Goal: Task Accomplishment & Management: Complete application form

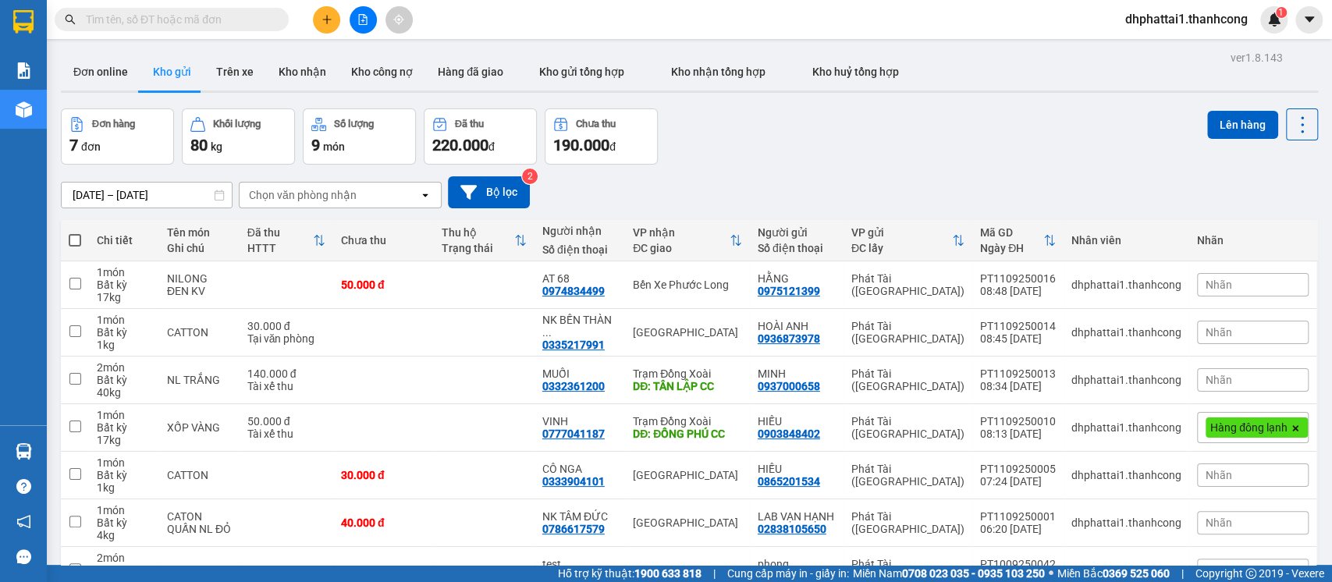
click at [74, 238] on span at bounding box center [75, 240] width 12 height 12
click at [75, 232] on input "checkbox" at bounding box center [75, 232] width 0 height 0
checkbox input "true"
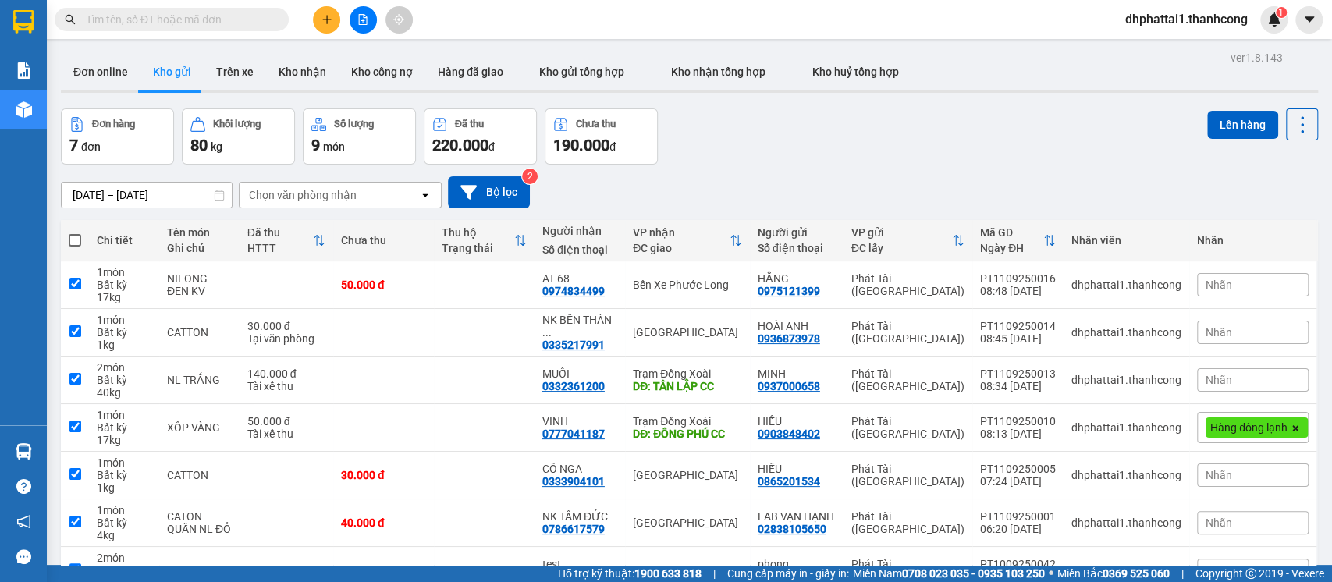
checkbox input "true"
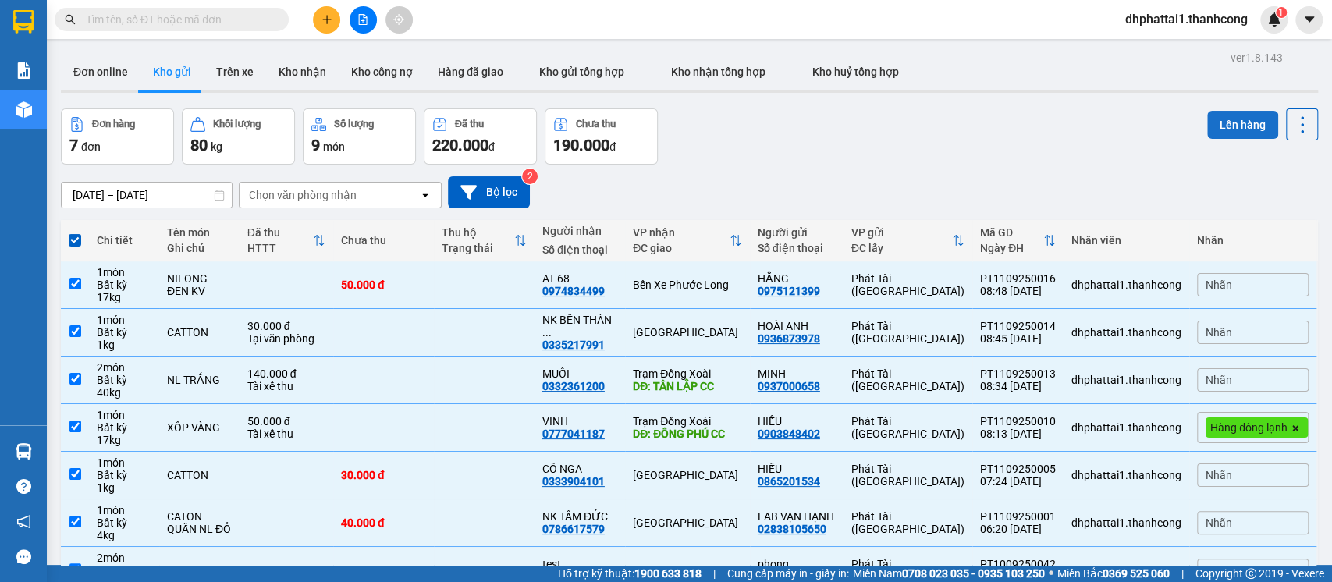
click at [1228, 128] on button "Lên hàng" at bounding box center [1242, 125] width 71 height 28
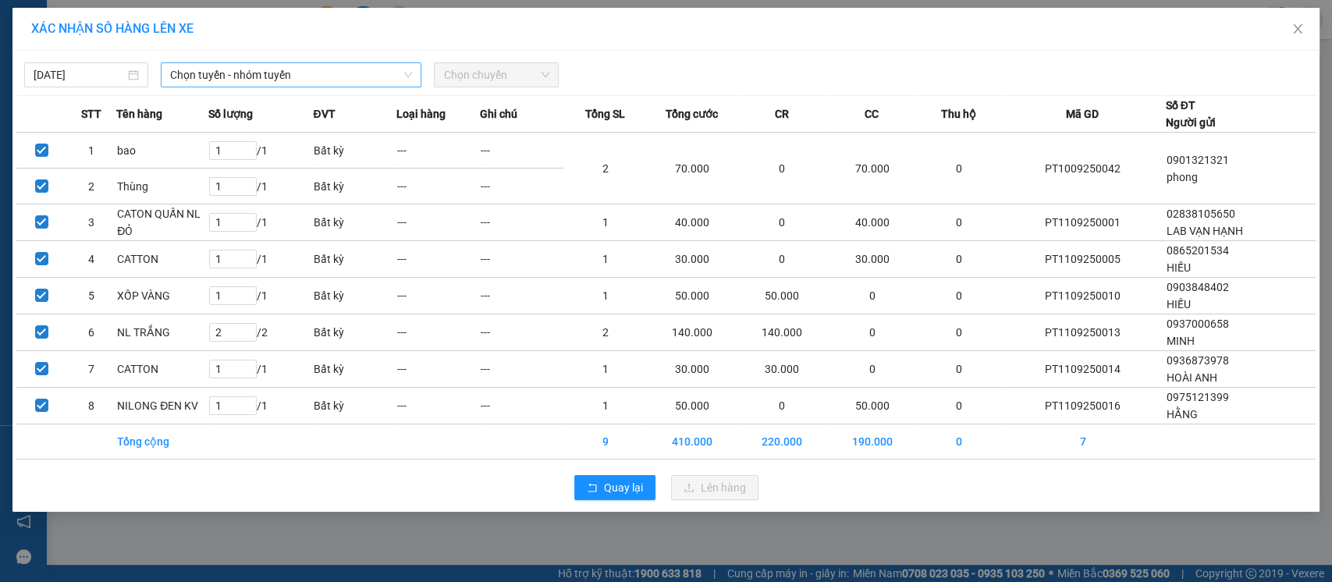
click at [331, 73] on span "Chọn tuyến - nhóm tuyến" at bounding box center [291, 74] width 242 height 23
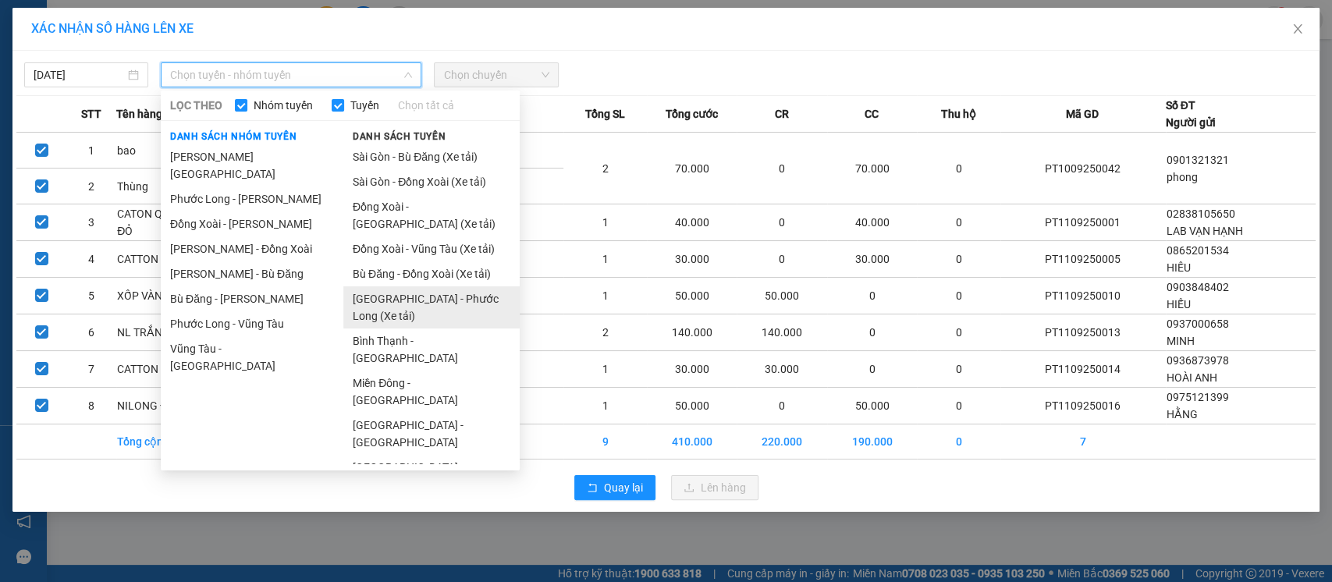
click at [419, 300] on li "[GEOGRAPHIC_DATA] - Phước Long (Xe tải)" at bounding box center [431, 307] width 176 height 42
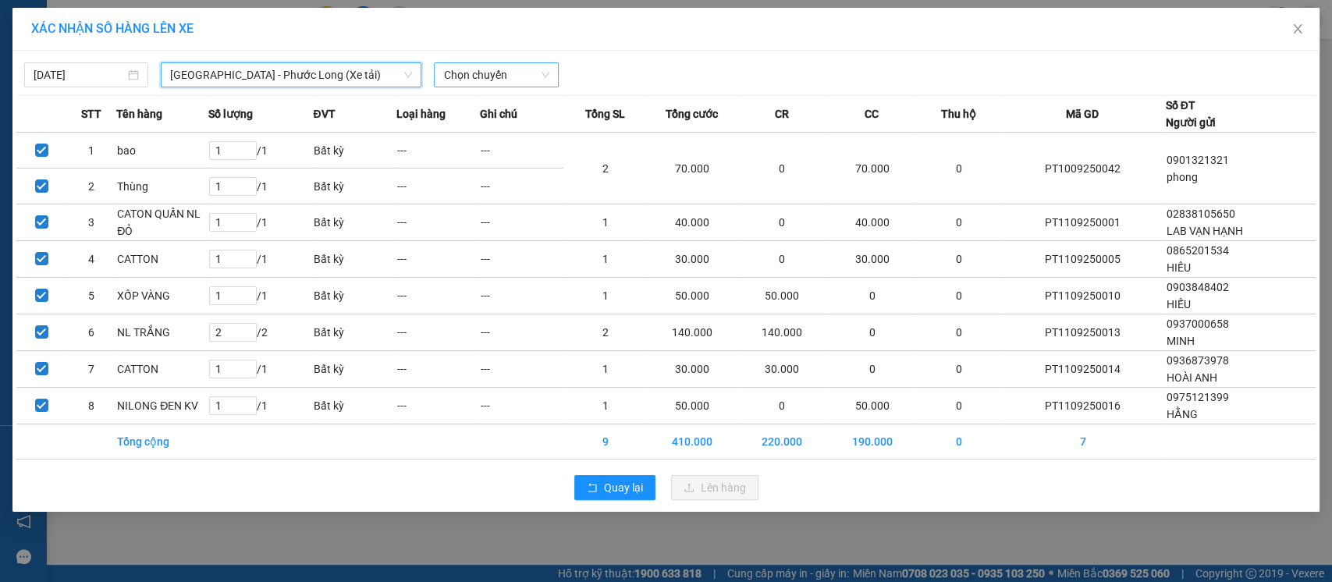
click at [492, 72] on span "Chọn chuyến" at bounding box center [495, 74] width 105 height 23
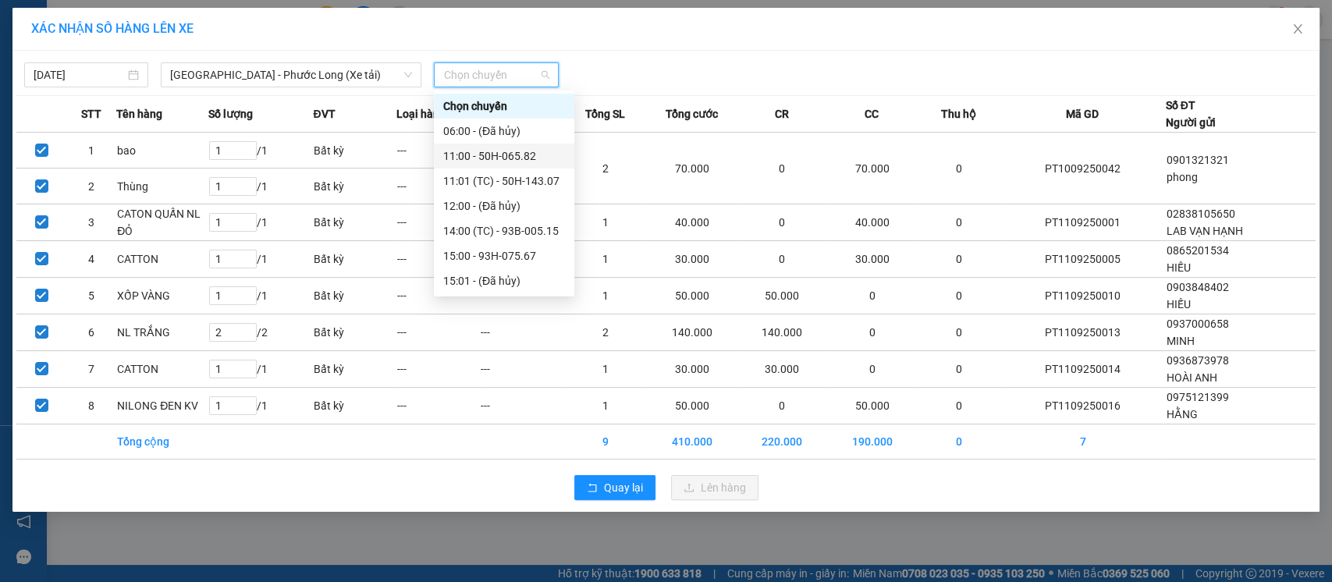
click at [533, 161] on div "11:00 - 50H-065.82" at bounding box center [504, 155] width 122 height 17
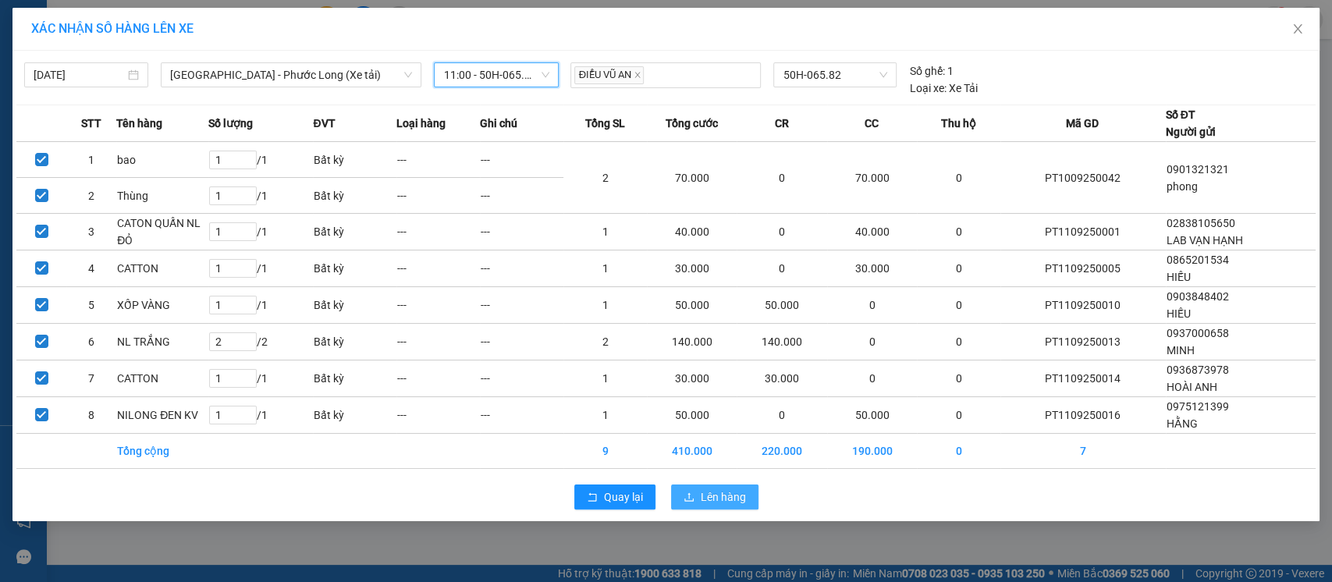
click at [701, 492] on span "Lên hàng" at bounding box center [723, 496] width 45 height 17
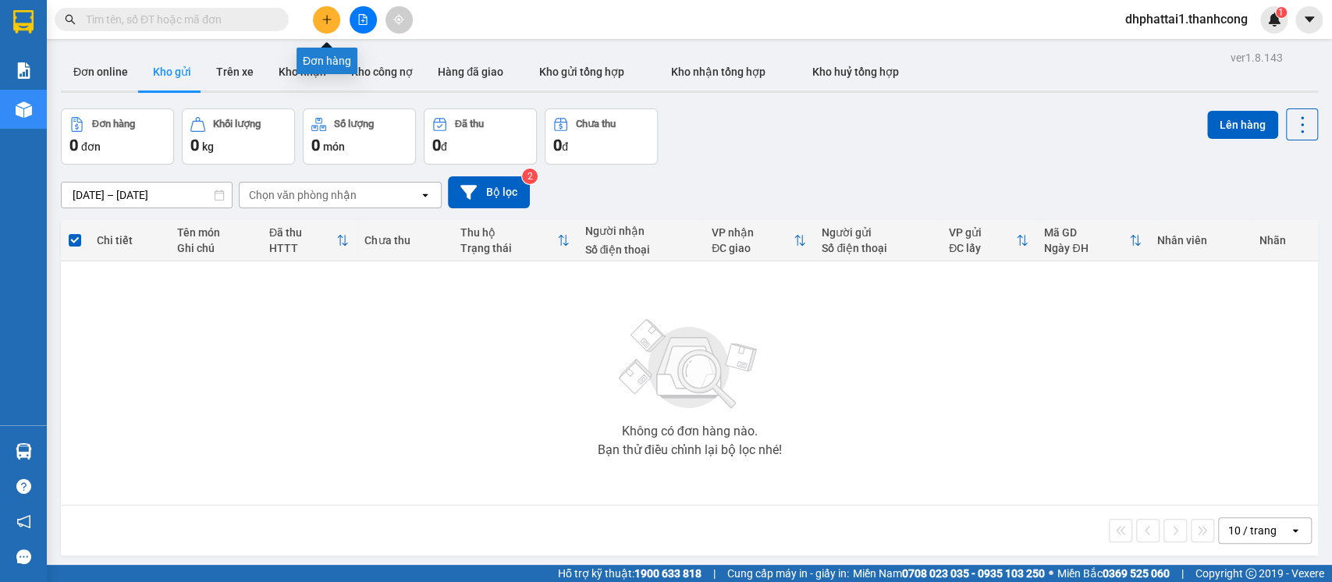
click at [331, 15] on icon "plus" at bounding box center [326, 19] width 11 height 11
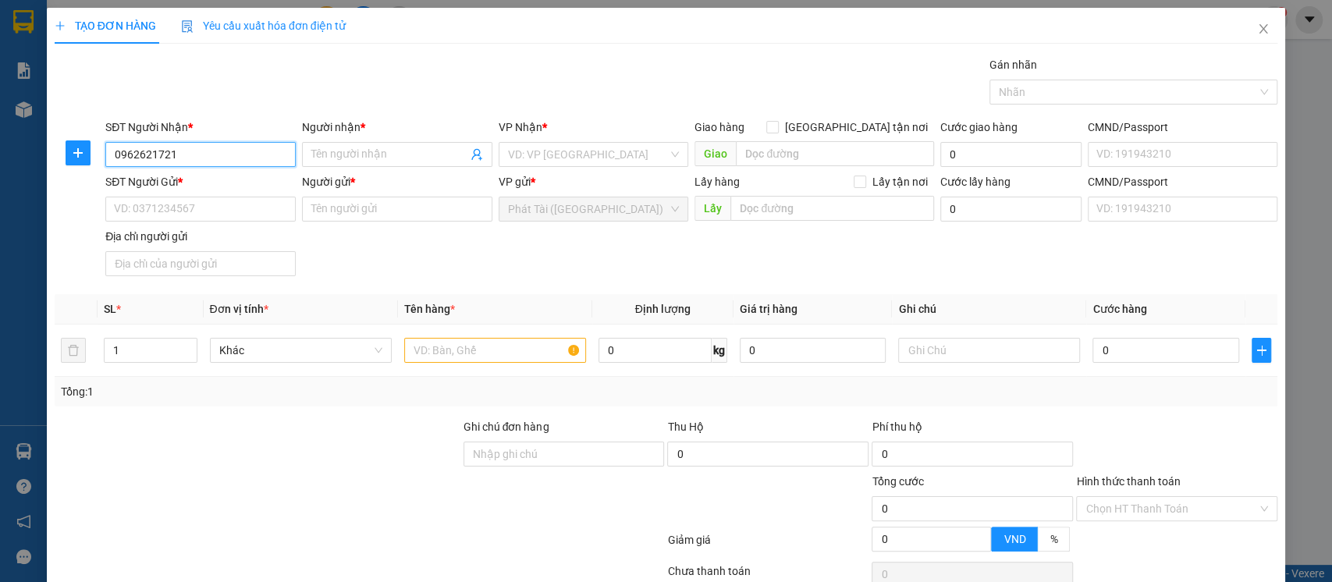
type input "0962621721"
type input "[PERSON_NAME]"
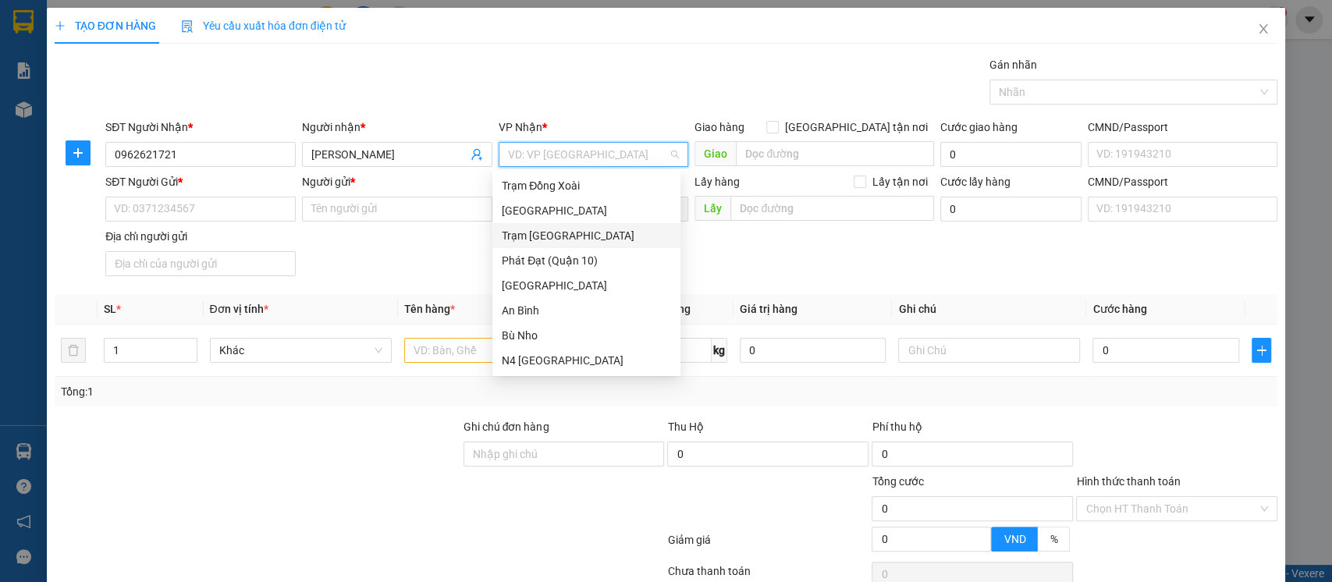
click at [541, 240] on div "Trạm [GEOGRAPHIC_DATA]" at bounding box center [586, 235] width 169 height 17
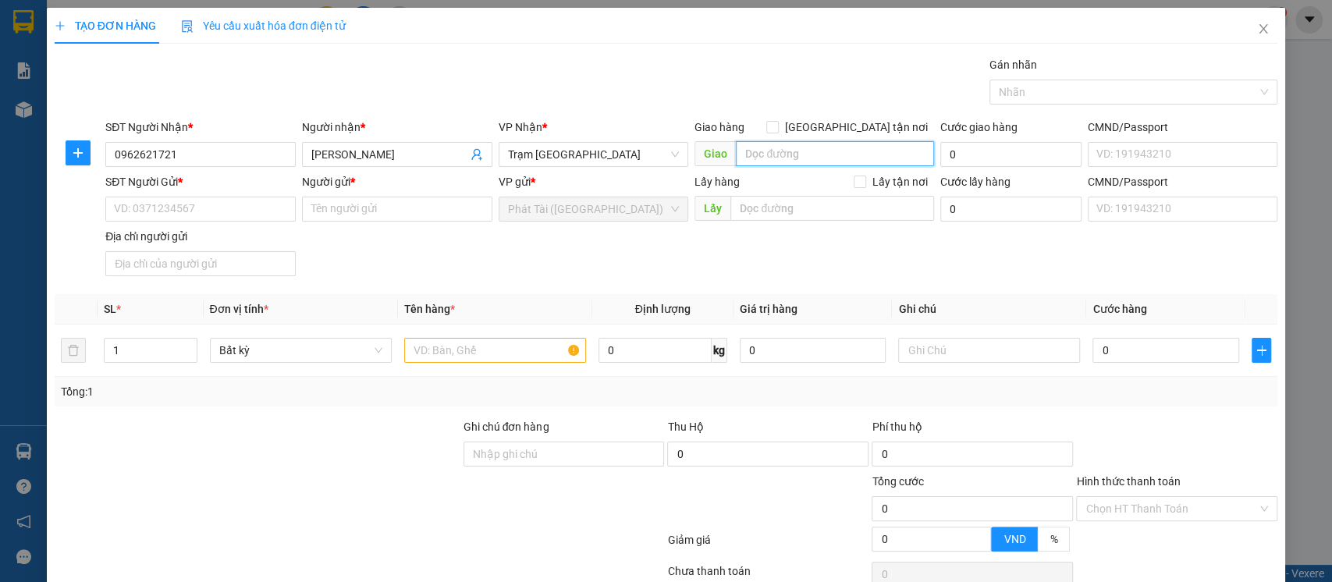
click at [793, 157] on input "search" at bounding box center [835, 153] width 198 height 25
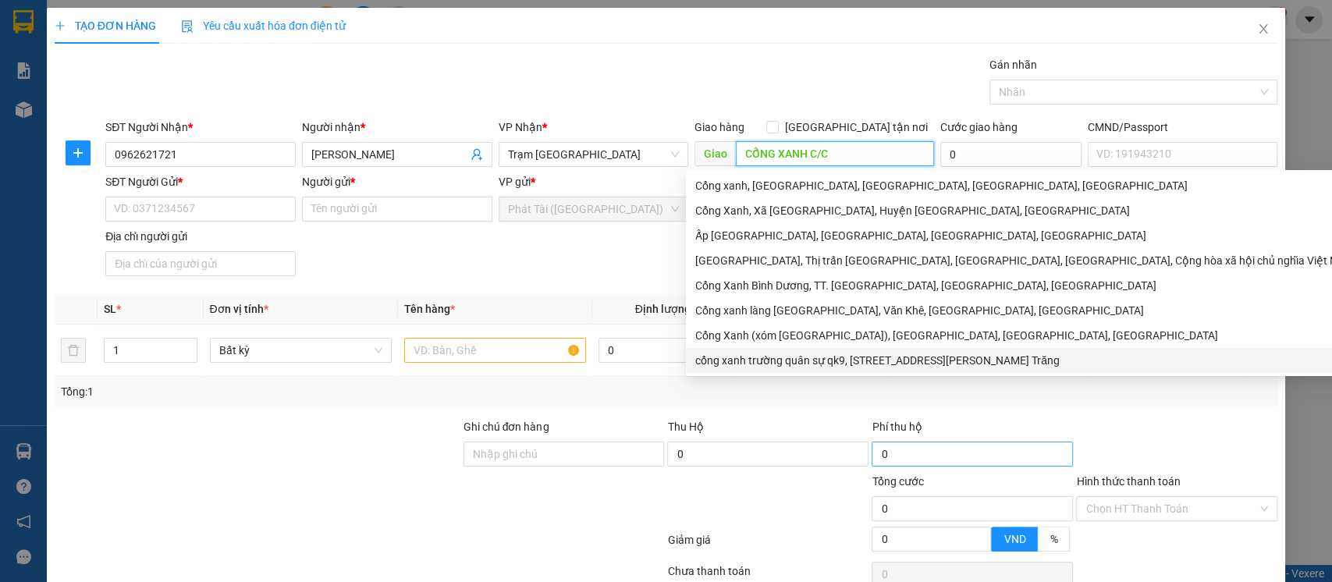
type input "CỔNG XANH C/C"
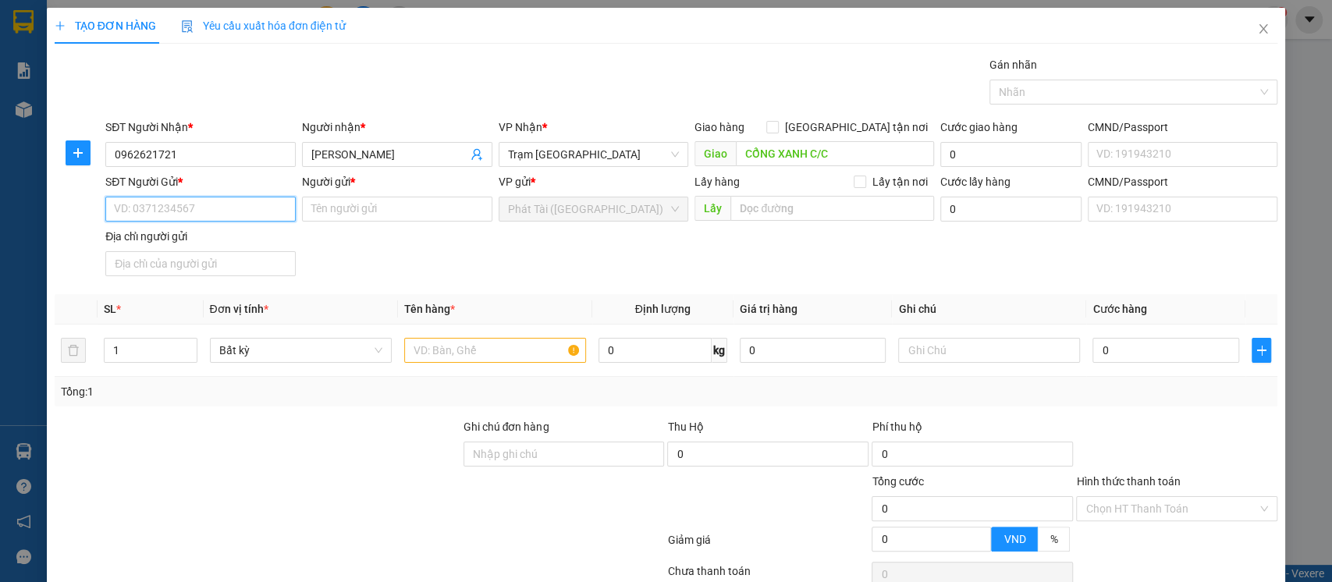
click at [199, 208] on input "SĐT Người Gửi *" at bounding box center [200, 209] width 190 height 25
type input "0903635068"
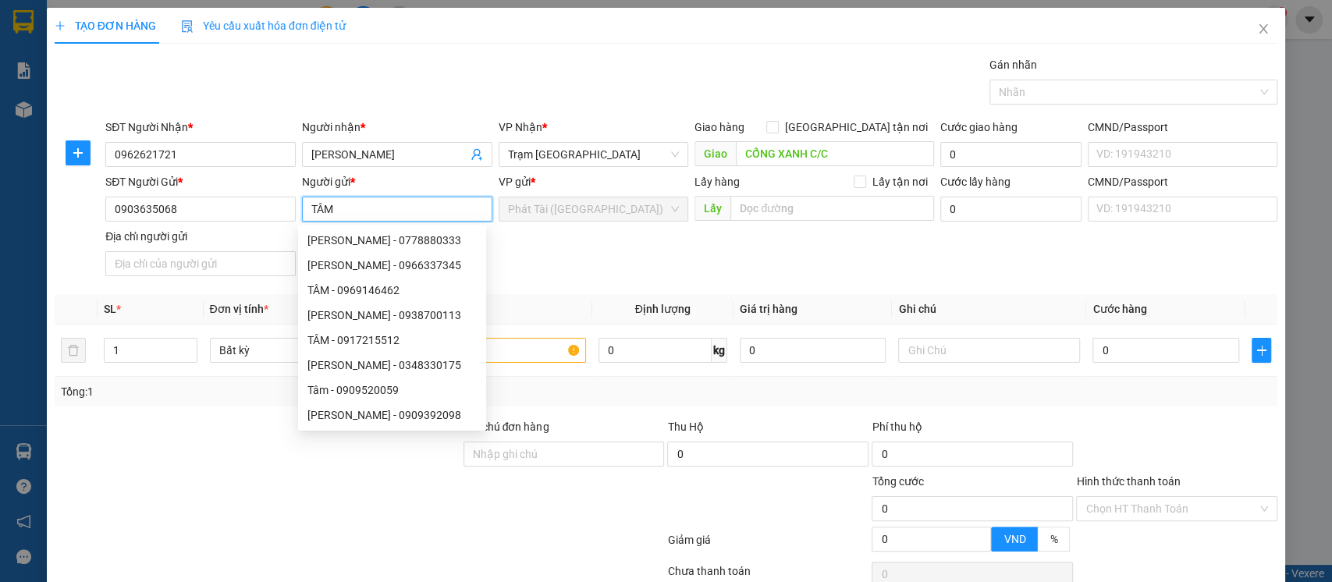
type input "TÂM"
click at [668, 267] on div "SĐT Người Gửi * 0903635068 Người gửi * TÂM VP gửi * Phát Tài ([GEOGRAPHIC_DATA]…" at bounding box center [691, 227] width 1178 height 109
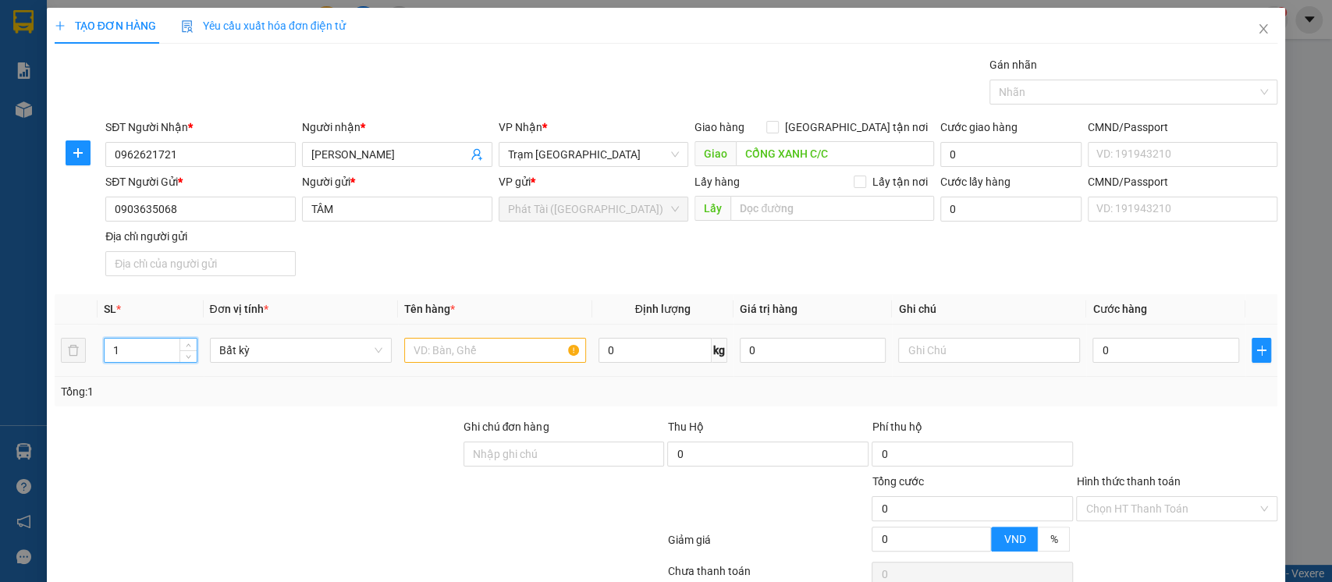
click at [175, 353] on input "1" at bounding box center [151, 350] width 92 height 23
type input "1"
type input "CẢNG XE NI LONG TRANG"
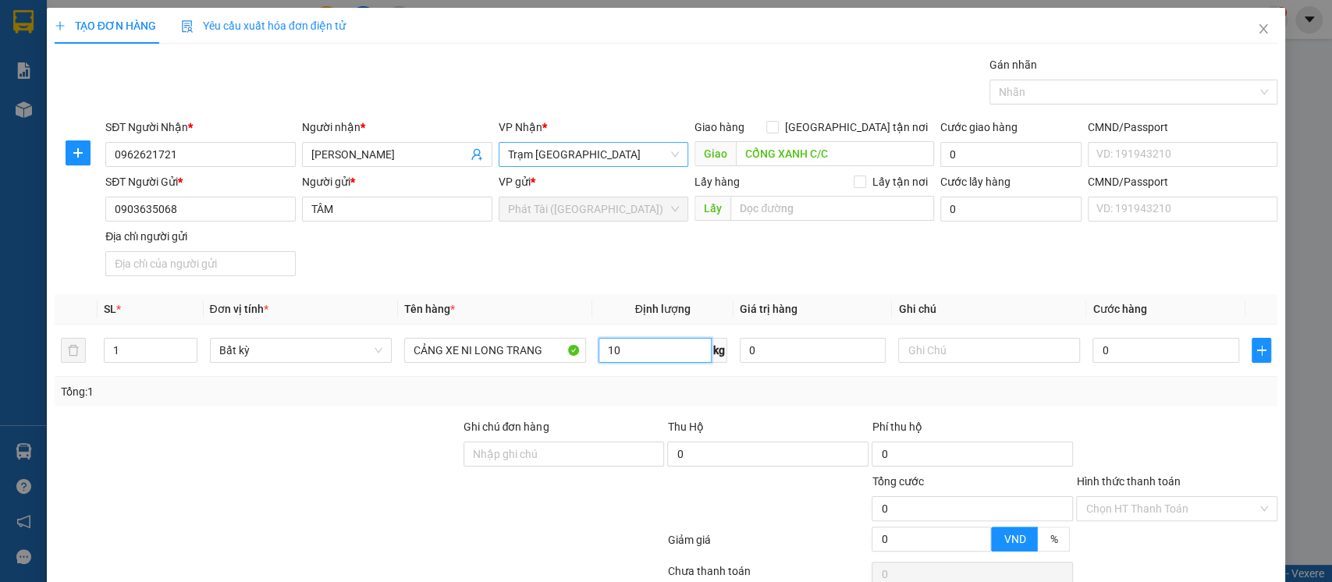
type input "1"
click at [258, 355] on span "Bất kỳ" at bounding box center [300, 350] width 163 height 23
type input "0"
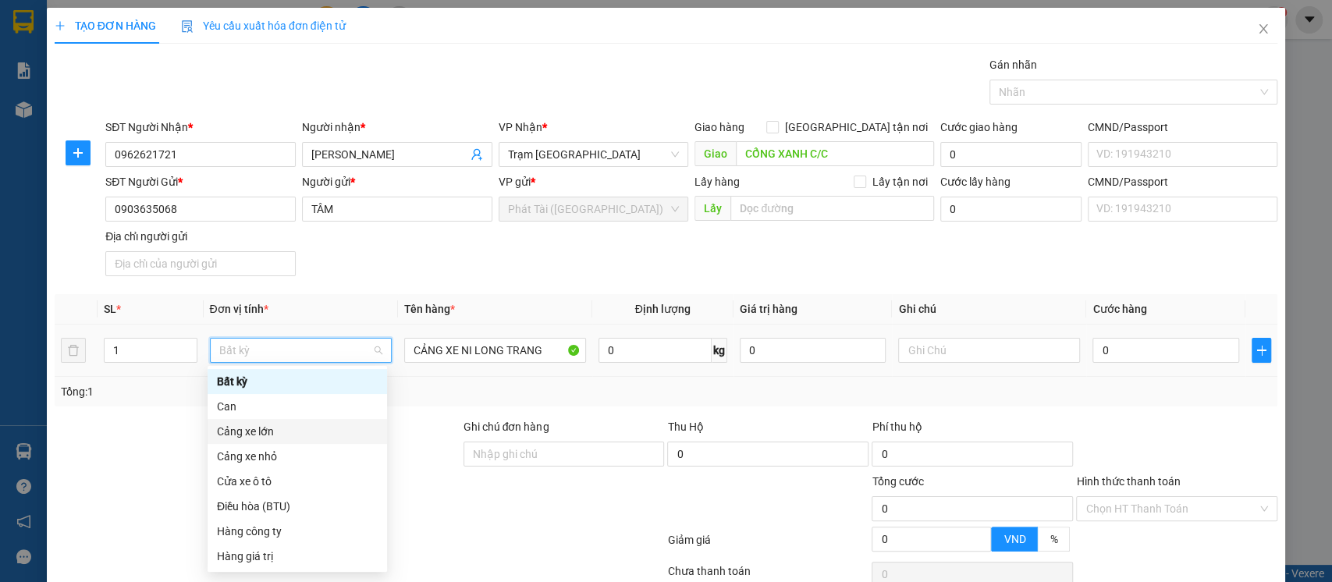
click at [271, 434] on div "Cảng xe lớn" at bounding box center [297, 431] width 161 height 17
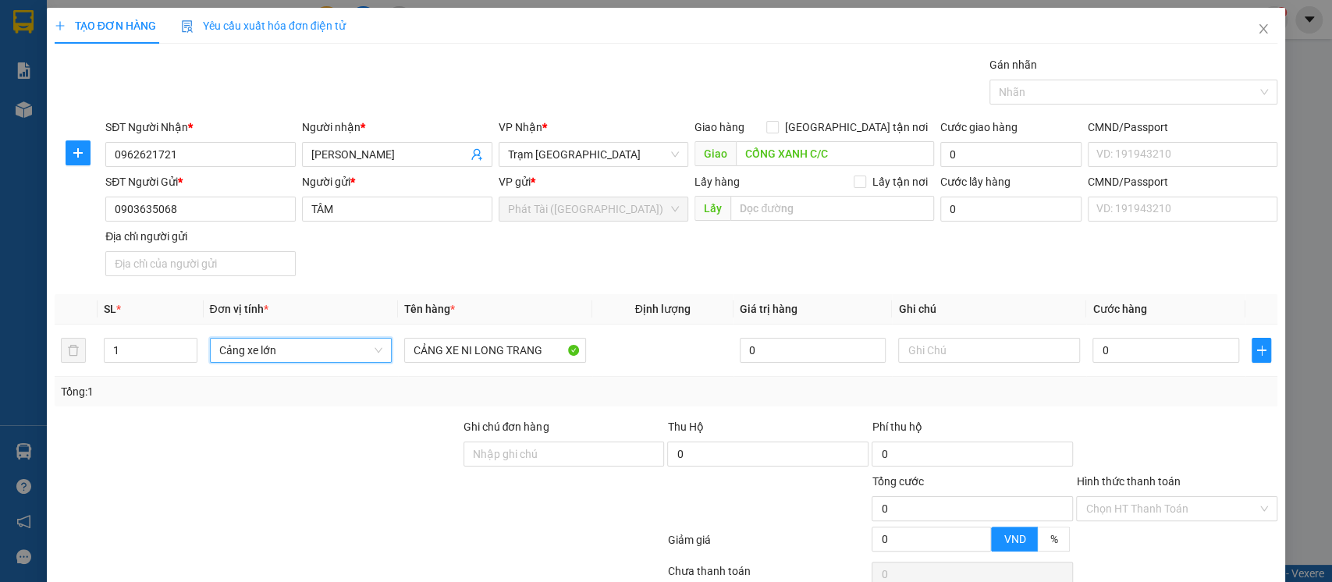
click at [431, 401] on div "Tổng: 1" at bounding box center [666, 392] width 1223 height 30
type input "150.000"
click at [1255, 348] on icon "plus" at bounding box center [1261, 350] width 12 height 12
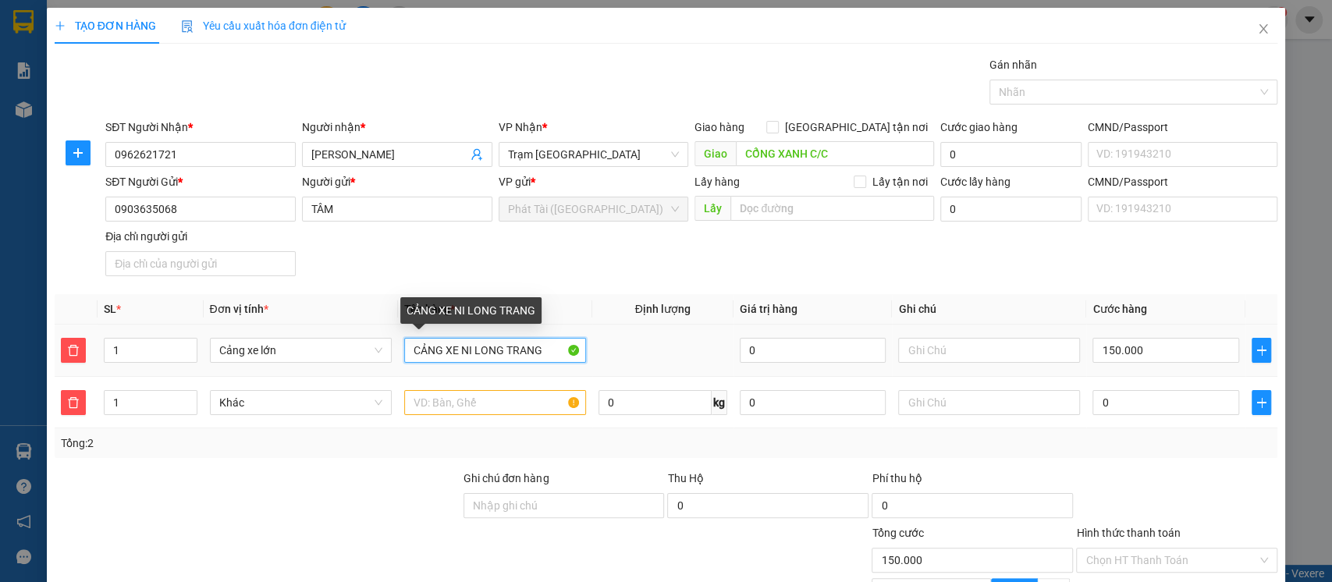
click at [447, 349] on input "CẢNG XE NI LONG TRANG" at bounding box center [495, 350] width 182 height 25
click at [512, 347] on input "CẢNG XE NI LONG TRANG" at bounding box center [495, 350] width 182 height 25
drag, startPoint x: 456, startPoint y: 346, endPoint x: 539, endPoint y: 346, distance: 83.5
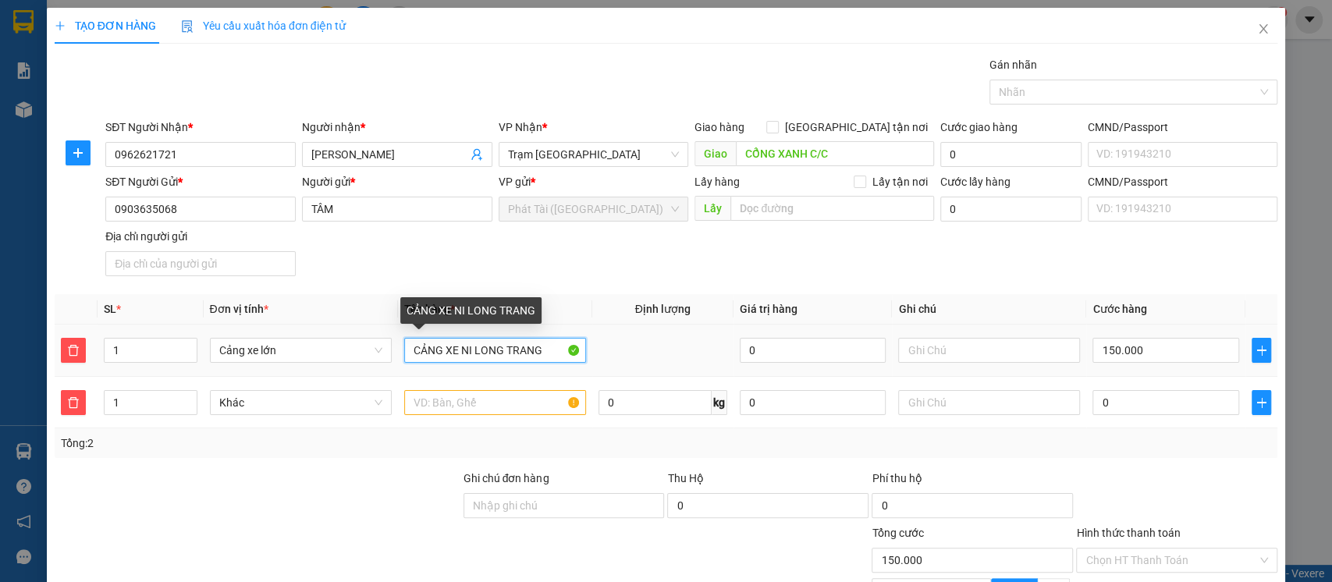
click at [539, 346] on input "CẢNG XE NI LONG TRANG" at bounding box center [495, 350] width 182 height 25
type input "CẢNG XE"
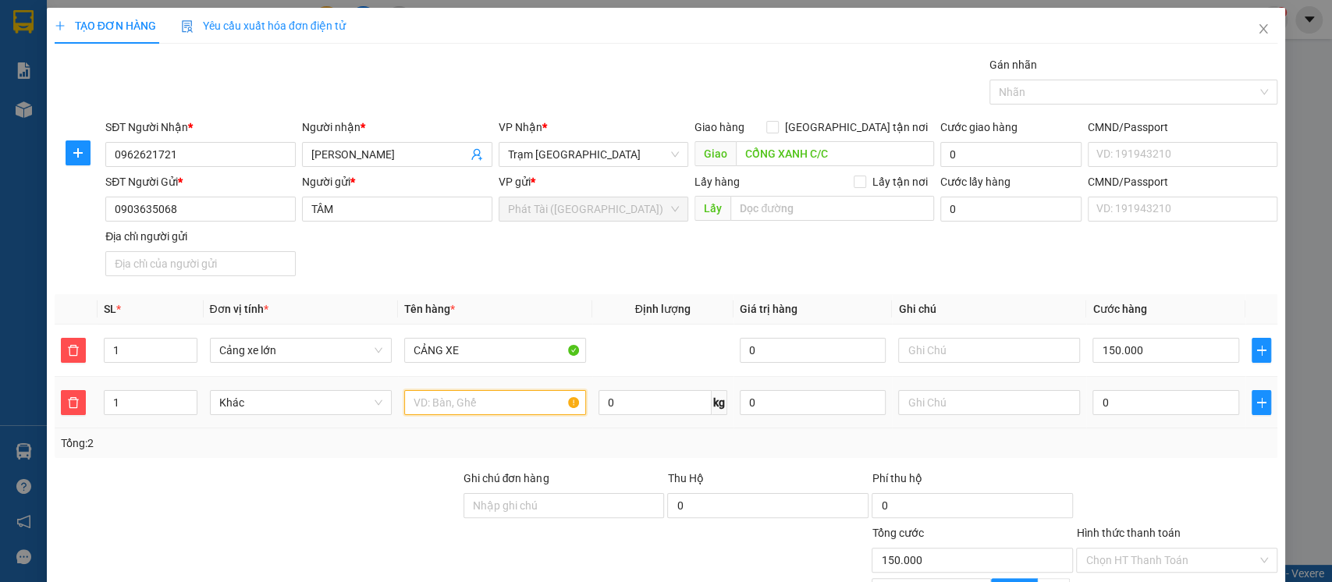
click at [512, 410] on input "text" at bounding box center [495, 402] width 182 height 25
paste input "NI LONG TRANG"
type input "NI LONG TRANG"
click at [458, 450] on div "Tổng: 2" at bounding box center [288, 443] width 454 height 17
click at [614, 400] on input "0" at bounding box center [654, 402] width 113 height 25
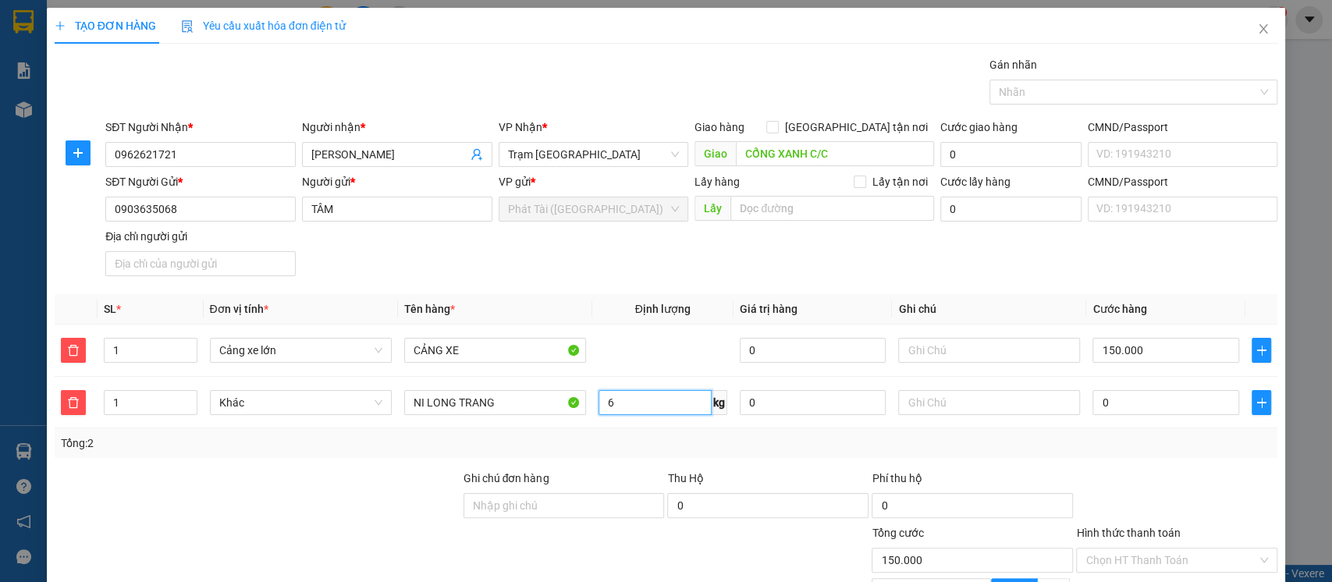
type input "6"
click at [643, 435] on div "Tổng: 2" at bounding box center [666, 443] width 1211 height 17
click at [639, 403] on input "6" at bounding box center [654, 402] width 113 height 25
click at [336, 403] on span "Khác" at bounding box center [300, 402] width 163 height 23
type input "0"
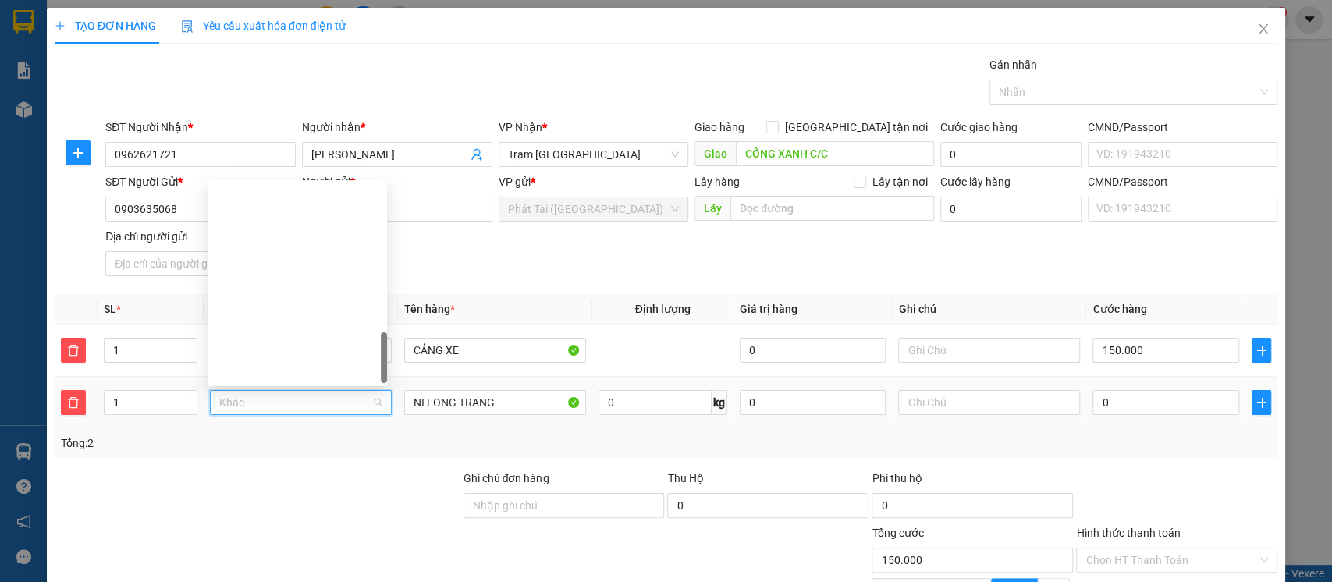
scroll to position [674, 0]
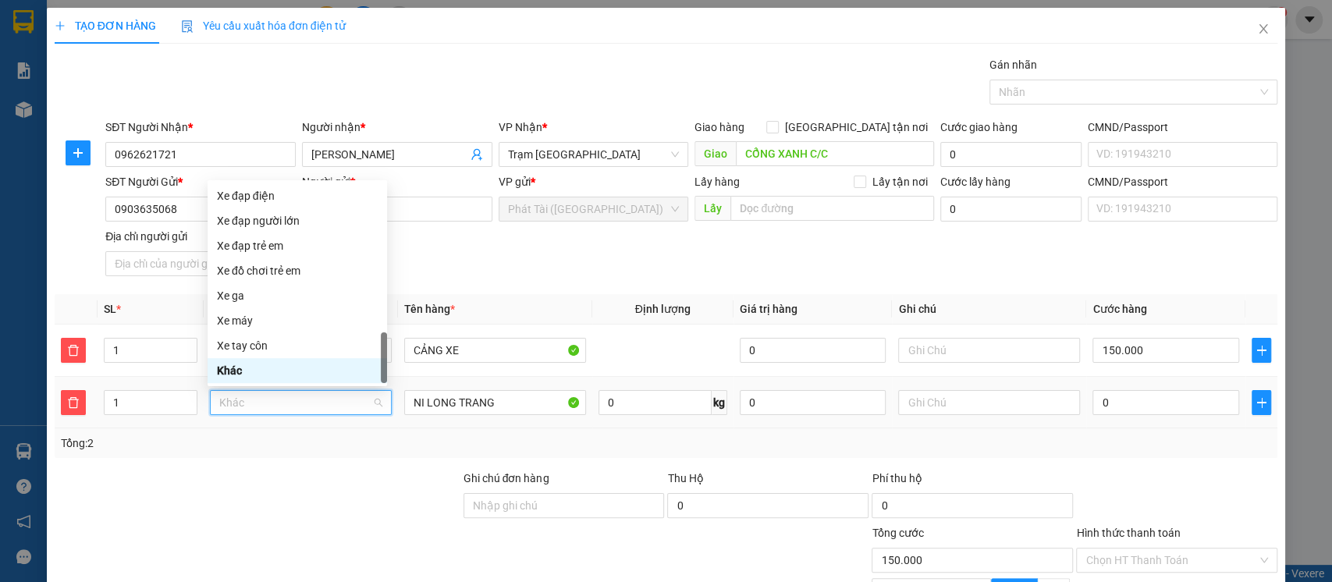
type input "B"
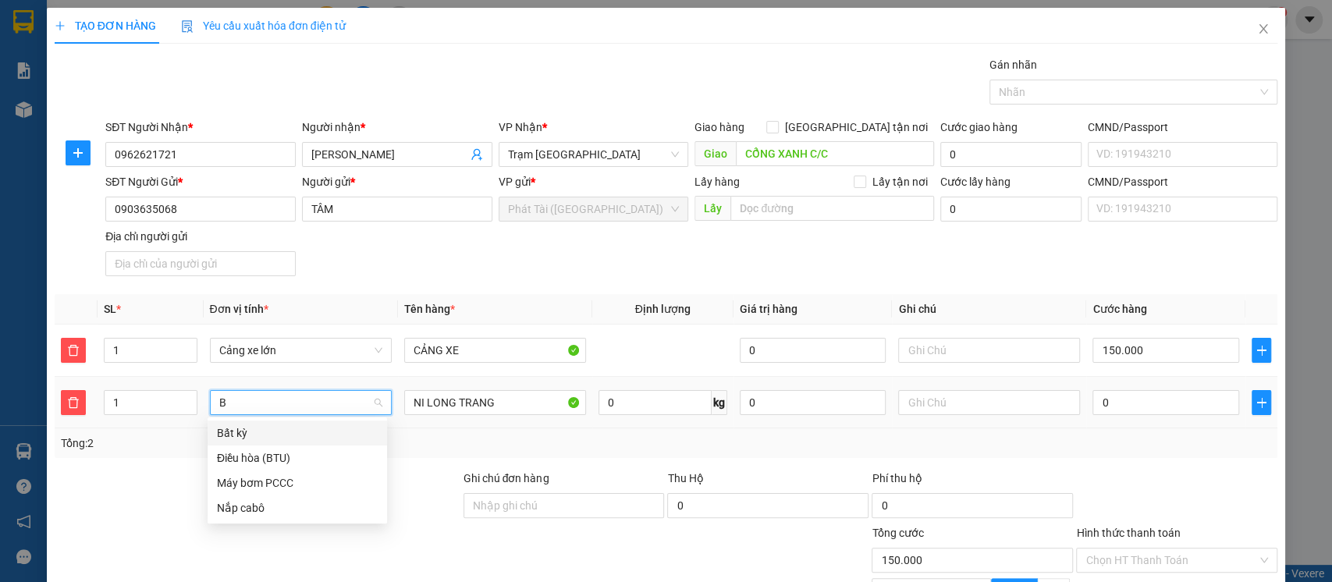
click at [231, 433] on div "Bất kỳ" at bounding box center [297, 432] width 161 height 17
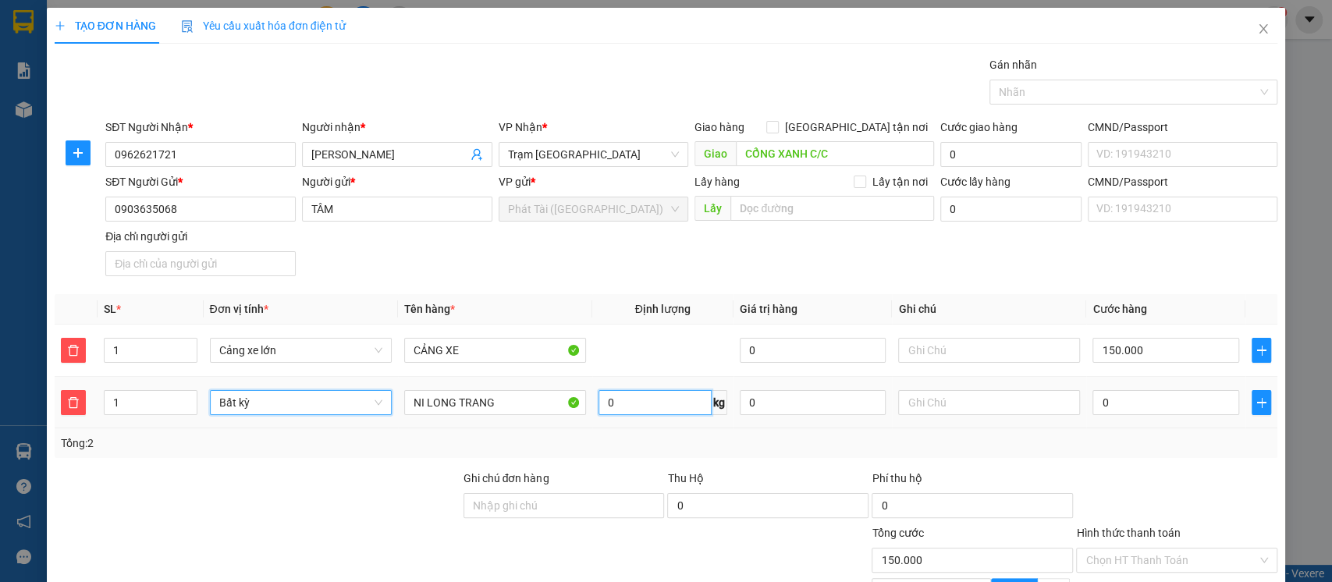
click at [630, 409] on input "0" at bounding box center [654, 402] width 113 height 25
type input "6"
click at [634, 421] on td "6 kg" at bounding box center [662, 403] width 141 height 52
type input "190.000"
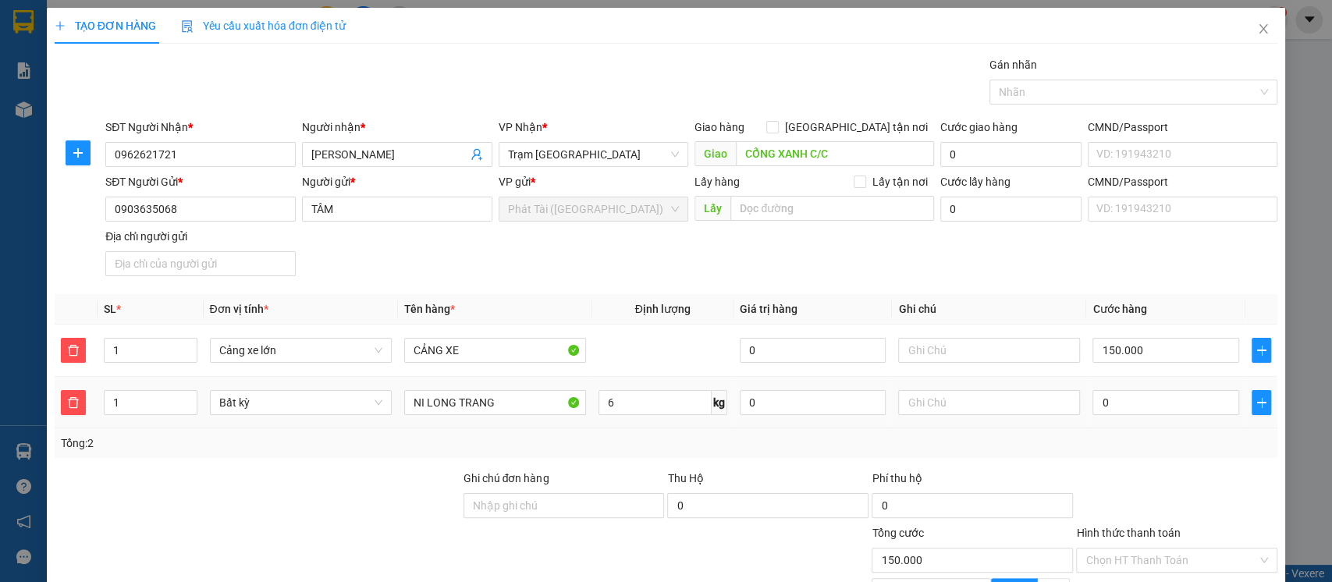
type input "190.000"
type input "40.000"
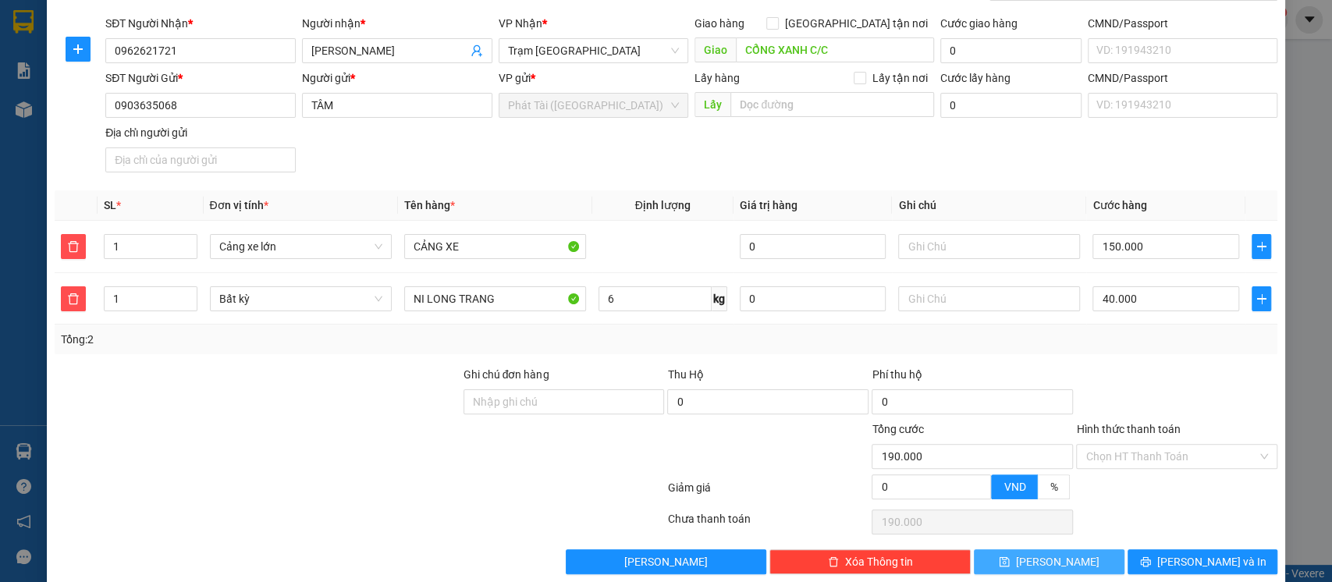
click at [1045, 559] on span "[PERSON_NAME]" at bounding box center [1057, 561] width 83 height 17
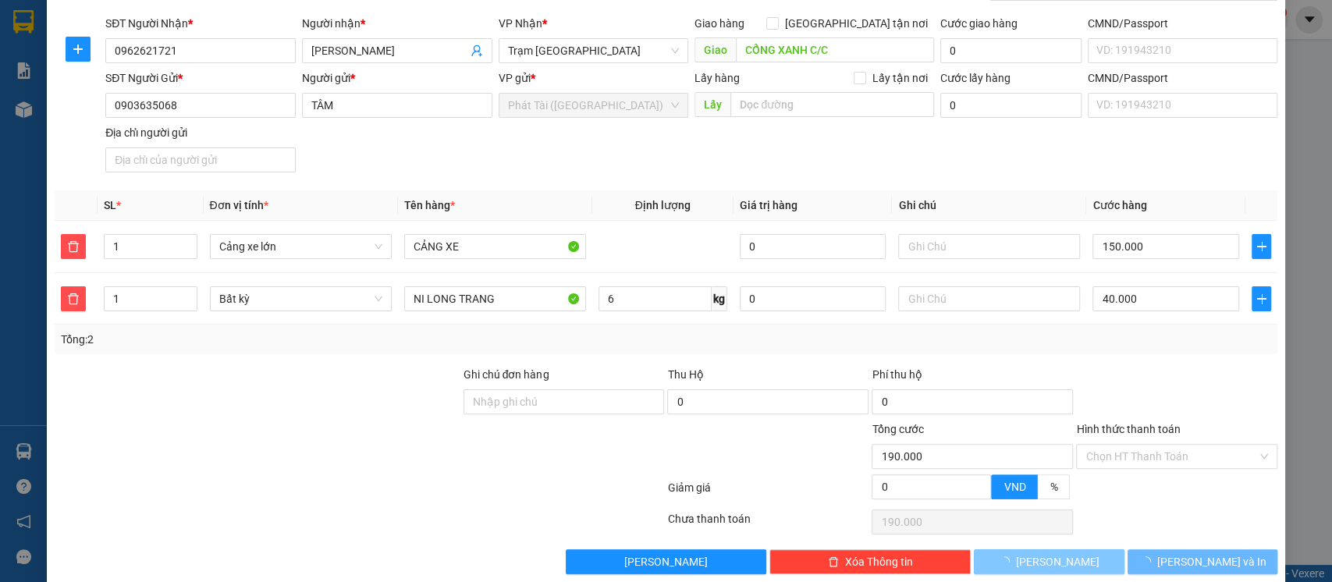
type input "0"
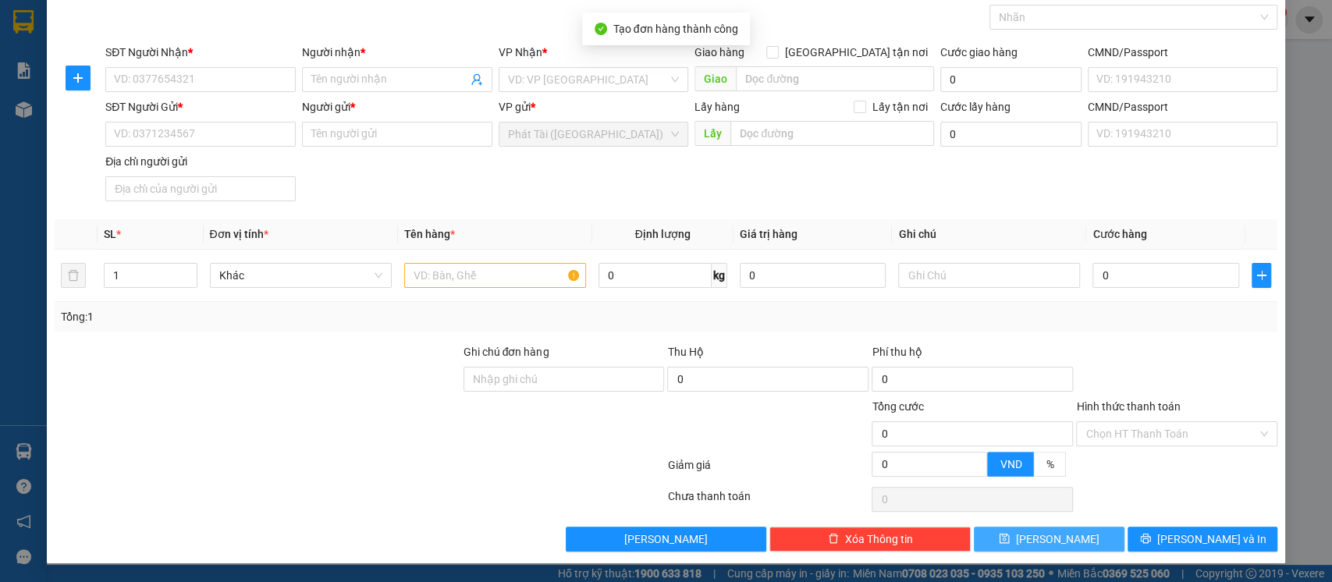
scroll to position [74, 0]
click at [1167, 434] on input "Hình thức thanh toán" at bounding box center [1171, 434] width 172 height 23
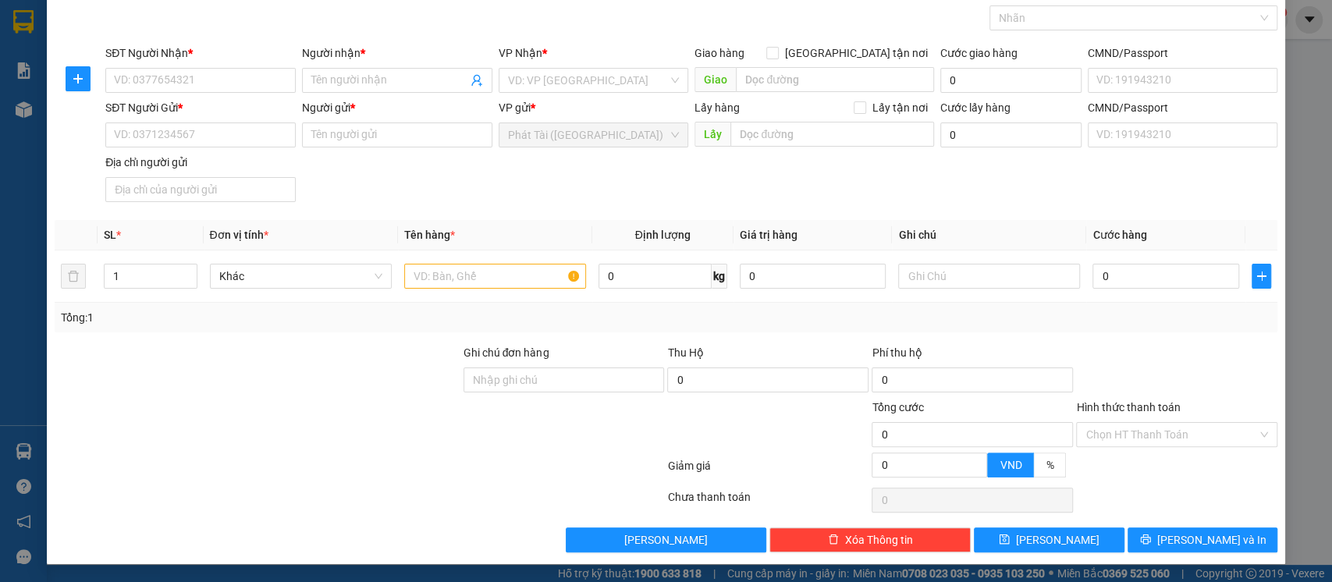
click at [1159, 186] on div "SĐT Người Gửi * VD: 0371234567 Người gửi * Tên người gửi VP gửi * Phát Tài ([GE…" at bounding box center [691, 153] width 1178 height 109
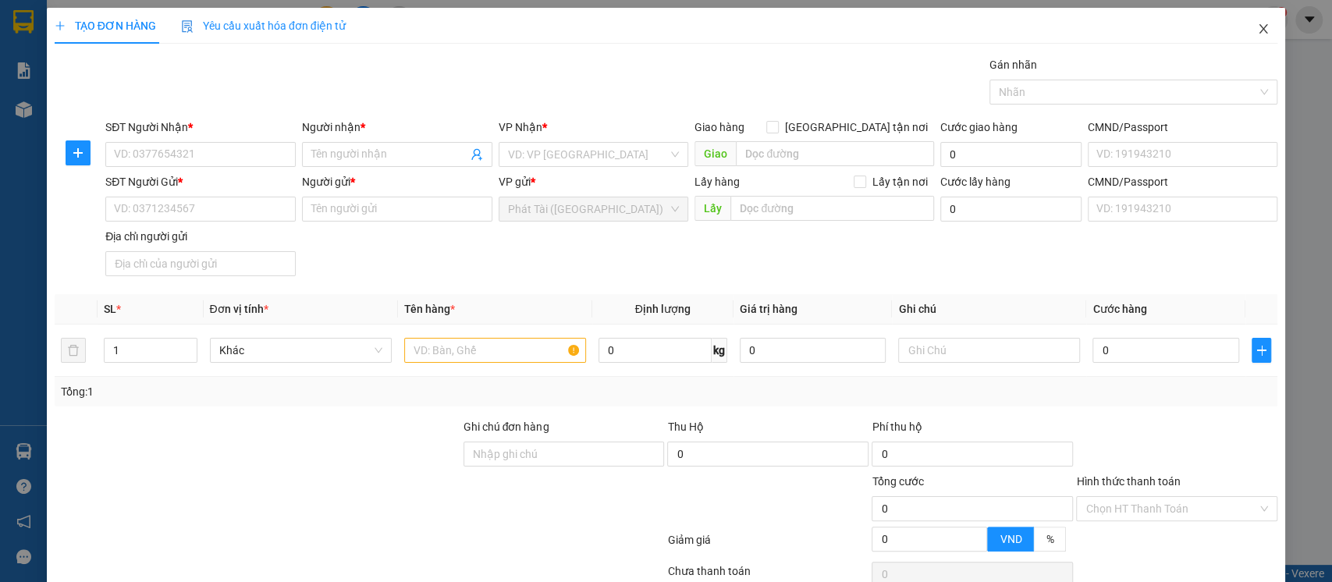
click at [1257, 28] on icon "close" at bounding box center [1263, 29] width 12 height 12
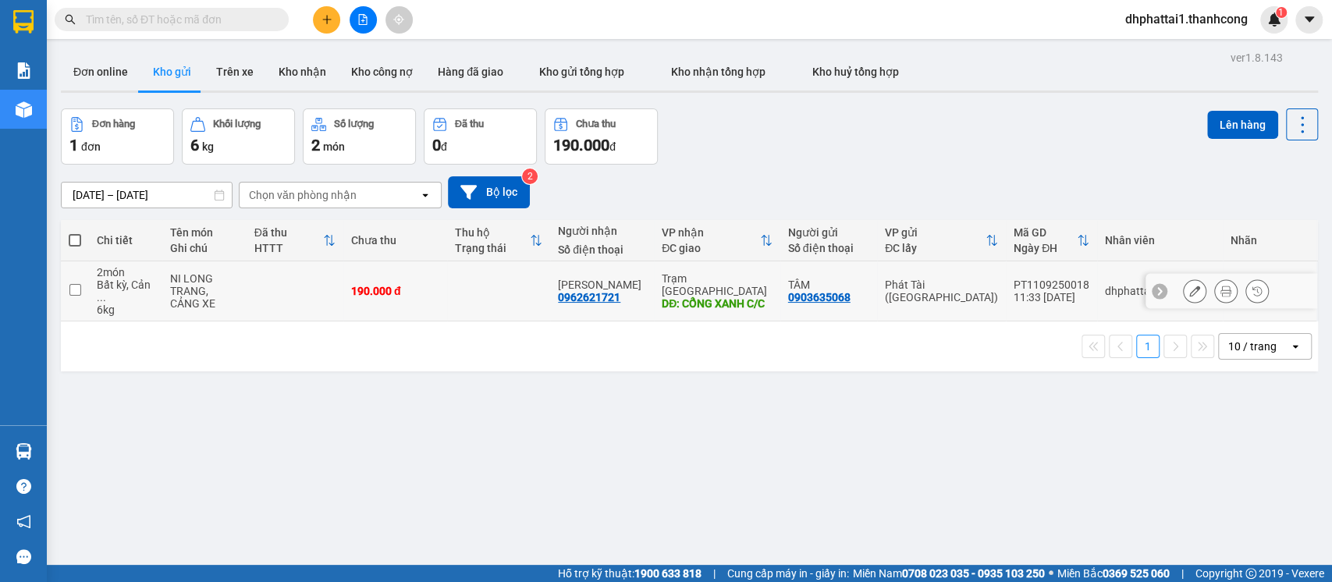
click at [74, 284] on input "checkbox" at bounding box center [75, 290] width 12 height 12
checkbox input "true"
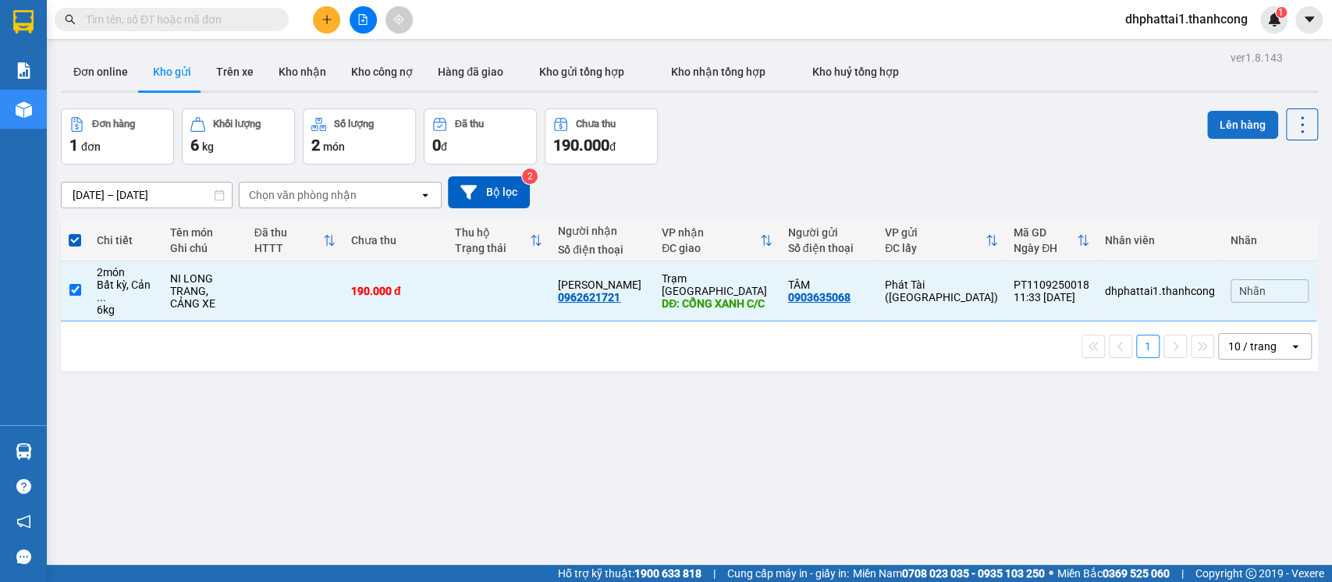
click at [1238, 121] on button "Lên hàng" at bounding box center [1242, 125] width 71 height 28
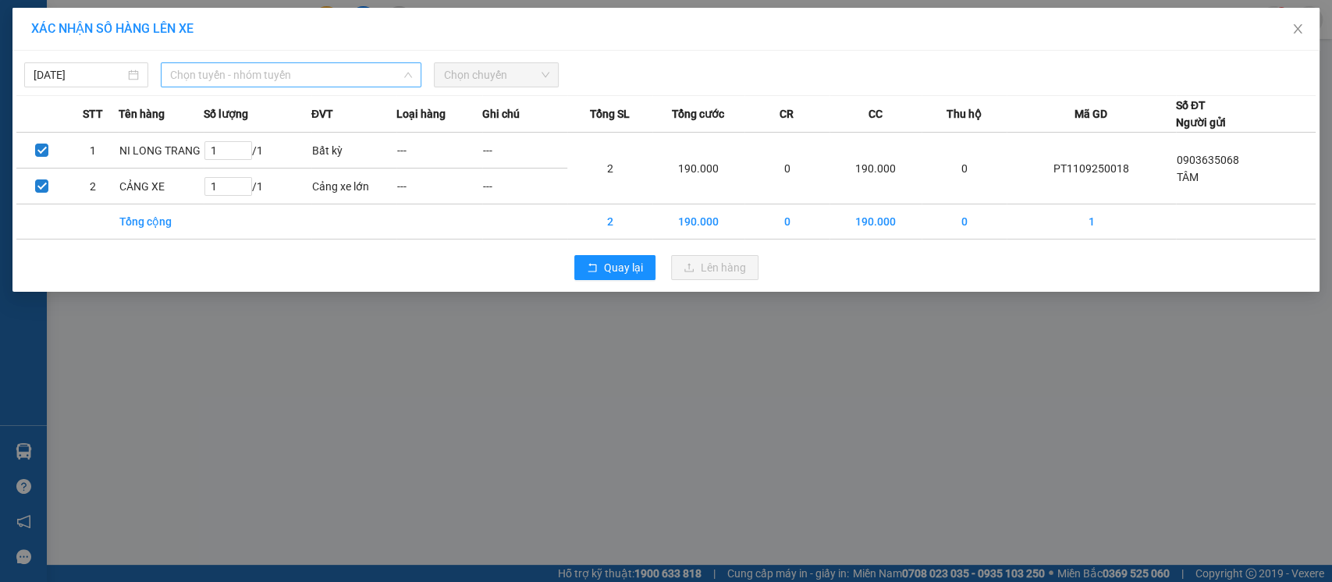
click at [321, 75] on span "Chọn tuyến - nhóm tuyến" at bounding box center [291, 74] width 242 height 23
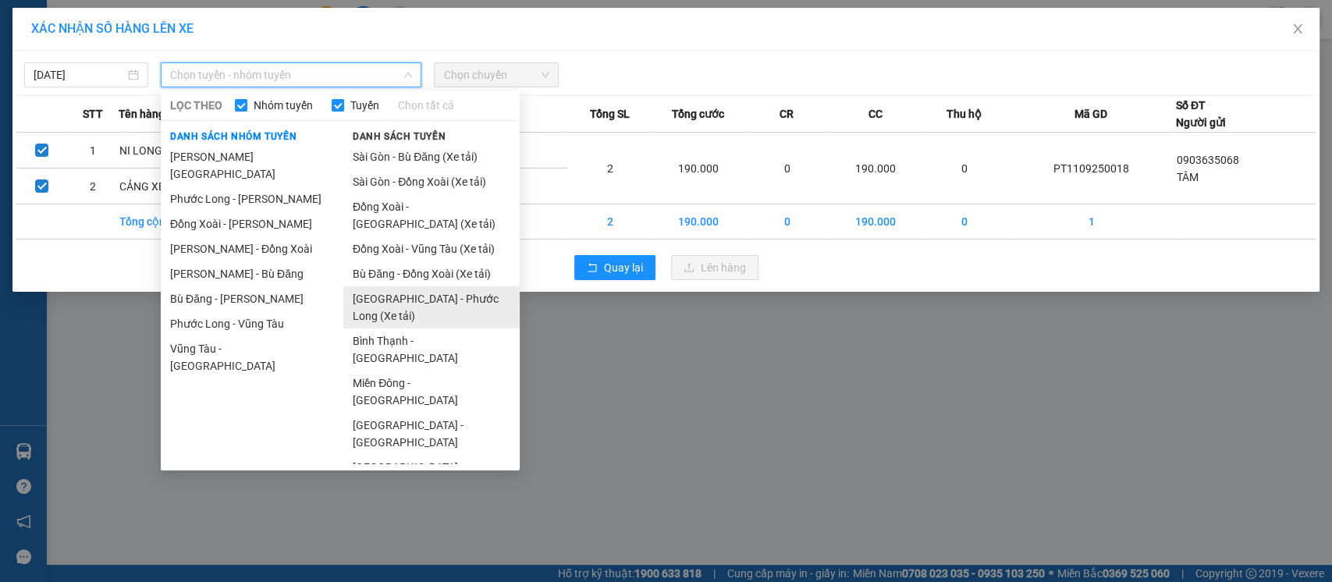
click at [418, 303] on li "[GEOGRAPHIC_DATA] - Phước Long (Xe tải)" at bounding box center [431, 307] width 176 height 42
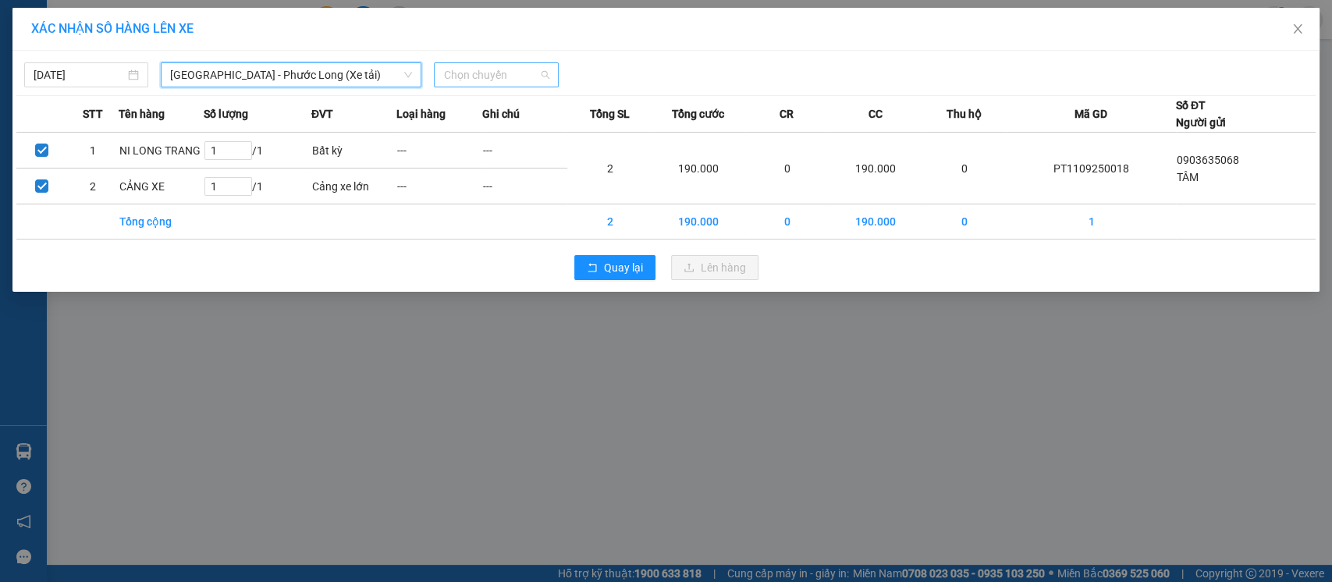
click at [474, 81] on span "Chọn chuyến" at bounding box center [495, 74] width 105 height 23
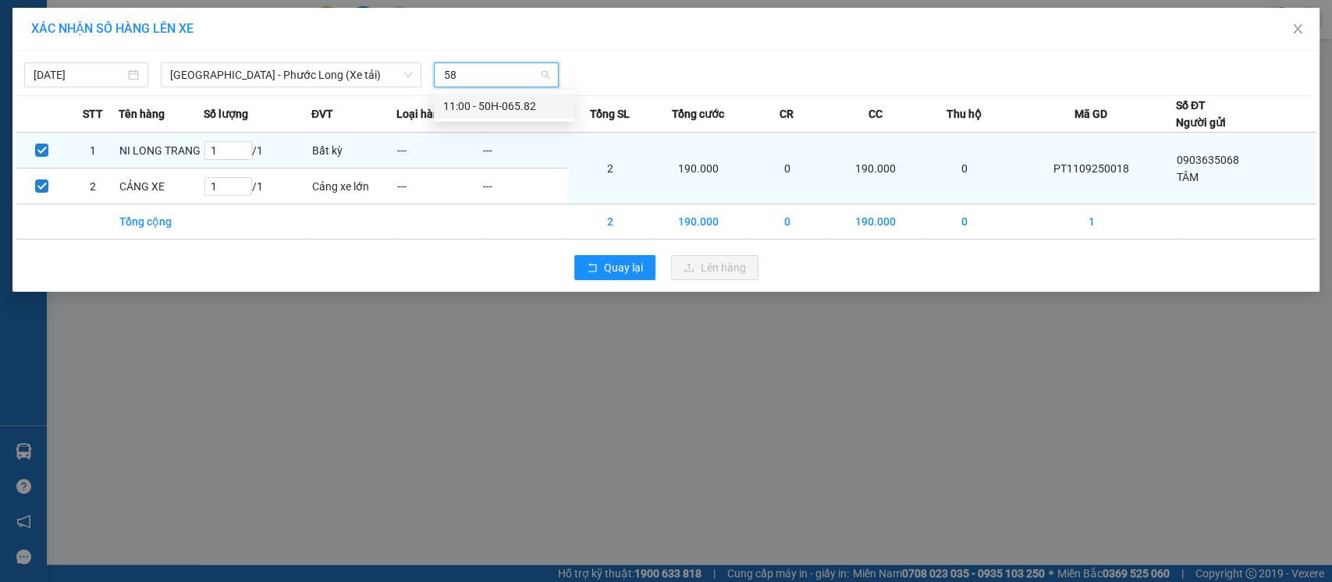
type input "582"
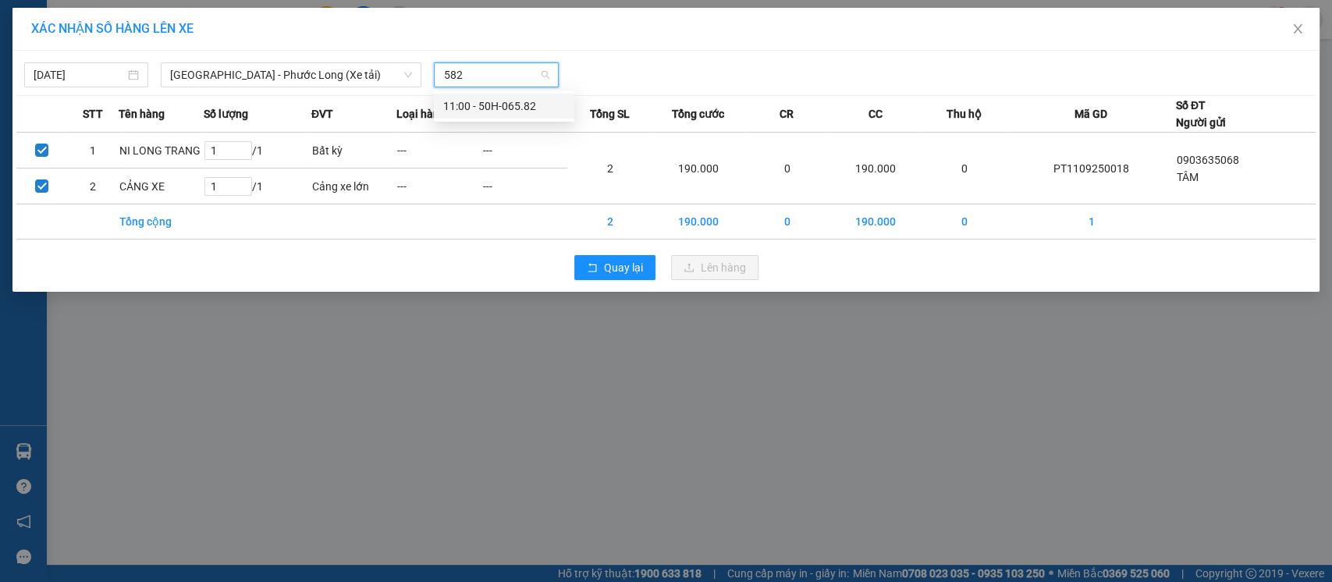
click at [510, 108] on div "11:00 - 50H-065.82" at bounding box center [504, 106] width 122 height 17
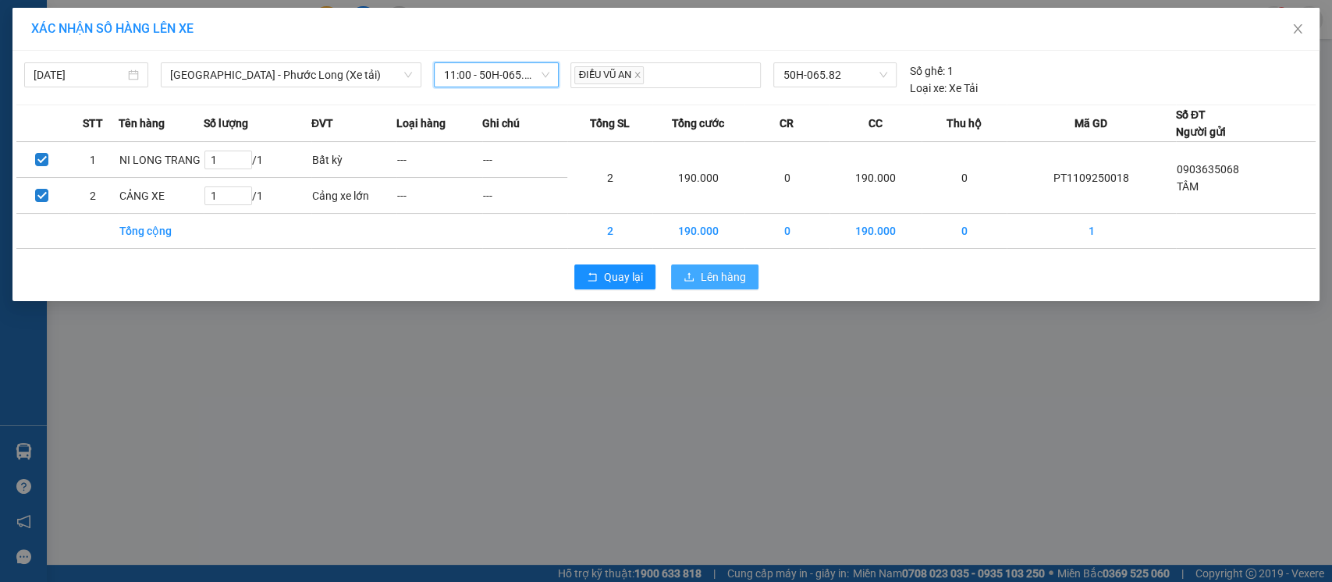
click at [724, 279] on span "Lên hàng" at bounding box center [723, 276] width 45 height 17
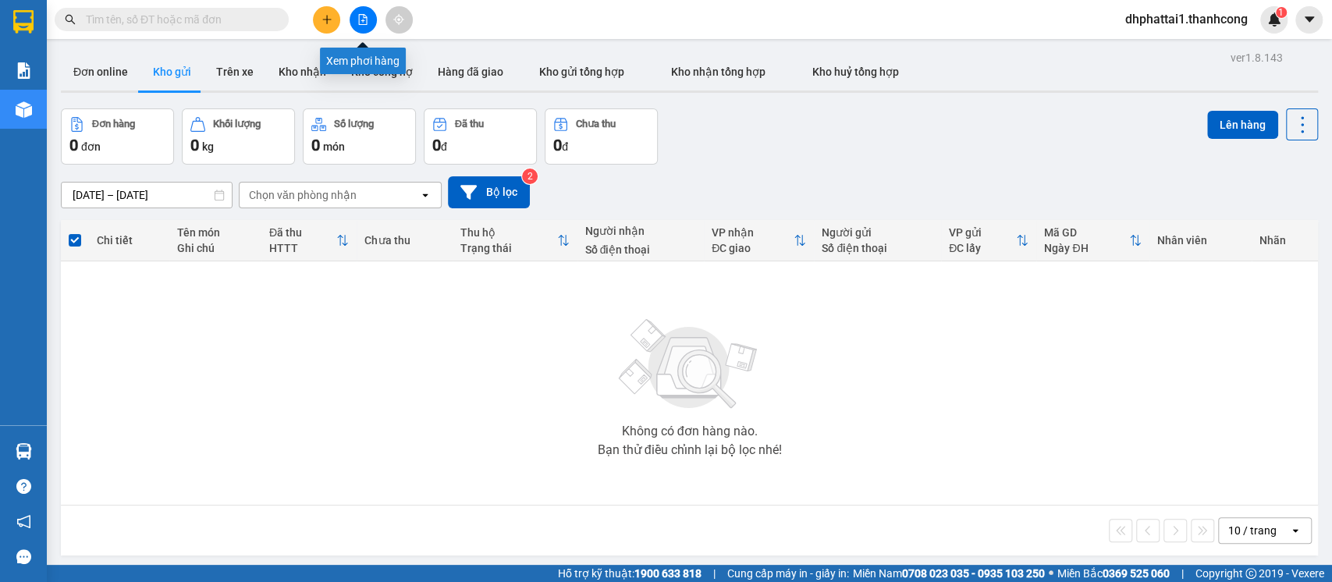
click at [360, 21] on icon "file-add" at bounding box center [362, 19] width 11 height 11
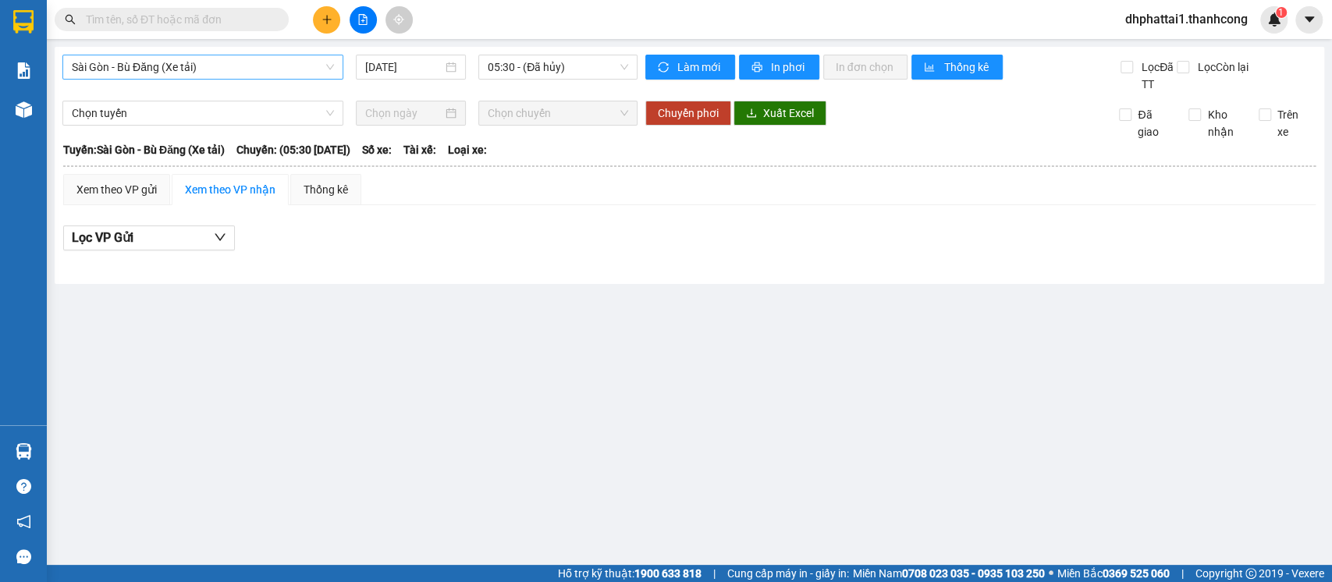
click at [241, 70] on span "Sài Gòn - Bù Đăng (Xe tải)" at bounding box center [203, 66] width 262 height 23
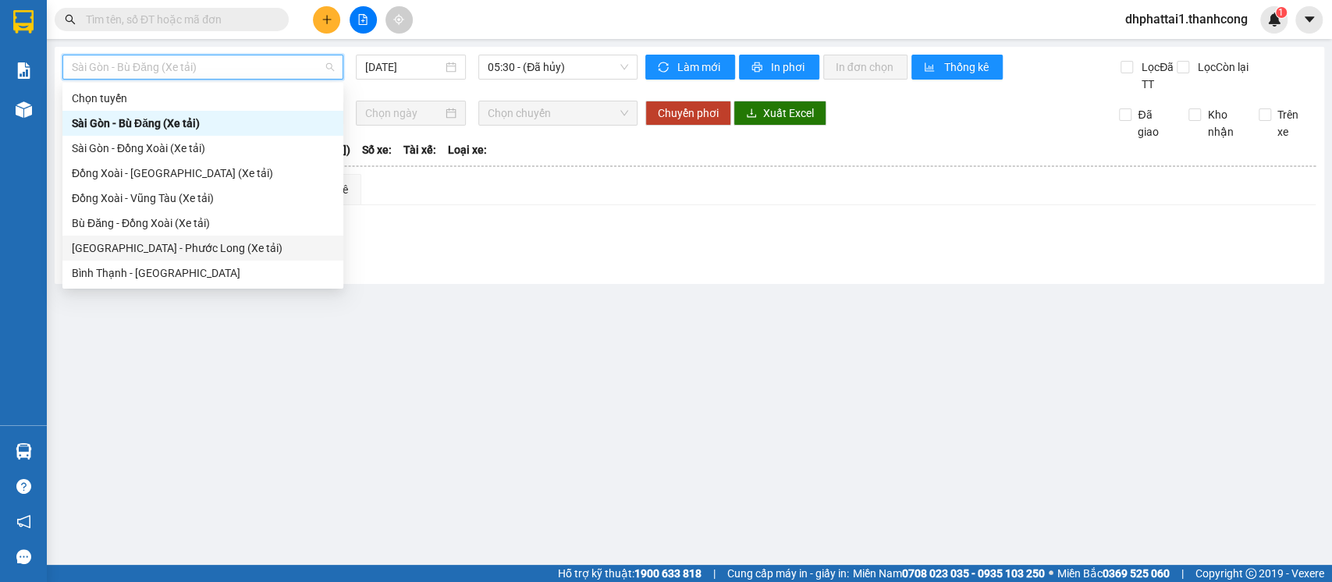
click at [153, 247] on div "[GEOGRAPHIC_DATA] - Phước Long (Xe tải)" at bounding box center [203, 248] width 262 height 17
type input "[DATE]"
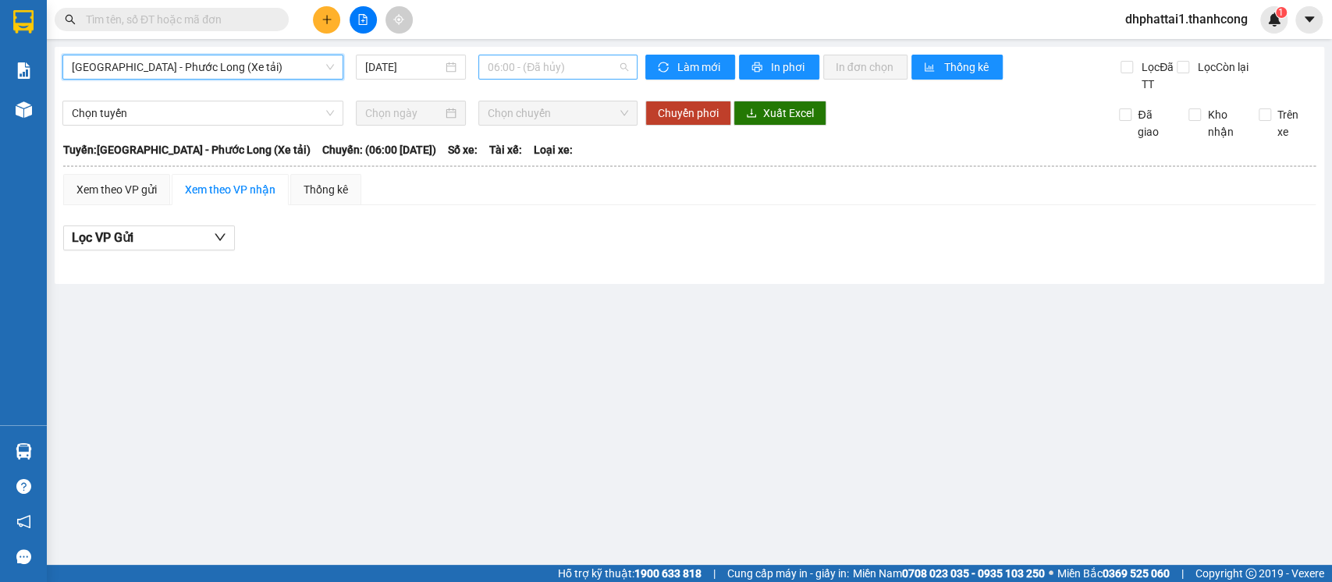
click at [576, 68] on span "06:00 - (Đã hủy)" at bounding box center [558, 66] width 140 height 23
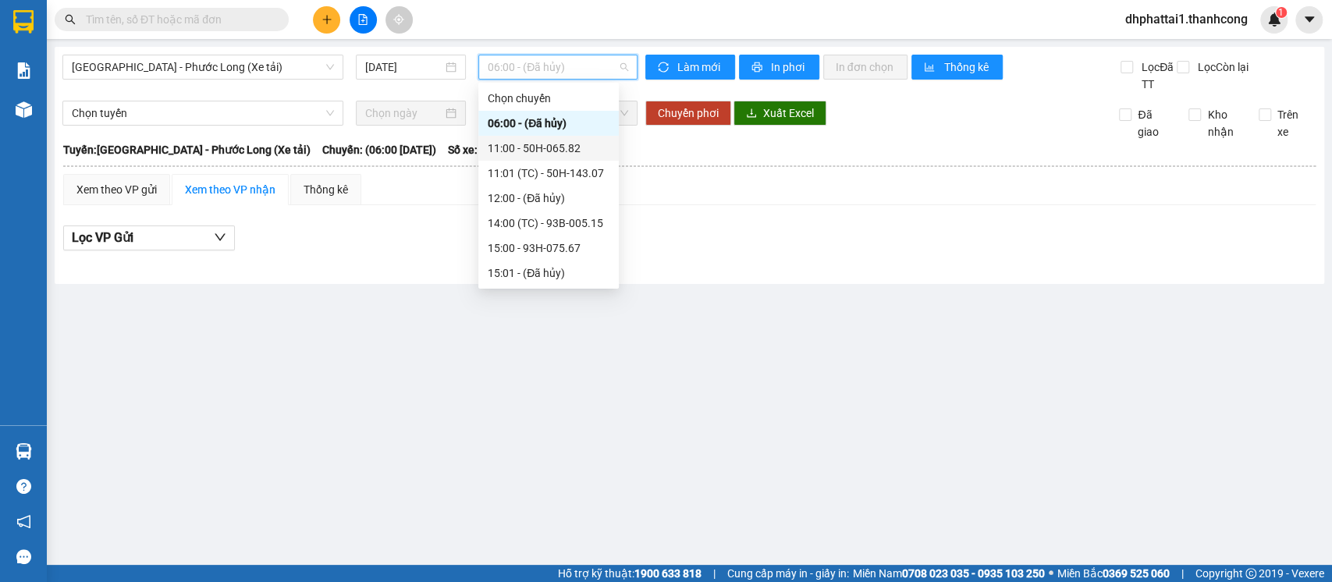
click at [538, 146] on div "11:00 - 50H-065.82" at bounding box center [549, 148] width 122 height 17
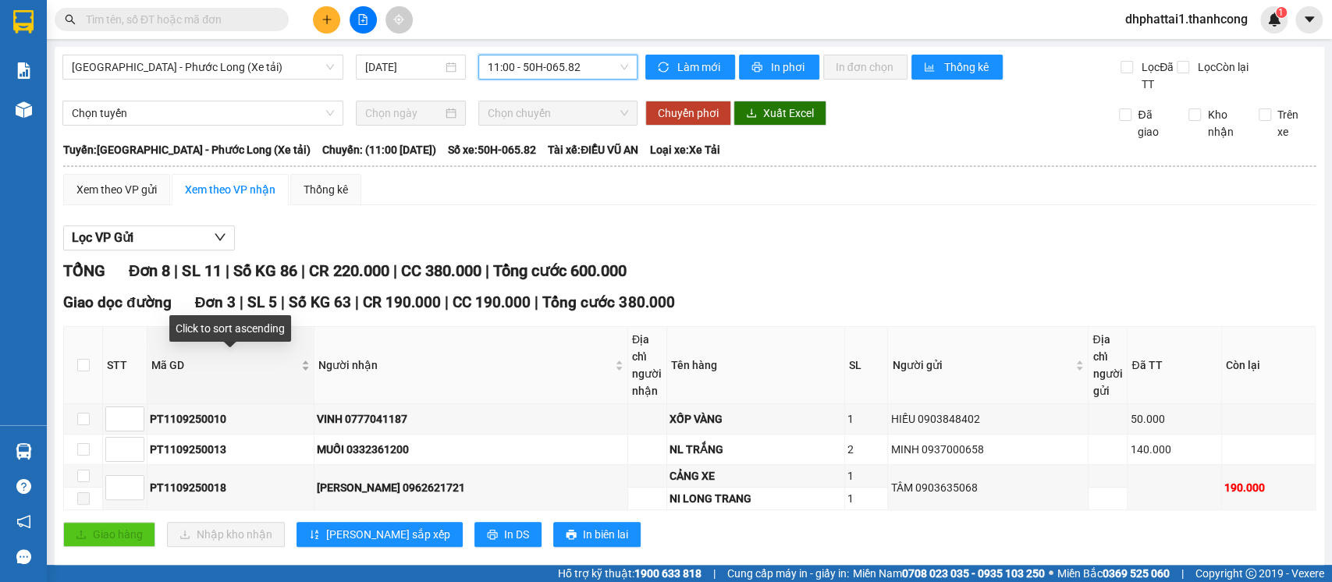
scroll to position [104, 0]
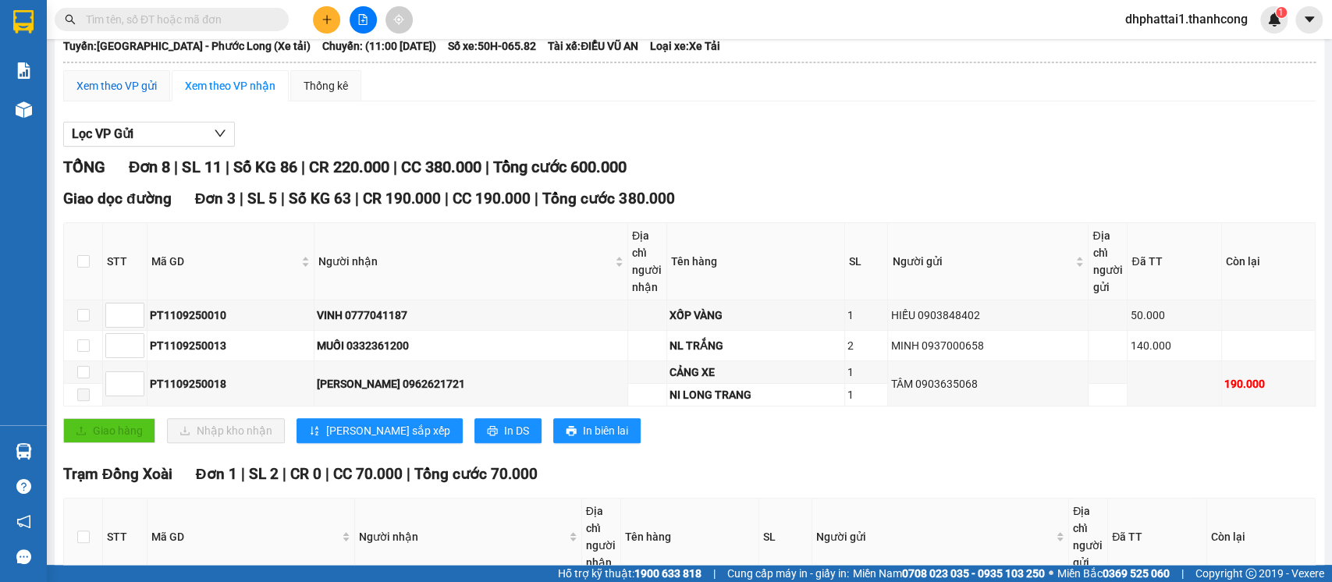
click at [97, 89] on div "Xem theo VP gửi" at bounding box center [116, 85] width 80 height 17
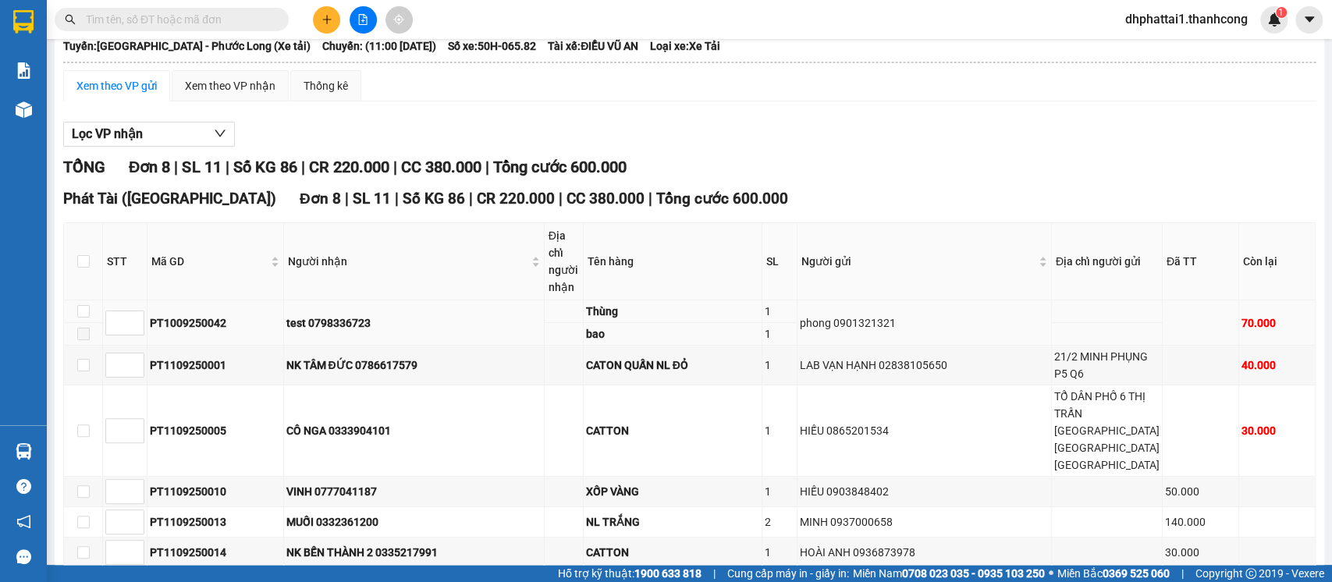
scroll to position [416, 0]
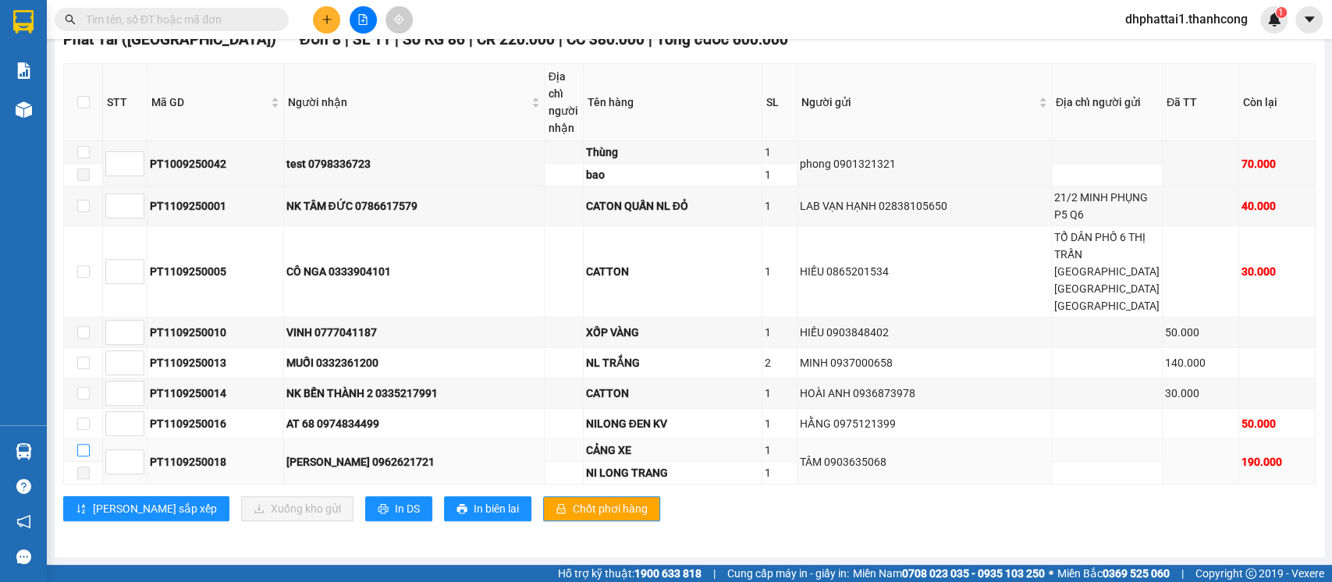
click at [88, 452] on input "checkbox" at bounding box center [83, 450] width 12 height 12
checkbox input "true"
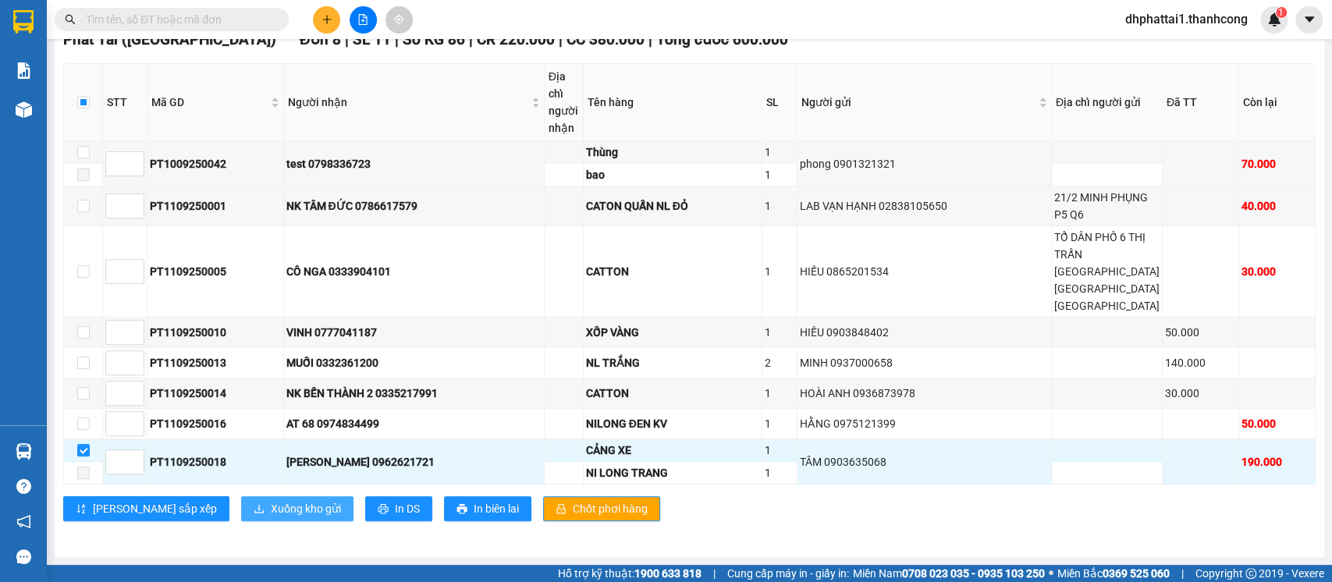
click at [271, 505] on span "Xuống kho gửi" at bounding box center [306, 508] width 70 height 17
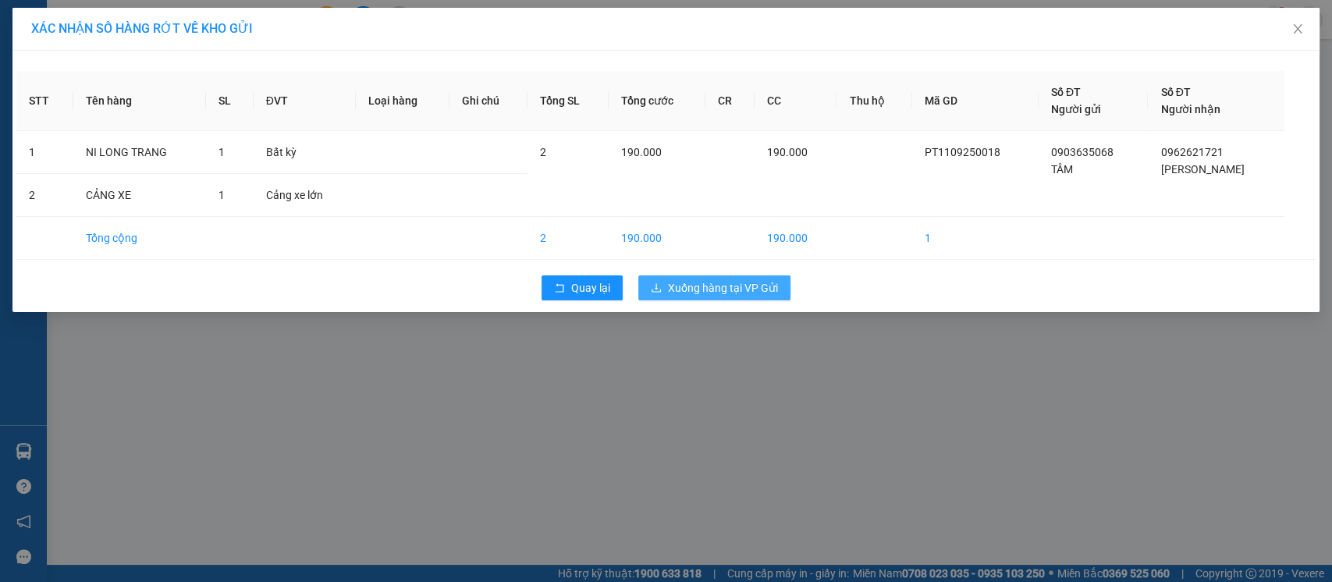
click at [707, 295] on span "Xuống hàng tại VP Gửi" at bounding box center [723, 287] width 110 height 17
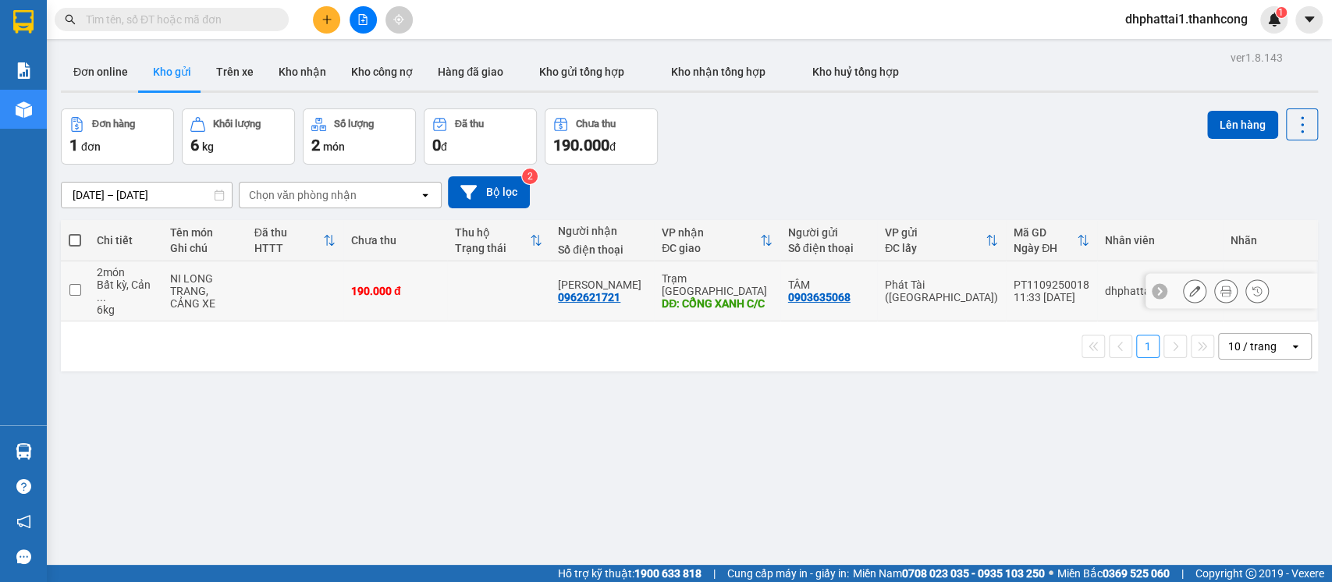
click at [78, 284] on input "checkbox" at bounding box center [75, 290] width 12 height 12
checkbox input "true"
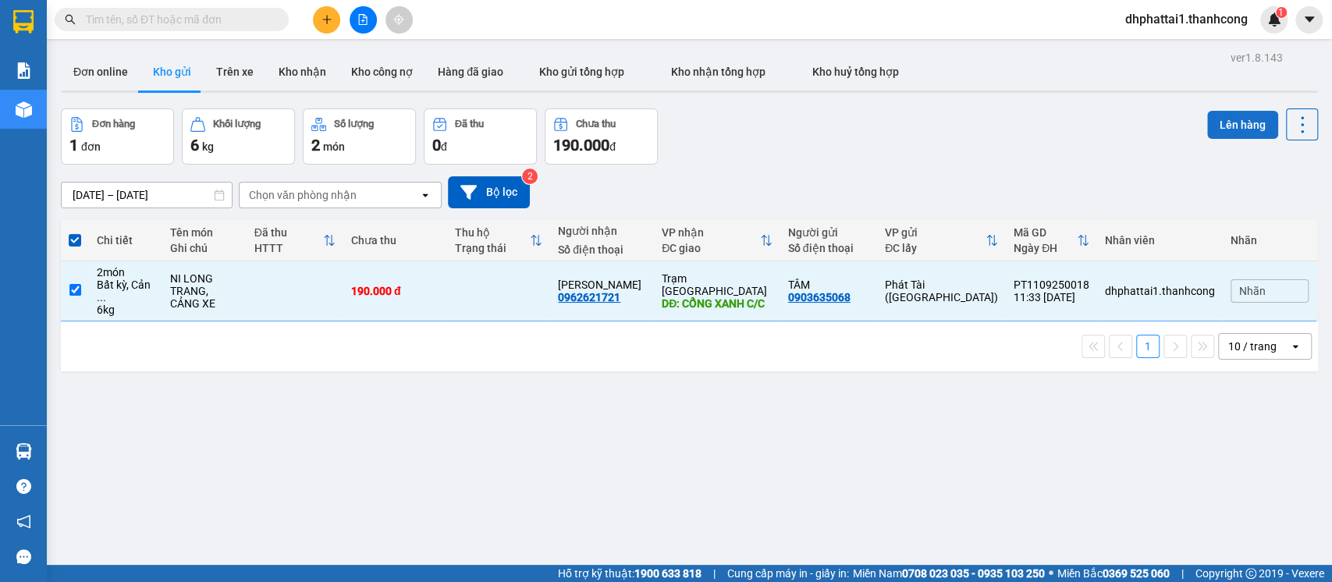
click at [1230, 130] on button "Lên hàng" at bounding box center [1242, 125] width 71 height 28
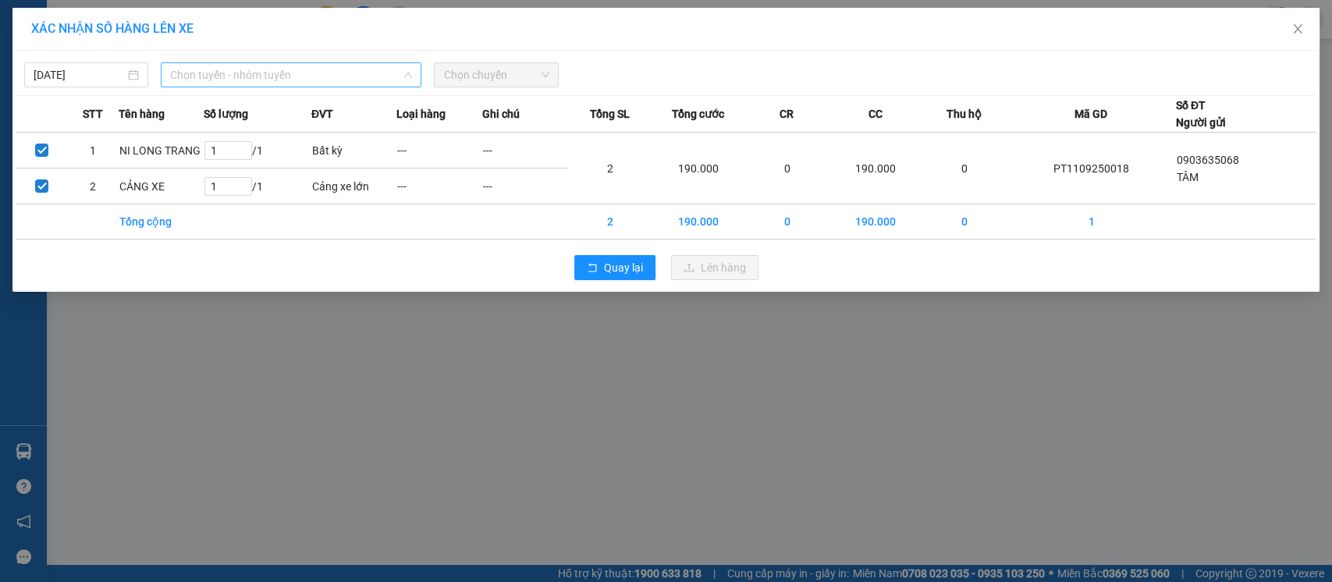
click at [272, 76] on span "Chọn tuyến - nhóm tuyến" at bounding box center [291, 74] width 242 height 23
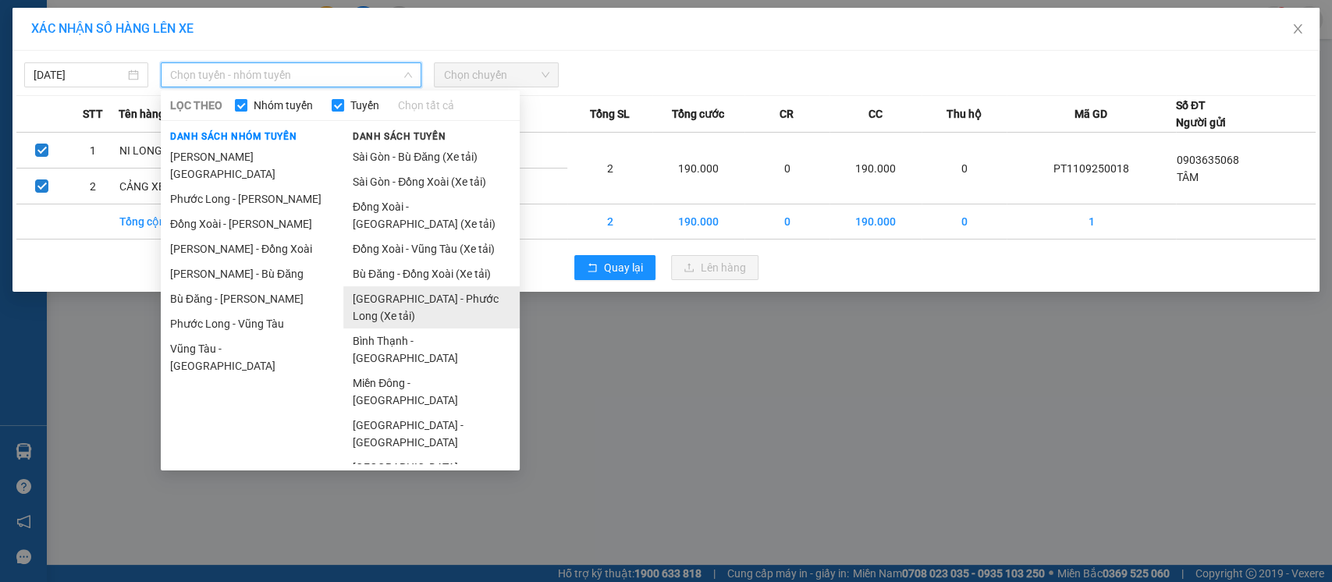
click at [412, 307] on li "[GEOGRAPHIC_DATA] - Phước Long (Xe tải)" at bounding box center [431, 307] width 176 height 42
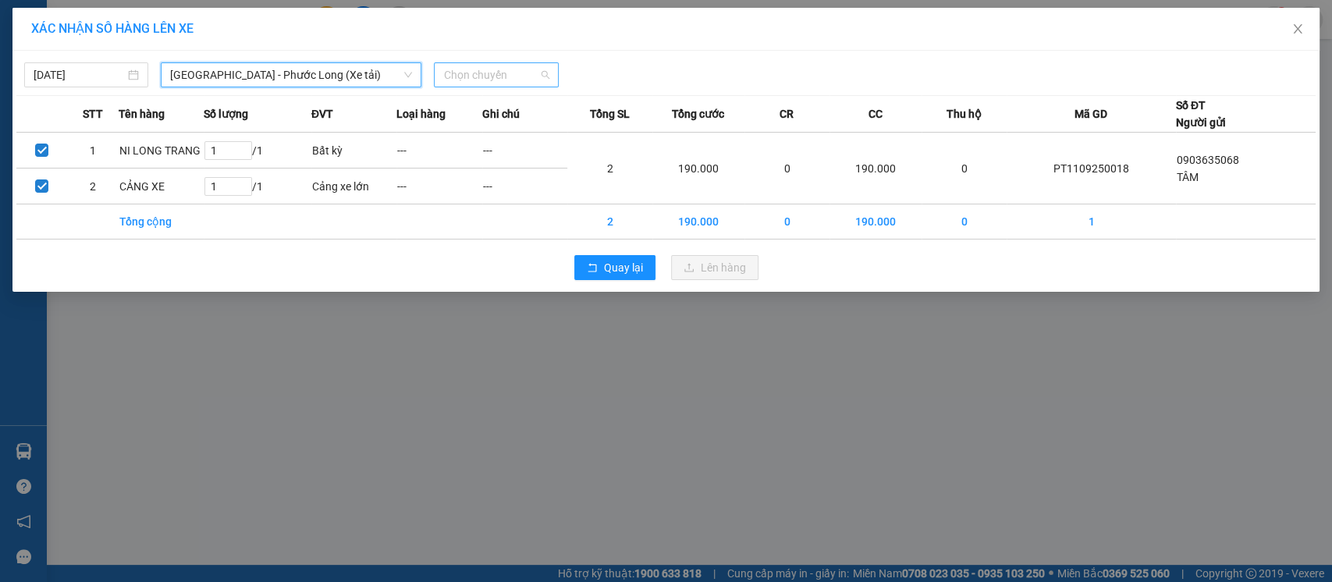
click at [484, 76] on span "Chọn chuyến" at bounding box center [495, 74] width 105 height 23
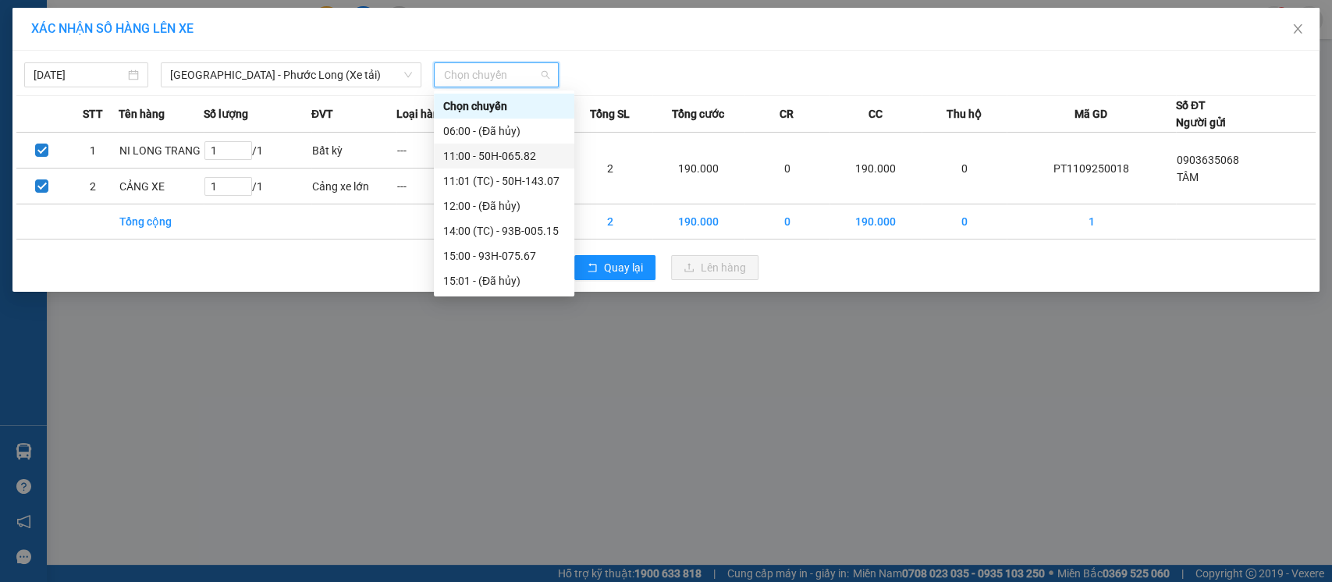
click at [516, 159] on div "11:00 - 50H-065.82" at bounding box center [504, 155] width 122 height 17
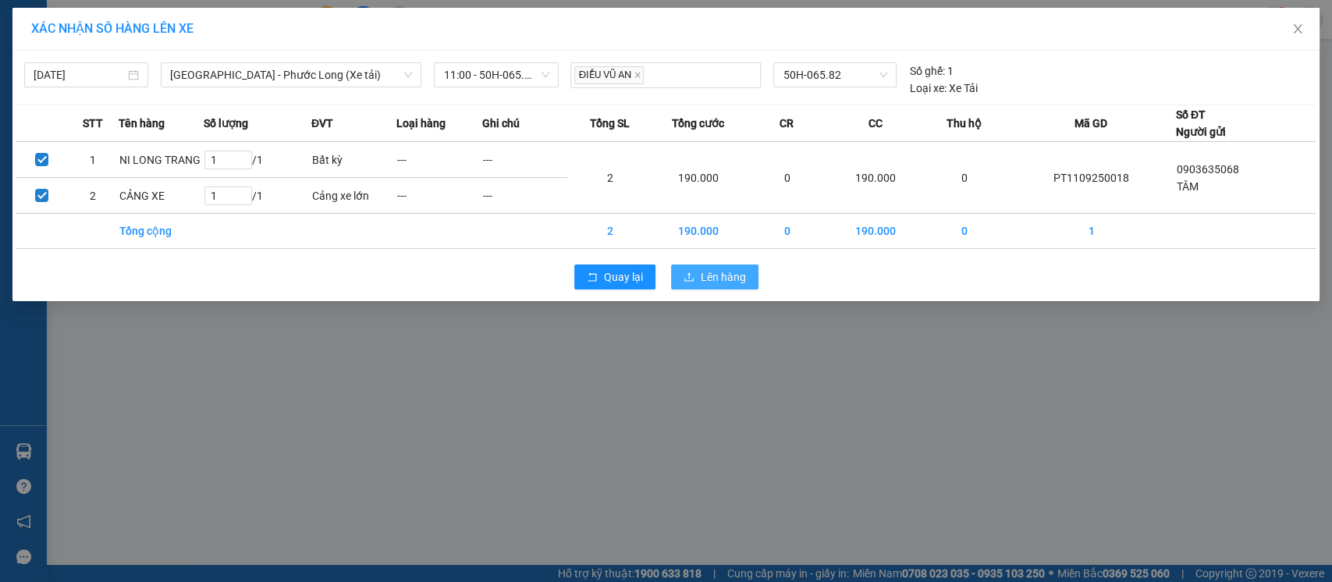
click at [719, 279] on span "Lên hàng" at bounding box center [723, 276] width 45 height 17
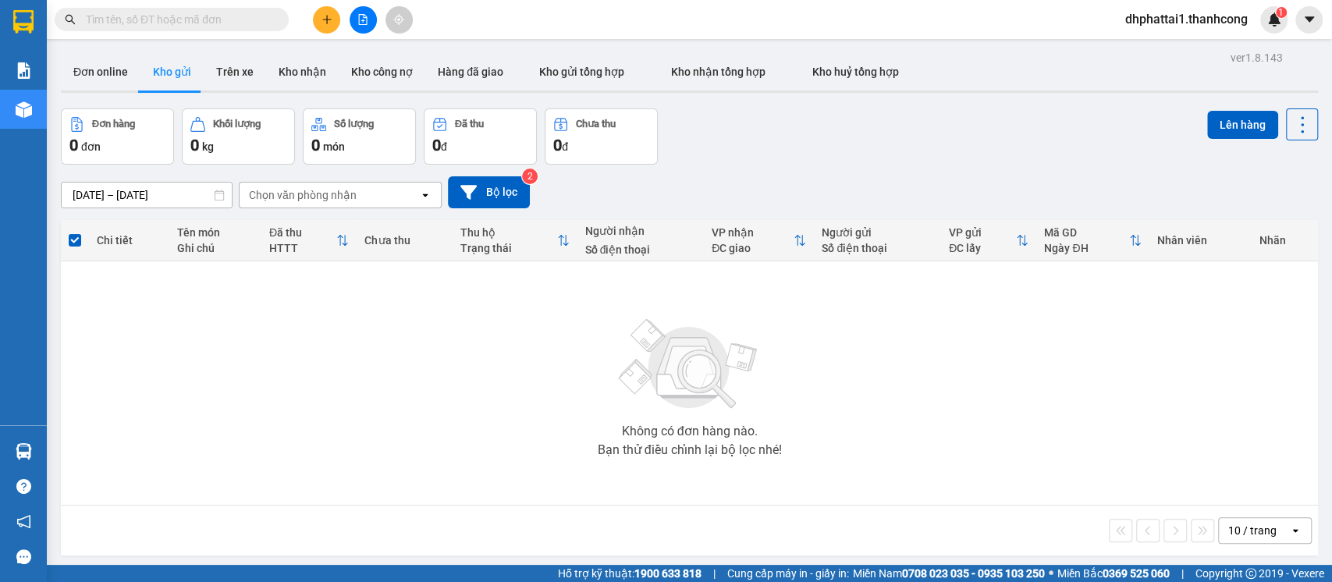
scroll to position [72, 0]
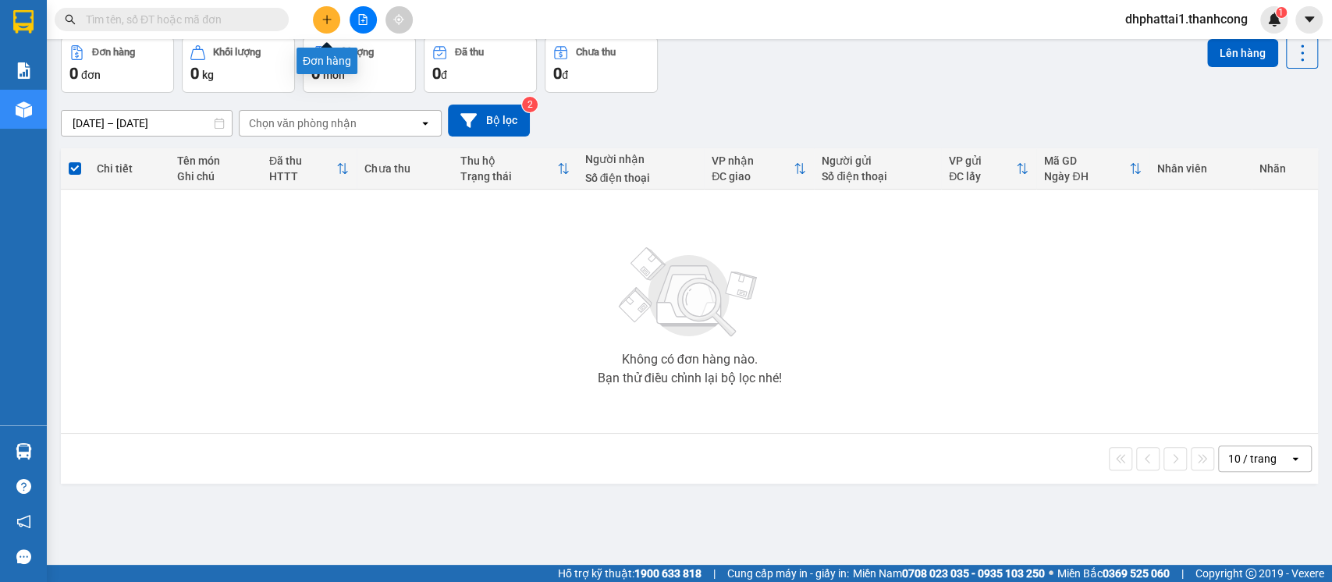
click at [325, 19] on icon "plus" at bounding box center [326, 19] width 9 height 1
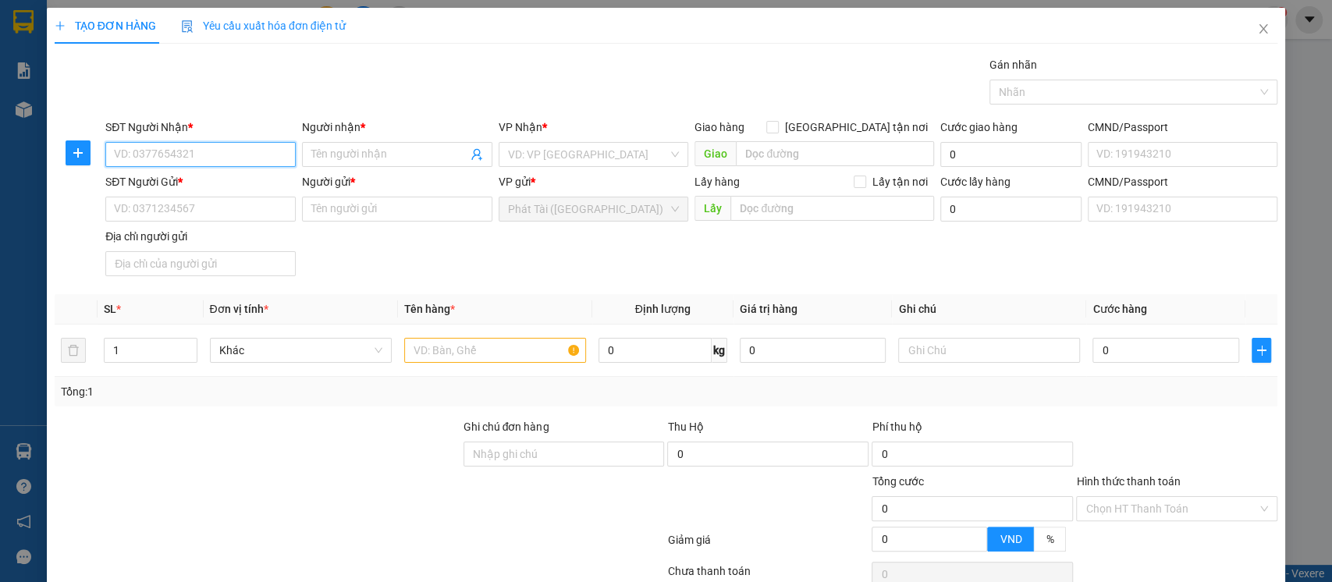
click at [229, 153] on input "SĐT Người Nhận *" at bounding box center [200, 154] width 190 height 25
paste input "0979.974.799"
click at [162, 156] on input "0979.974.799" at bounding box center [200, 154] width 190 height 25
click at [161, 157] on input "0979.974.799" at bounding box center [200, 154] width 190 height 25
click at [141, 158] on input "0979.974799" at bounding box center [200, 154] width 190 height 25
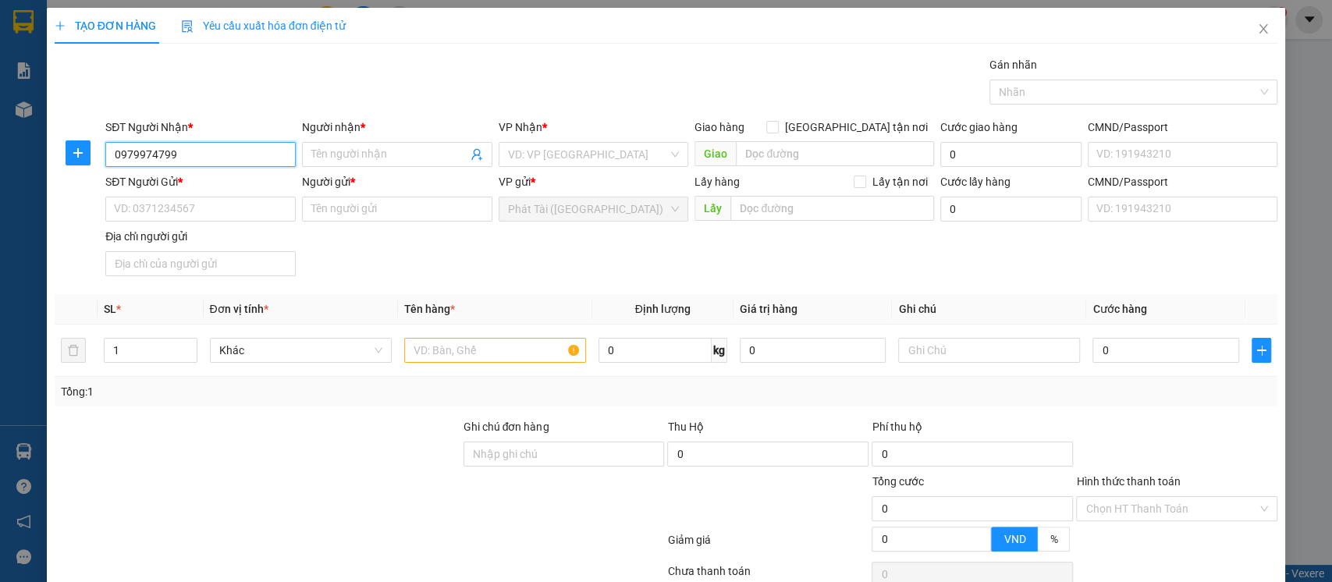
type input "0979974799"
click at [351, 153] on input "Người nhận *" at bounding box center [389, 154] width 156 height 17
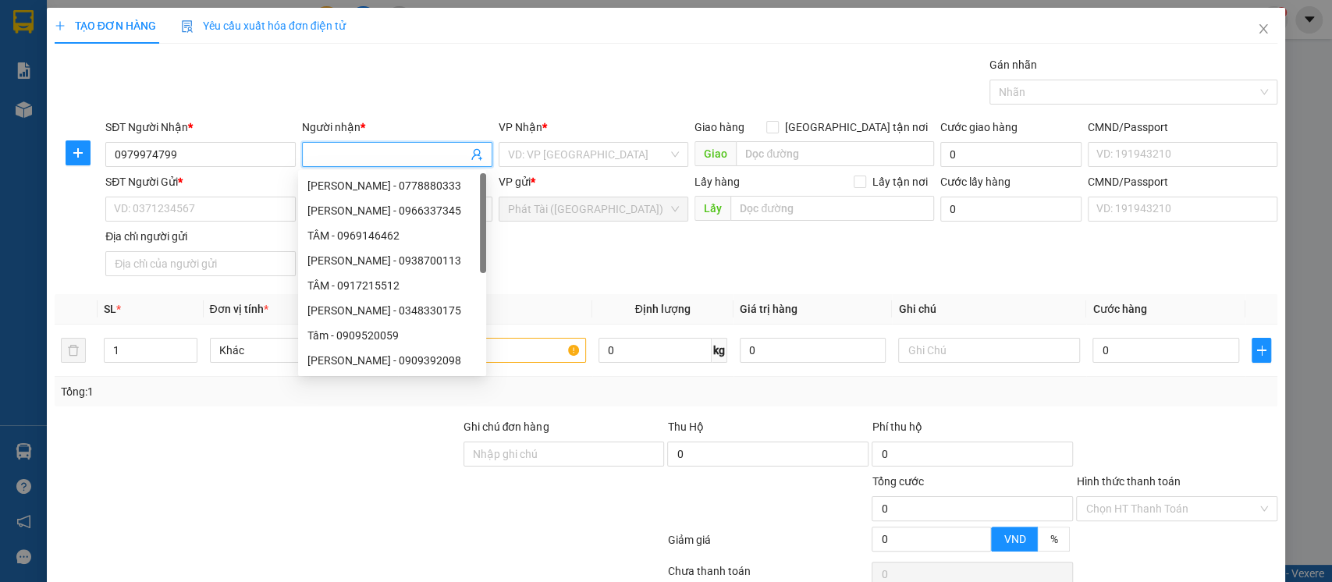
paste input "KHẢI"
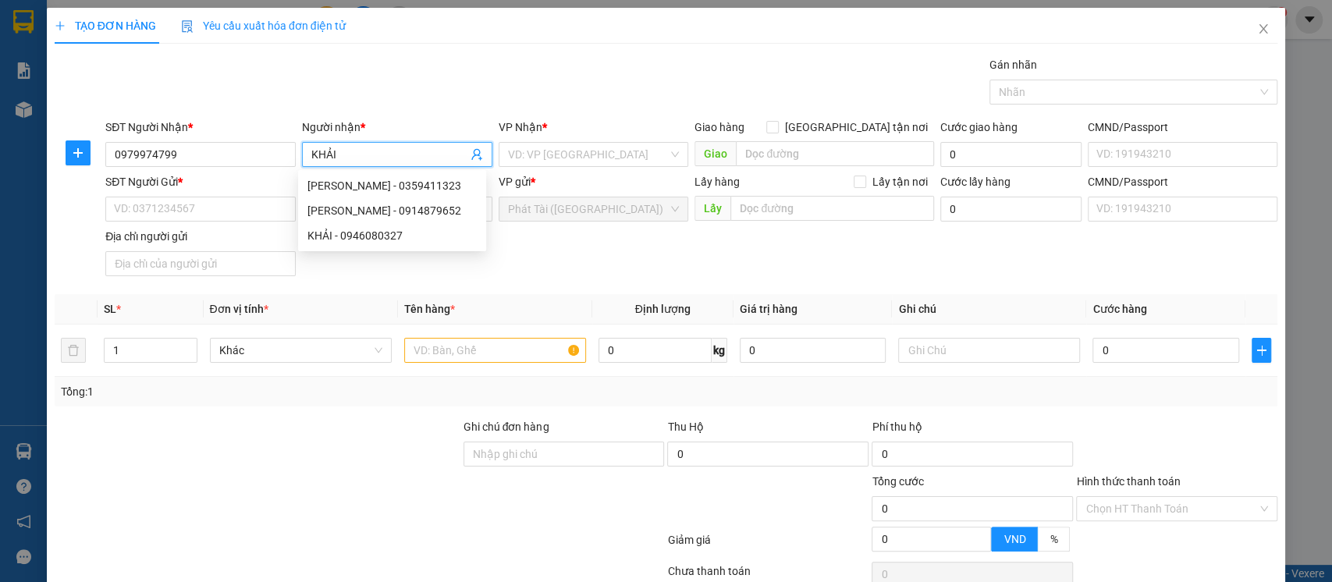
type input "KHẢI"
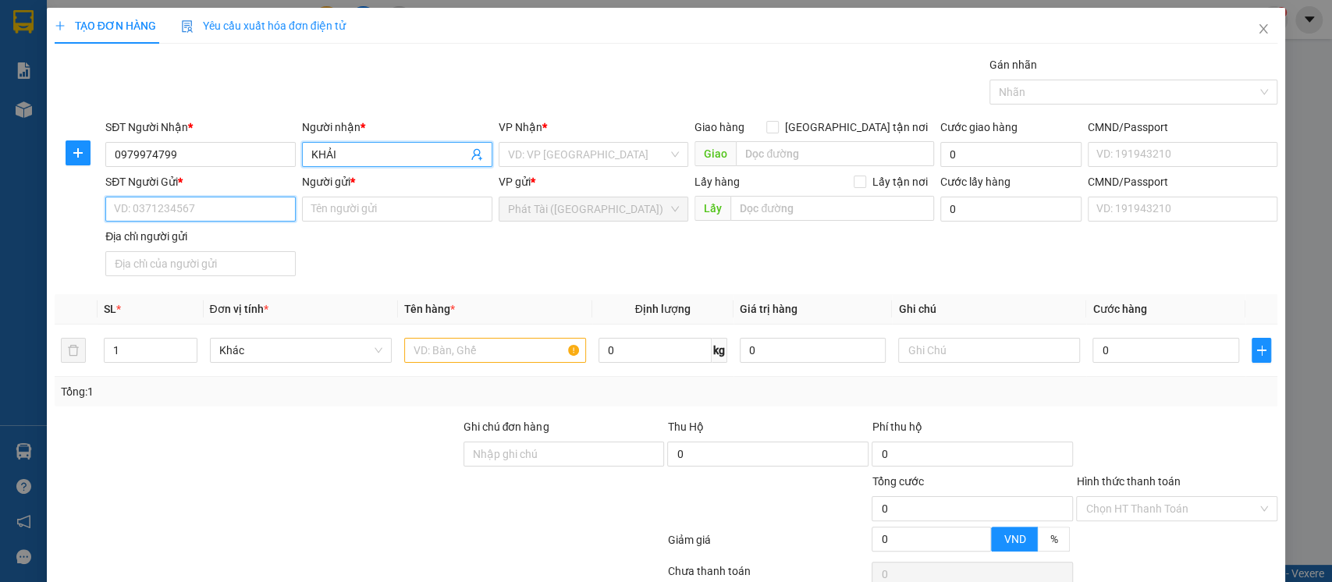
click at [199, 203] on input "SĐT Người Gửi *" at bounding box center [200, 209] width 190 height 25
paste input "0765.686.616"
click at [161, 210] on input "0765.686.616" at bounding box center [200, 209] width 190 height 25
click at [141, 215] on input "0765.686616" at bounding box center [200, 209] width 190 height 25
type input "0765686616"
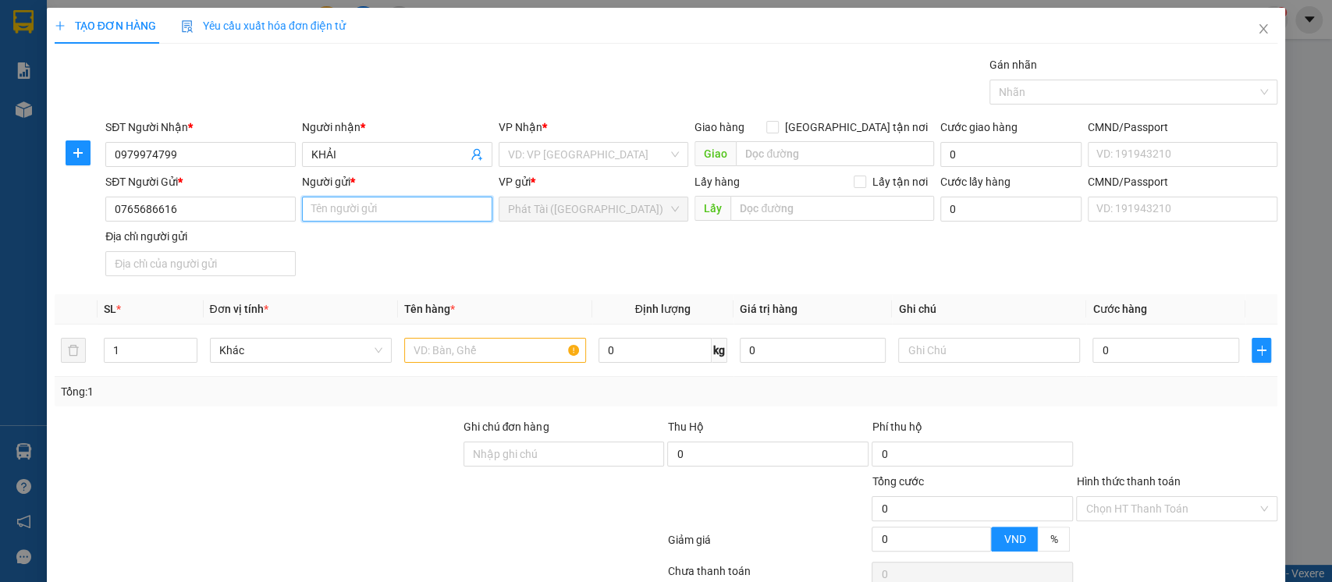
click at [346, 216] on input "Người gửi *" at bounding box center [397, 209] width 190 height 25
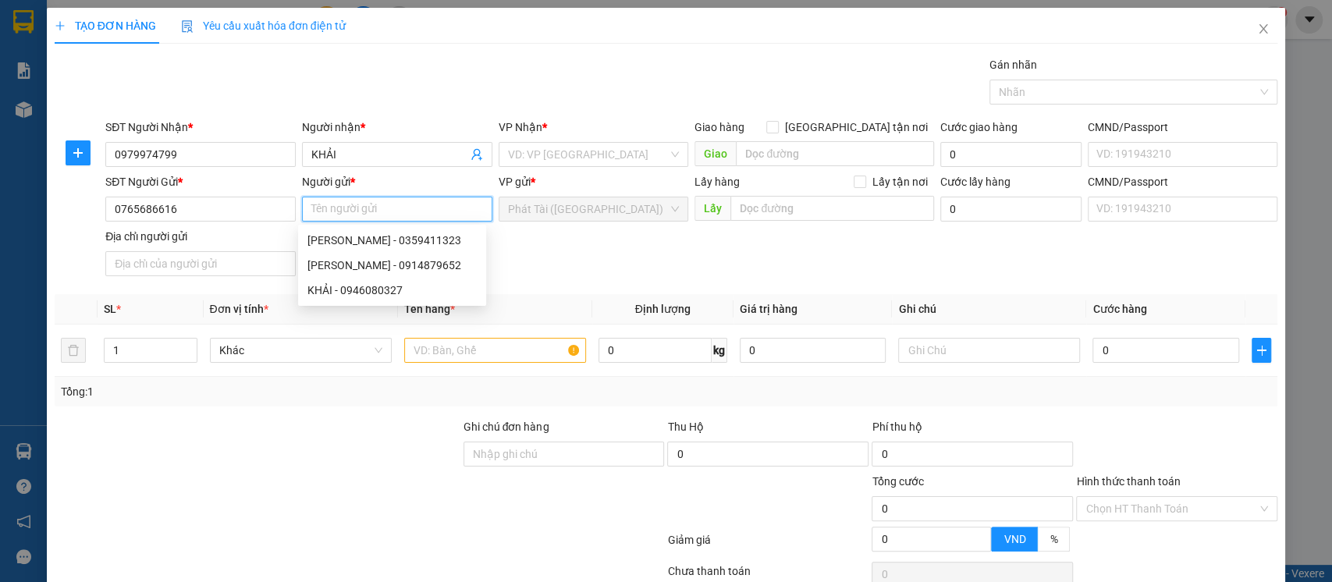
paste input "HÙNG"
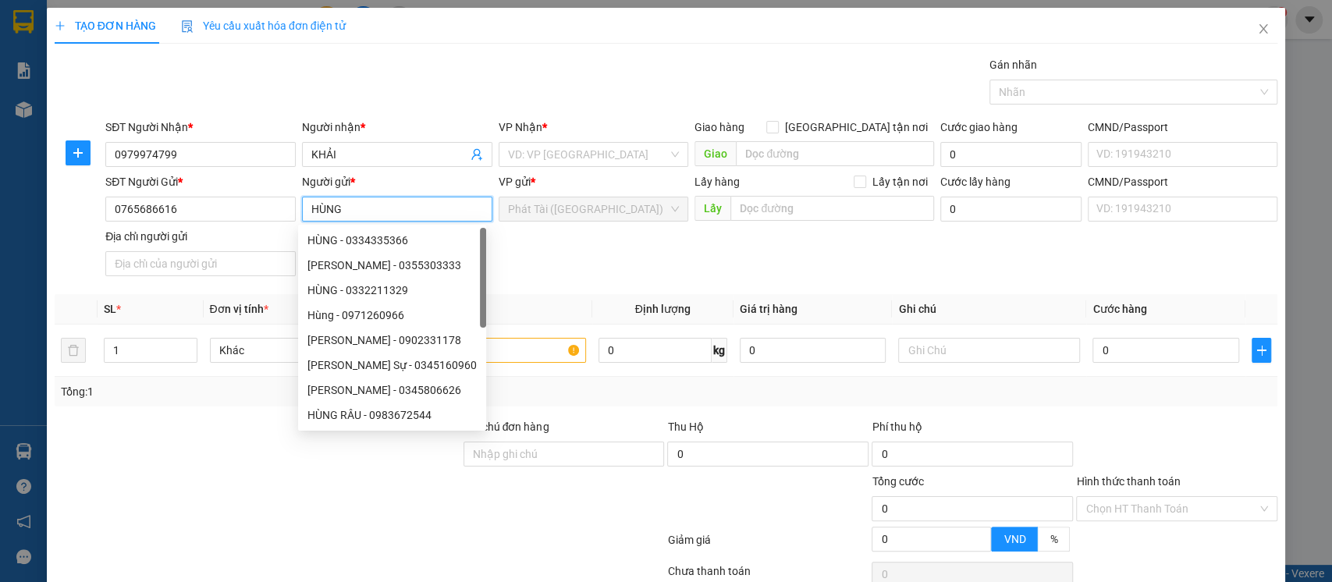
type input "HÙNG"
click at [578, 275] on div "SĐT Người Gửi * 0765686616 Người gửi * HÙNG VP gửi * Phát Tài ([GEOGRAPHIC_DATA…" at bounding box center [691, 227] width 1178 height 109
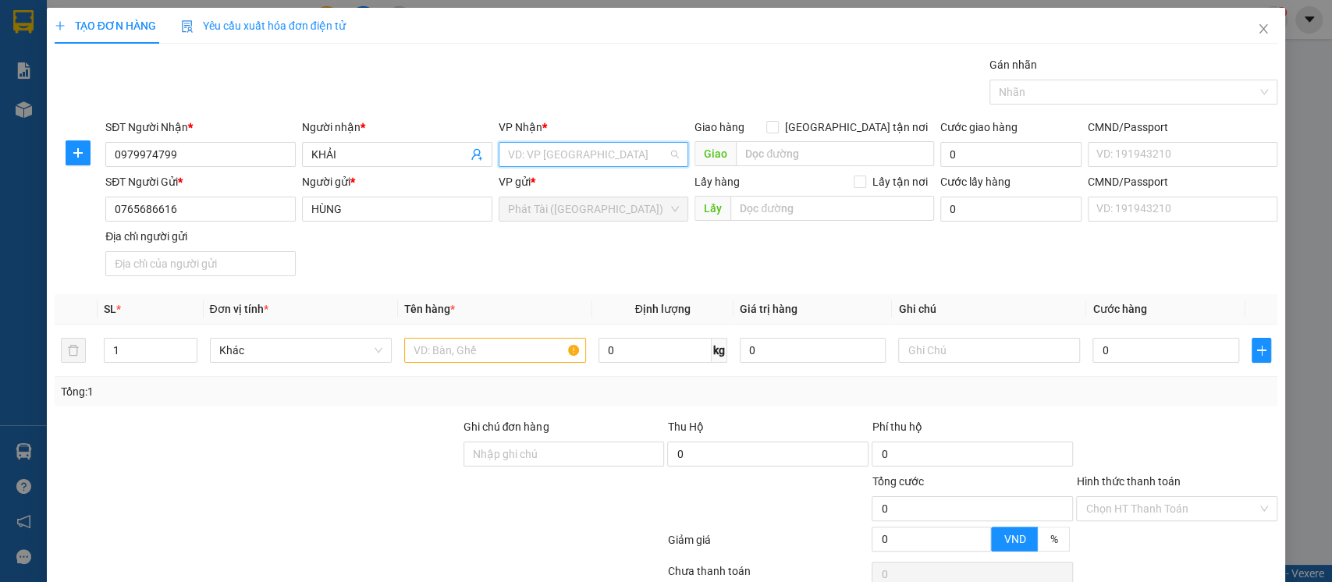
click at [548, 150] on input "search" at bounding box center [588, 154] width 161 height 23
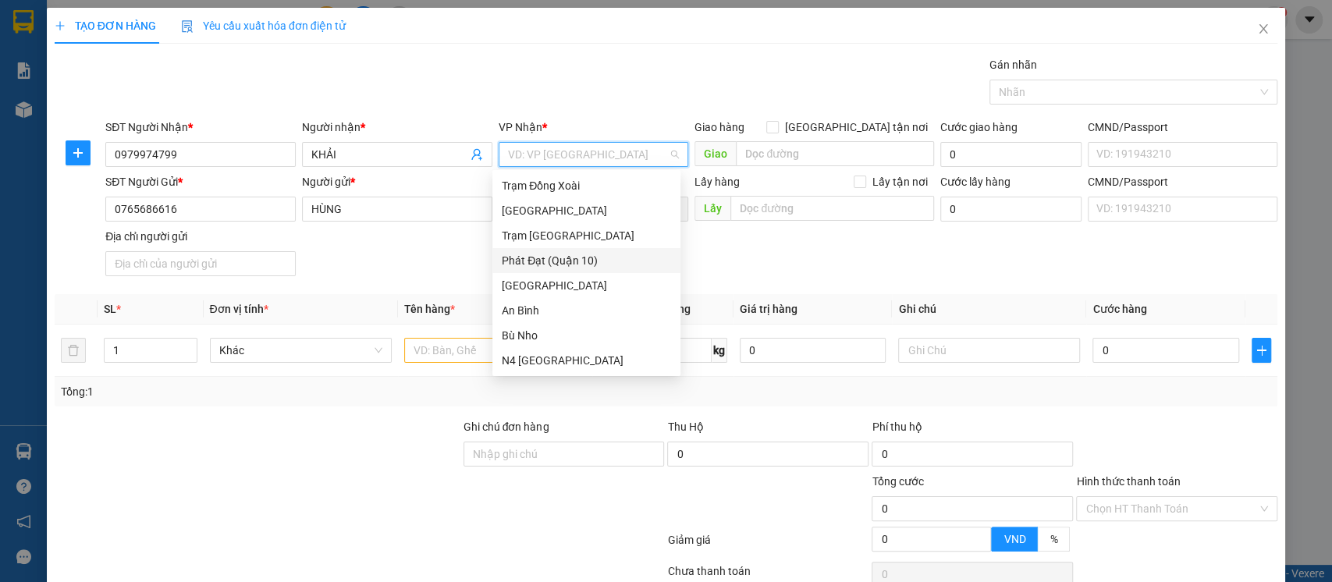
type input "O"
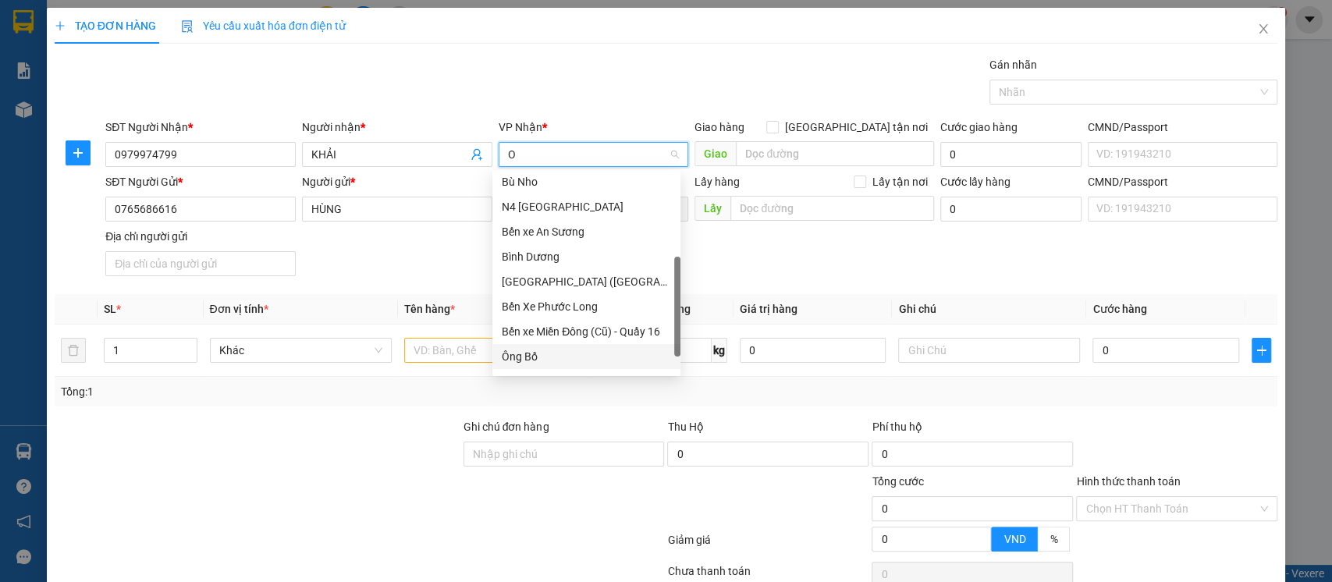
click at [555, 357] on div "Ông Bố" at bounding box center [586, 356] width 169 height 17
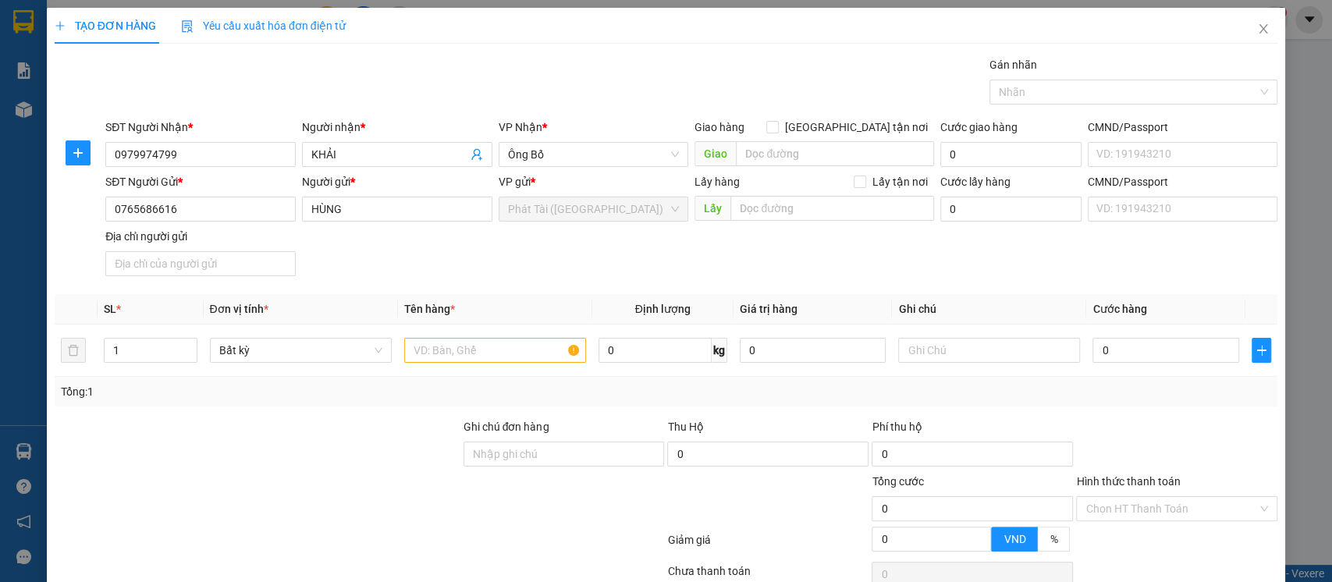
scroll to position [275, 0]
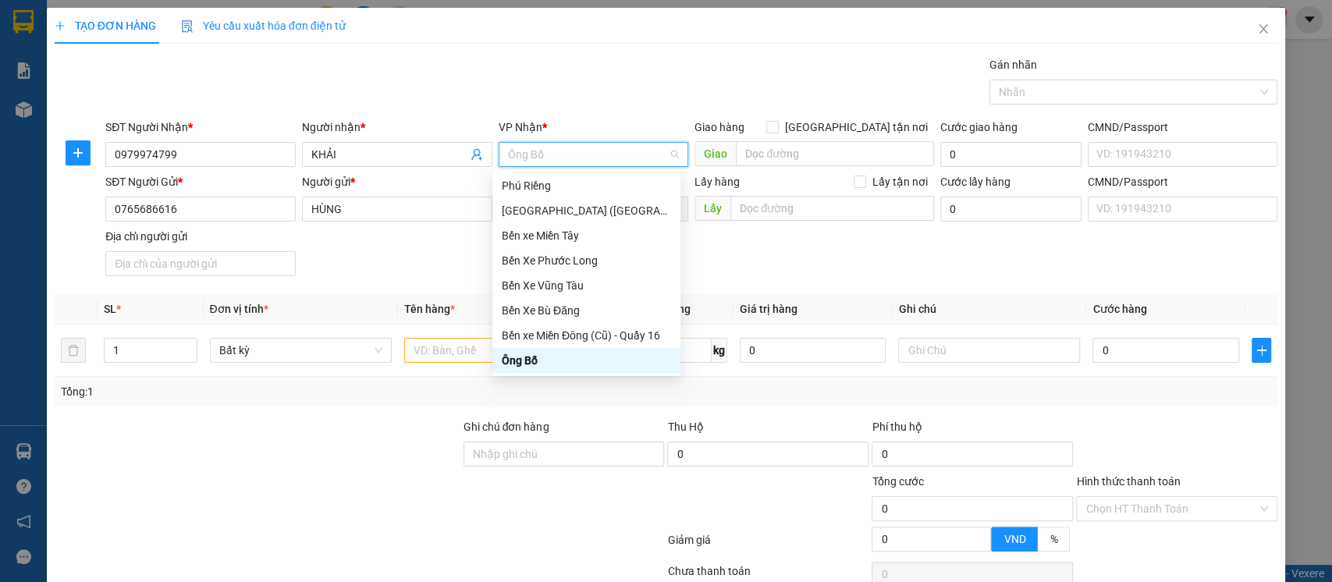
click at [568, 364] on div "Ông Bố" at bounding box center [586, 360] width 169 height 17
click at [432, 278] on div "SĐT Người Gửi * 0765686616 Người gửi * HÙNG VP gửi * Phát Tài ([GEOGRAPHIC_DATA…" at bounding box center [691, 227] width 1178 height 109
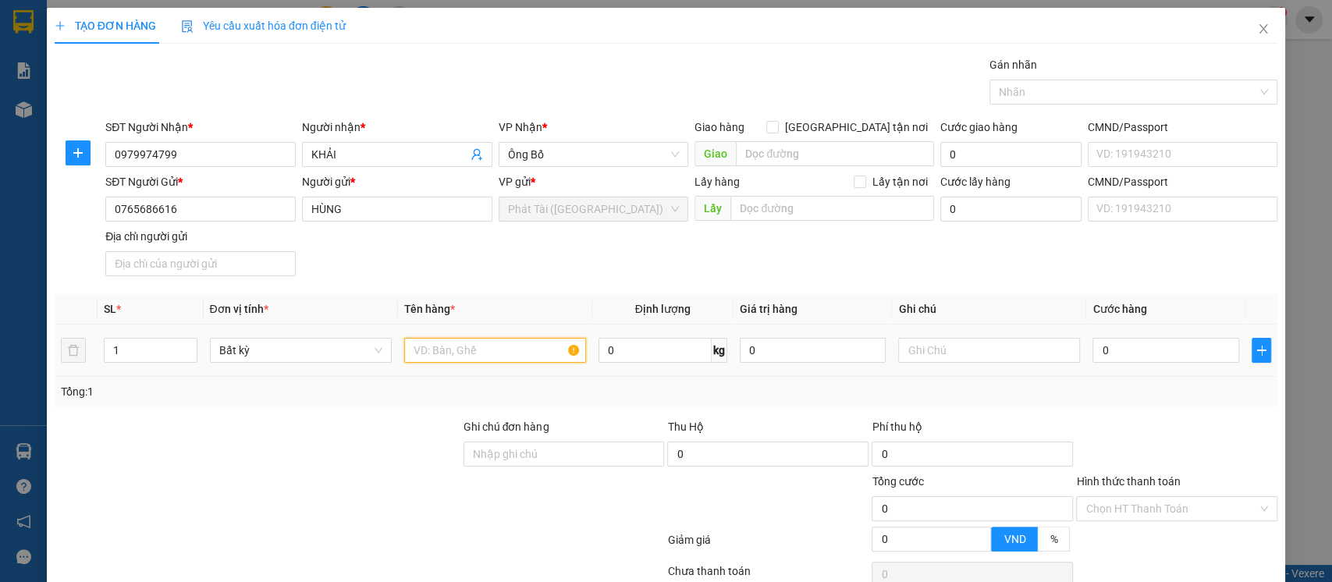
click at [477, 351] on input "text" at bounding box center [495, 350] width 182 height 25
paste input "NILONG TRẮNG CẢNG XE THU HỘ 2.300.000"
type input "NILONG TRẮNG CẢNG XE THU HỘ 2.300.000"
drag, startPoint x: 550, startPoint y: 282, endPoint x: 587, endPoint y: 291, distance: 37.8
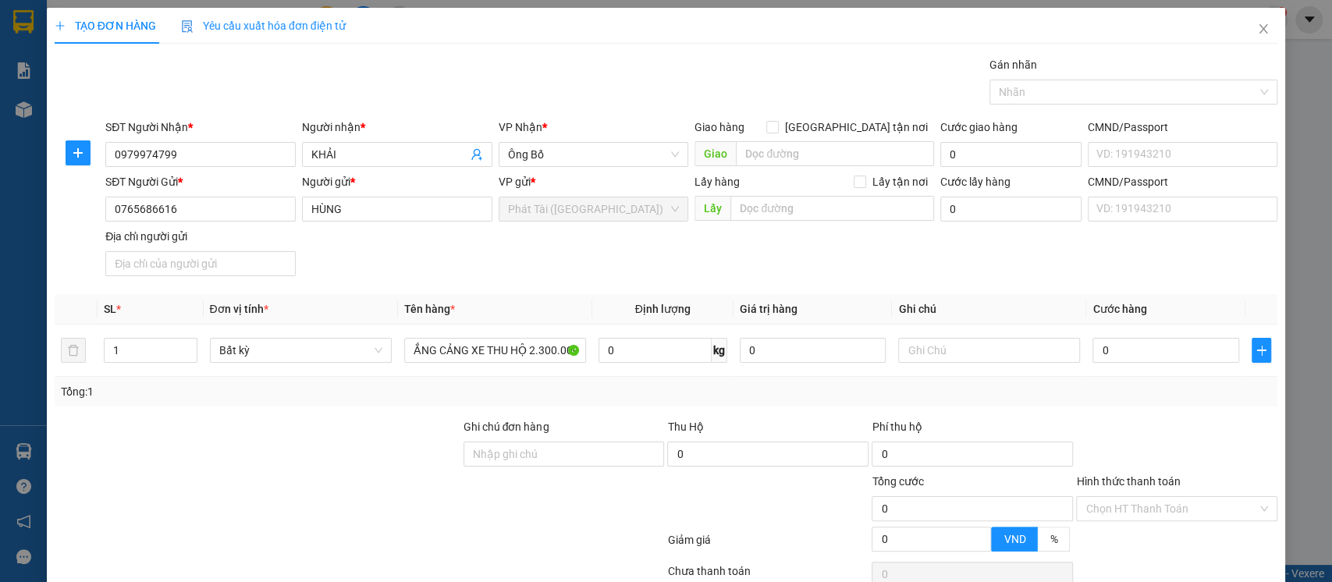
click at [551, 281] on div "SĐT Người Gửi * 0765686616 Người gửi * HÙNG VP gửi * Phát Tài ([GEOGRAPHIC_DATA…" at bounding box center [691, 227] width 1178 height 109
click at [638, 273] on div "SĐT Người Gửi * 0765686616 Người gửi * HÙNG VP gửi * Phát Tài ([GEOGRAPHIC_DATA…" at bounding box center [691, 227] width 1178 height 109
click at [262, 353] on span "Bất kỳ" at bounding box center [300, 350] width 163 height 23
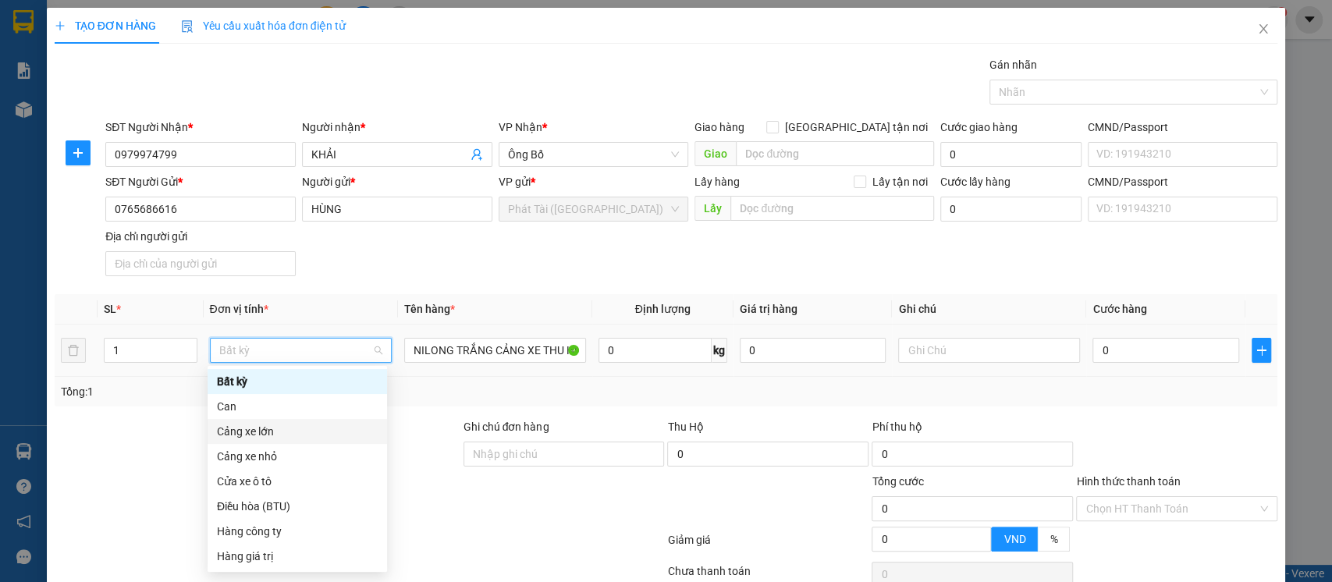
click at [282, 434] on div "Cảng xe lớn" at bounding box center [297, 431] width 161 height 17
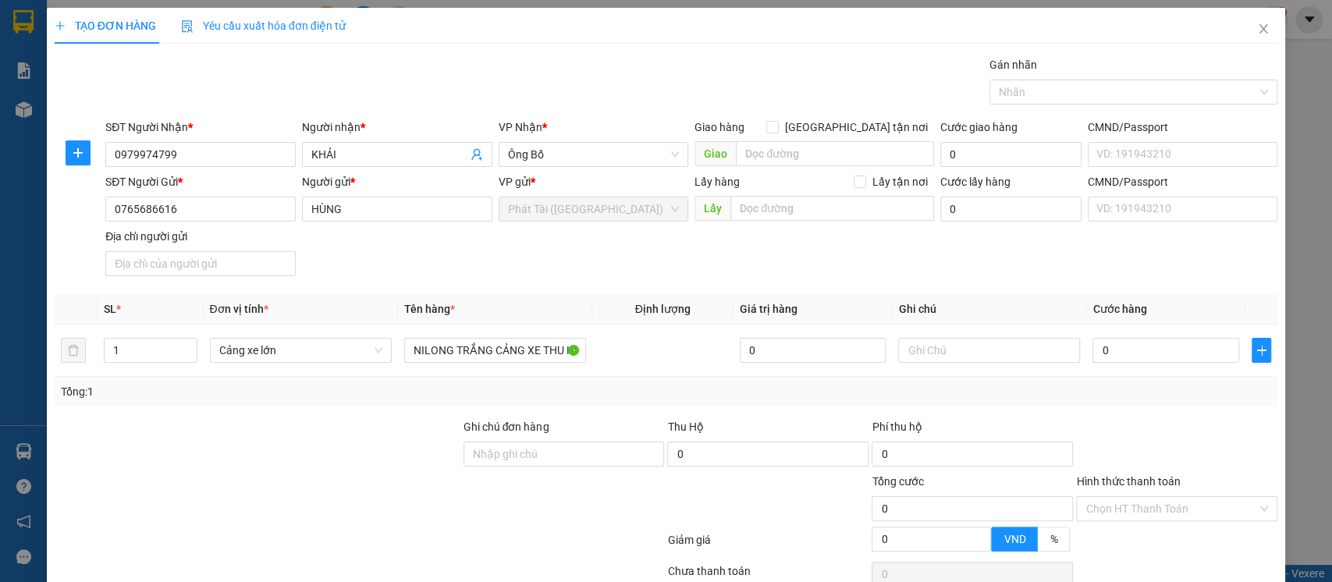
click at [568, 387] on div "Tổng: 1" at bounding box center [666, 391] width 1211 height 17
type input "150.000"
click at [712, 459] on input "0" at bounding box center [767, 454] width 201 height 25
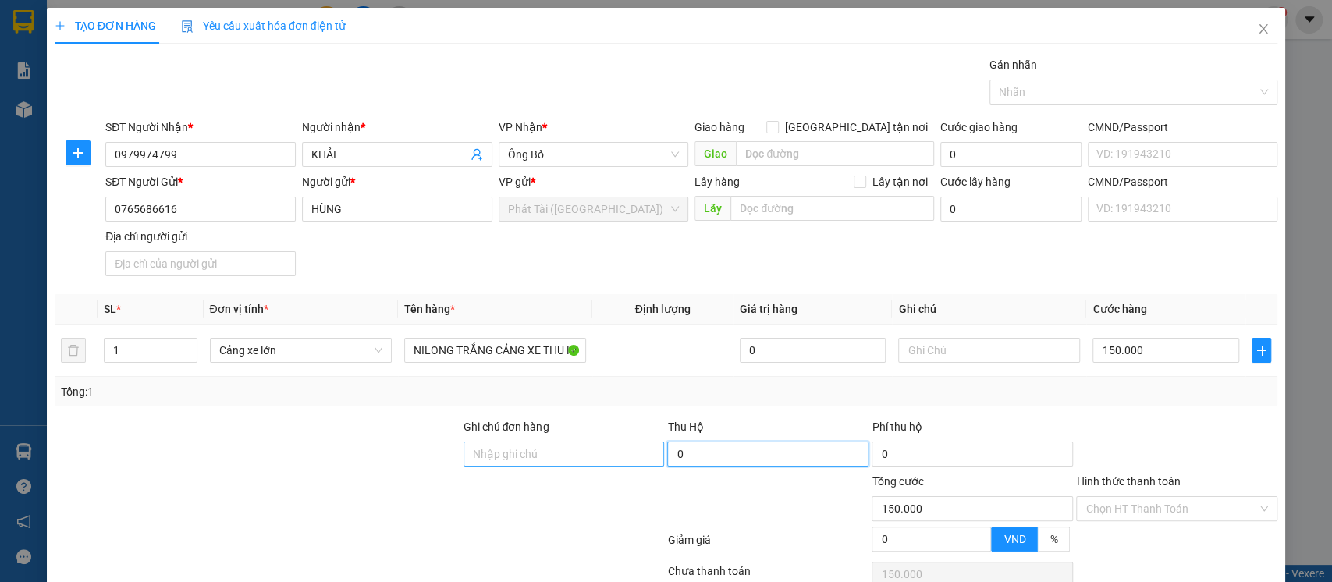
drag, startPoint x: 705, startPoint y: 453, endPoint x: 653, endPoint y: 460, distance: 52.7
click at [653, 460] on div "Ghi chú đơn hàng Thu Hộ 0 Phí thu hộ 0" at bounding box center [666, 445] width 1226 height 55
type input "2.300.000"
type input "30.000"
type input "180.000"
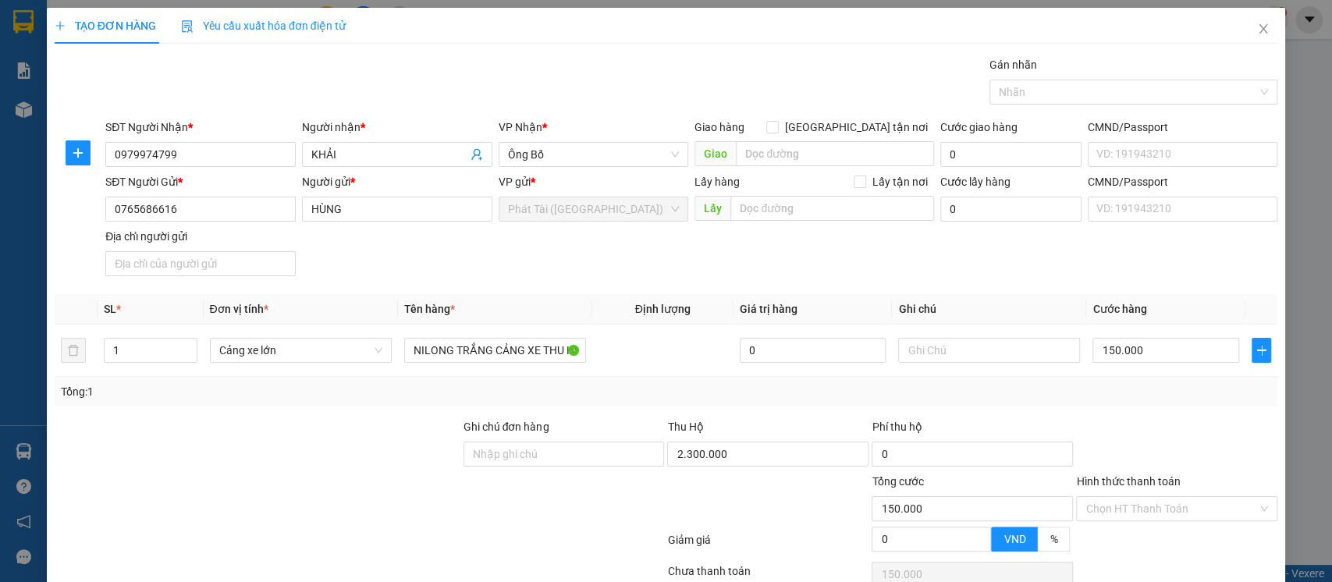
type input "180.000"
click at [632, 488] on div at bounding box center [564, 500] width 204 height 55
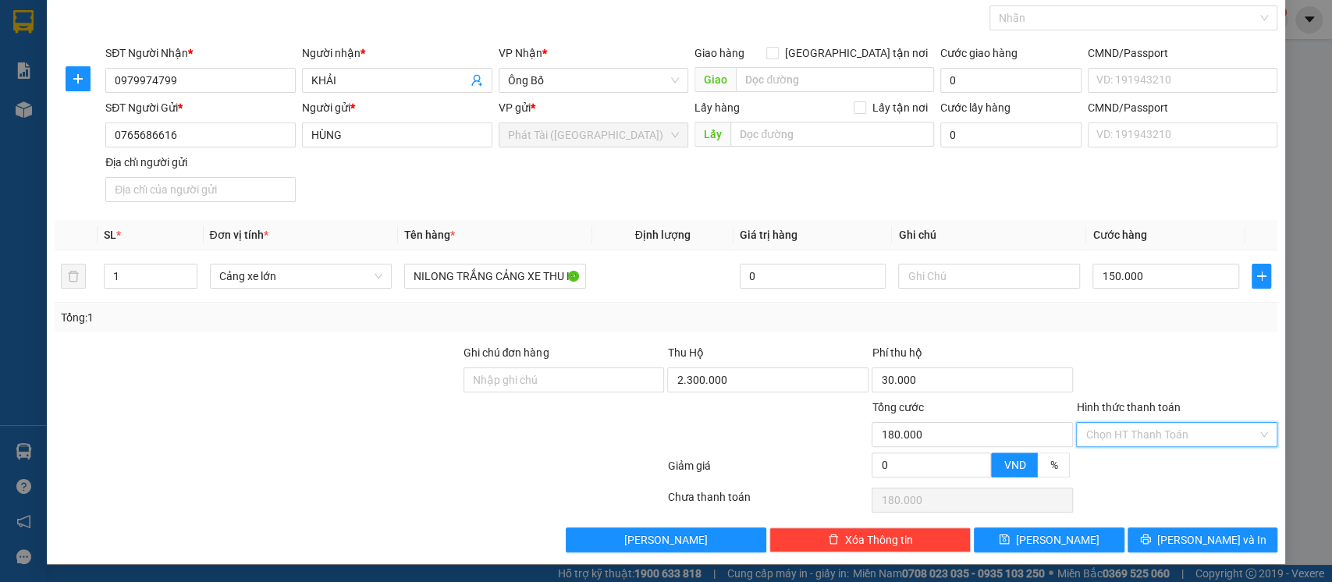
click at [1127, 430] on input "Hình thức thanh toán" at bounding box center [1171, 434] width 172 height 23
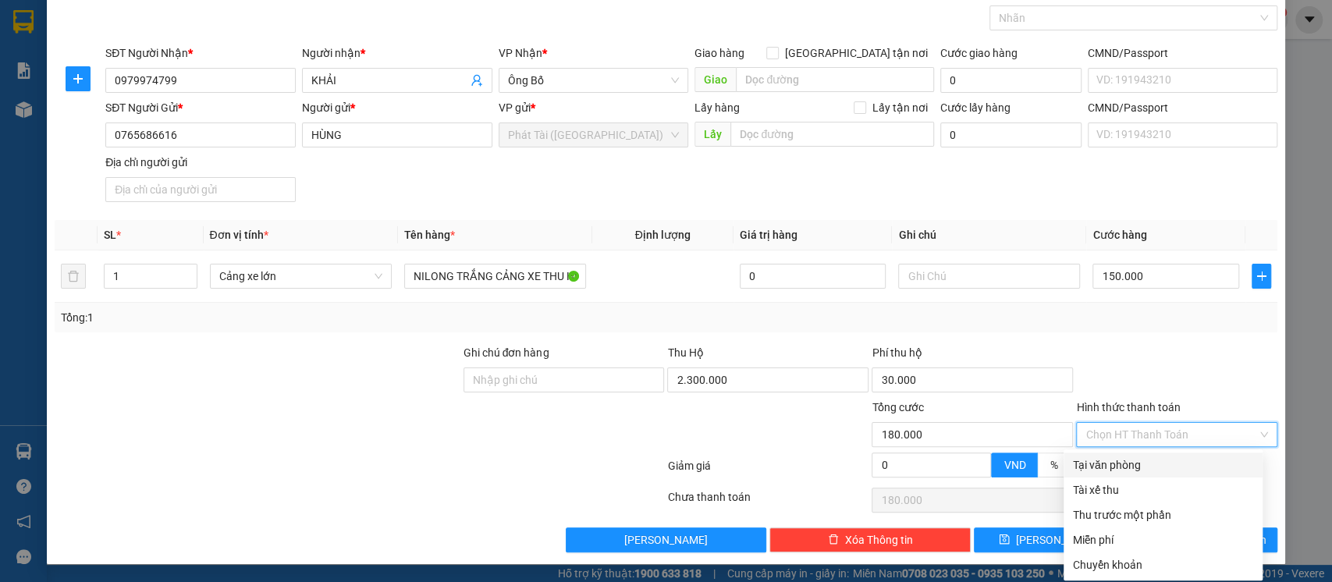
click at [797, 453] on div "Giảm giá 0 VND %" at bounding box center [666, 468] width 1226 height 31
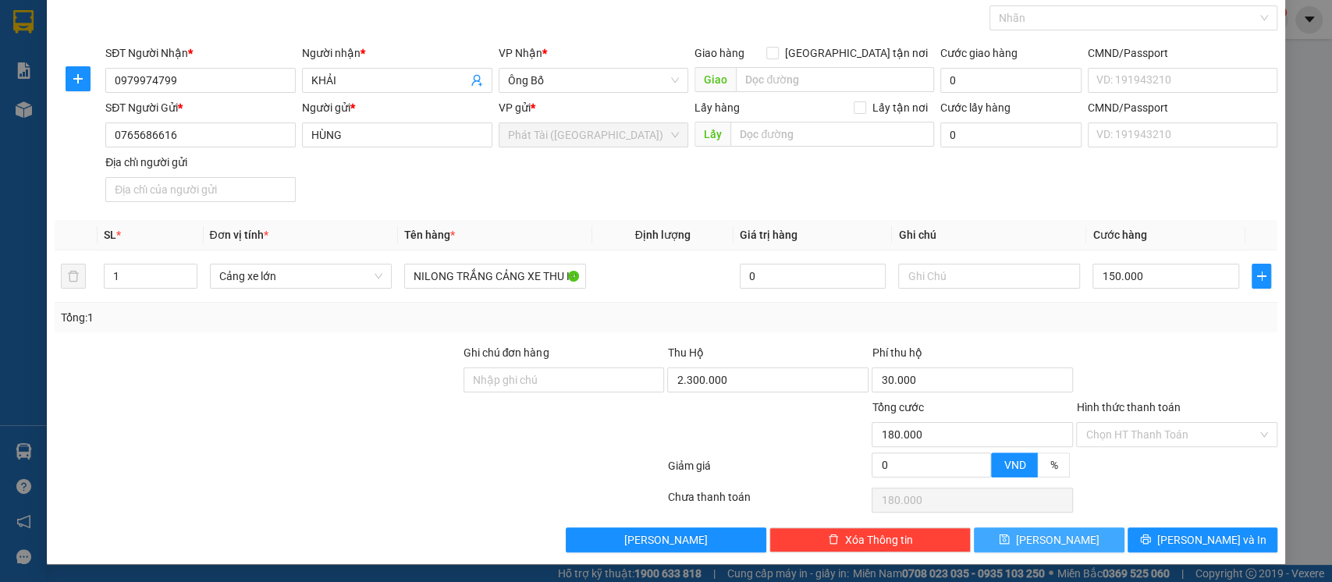
click at [1040, 540] on span "[PERSON_NAME]" at bounding box center [1057, 539] width 83 height 17
type input "0"
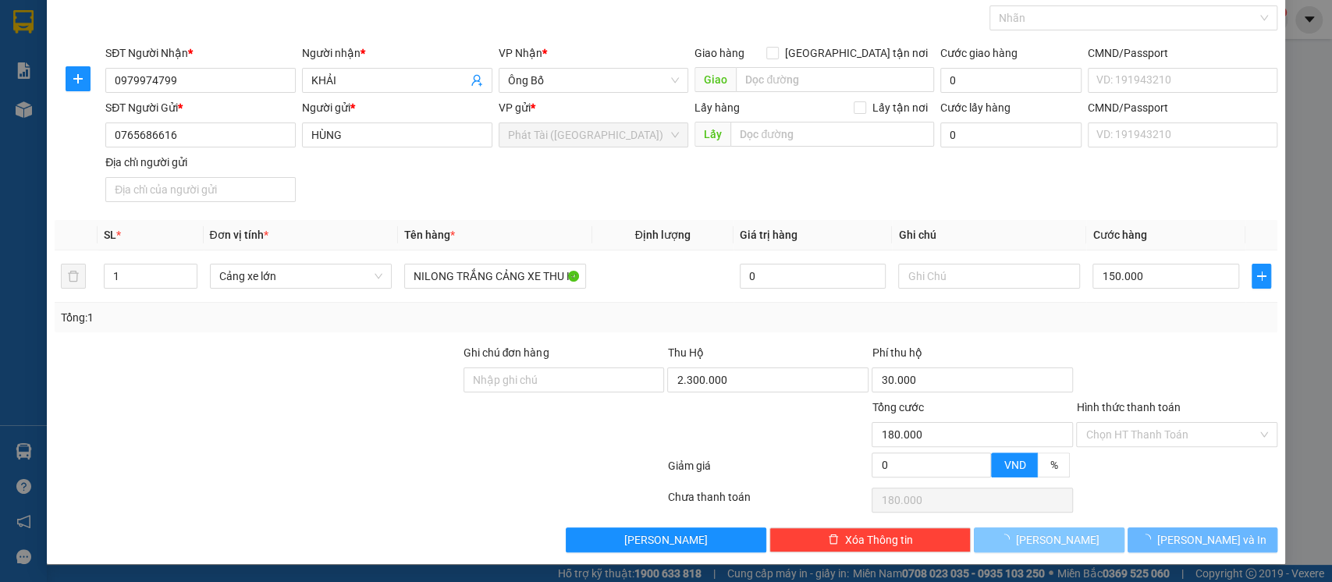
type input "0"
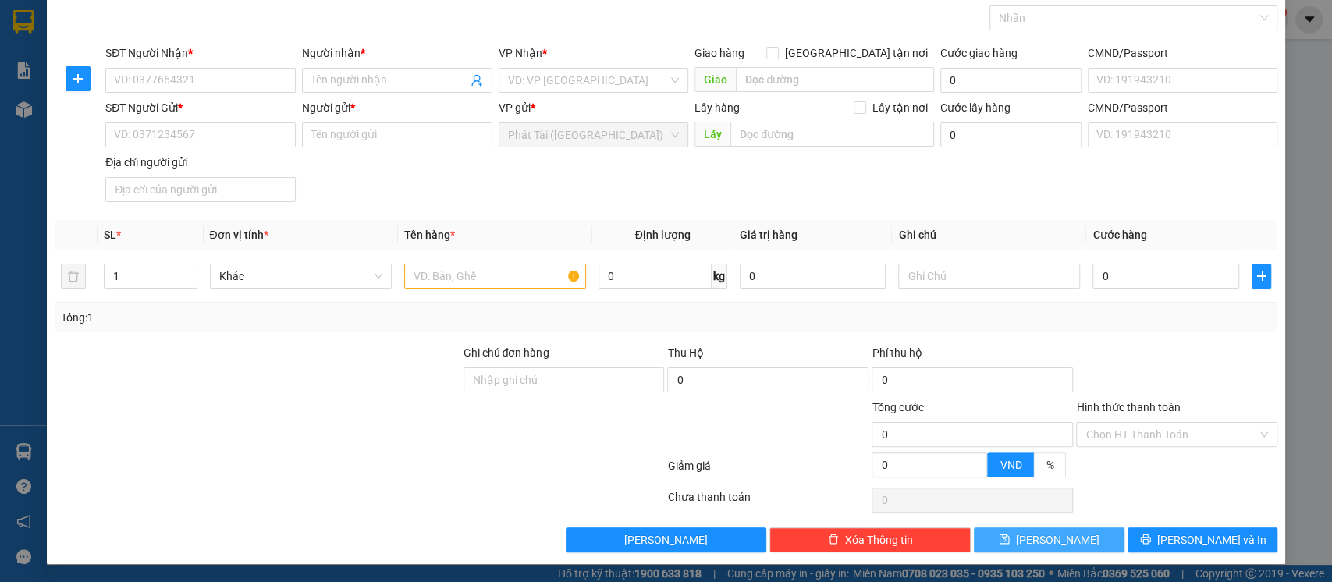
scroll to position [0, 0]
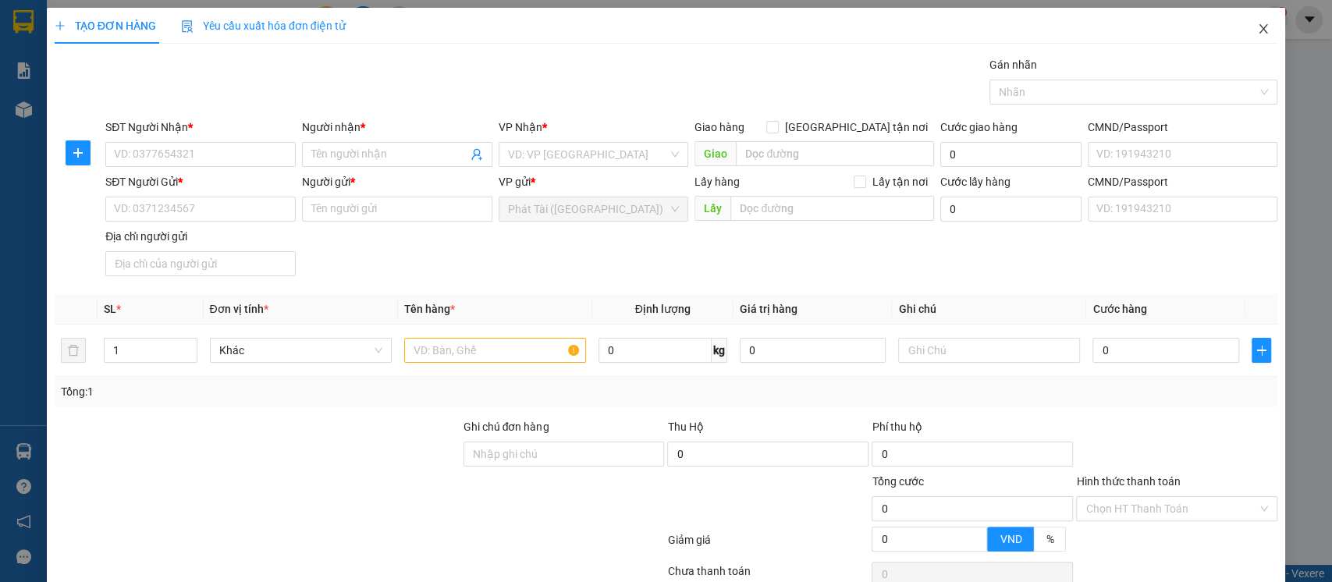
click at [1259, 29] on icon "close" at bounding box center [1263, 28] width 9 height 9
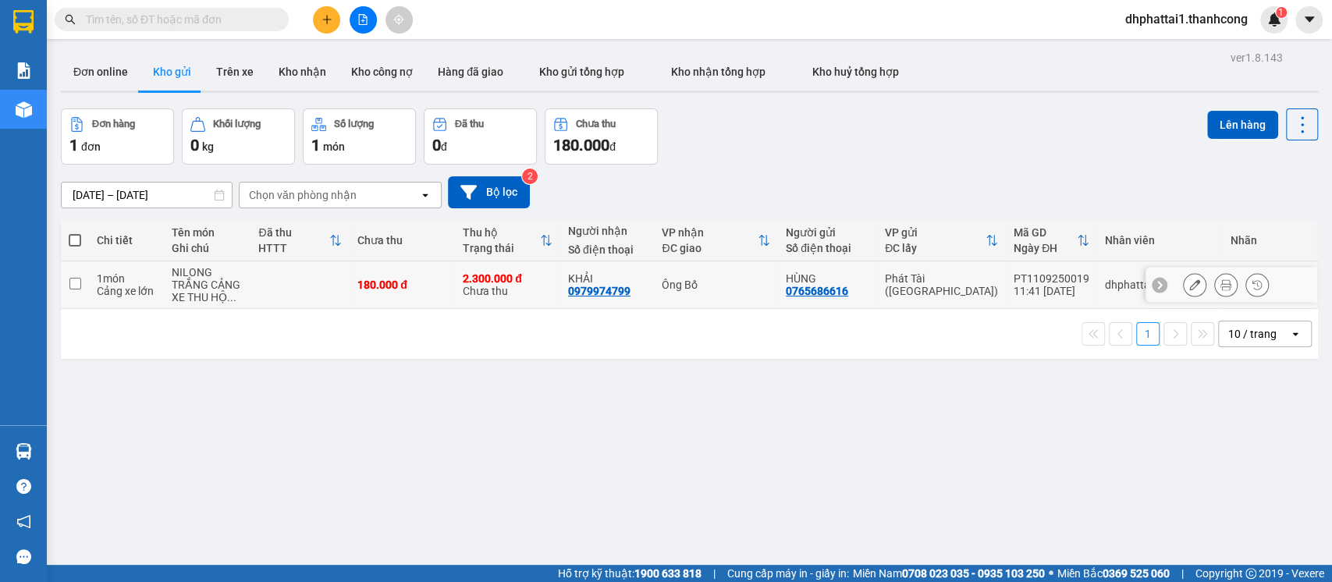
click at [70, 281] on input "checkbox" at bounding box center [75, 284] width 12 height 12
checkbox input "true"
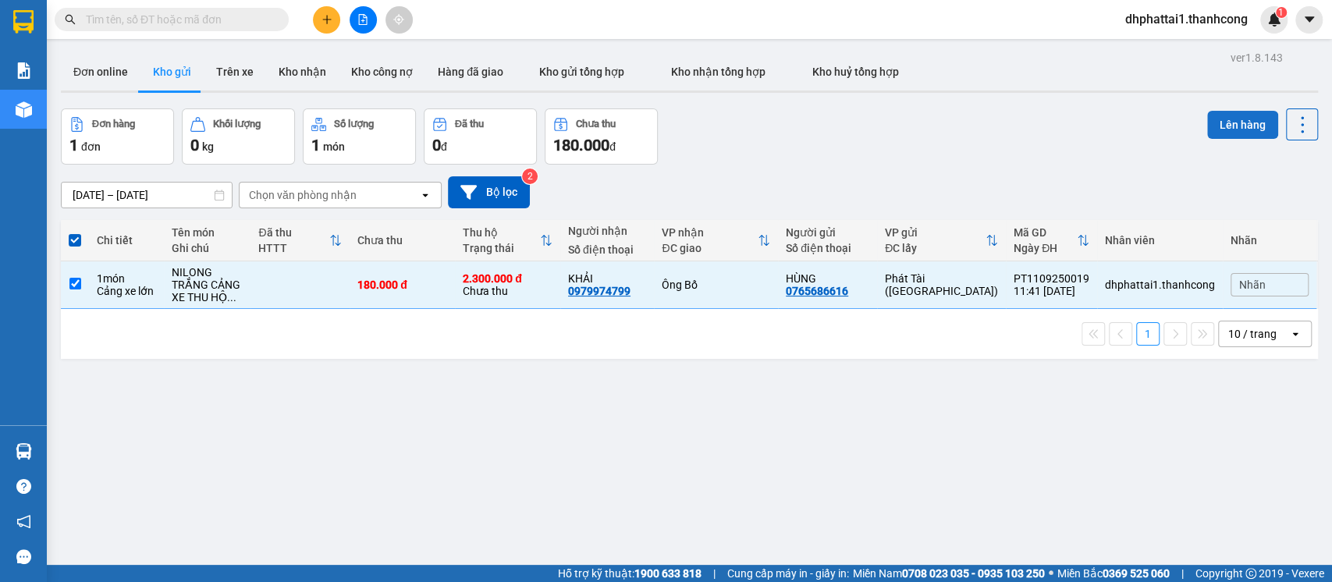
click at [1223, 122] on button "Lên hàng" at bounding box center [1242, 125] width 71 height 28
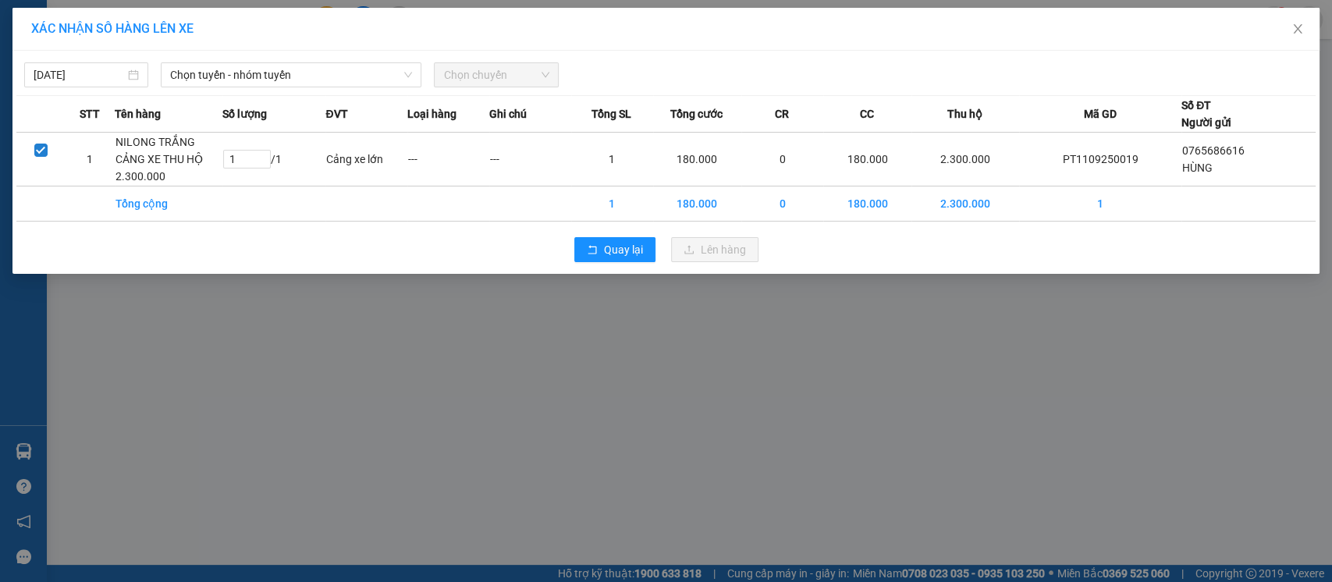
click at [482, 78] on span "Chọn chuyến" at bounding box center [495, 74] width 105 height 23
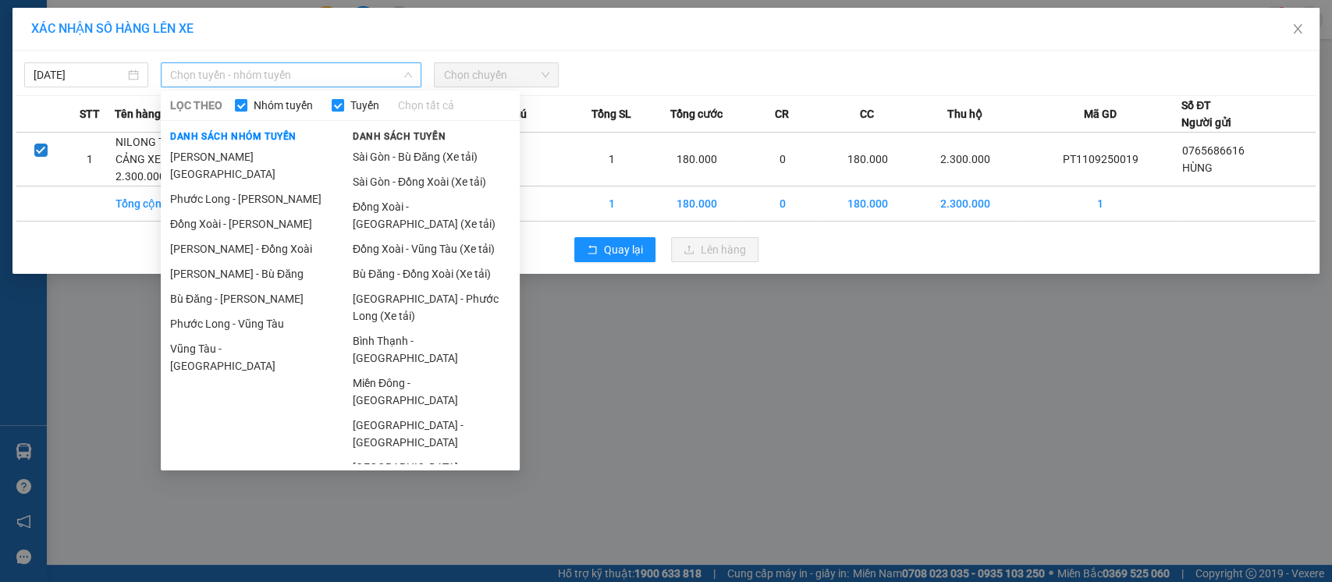
click at [279, 78] on span "Chọn tuyến - nhóm tuyến" at bounding box center [291, 74] width 242 height 23
click at [430, 304] on li "[GEOGRAPHIC_DATA] - Phước Long (Xe tải)" at bounding box center [431, 307] width 176 height 42
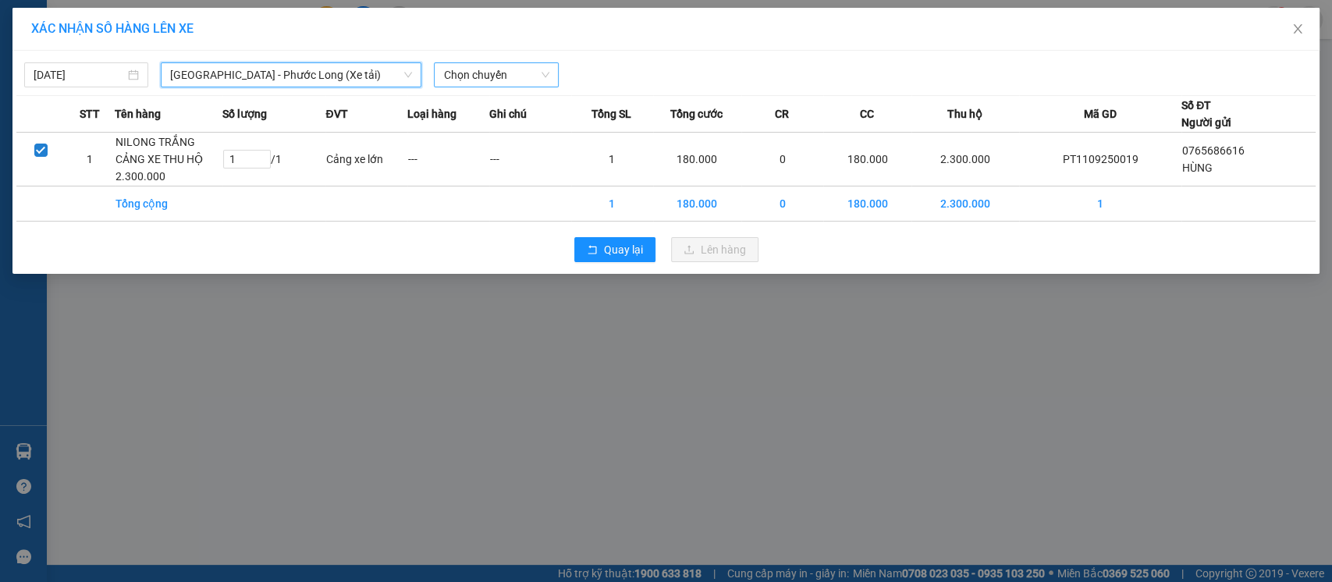
click at [479, 75] on span "Chọn chuyến" at bounding box center [495, 74] width 105 height 23
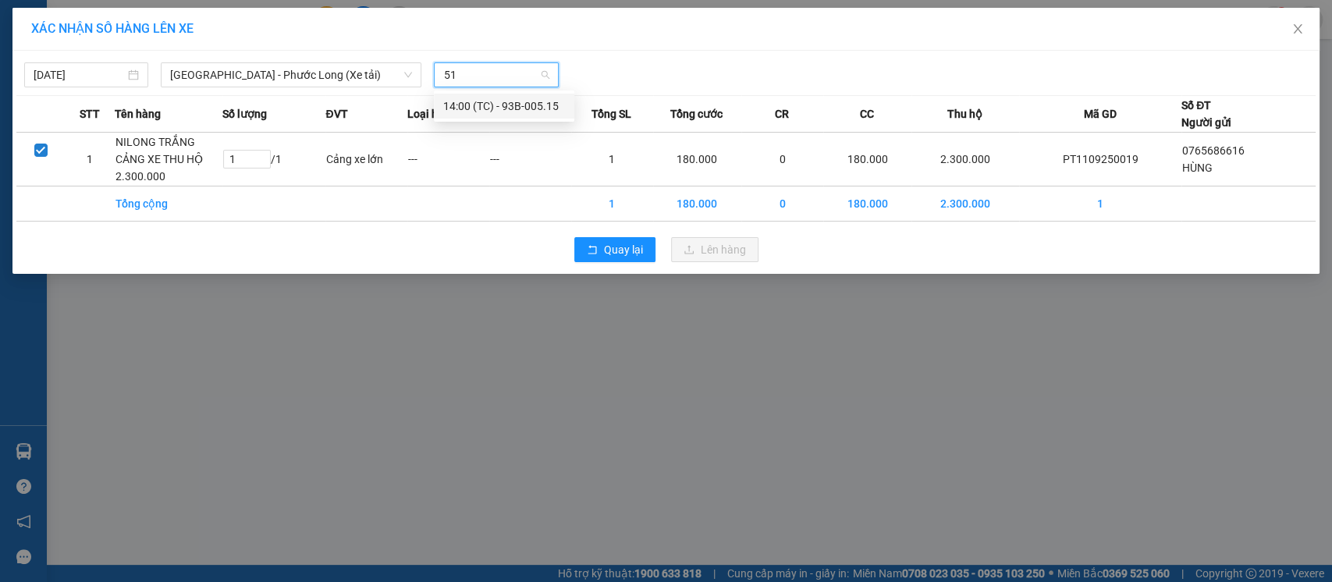
type input "515"
click at [513, 110] on div "14:00 (TC) - 93B-005.15" at bounding box center [504, 106] width 122 height 17
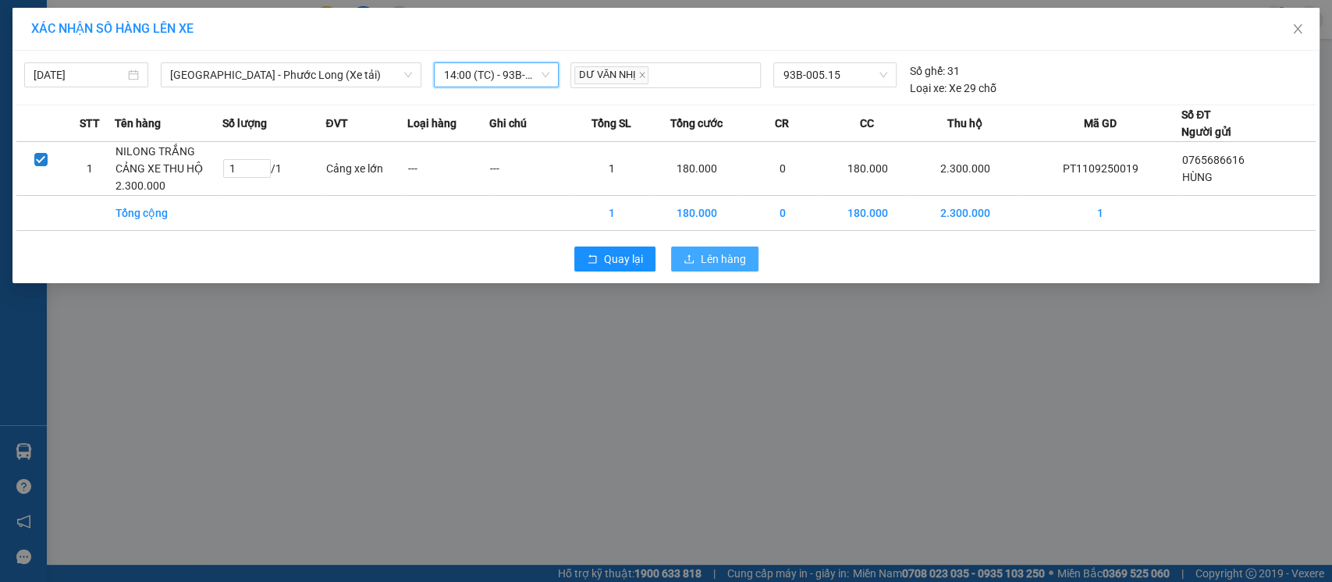
click at [719, 257] on span "Lên hàng" at bounding box center [723, 258] width 45 height 17
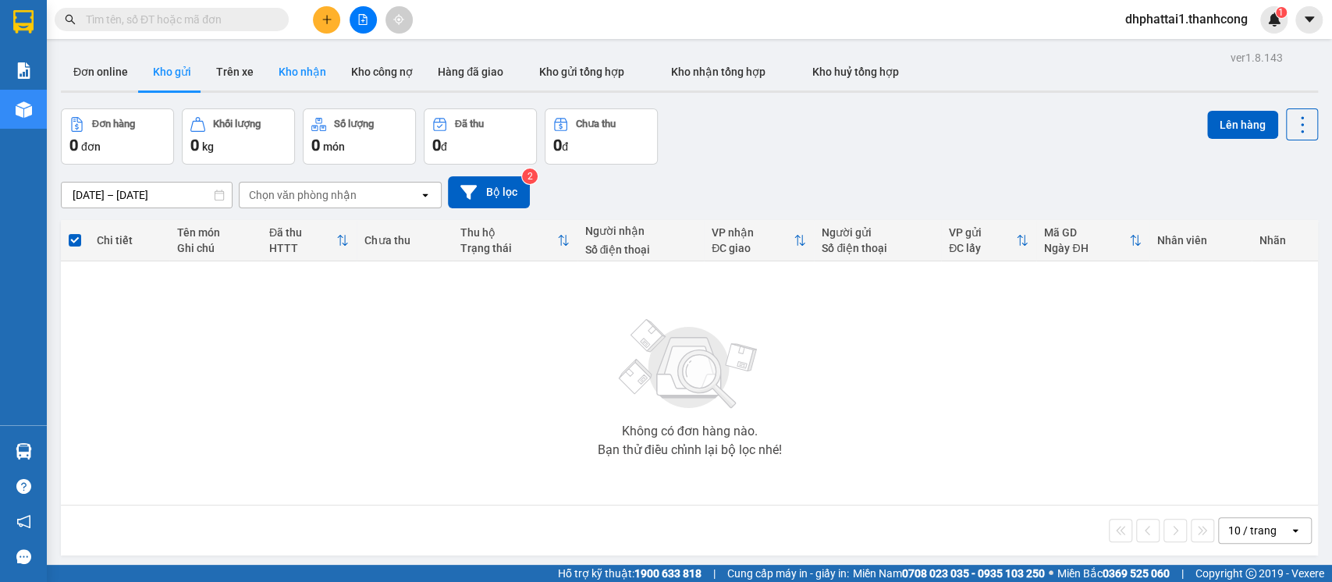
click at [307, 66] on button "Kho nhận" at bounding box center [302, 71] width 73 height 37
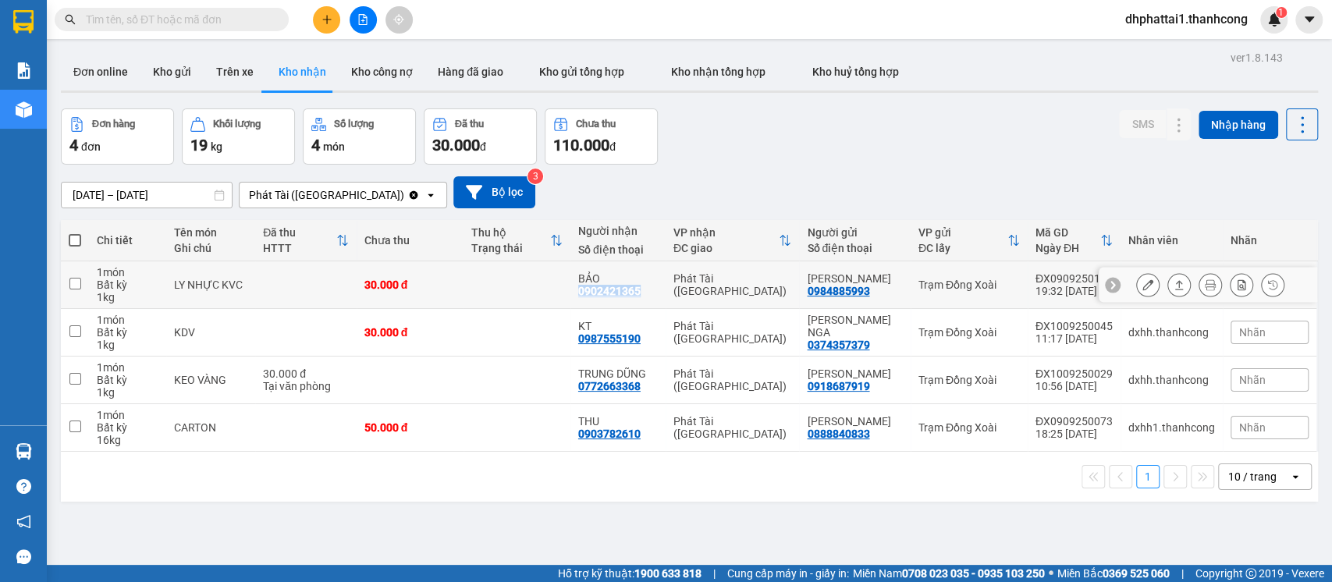
drag, startPoint x: 648, startPoint y: 288, endPoint x: 580, endPoint y: 296, distance: 69.2
click at [580, 296] on td "BẢO 0902421365" at bounding box center [617, 285] width 95 height 48
checkbox input "true"
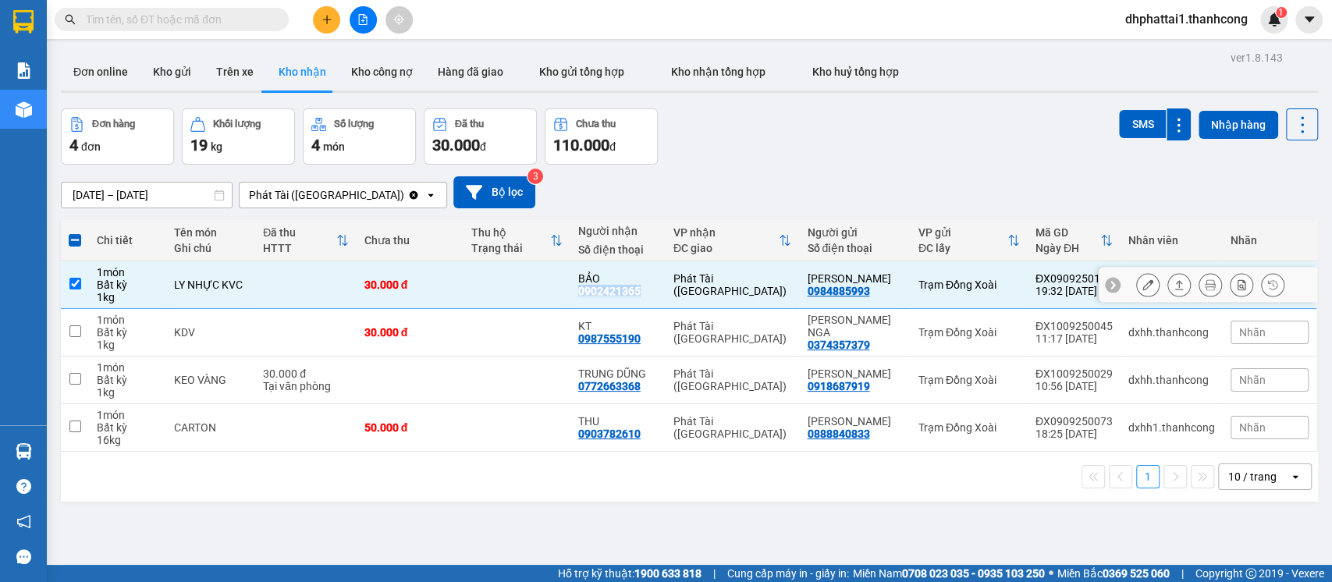
copy div "0902421365"
click at [263, 20] on input "text" at bounding box center [178, 19] width 184 height 17
paste input "0902421365"
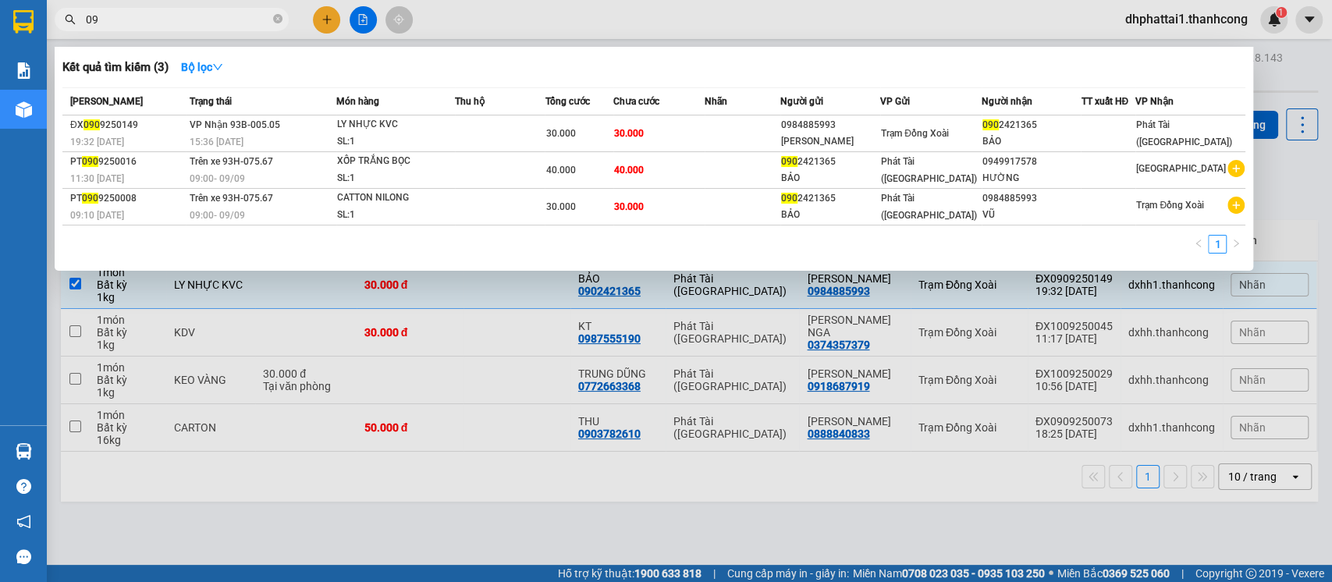
type input "0"
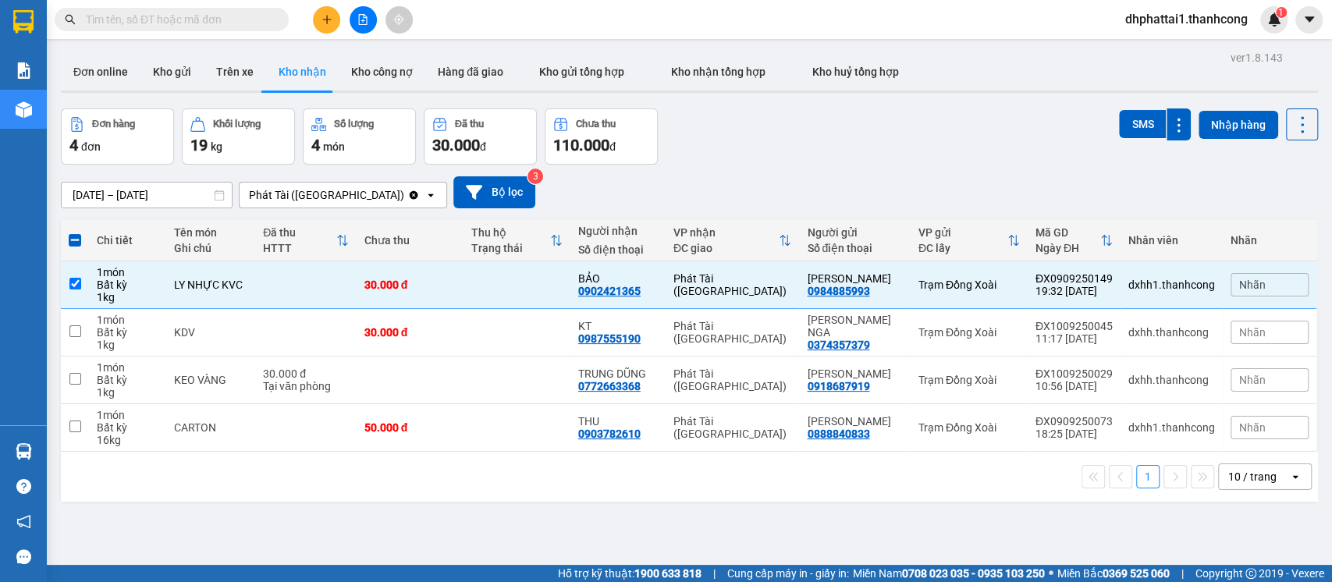
drag, startPoint x: 198, startPoint y: 5, endPoint x: 302, endPoint y: 3, distance: 103.8
click at [302, 3] on div "Kết quả tìm kiếm ( 3 ) Bộ lọc Mã ĐH Trạng thái Món hàng Thu hộ Tổng cước Chưa c…" at bounding box center [666, 19] width 1332 height 39
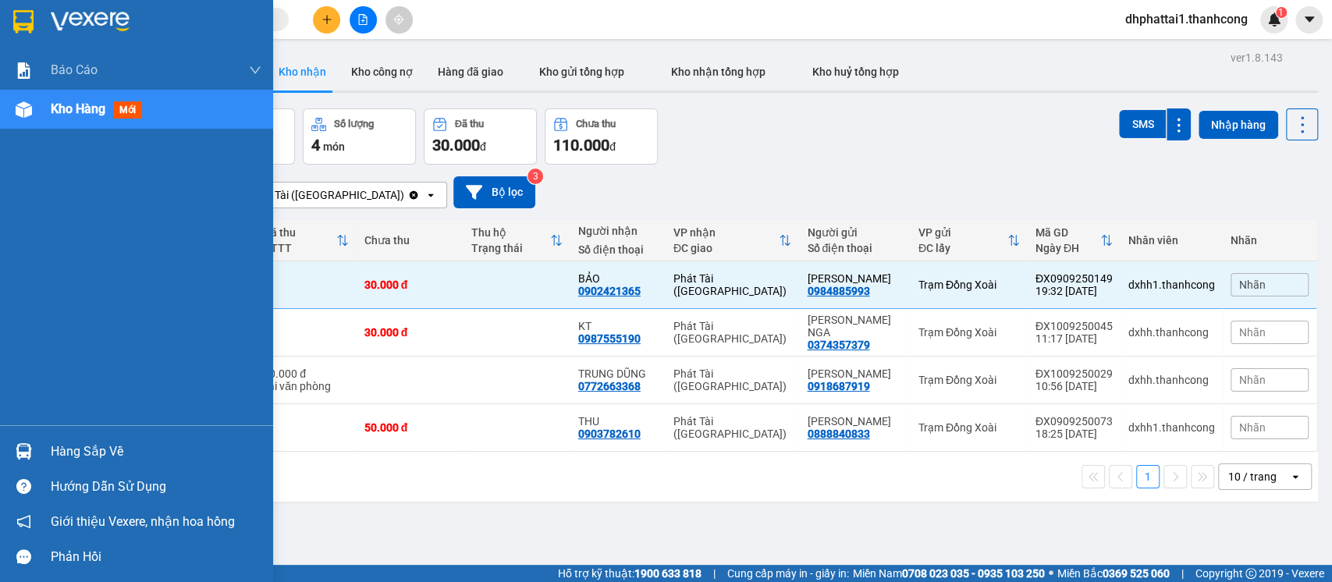
click at [77, 450] on div "Hàng sắp về" at bounding box center [156, 451] width 211 height 23
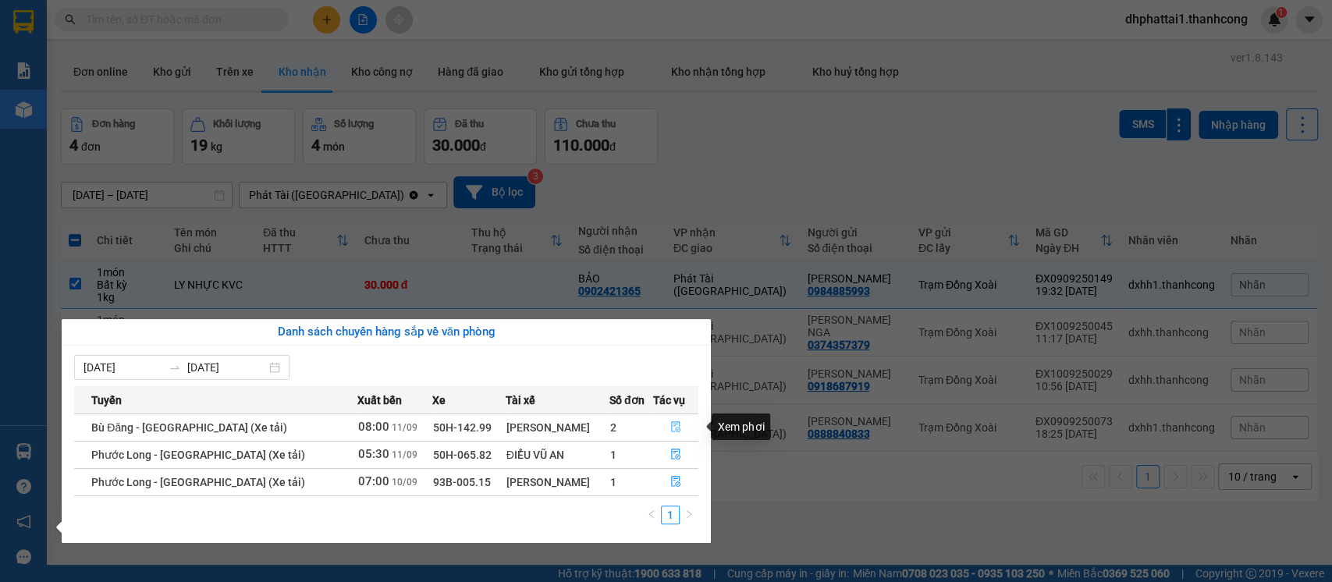
click at [670, 424] on icon "file-done" at bounding box center [675, 426] width 11 height 11
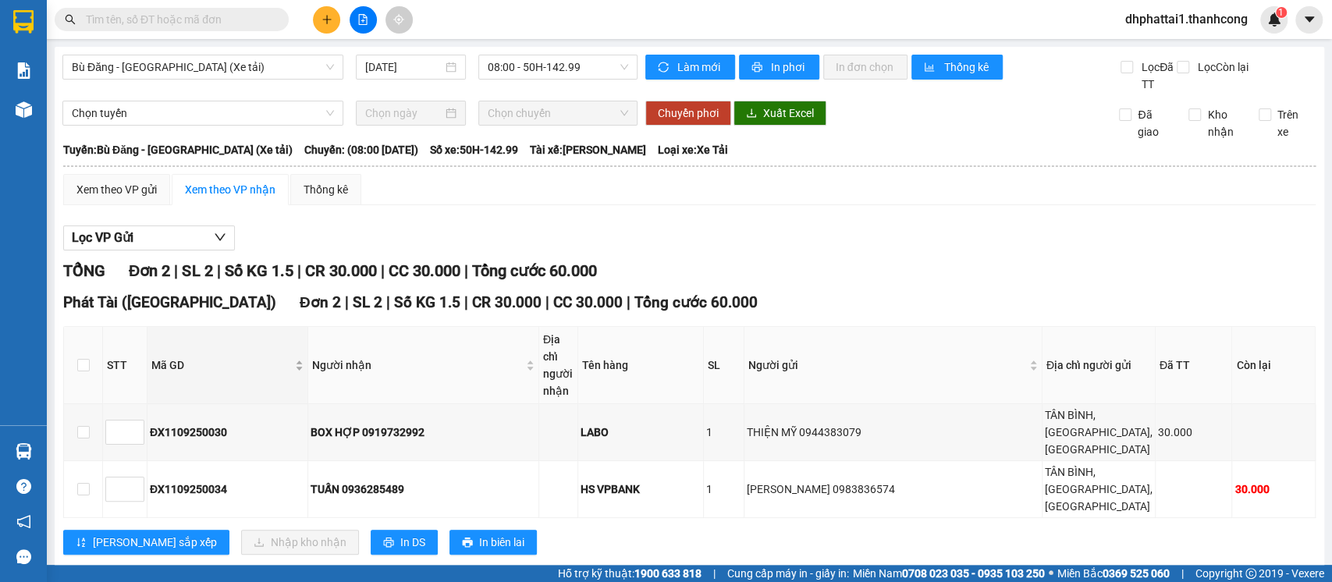
scroll to position [68, 0]
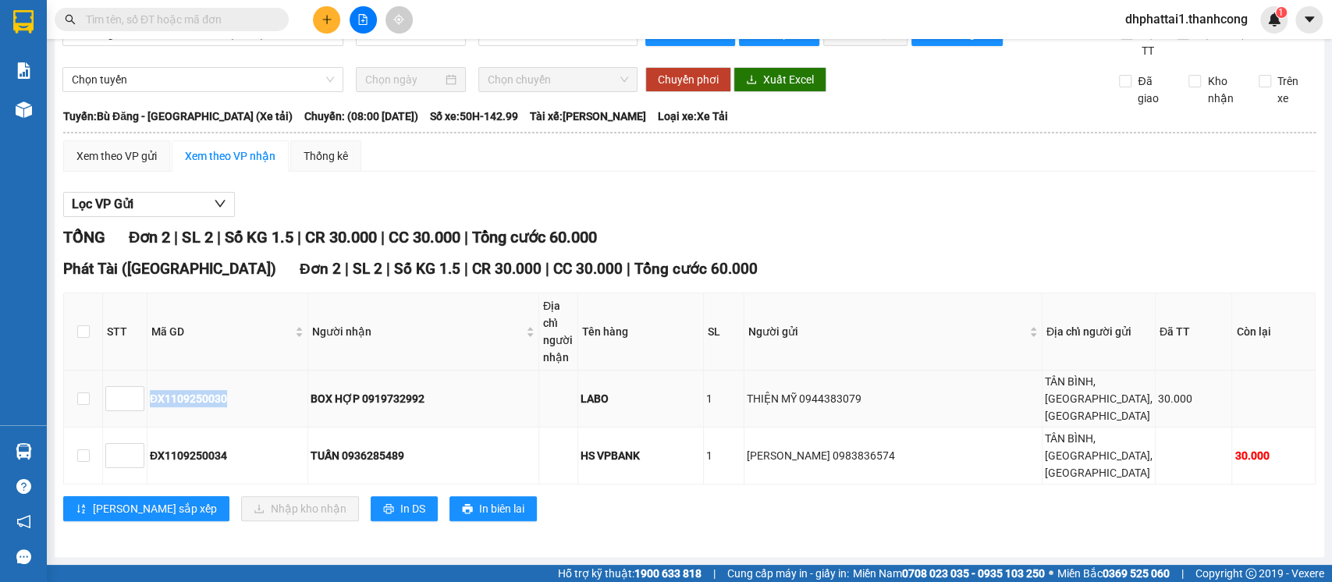
drag, startPoint x: 229, startPoint y: 373, endPoint x: 146, endPoint y: 390, distance: 85.2
click at [146, 390] on tr "ĐX1109250030 BOX HỢP 0919732992 LABO 1 THIỆN MỸ 0944383079 [GEOGRAPHIC_DATA],[G…" at bounding box center [689, 399] width 1251 height 57
copy tr "ĐX1109250030"
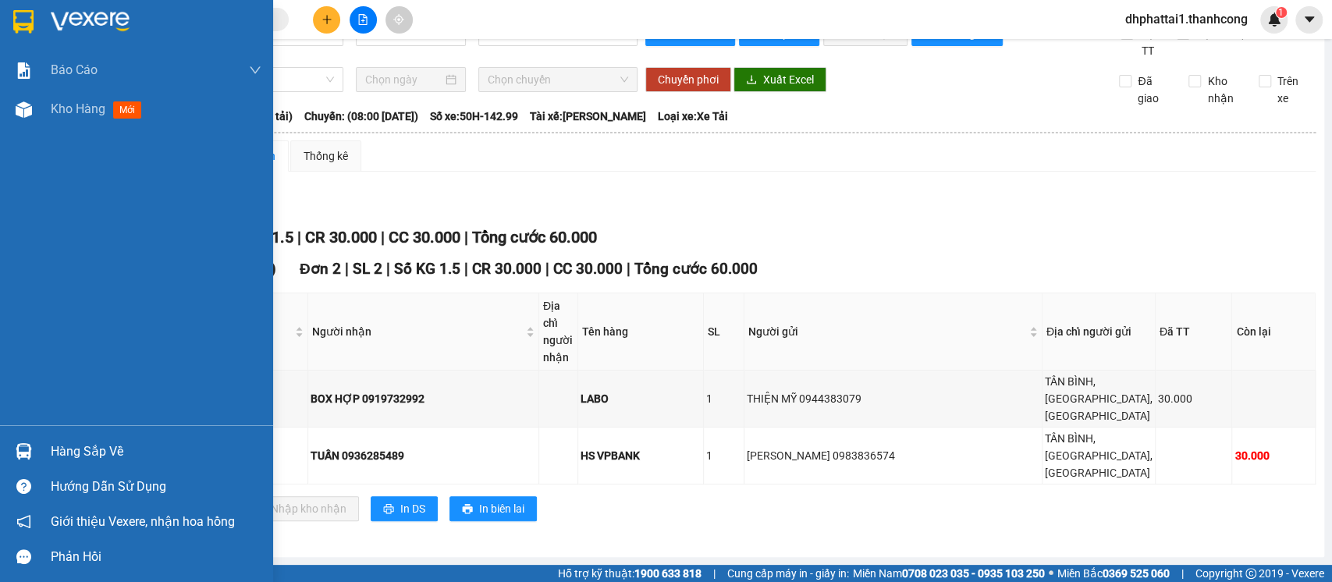
click at [83, 449] on div "Hàng sắp về" at bounding box center [156, 451] width 211 height 23
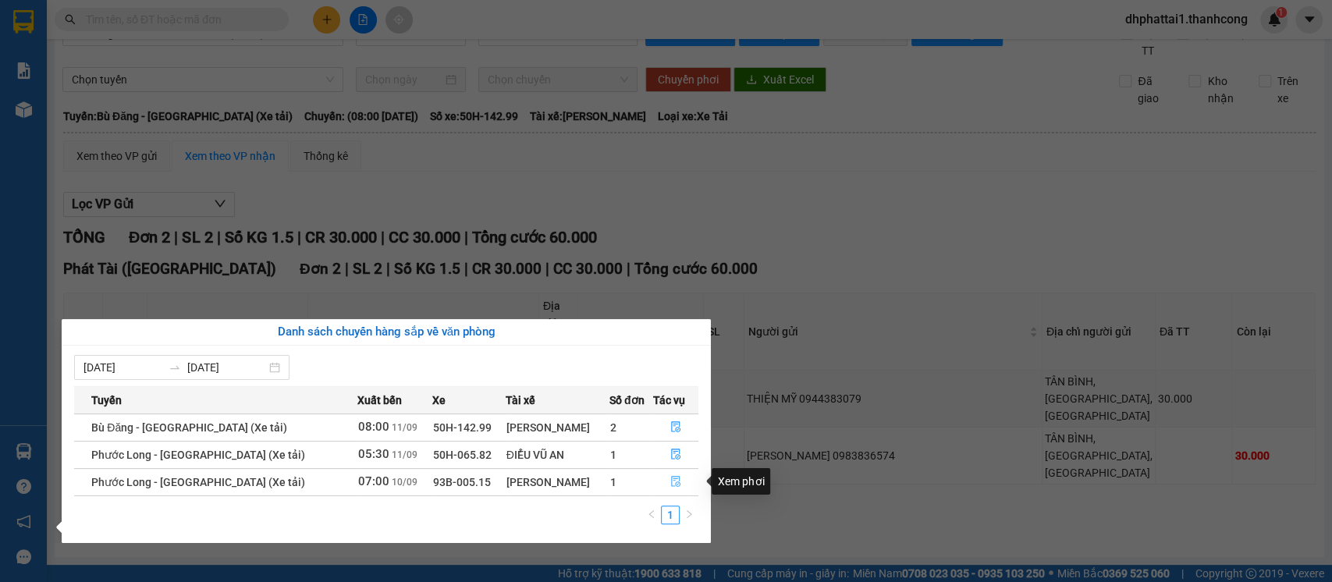
click at [674, 479] on icon "file-done" at bounding box center [675, 481] width 11 height 11
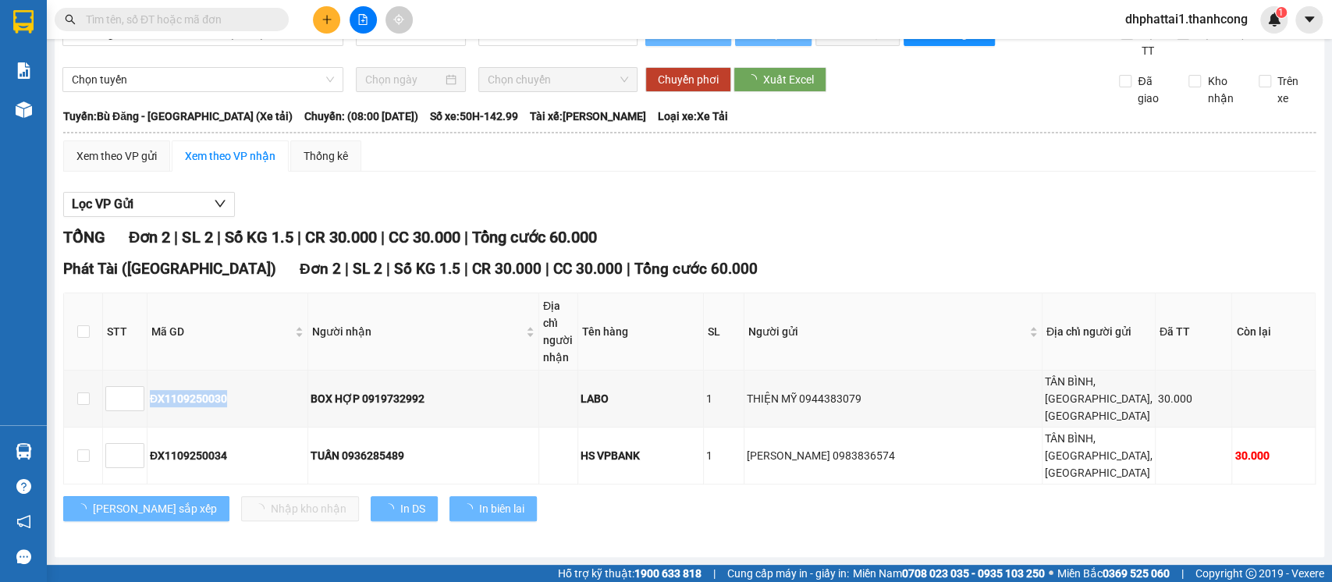
type input "[DATE]"
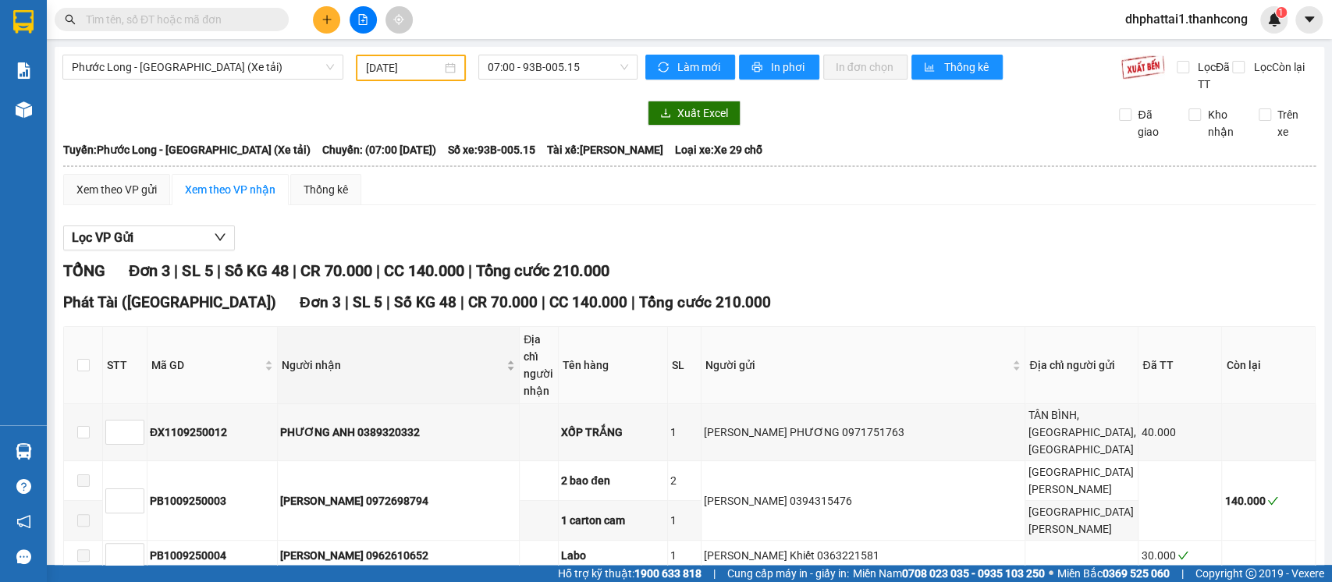
scroll to position [103, 0]
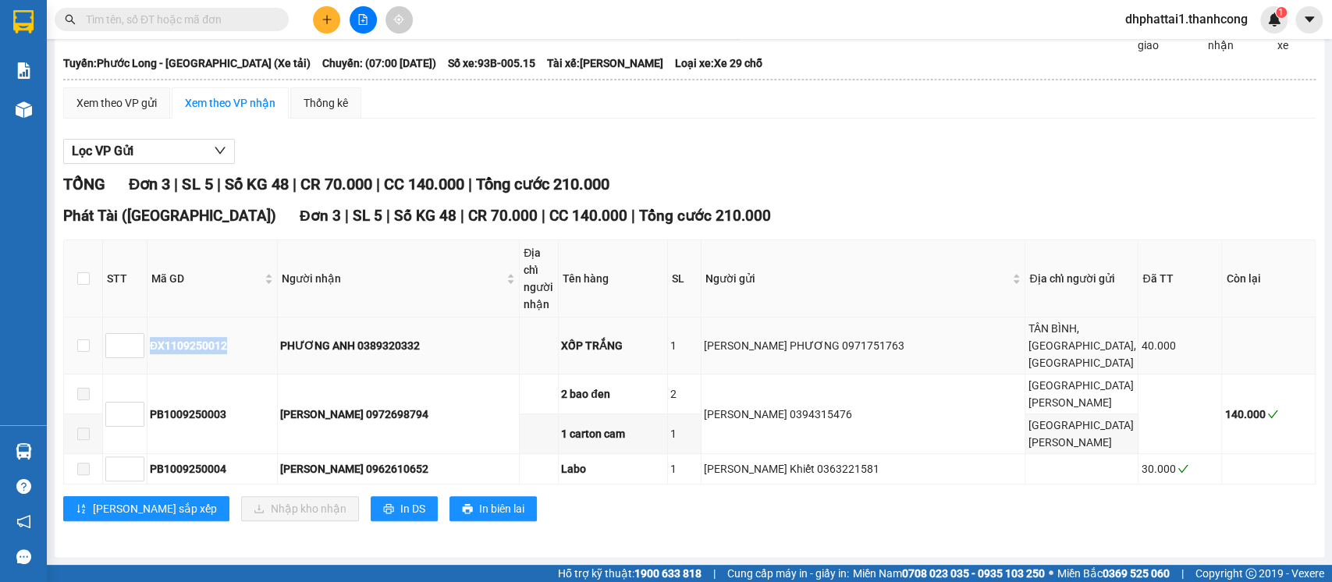
drag, startPoint x: 226, startPoint y: 334, endPoint x: 144, endPoint y: 325, distance: 82.5
click at [144, 325] on tr "ĐX1109250012 PHƯƠNG ANH 0389320332 XỐP TRẮNG 1 BÙI BÍCH PHƯƠNG 0971751763 [GEOG…" at bounding box center [689, 346] width 1251 height 57
copy tr "ĐX1109250012"
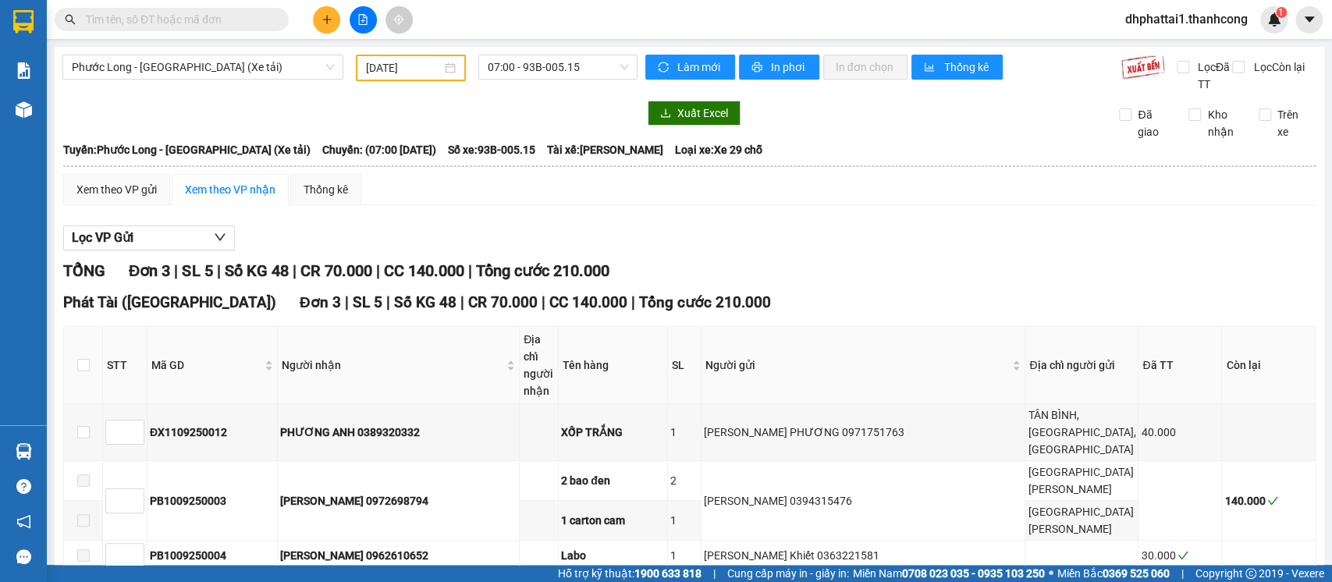
click at [224, 16] on input "text" at bounding box center [178, 19] width 184 height 17
paste input "ĐX1109250012"
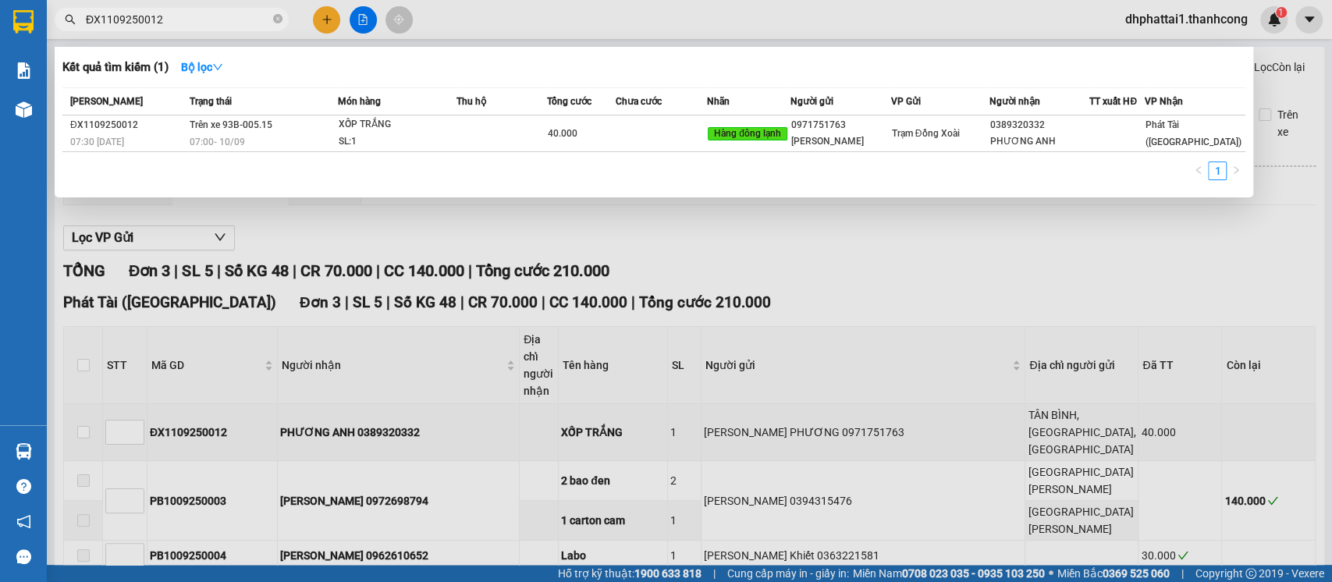
type input "ĐX1109250012"
click at [623, 227] on div at bounding box center [666, 291] width 1332 height 582
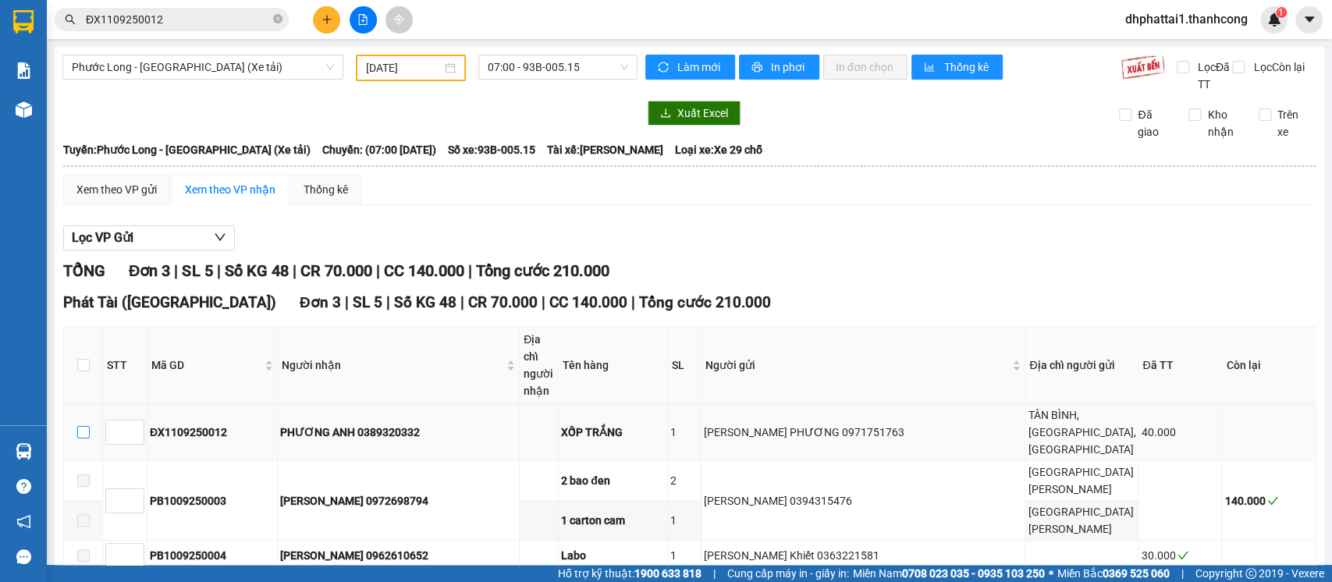
click at [79, 438] on input "checkbox" at bounding box center [83, 432] width 12 height 12
checkbox input "true"
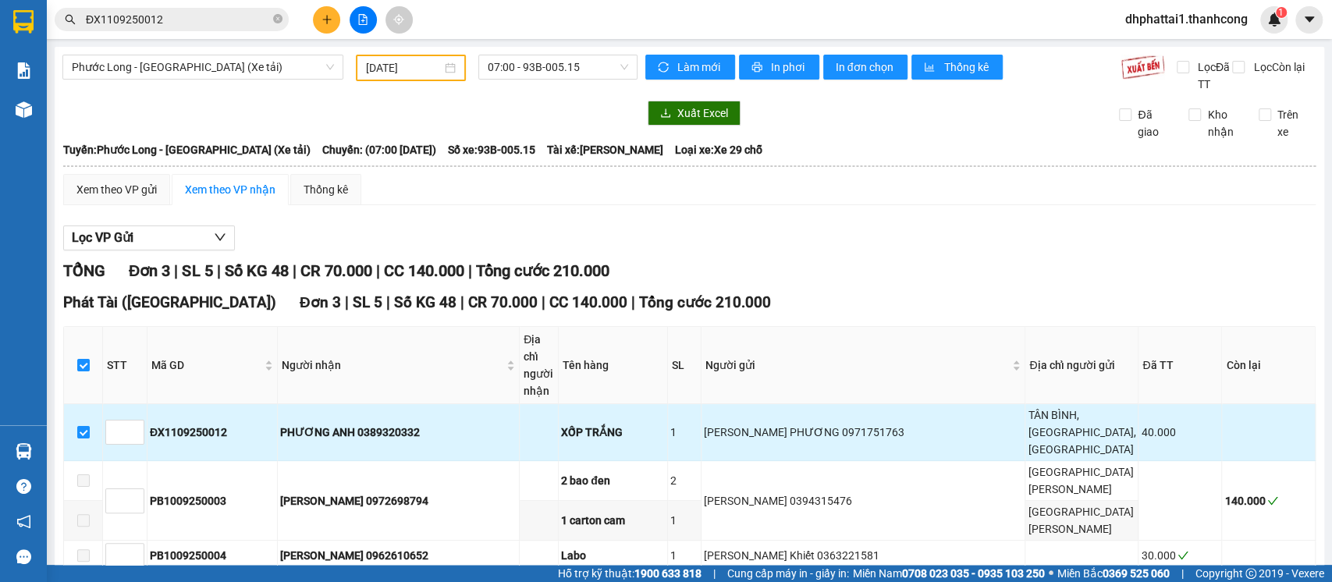
scroll to position [103, 0]
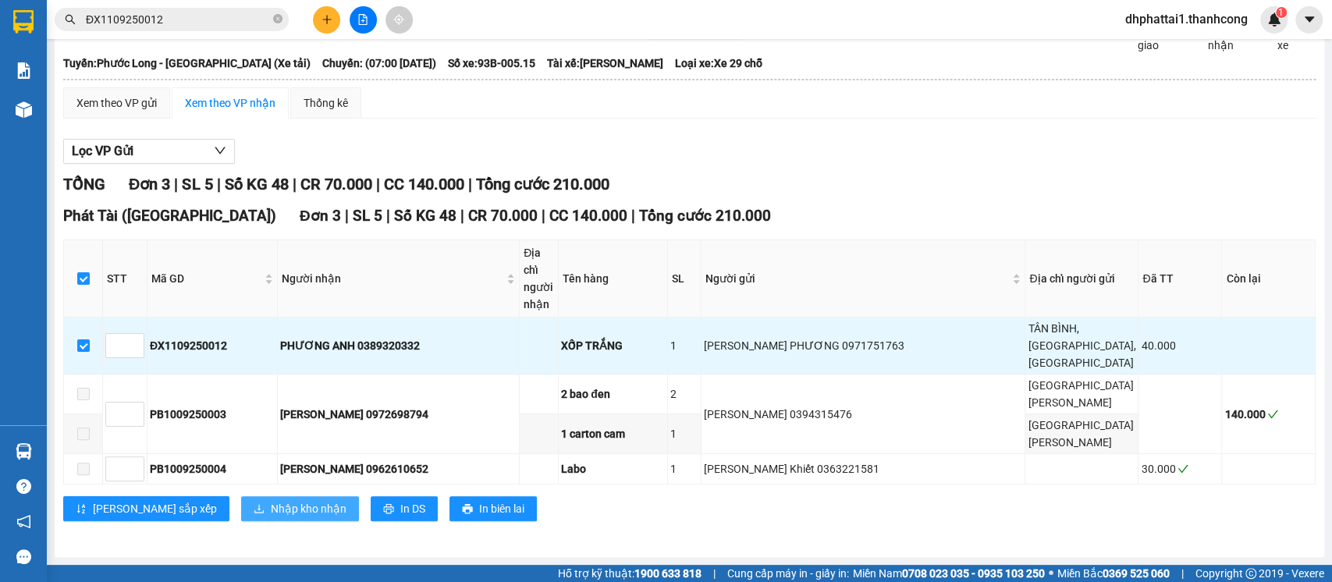
click at [271, 508] on span "Nhập kho nhận" at bounding box center [309, 508] width 76 height 17
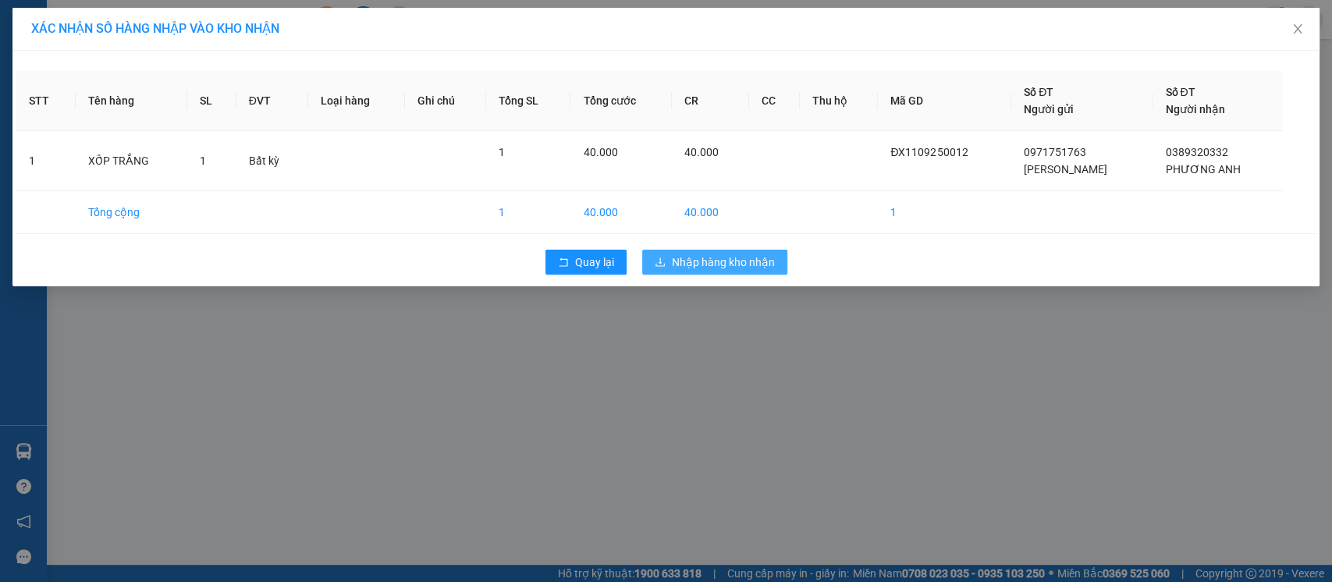
click at [700, 258] on span "Nhập hàng kho nhận" at bounding box center [723, 262] width 103 height 17
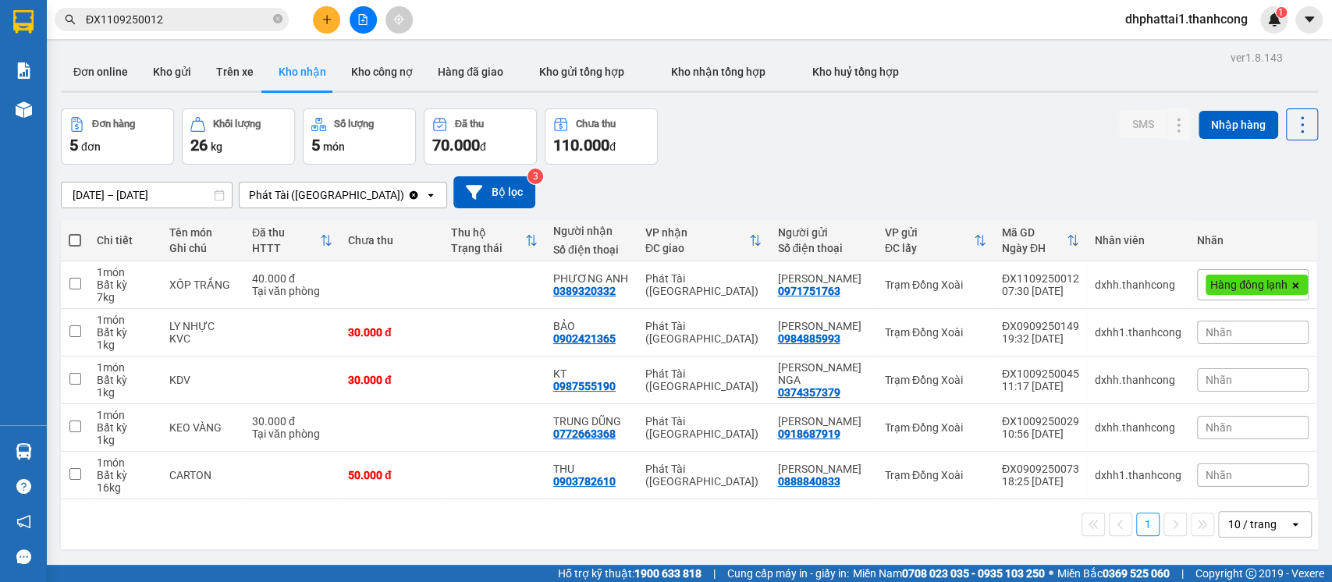
click at [312, 80] on button "Kho nhận" at bounding box center [302, 71] width 73 height 37
click at [311, 71] on button "Kho nhận" at bounding box center [302, 71] width 73 height 37
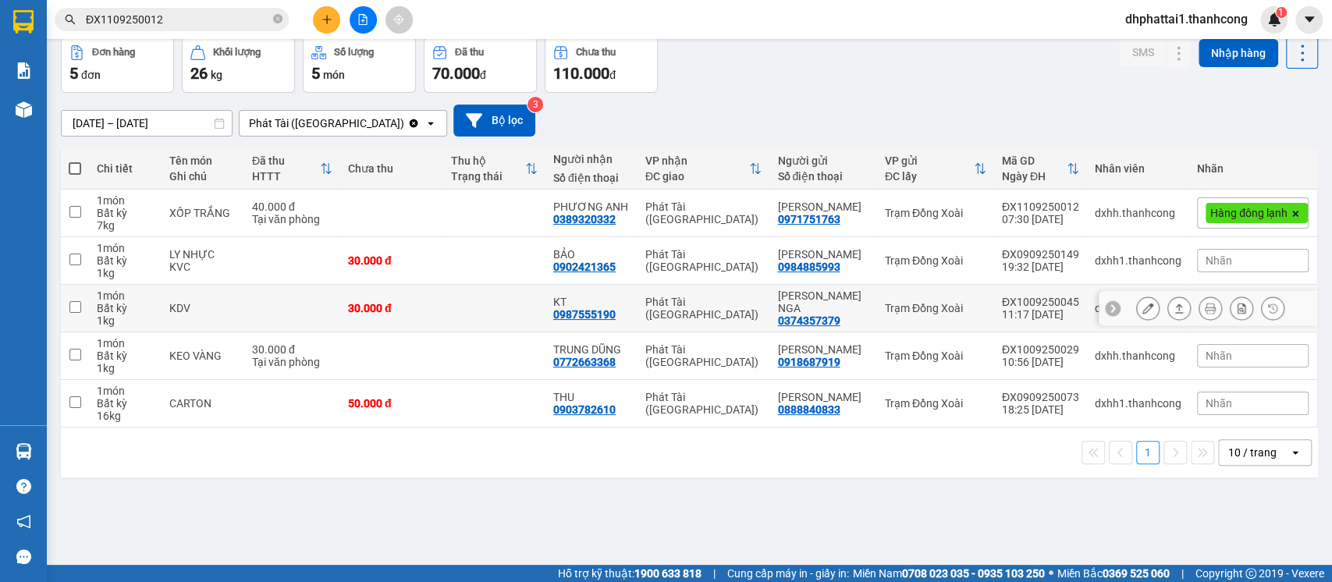
drag, startPoint x: 325, startPoint y: 285, endPoint x: 1330, endPoint y: 622, distance: 1060.6
drag, startPoint x: 1330, startPoint y: 622, endPoint x: 784, endPoint y: 91, distance: 761.9
click at [784, 91] on div "Đơn hàng 5 đơn Khối lượng 26 kg Số lượng 5 món Đã thu 70.000 đ Chưa thu 110.000…" at bounding box center [689, 65] width 1257 height 56
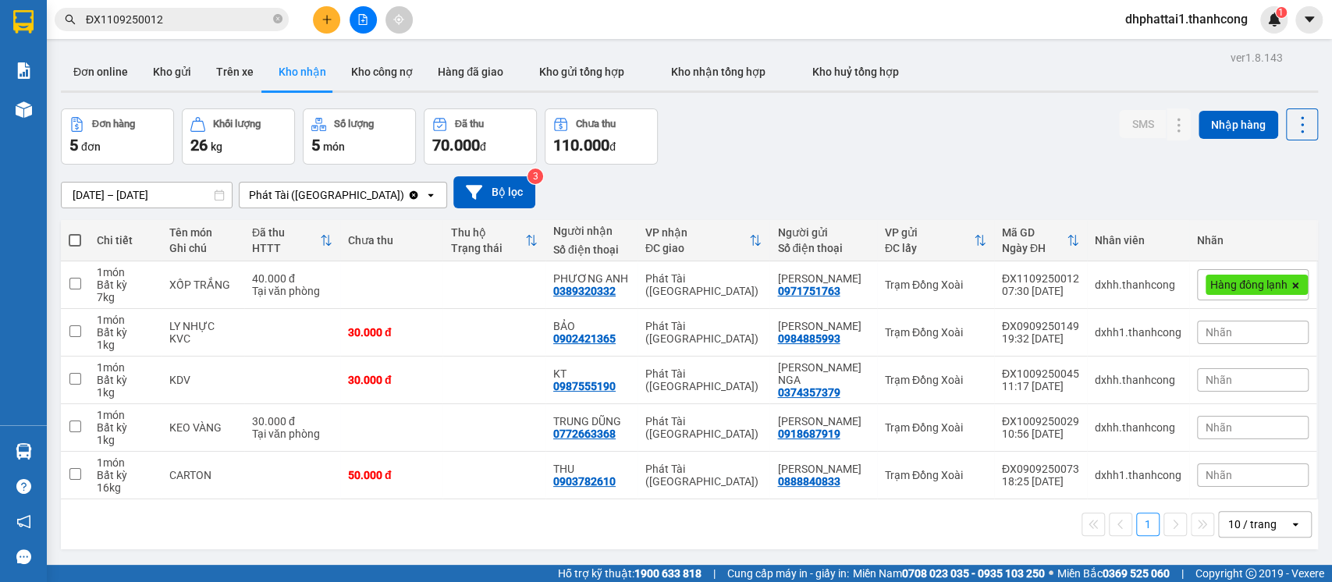
click at [198, 24] on input "ĐX1109250012" at bounding box center [178, 19] width 184 height 17
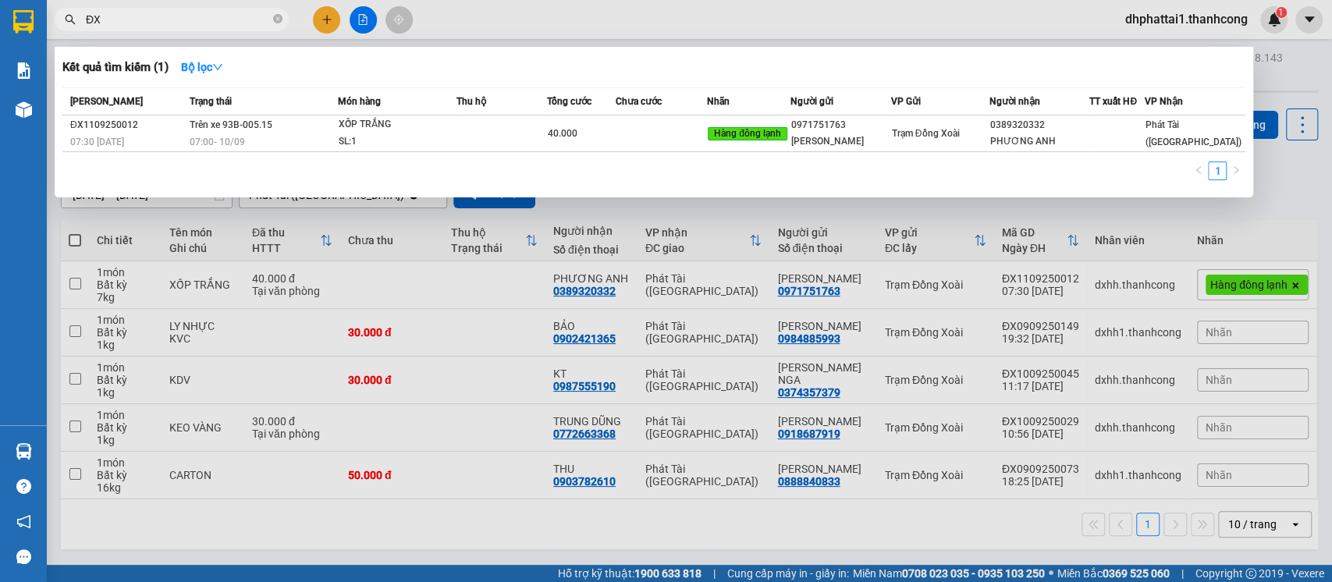
type input "Đ"
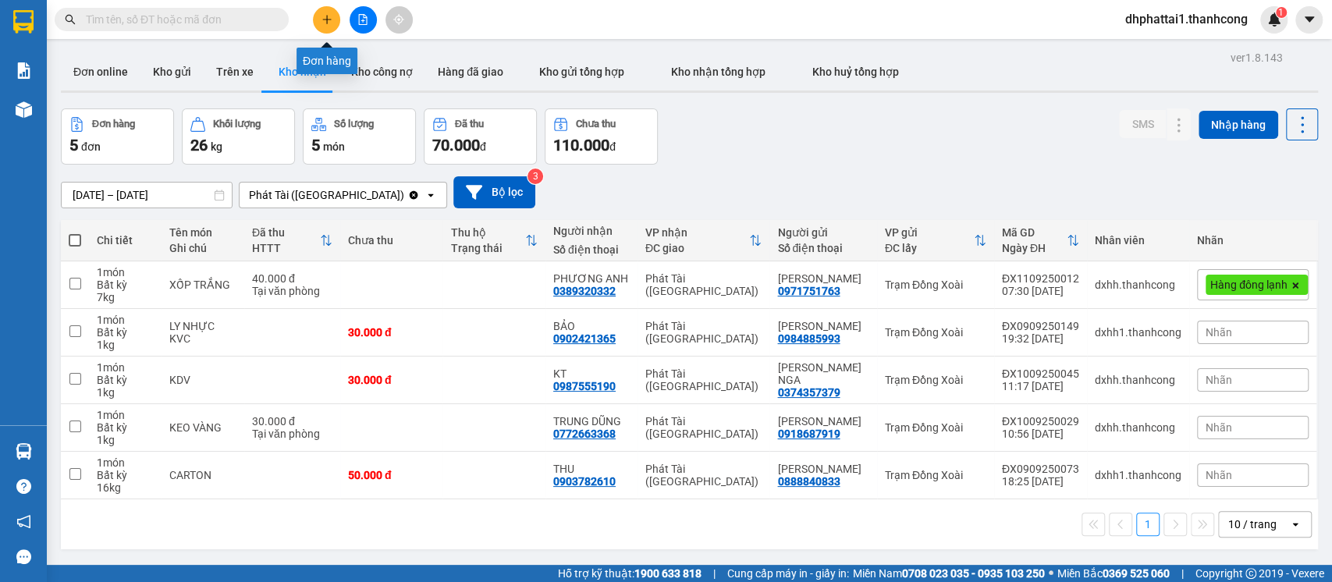
click at [325, 20] on icon "plus" at bounding box center [326, 19] width 11 height 11
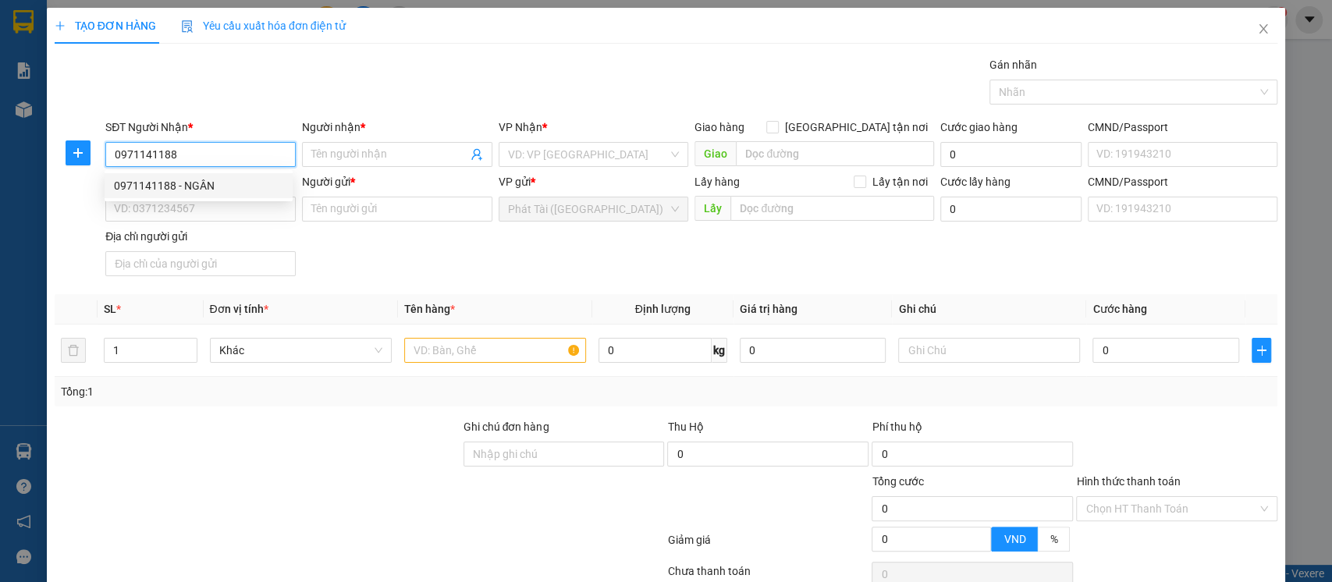
type input "0971141188"
type input "NGÂN"
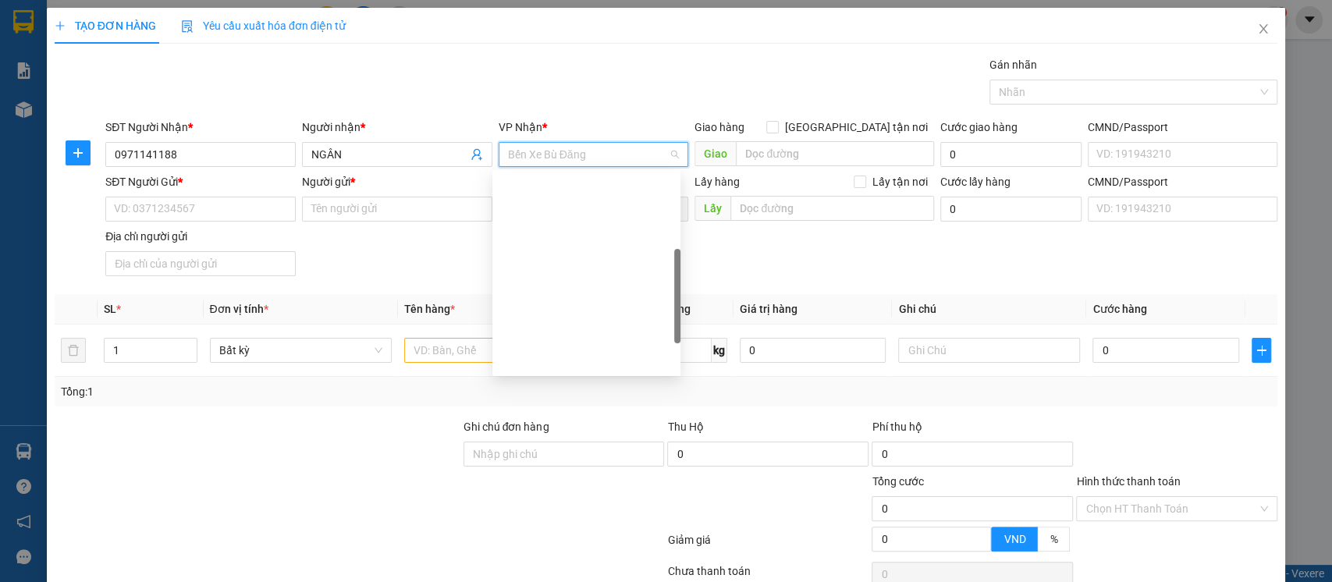
scroll to position [225, 0]
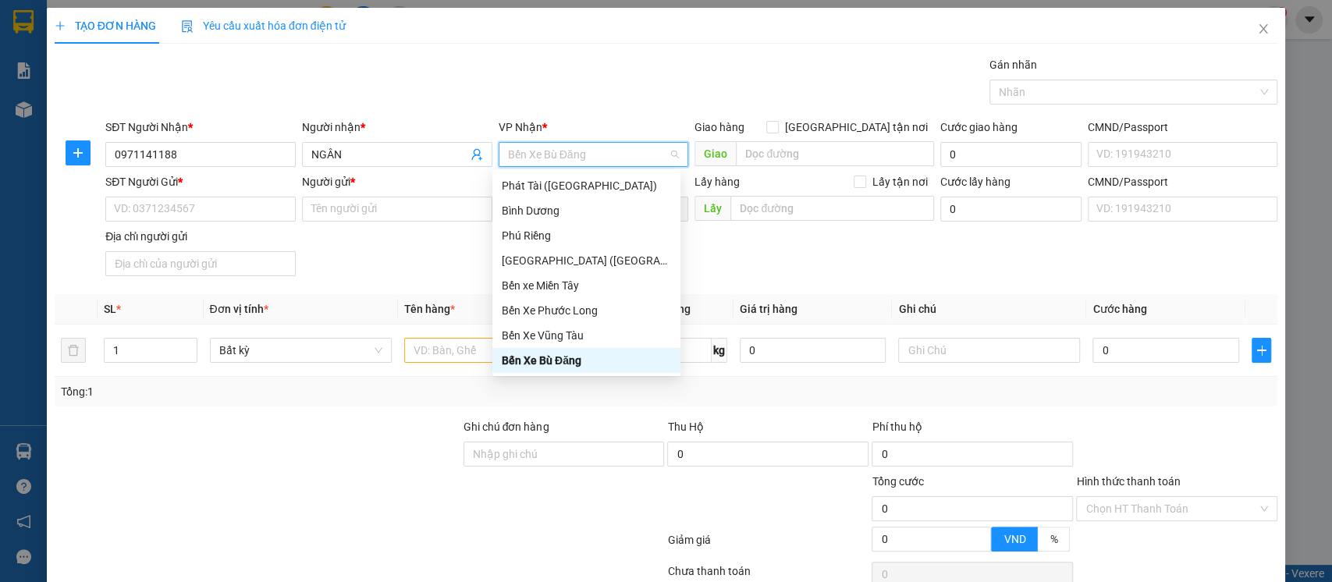
click at [580, 367] on div "Bến Xe Bù Đăng" at bounding box center [586, 360] width 169 height 17
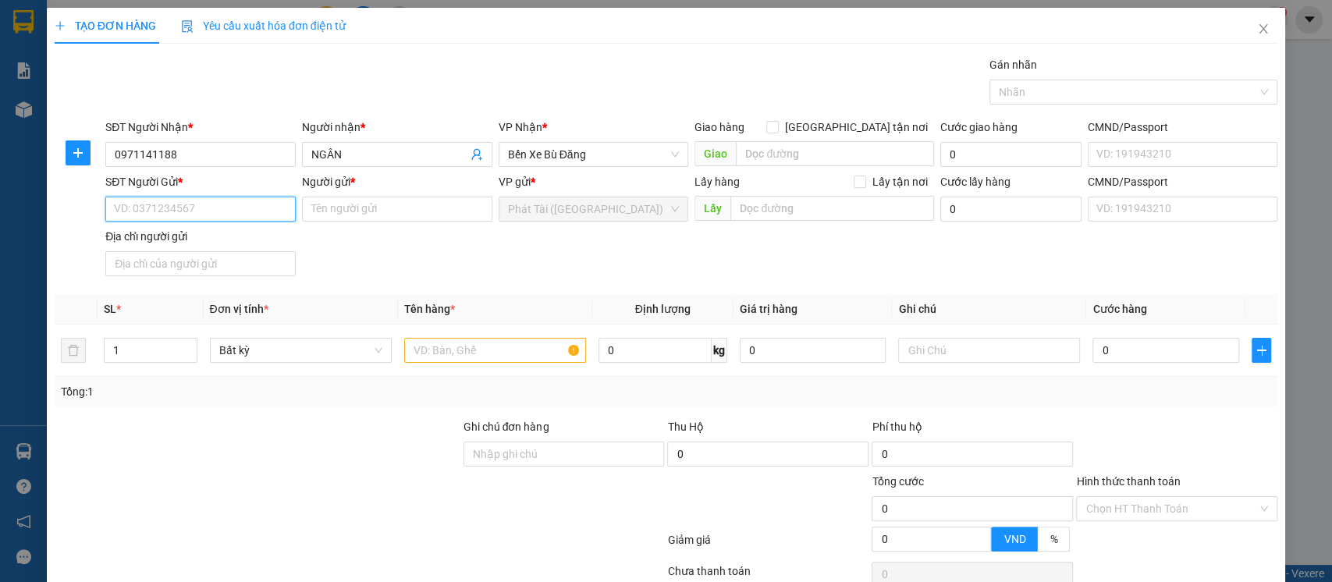
click at [191, 212] on input "SĐT Người Gửi *" at bounding box center [200, 209] width 190 height 25
click at [1052, 92] on div at bounding box center [1125, 92] width 265 height 19
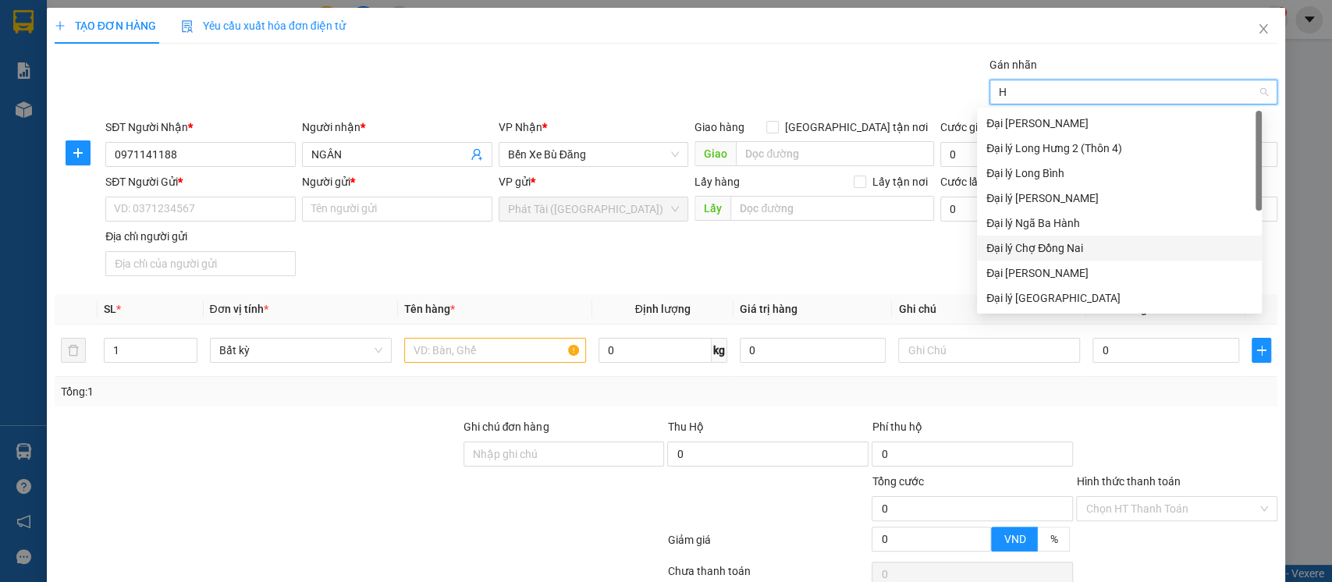
type input "HA"
click at [1052, 251] on div "Hàng đông lạnh" at bounding box center [1119, 248] width 266 height 17
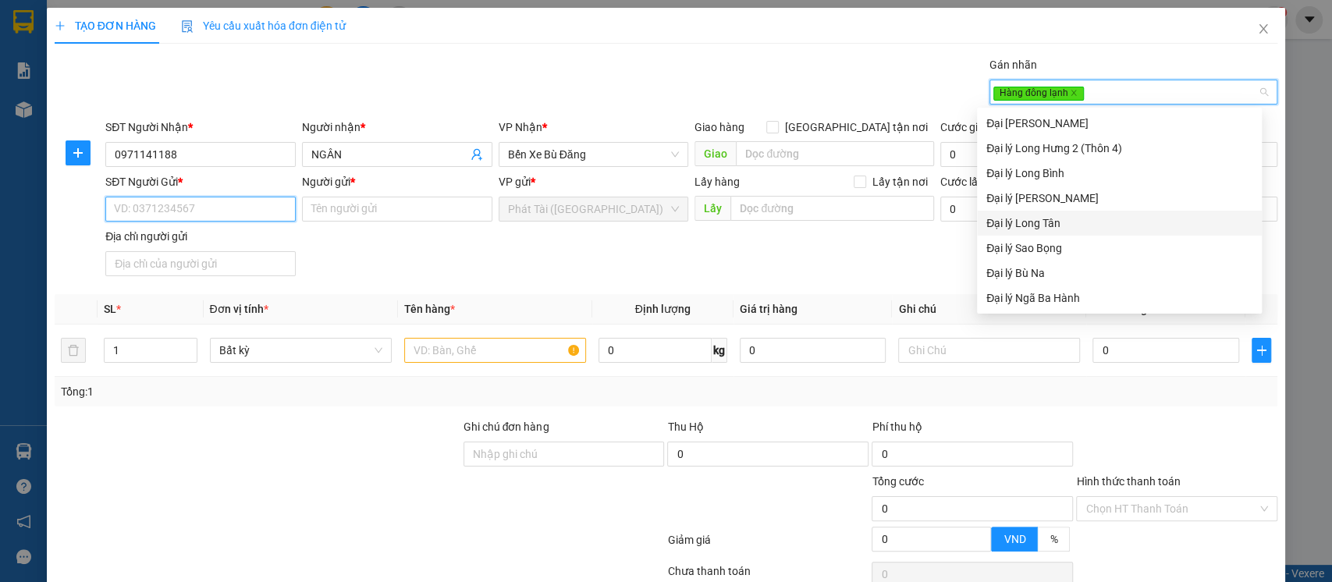
click at [156, 206] on input "SĐT Người Gửi *" at bounding box center [200, 209] width 190 height 25
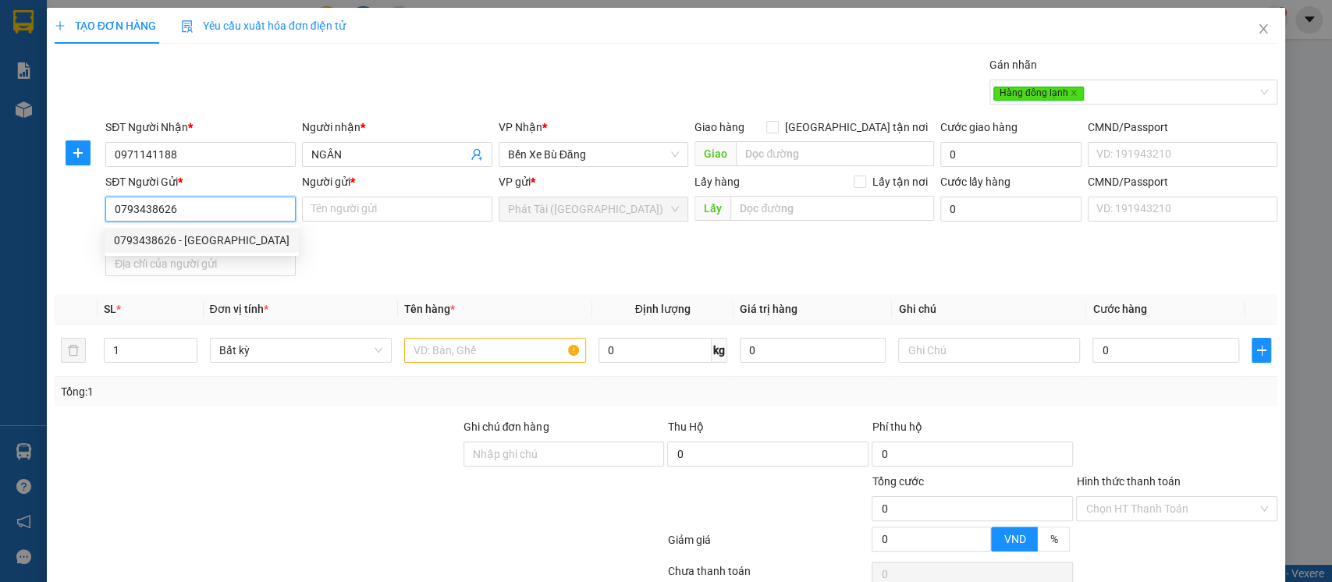
type input "0793438626"
type input "Ý"
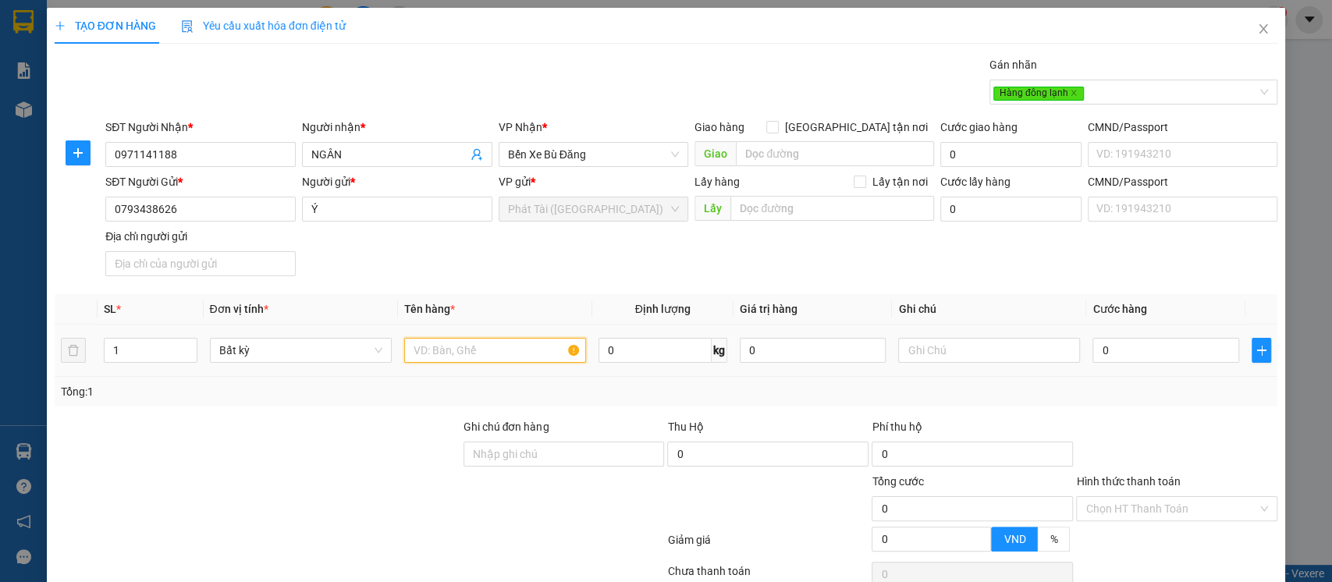
click at [463, 352] on input "text" at bounding box center [495, 350] width 182 height 25
type input "NI LONG TRANG TRAI CÂY"
click at [663, 353] on input "0" at bounding box center [654, 350] width 113 height 25
type input "6"
click at [791, 424] on div "Thu Hộ" at bounding box center [767, 426] width 201 height 17
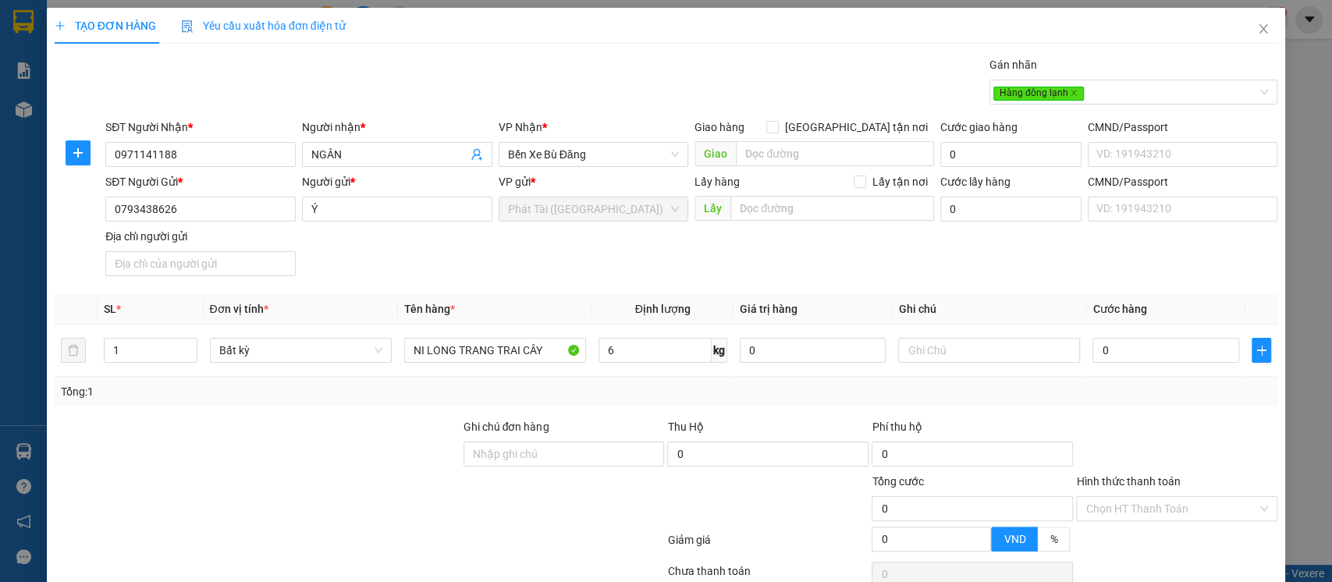
type input "40.000"
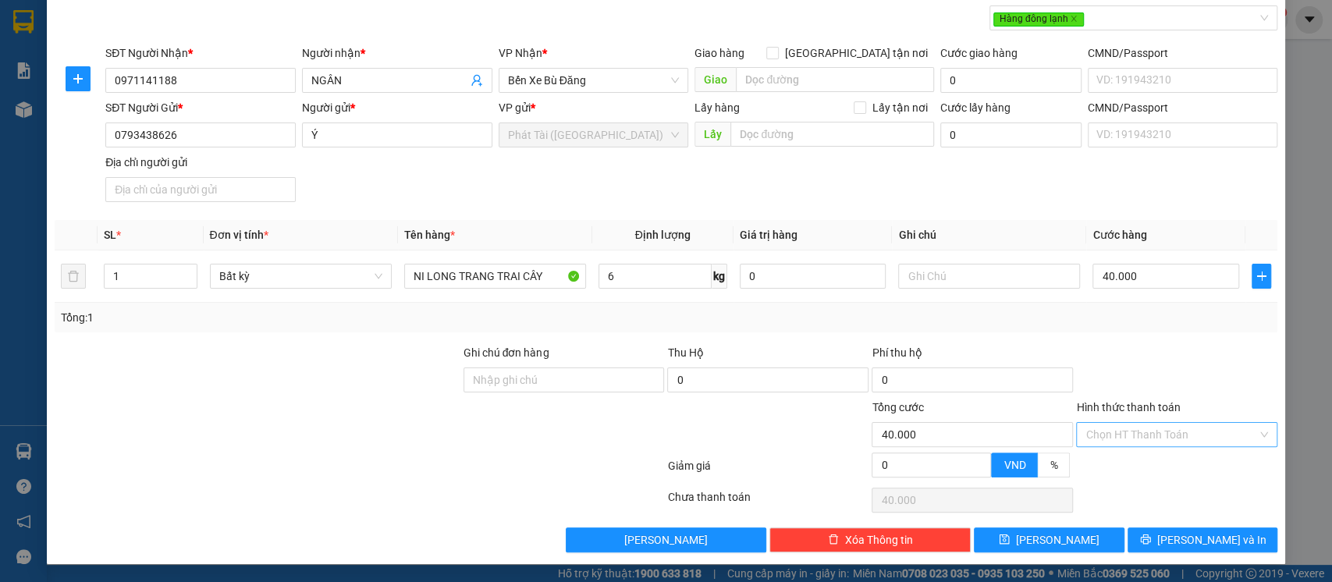
click at [1148, 431] on input "Hình thức thanh toán" at bounding box center [1171, 434] width 172 height 23
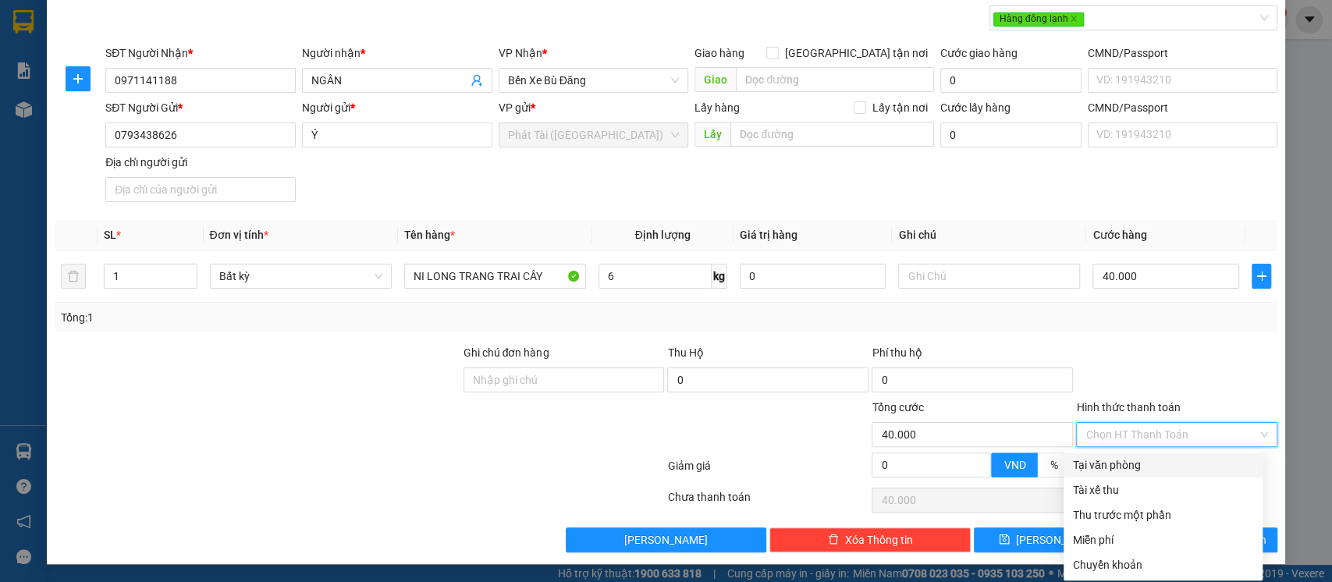
click at [1153, 464] on div "Tại văn phòng" at bounding box center [1163, 464] width 180 height 17
type input "0"
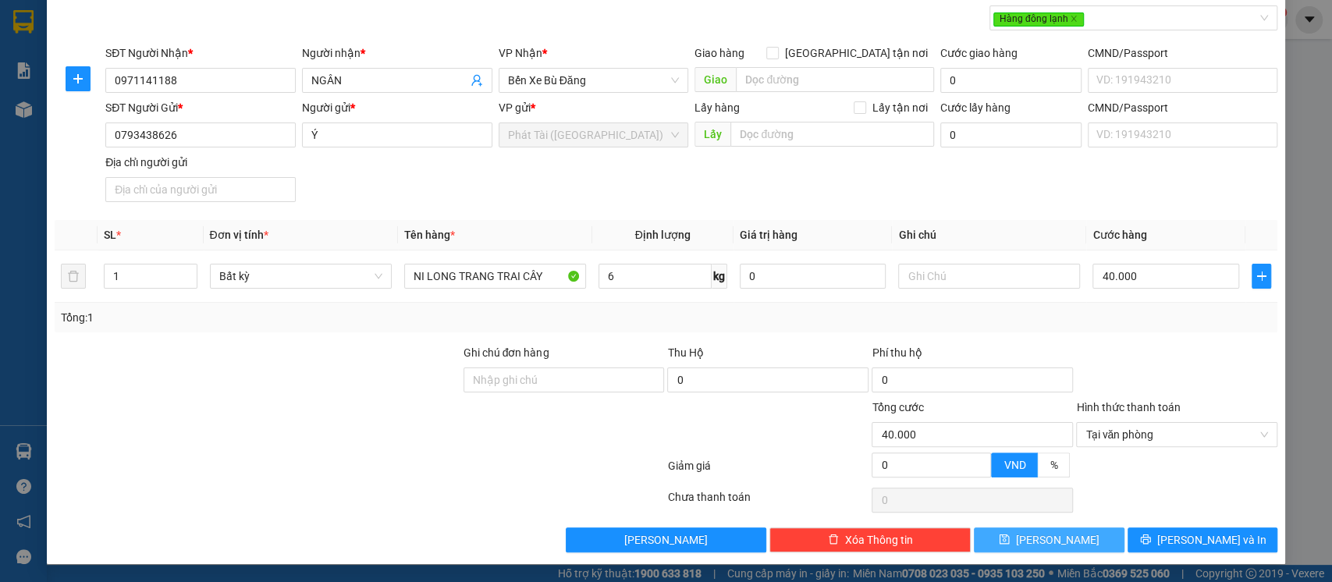
click at [1039, 531] on span "[PERSON_NAME]" at bounding box center [1057, 539] width 83 height 17
type input "0"
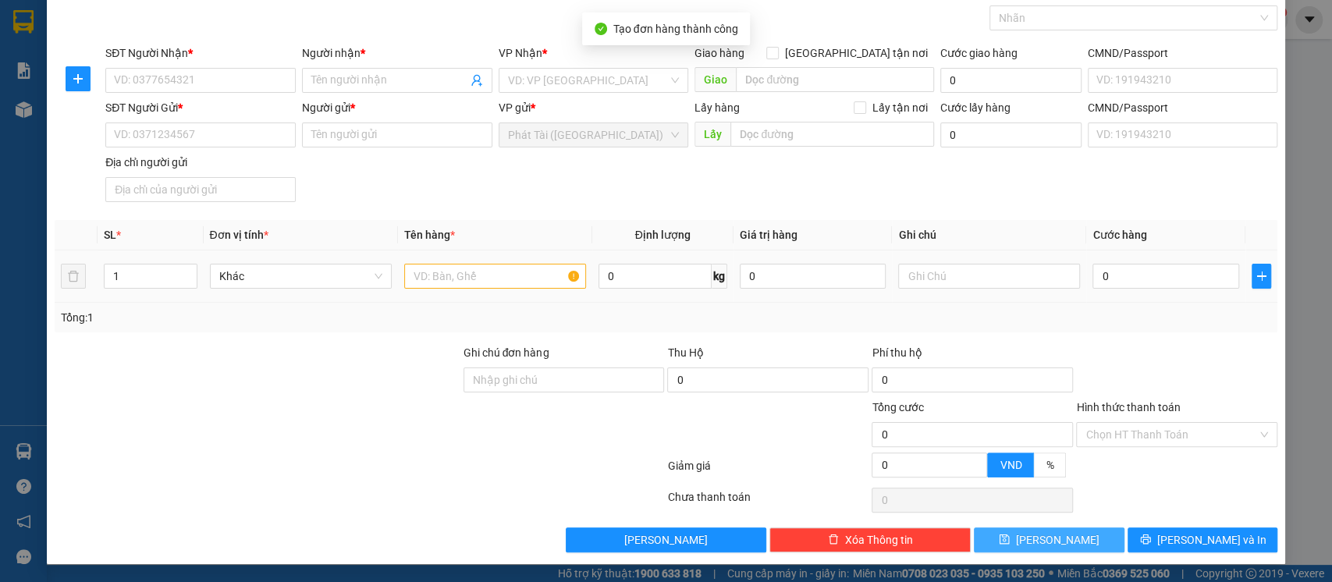
scroll to position [0, 0]
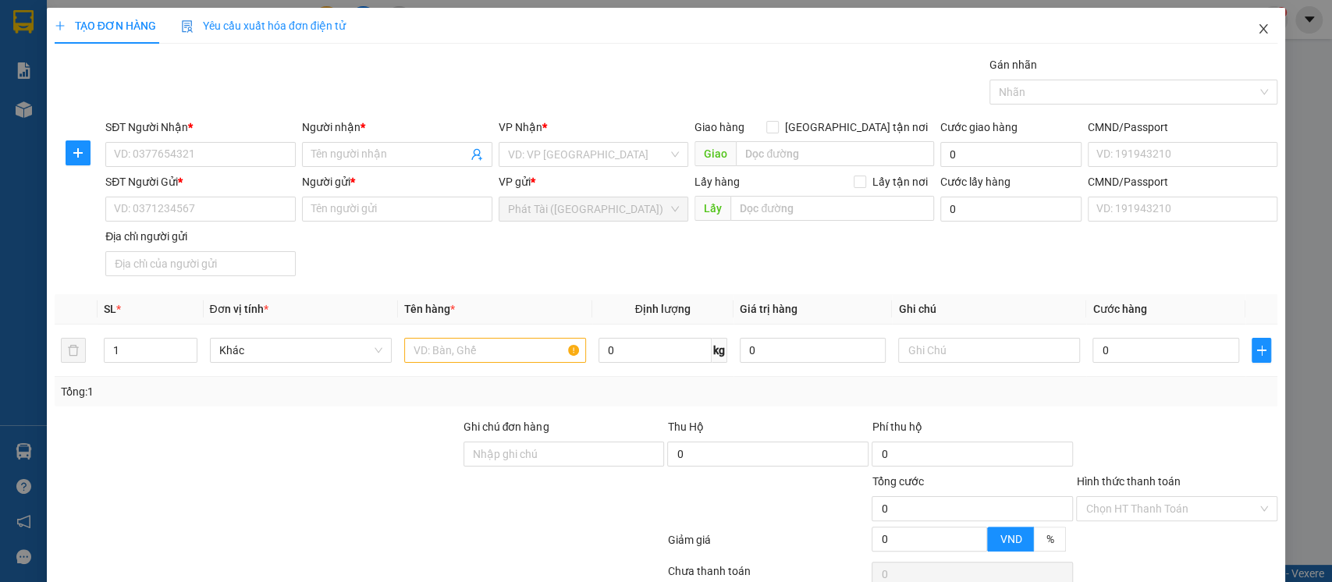
click at [1241, 37] on span "Close" at bounding box center [1263, 30] width 44 height 44
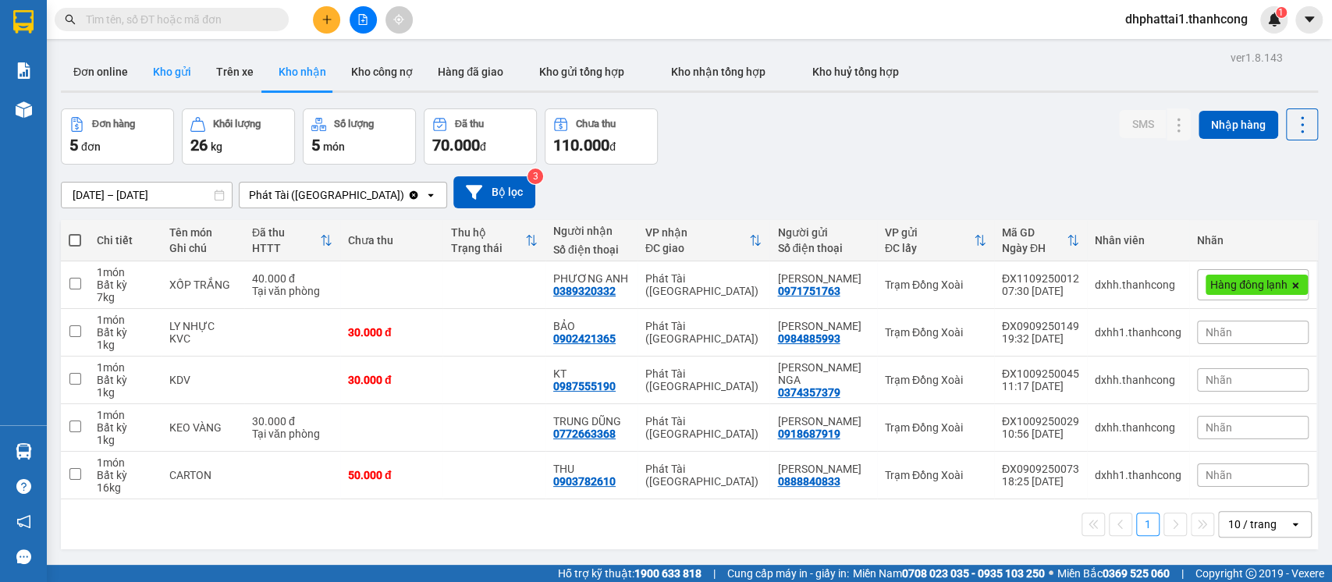
click at [162, 65] on button "Kho gửi" at bounding box center [171, 71] width 63 height 37
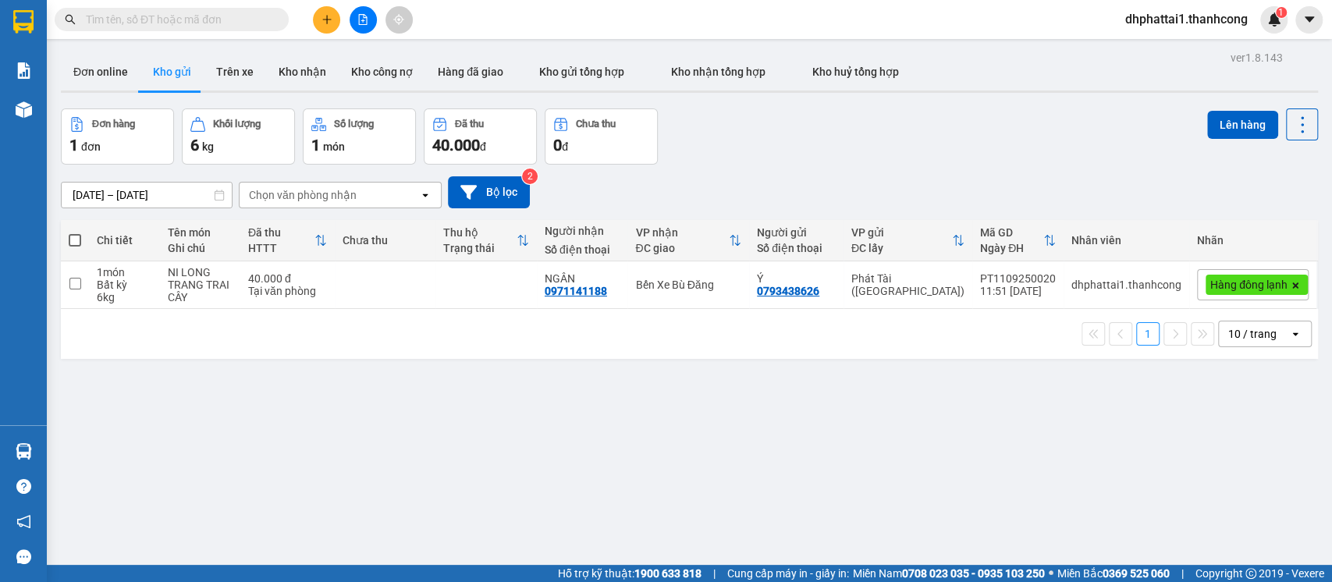
click at [624, 488] on div "ver 1.8.143 Đơn online Kho gửi Trên xe Kho nhận Kho công nợ Hàng đã giao Kho gử…" at bounding box center [689, 338] width 1269 height 582
click at [76, 280] on input "checkbox" at bounding box center [75, 284] width 12 height 12
checkbox input "true"
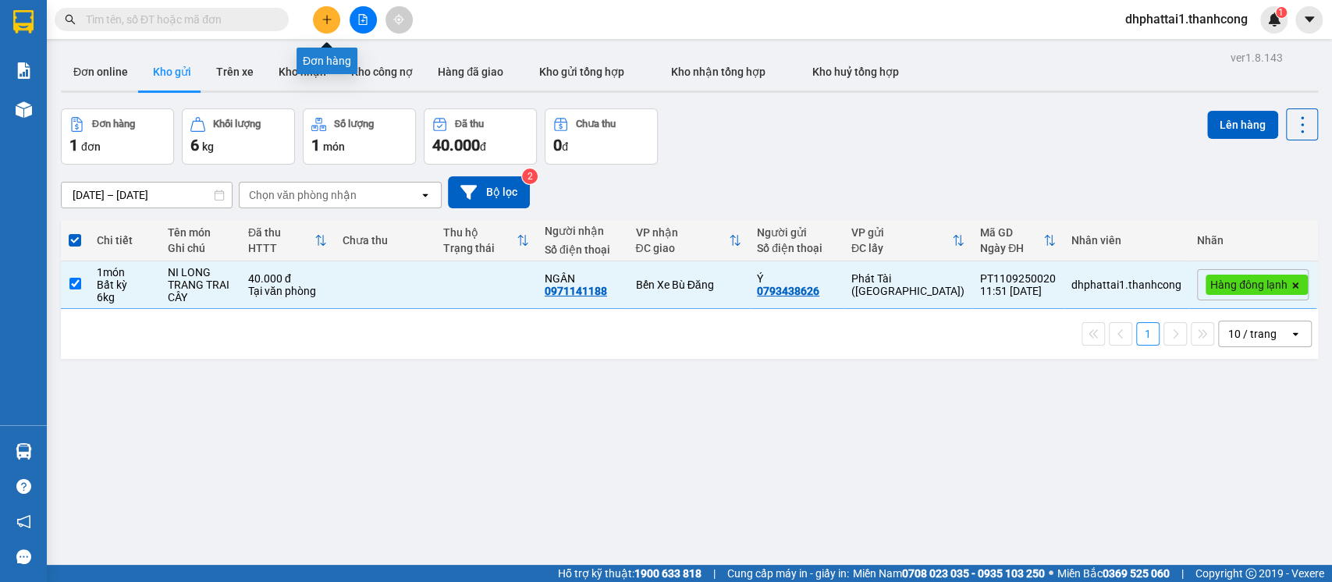
click at [323, 23] on icon "plus" at bounding box center [326, 19] width 11 height 11
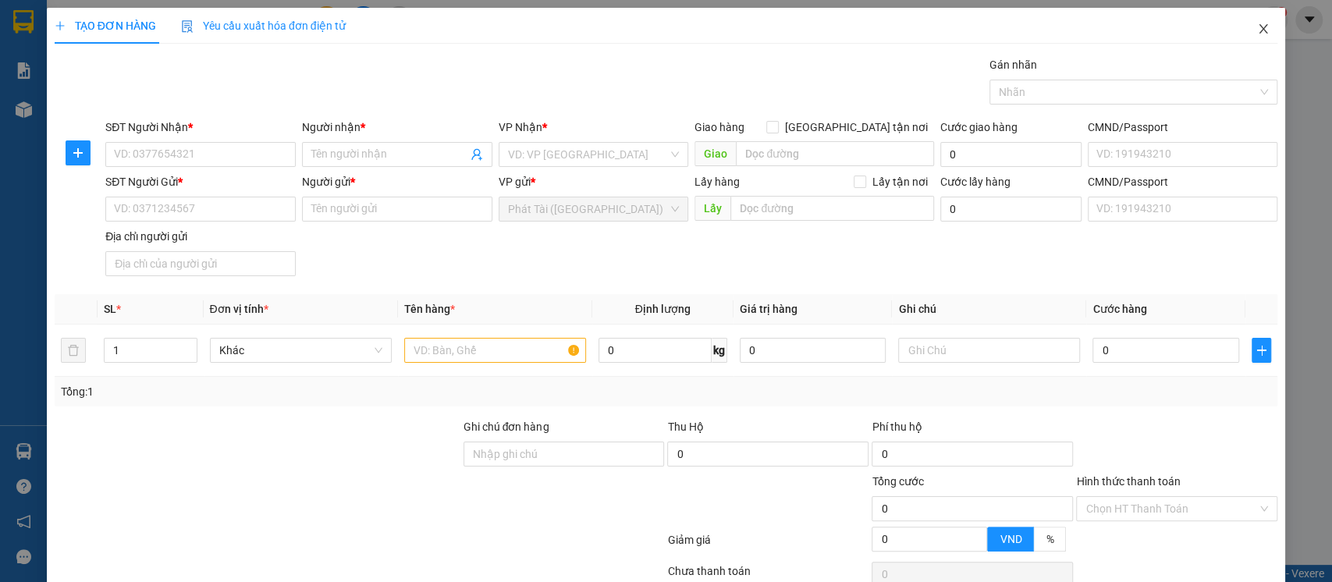
click at [1257, 30] on icon "close" at bounding box center [1263, 29] width 12 height 12
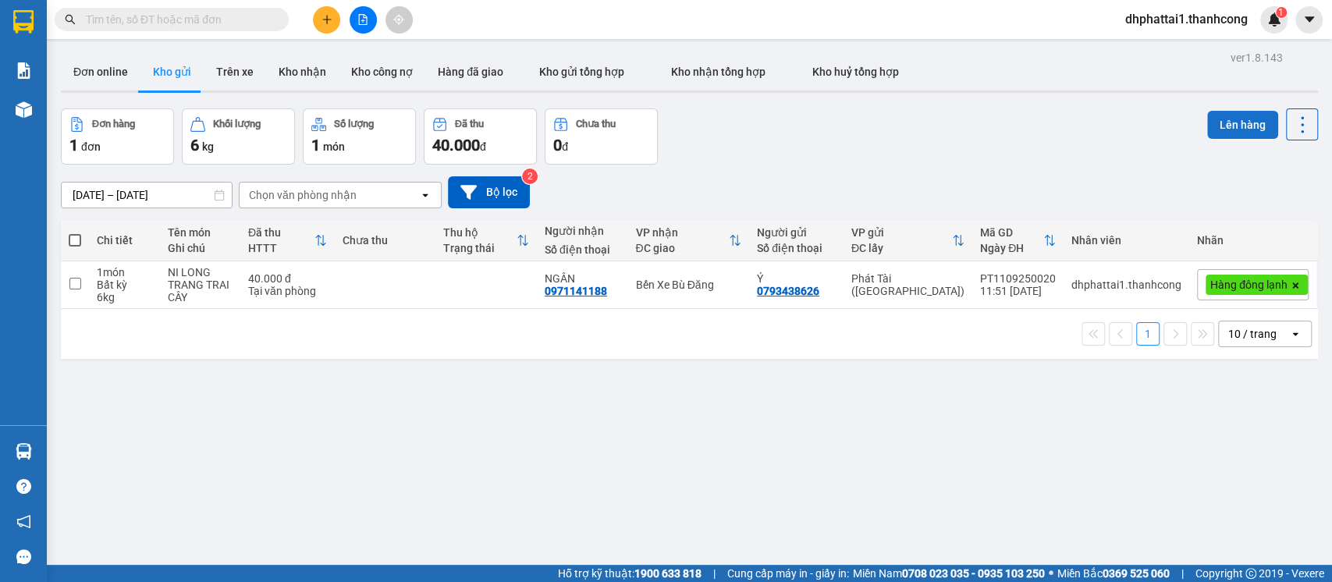
click at [1232, 127] on button "Lên hàng" at bounding box center [1242, 125] width 71 height 28
click at [78, 282] on input "checkbox" at bounding box center [75, 284] width 12 height 12
checkbox input "true"
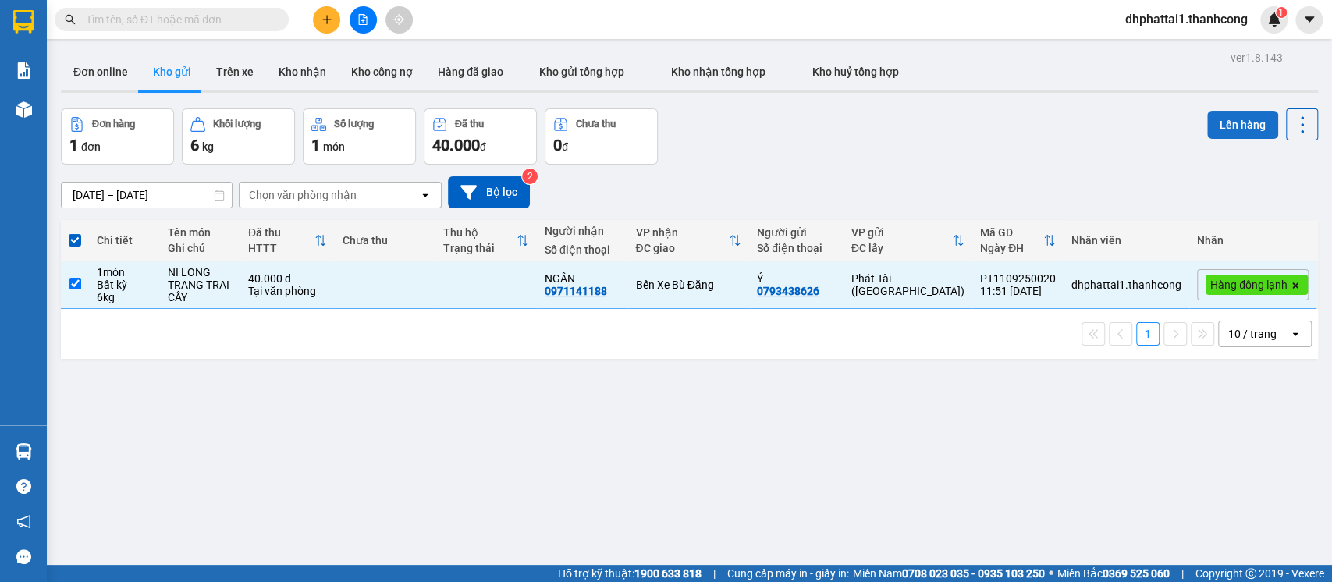
click at [1212, 126] on button "Lên hàng" at bounding box center [1242, 125] width 71 height 28
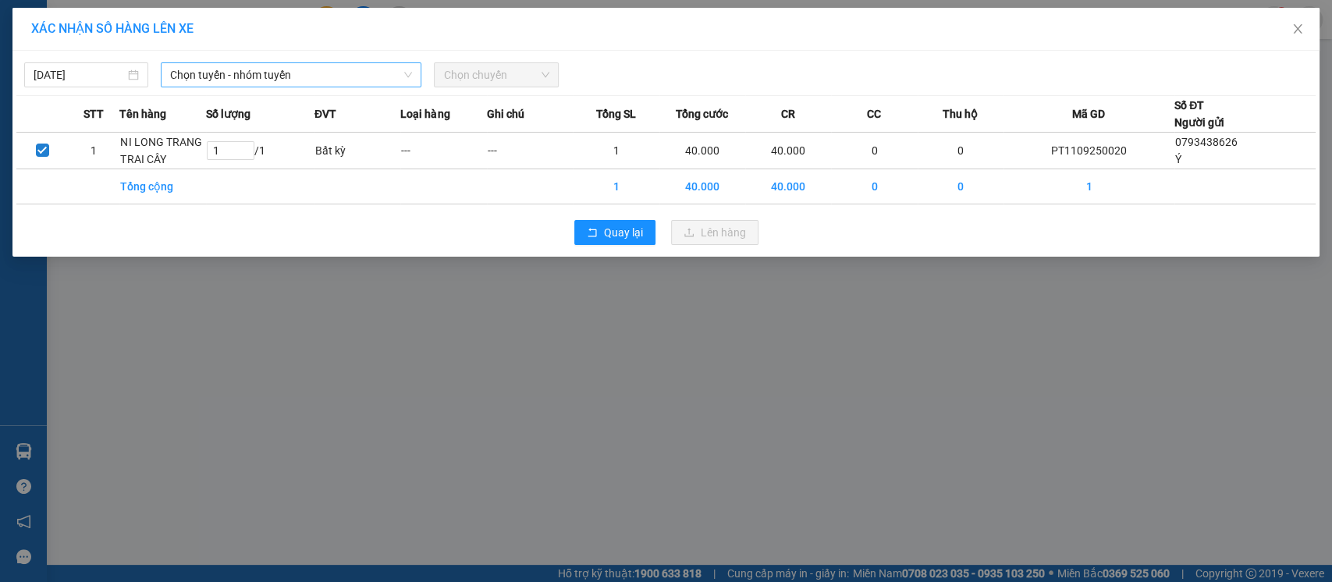
click at [289, 70] on span "Chọn tuyến - nhóm tuyến" at bounding box center [291, 74] width 242 height 23
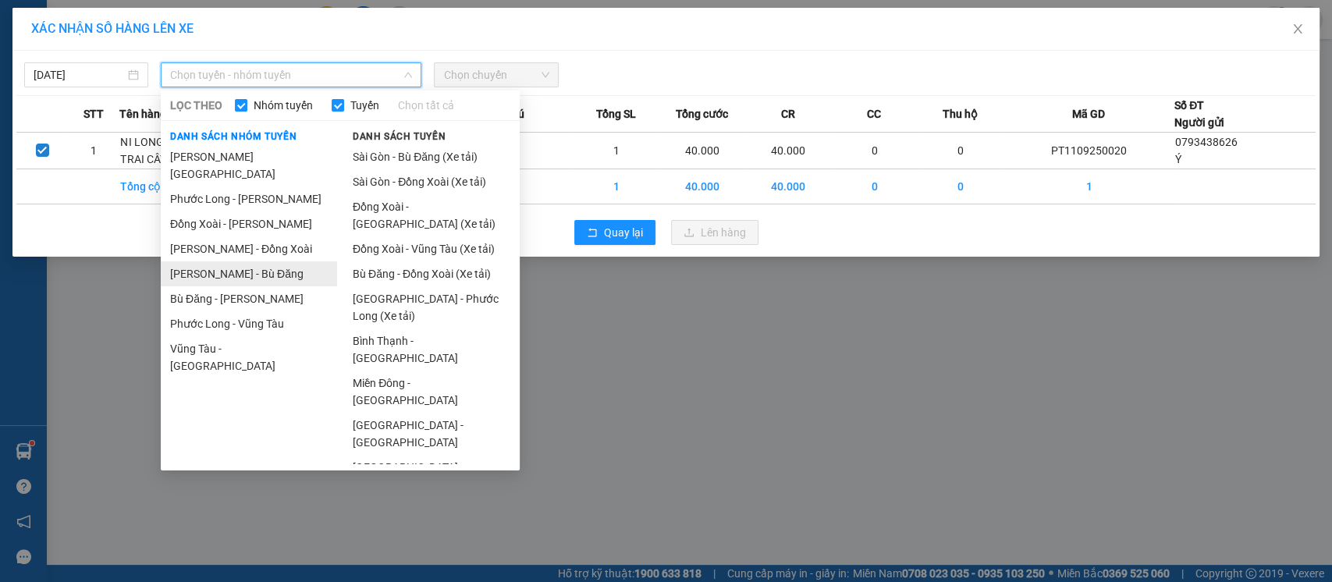
click at [264, 261] on li "[PERSON_NAME] - Bù Đăng" at bounding box center [249, 273] width 176 height 25
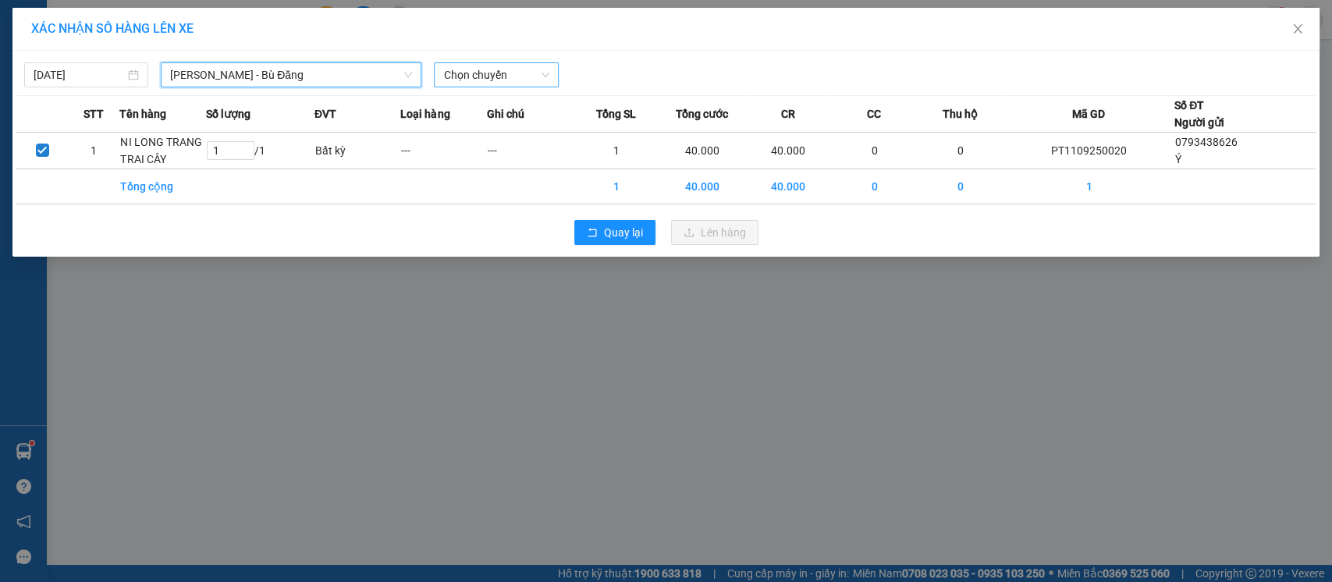
click at [462, 77] on span "Chọn chuyến" at bounding box center [495, 74] width 105 height 23
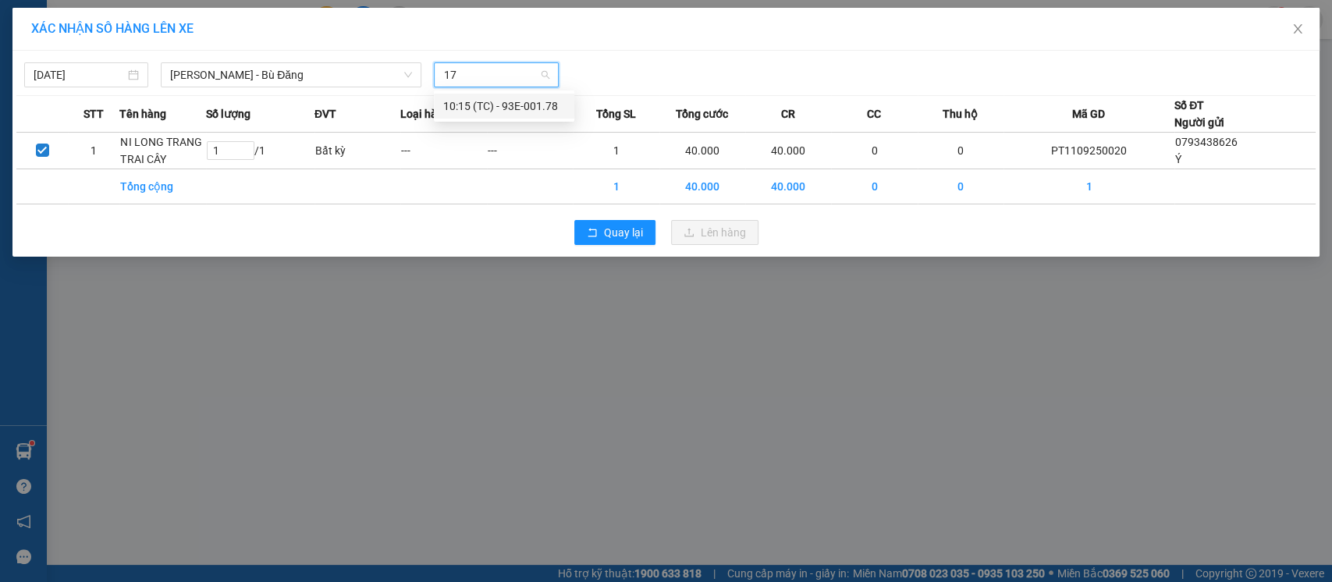
type input "178"
click at [514, 108] on div "10:15 (TC) - 93E-001.78" at bounding box center [504, 106] width 122 height 17
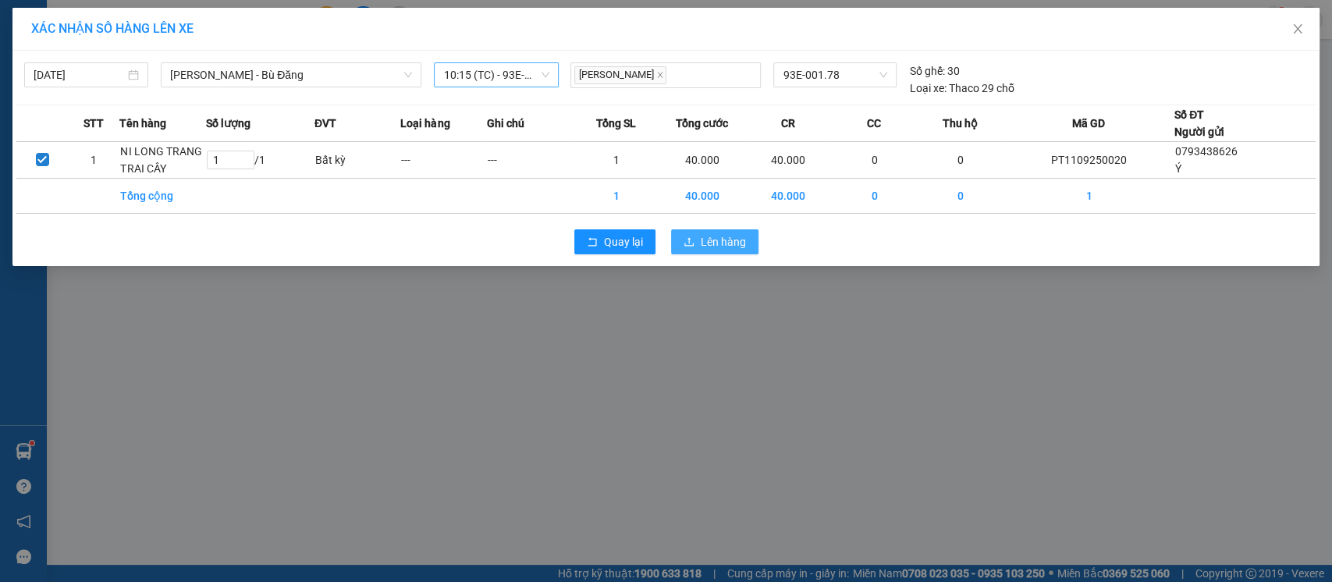
click at [722, 240] on span "Lên hàng" at bounding box center [723, 241] width 45 height 17
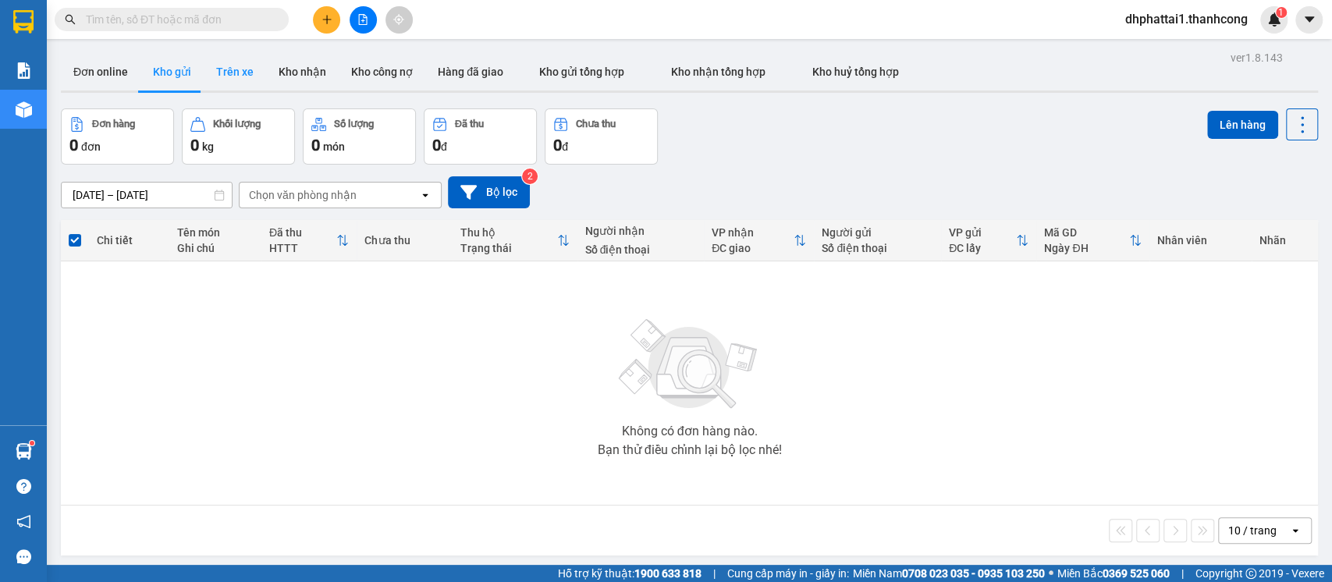
click at [234, 70] on button "Trên xe" at bounding box center [235, 71] width 62 height 37
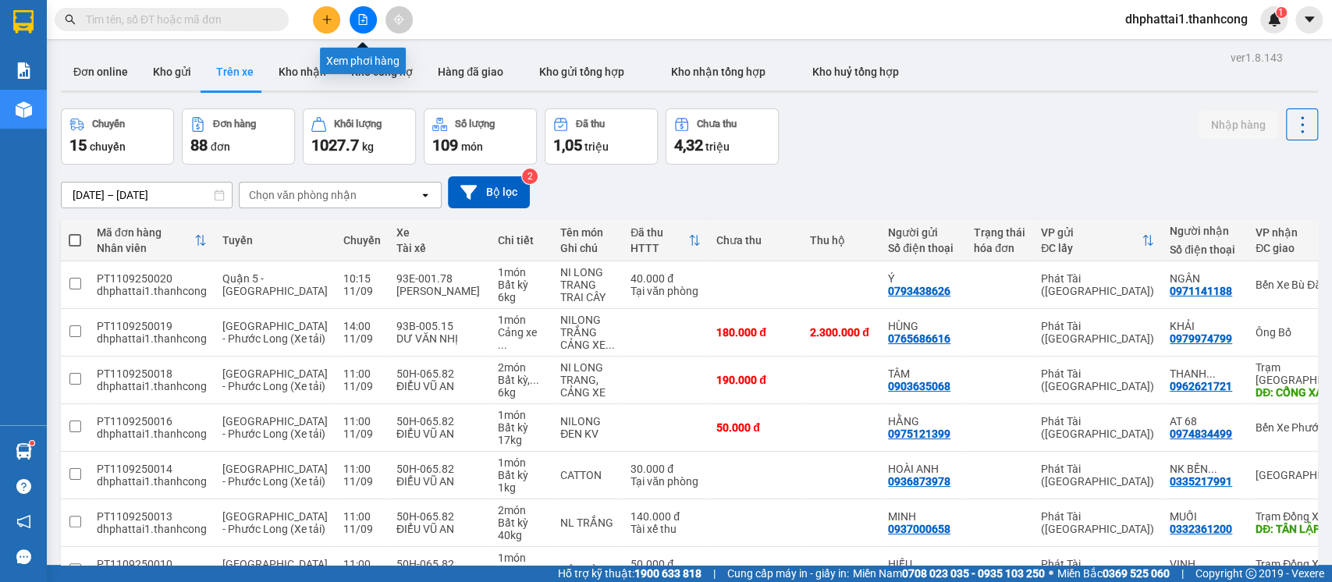
click at [364, 20] on icon "file-add" at bounding box center [363, 19] width 9 height 11
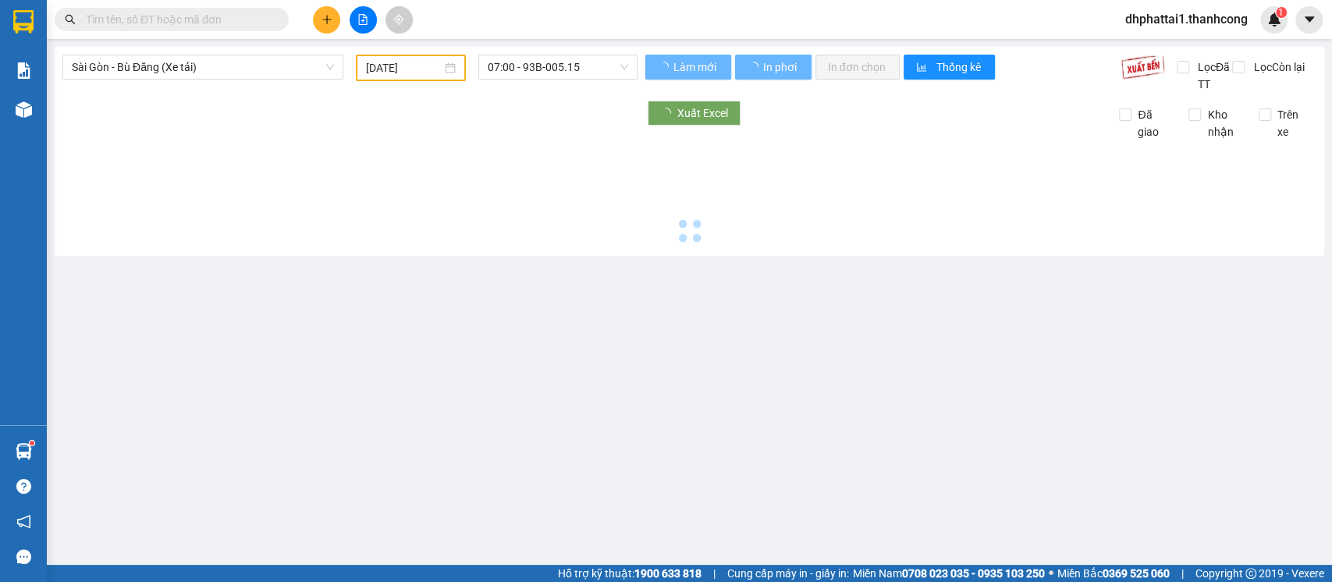
type input "[DATE]"
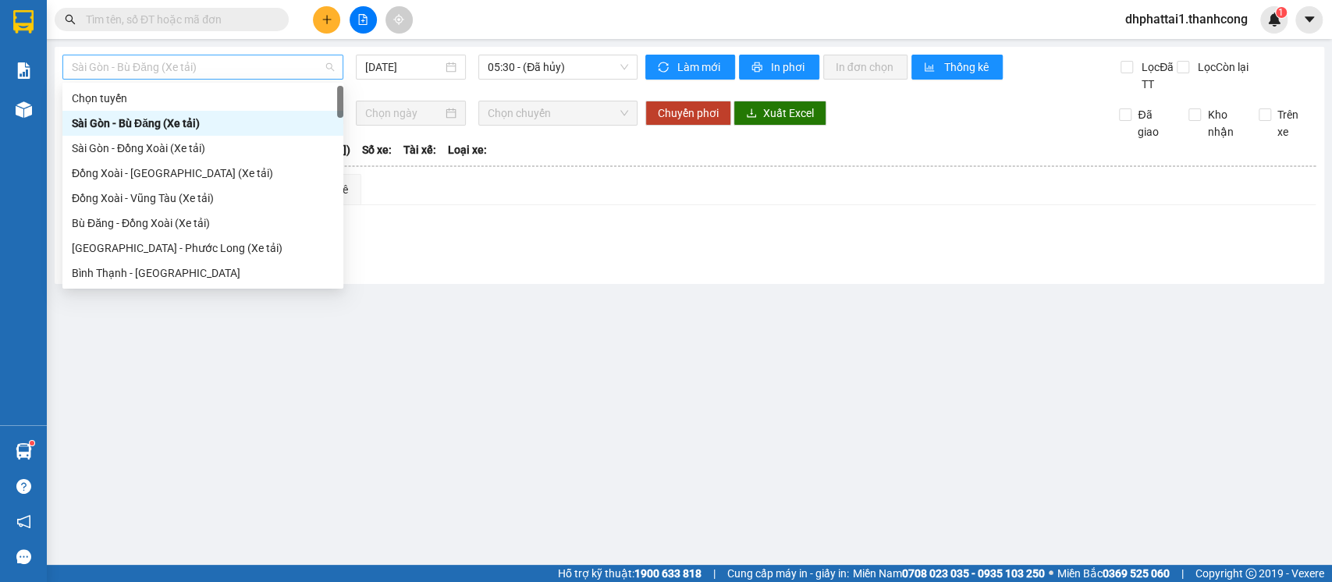
click at [222, 62] on span "Sài Gòn - Bù Đăng (Xe tải)" at bounding box center [203, 66] width 262 height 23
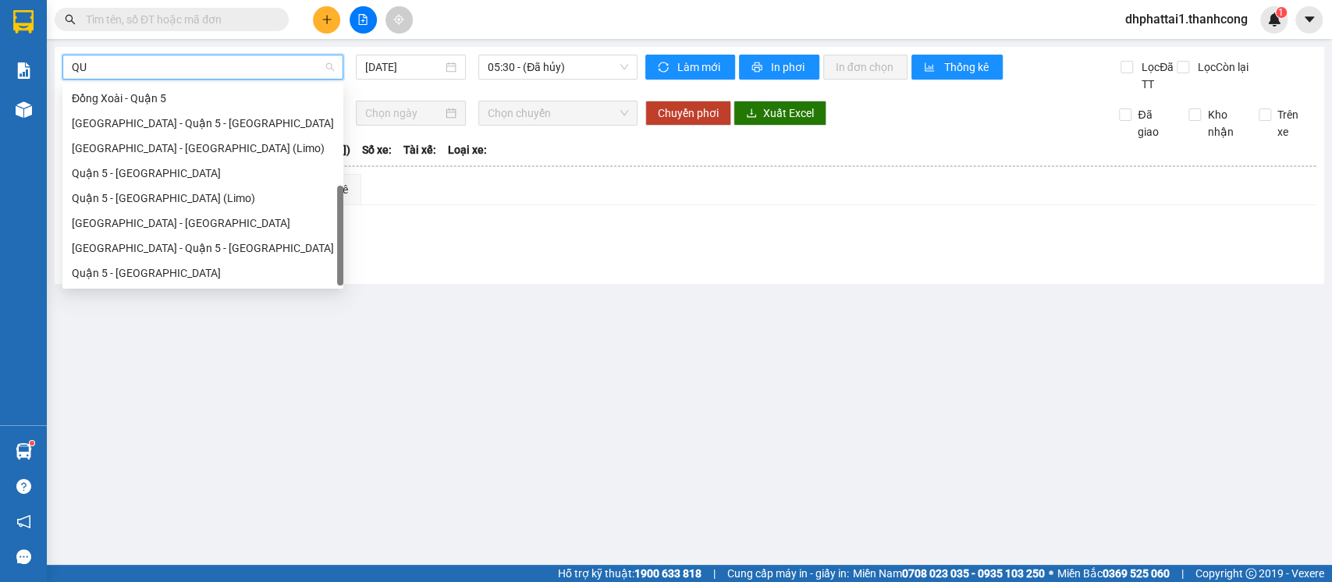
scroll to position [75, 0]
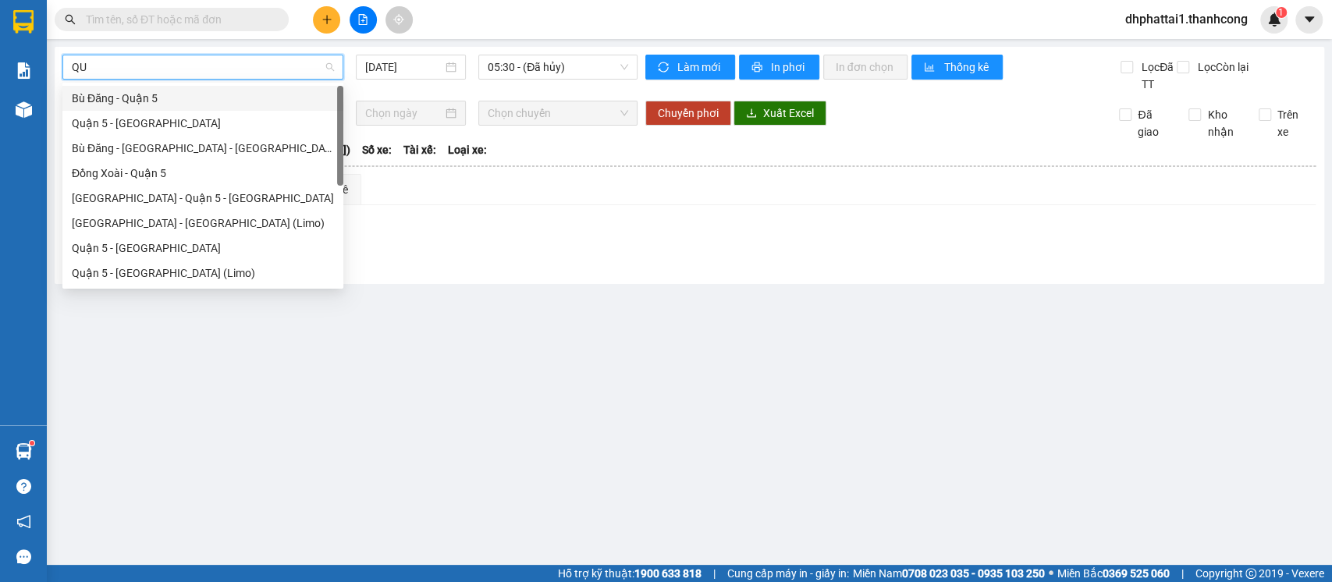
type input "Q"
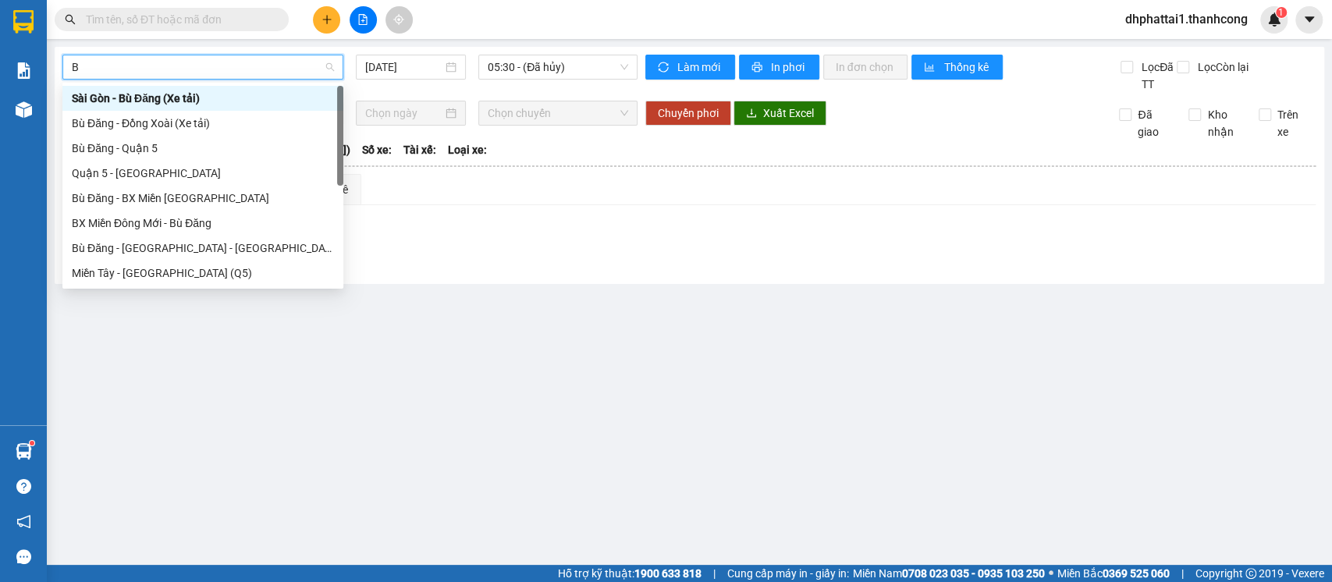
type input "BÙ"
click at [141, 176] on div "Quận 5 - [GEOGRAPHIC_DATA]" at bounding box center [203, 173] width 262 height 17
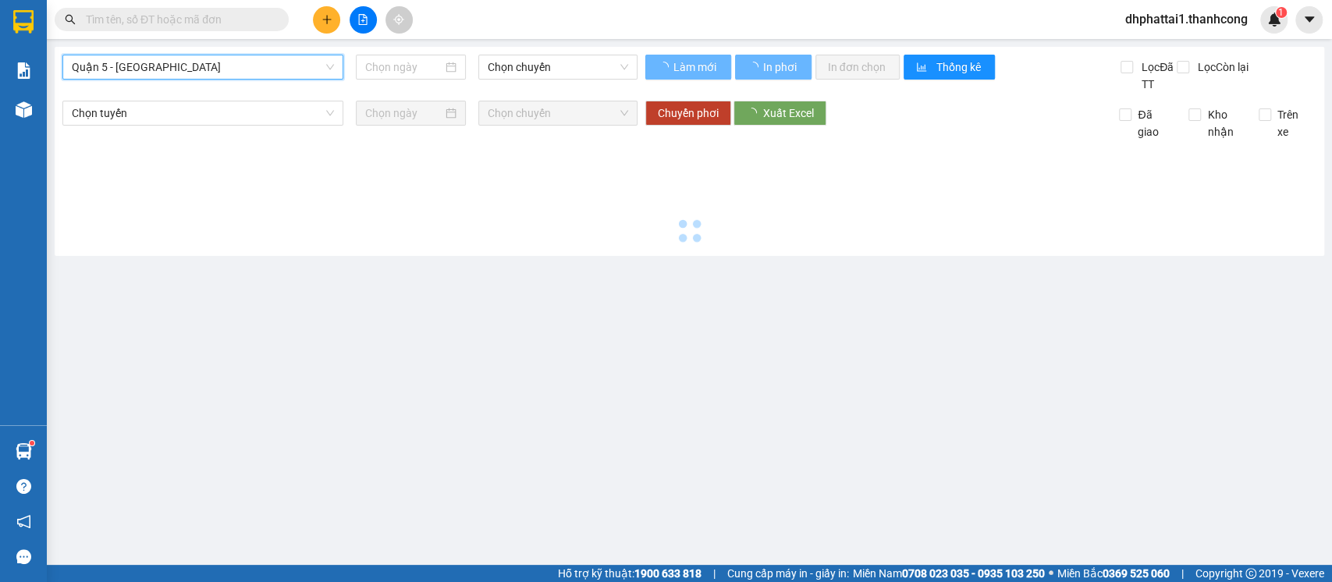
type input "[DATE]"
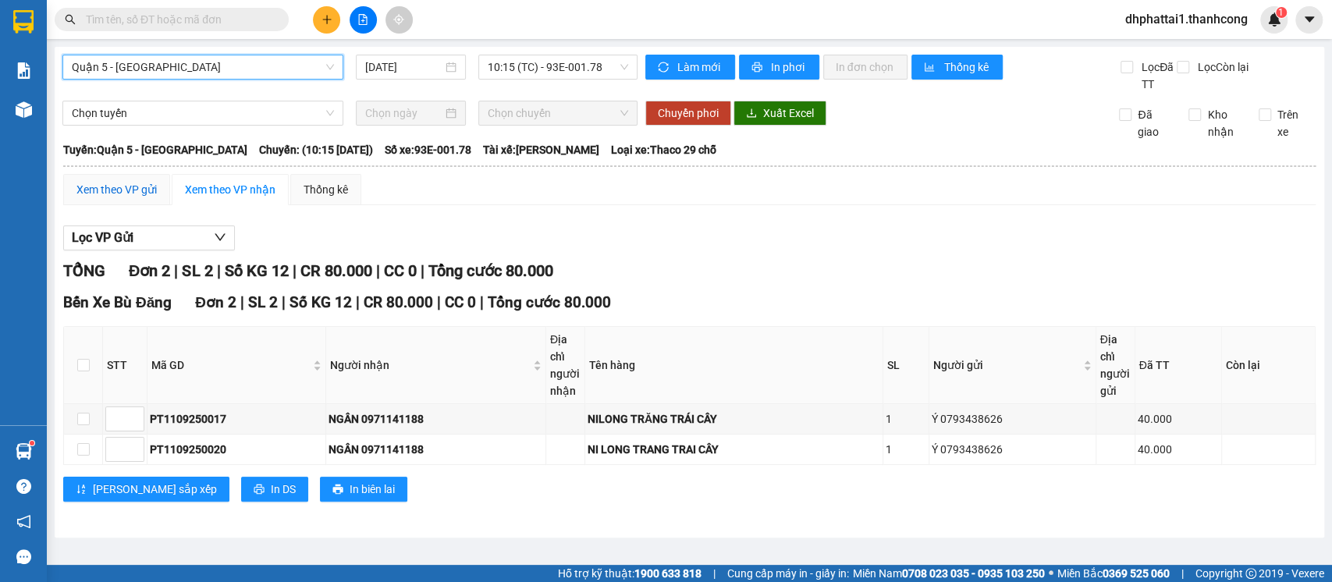
click at [102, 187] on div "Xem theo VP gửi" at bounding box center [116, 189] width 80 height 17
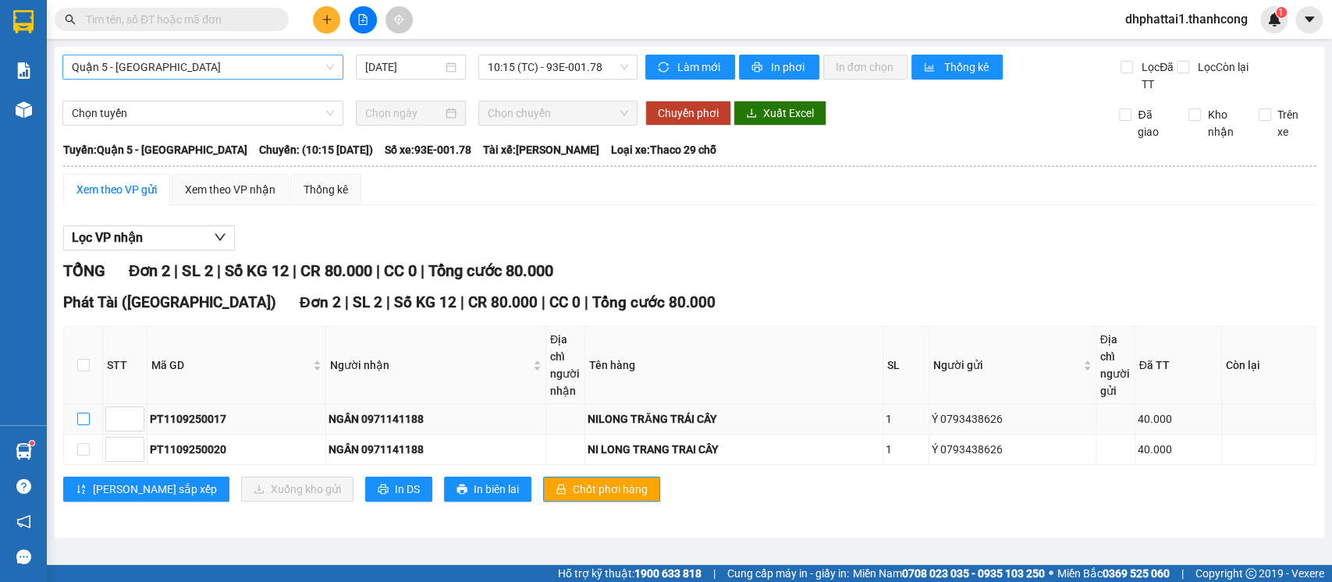
click at [86, 418] on input "checkbox" at bounding box center [83, 419] width 12 height 12
checkbox input "true"
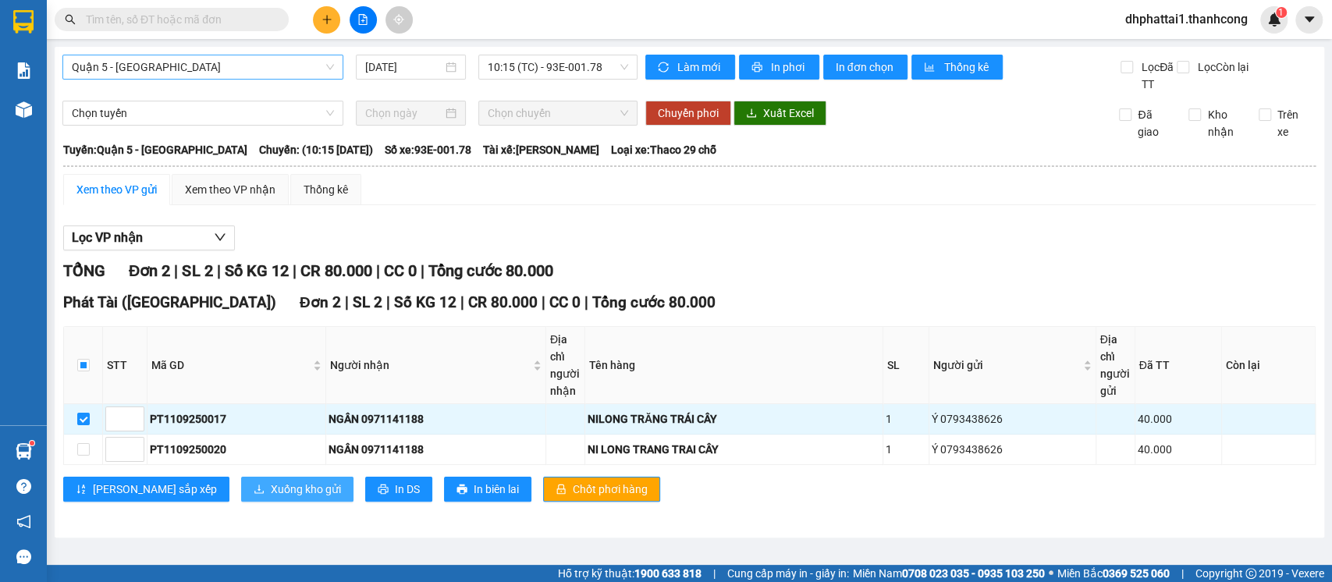
click at [271, 488] on span "Xuống kho gửi" at bounding box center [306, 489] width 70 height 17
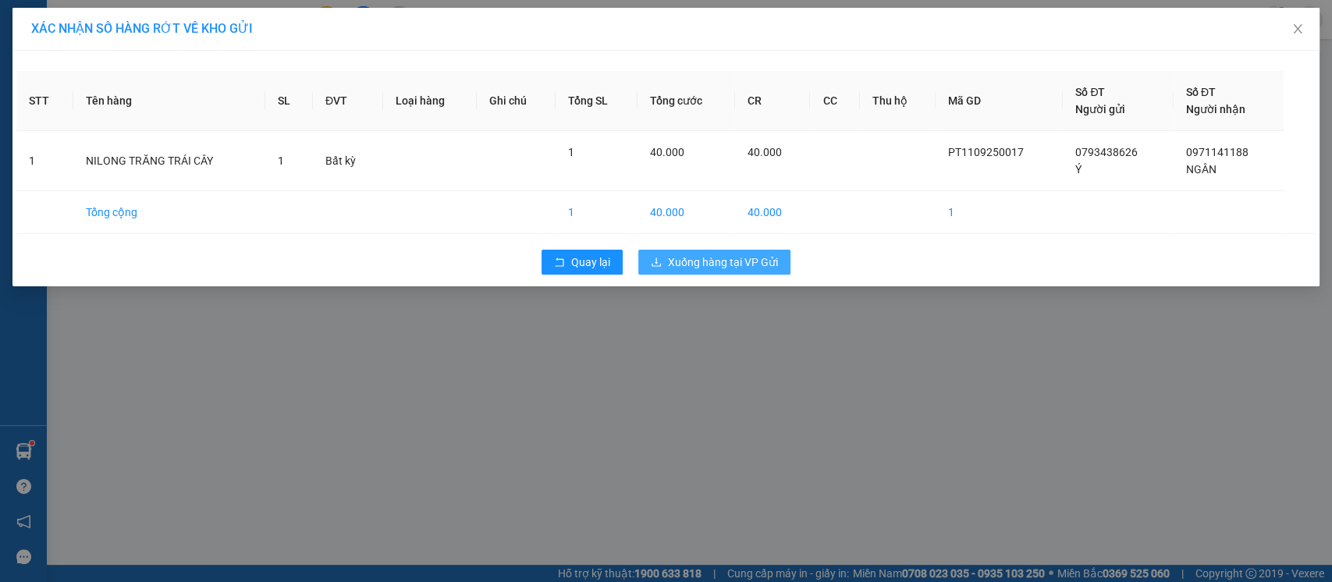
click at [724, 261] on span "Xuống hàng tại VP Gửi" at bounding box center [723, 262] width 110 height 17
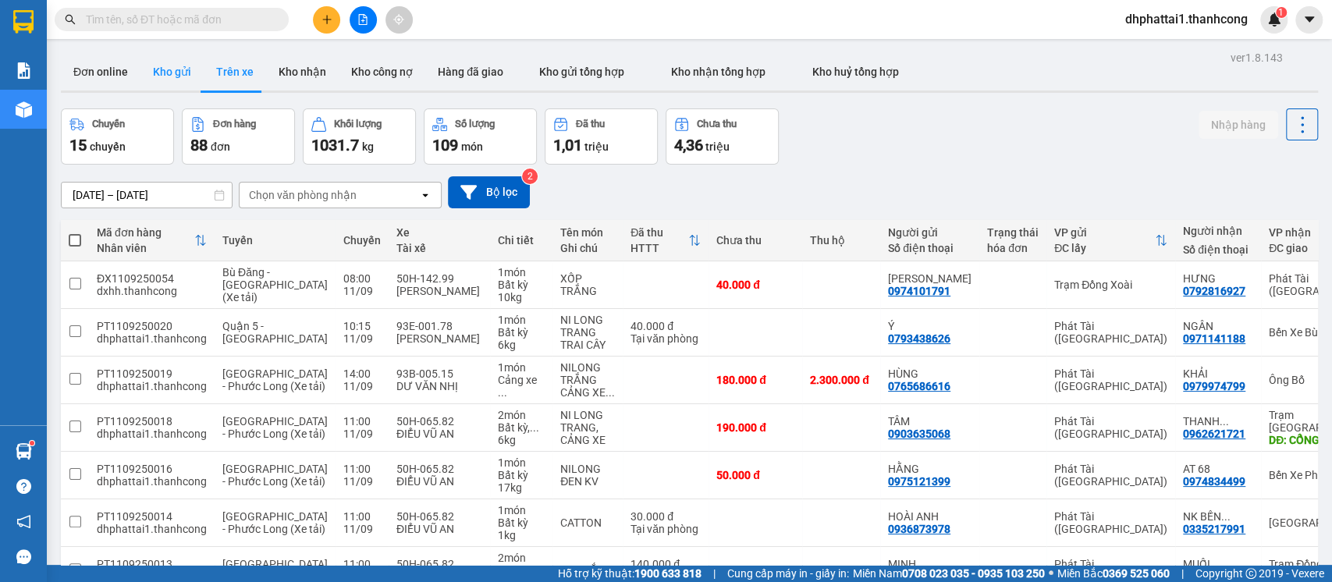
click at [181, 72] on button "Kho gửi" at bounding box center [171, 71] width 63 height 37
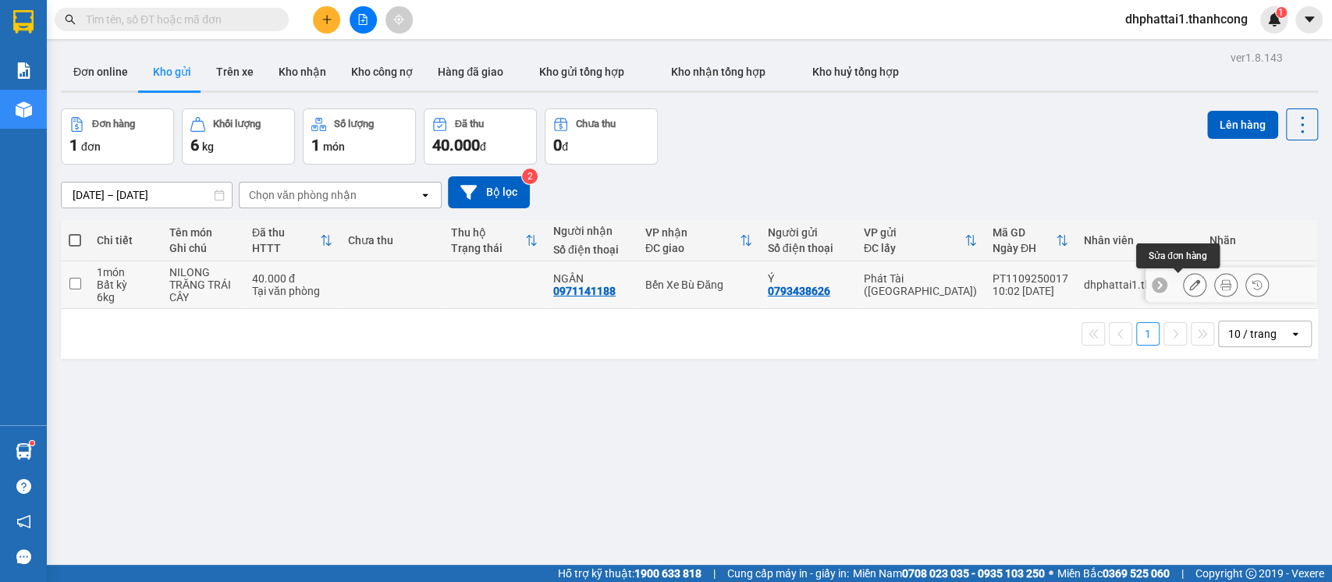
click at [1189, 284] on icon at bounding box center [1194, 284] width 11 height 11
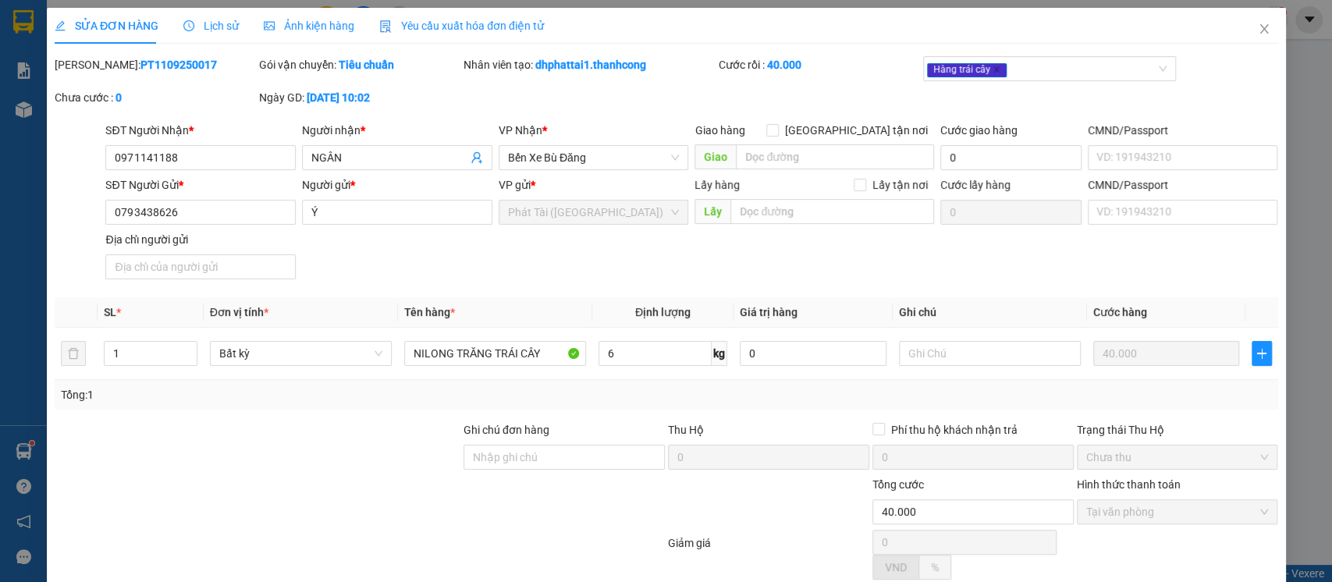
type input "0971141188"
type input "NGÂN"
type input "0793438626"
type input "Ý"
type input "40.000"
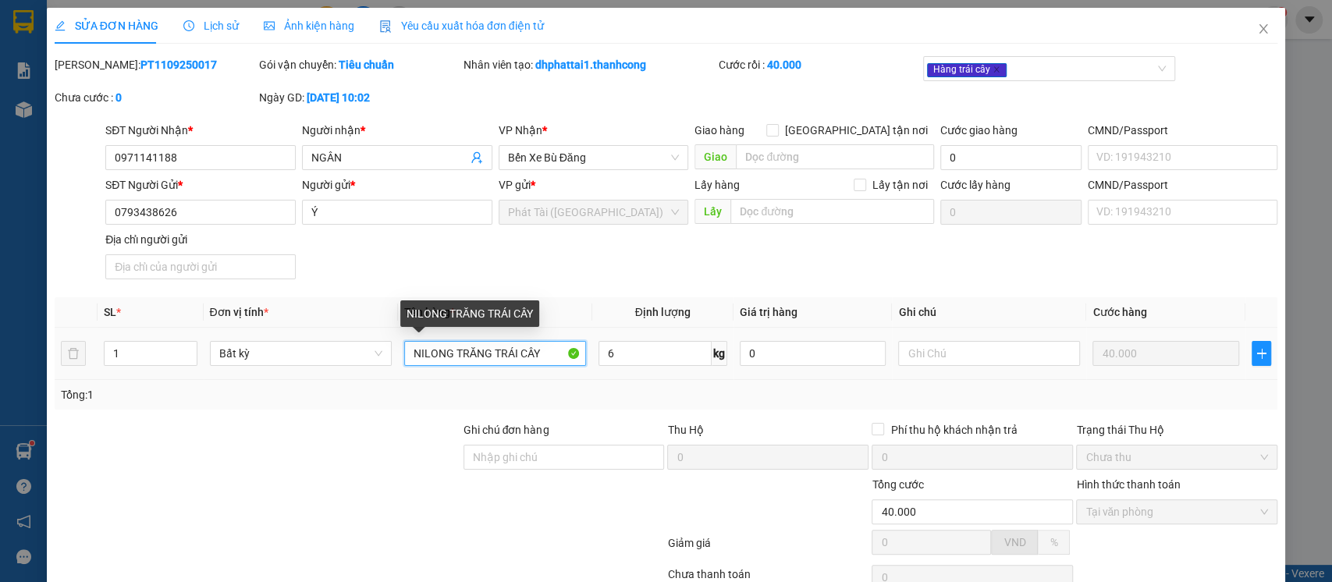
click at [541, 353] on input "NILONG TRĂNG TRÁI CÂY" at bounding box center [495, 353] width 182 height 25
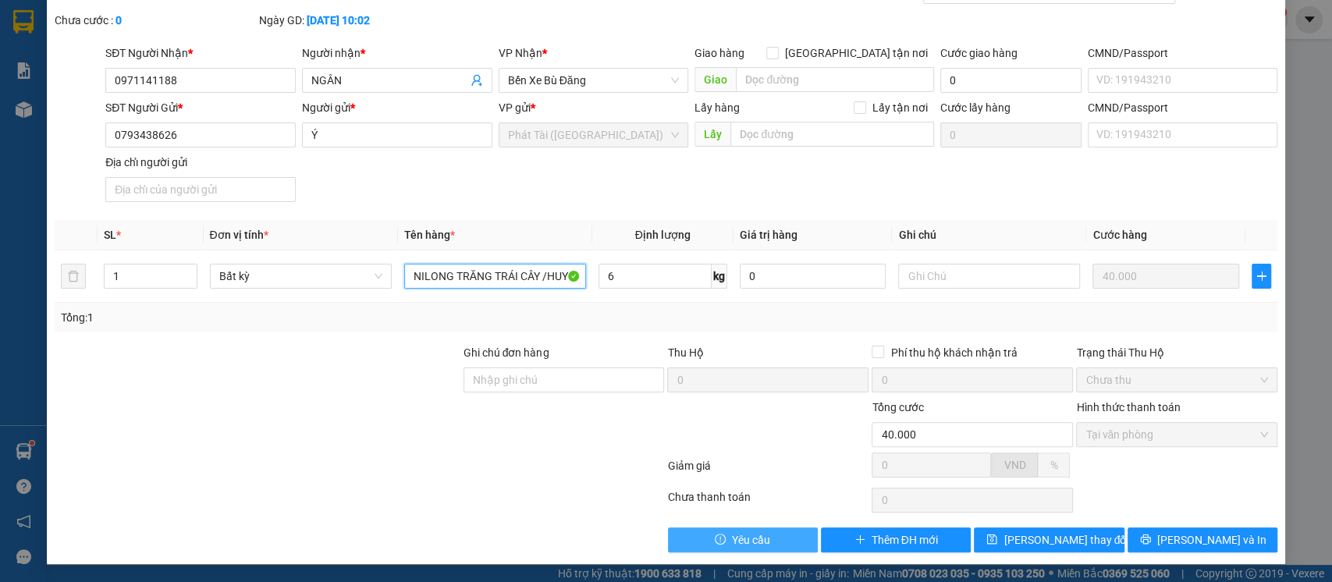
type input "NILONG TRĂNG TRÁI CÂY /HUY"
click at [754, 545] on span "Yêu cầu" at bounding box center [751, 539] width 38 height 17
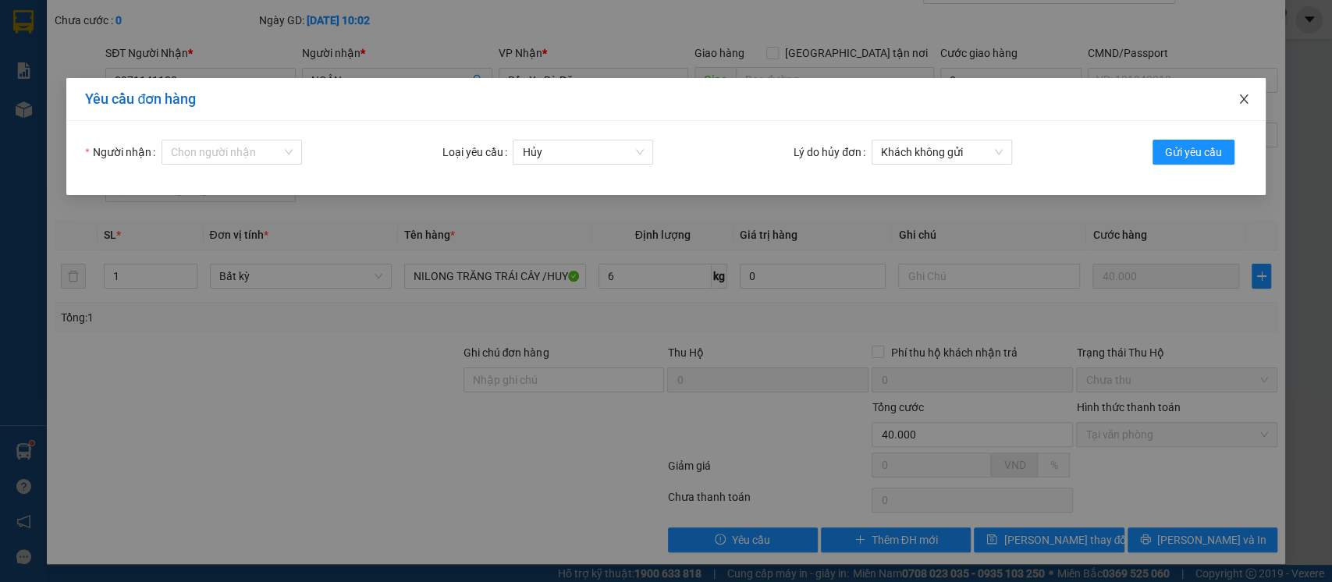
click at [1243, 96] on icon "close" at bounding box center [1243, 99] width 12 height 12
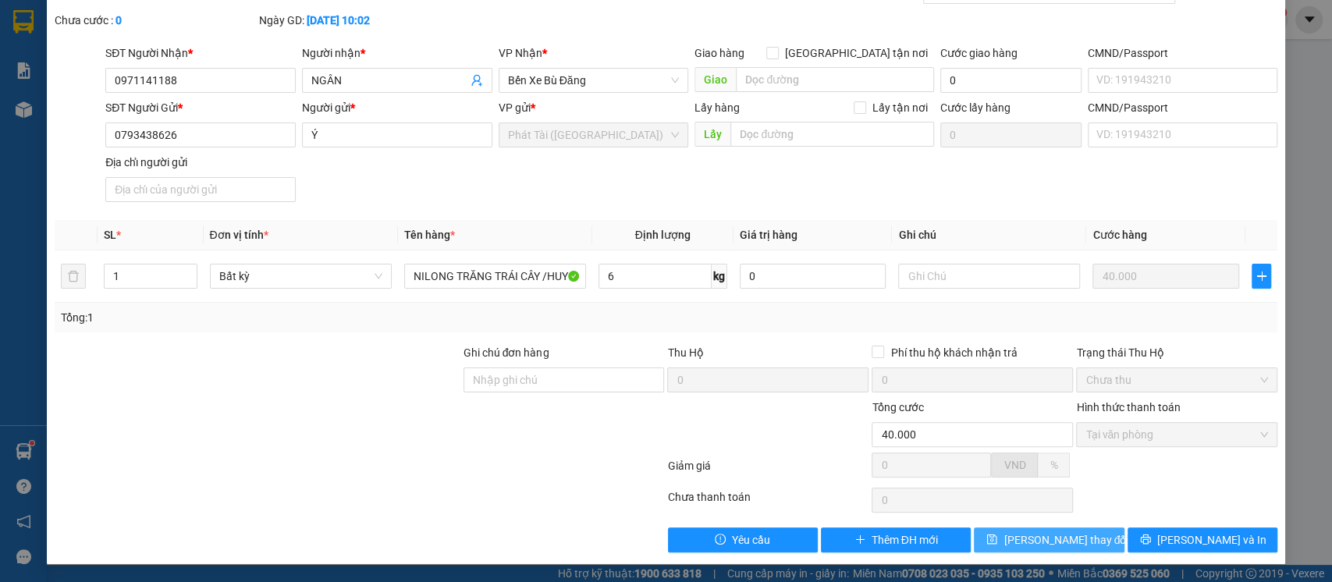
click at [1057, 534] on span "[PERSON_NAME] thay đổi" at bounding box center [1065, 539] width 125 height 17
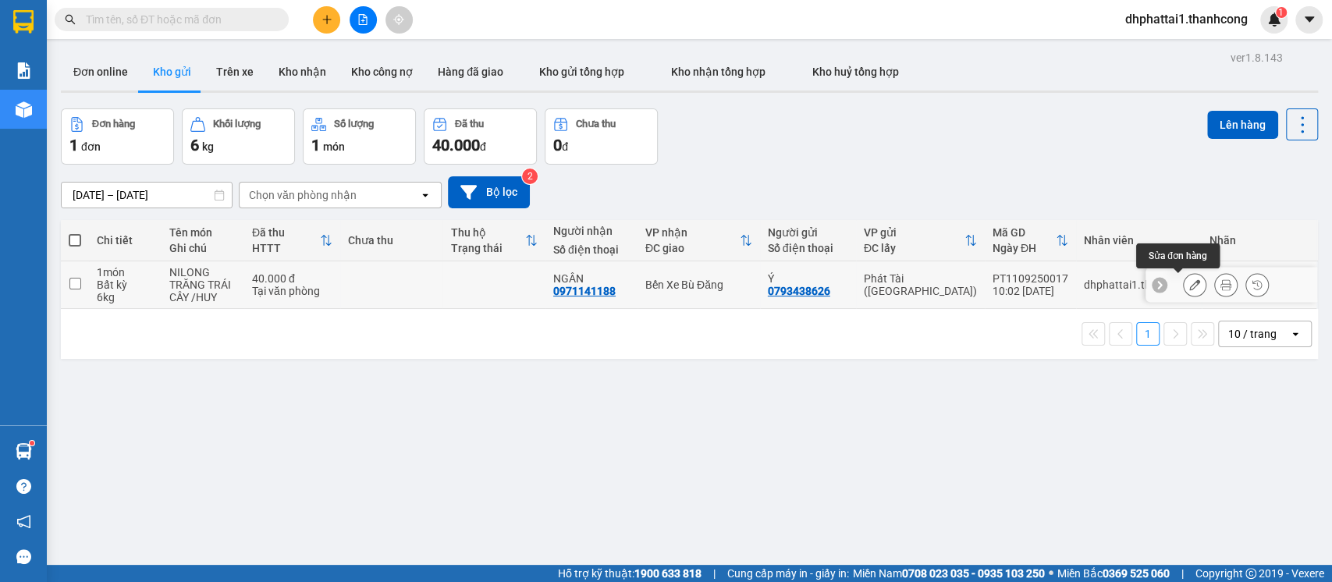
click at [1189, 286] on icon at bounding box center [1194, 284] width 11 height 11
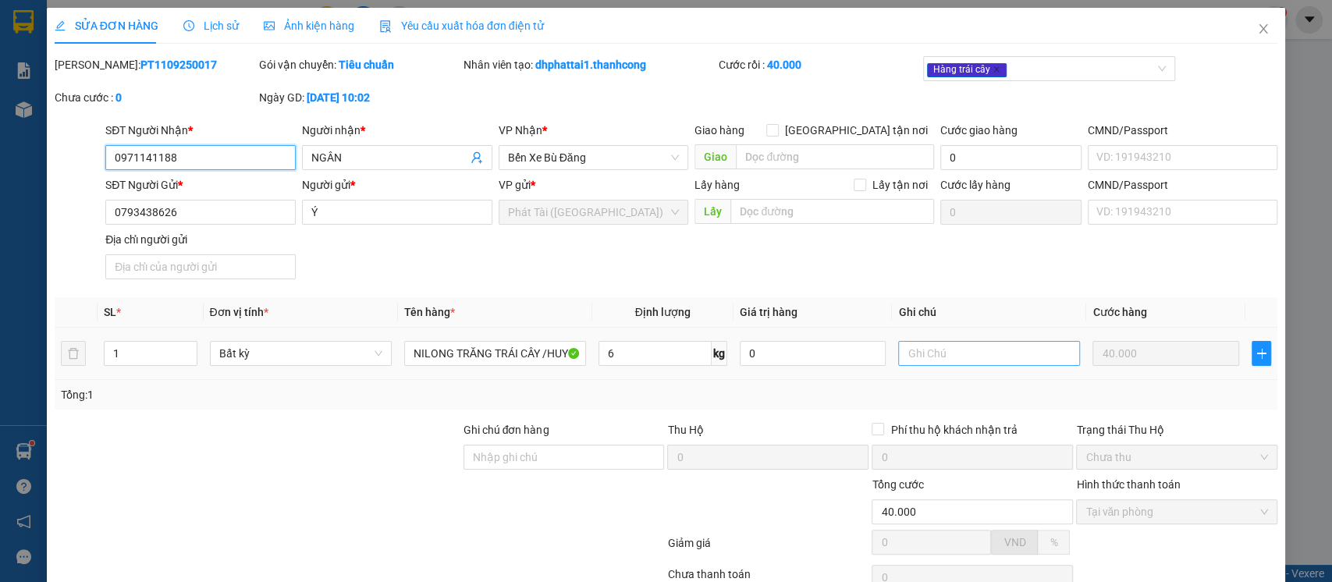
scroll to position [77, 0]
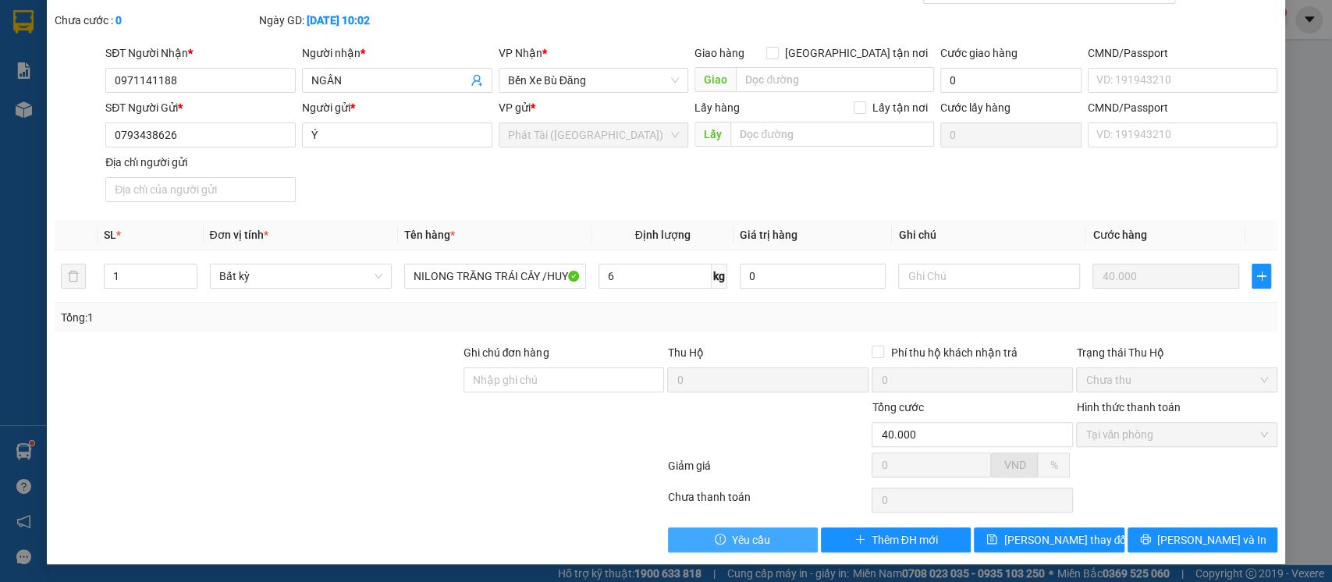
click at [755, 540] on span "Yêu cầu" at bounding box center [751, 539] width 38 height 17
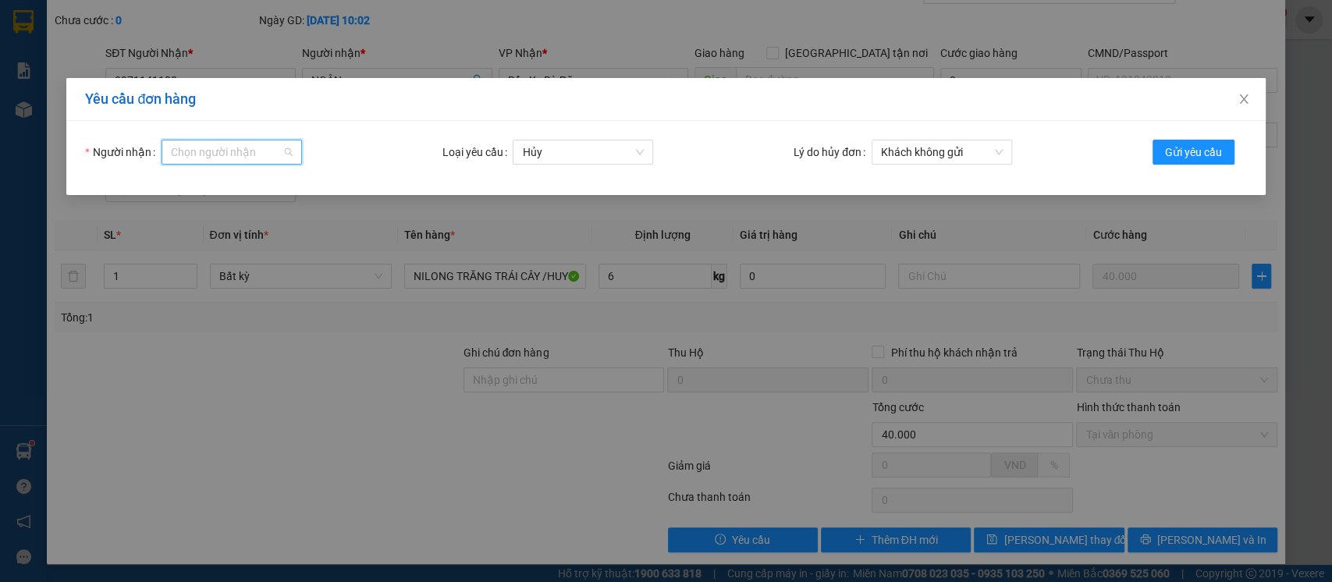
click at [219, 148] on input "Người nhận" at bounding box center [226, 151] width 111 height 23
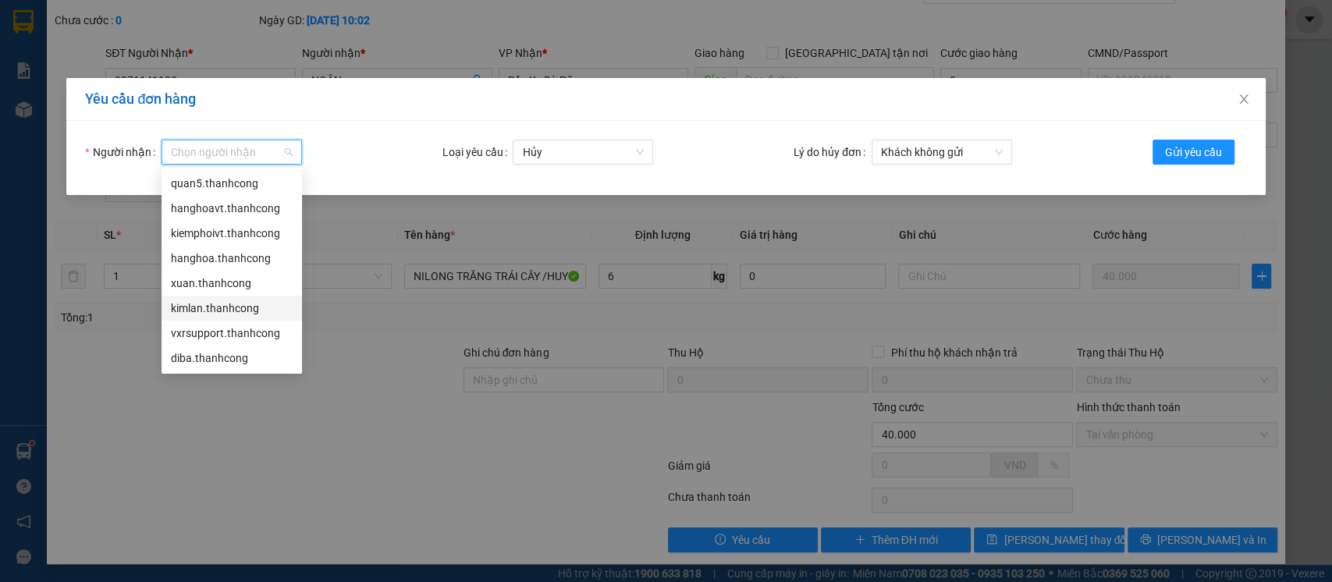
click at [227, 313] on div "kimlan.thanhcong" at bounding box center [232, 308] width 122 height 17
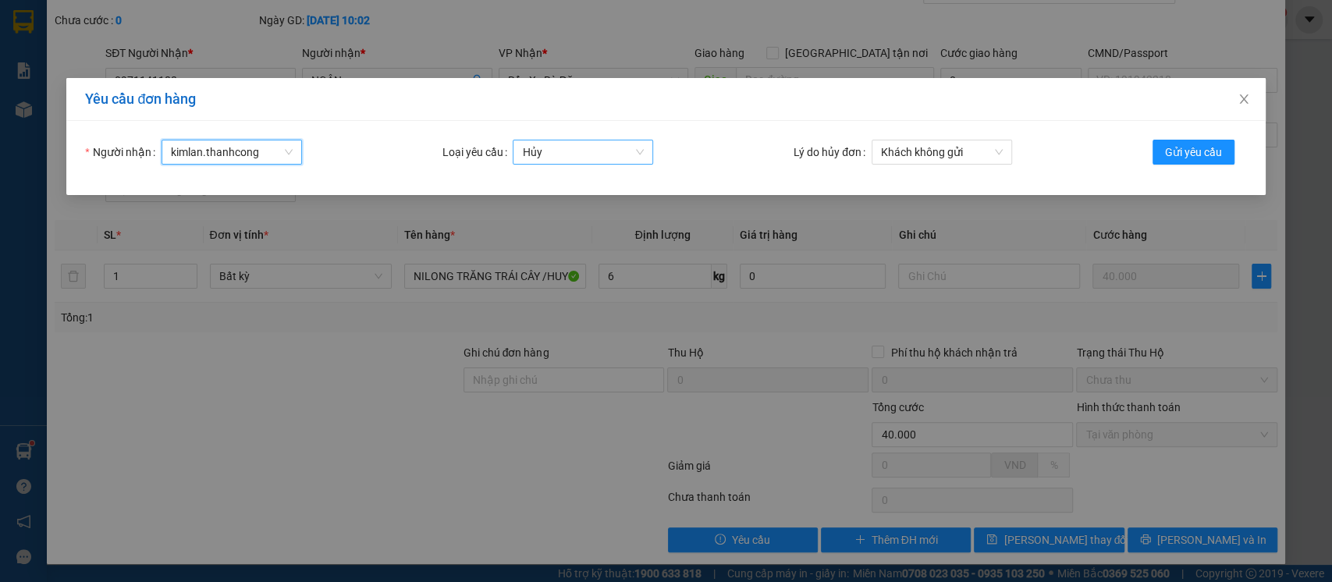
click at [582, 147] on span "Hủy" at bounding box center [583, 151] width 122 height 23
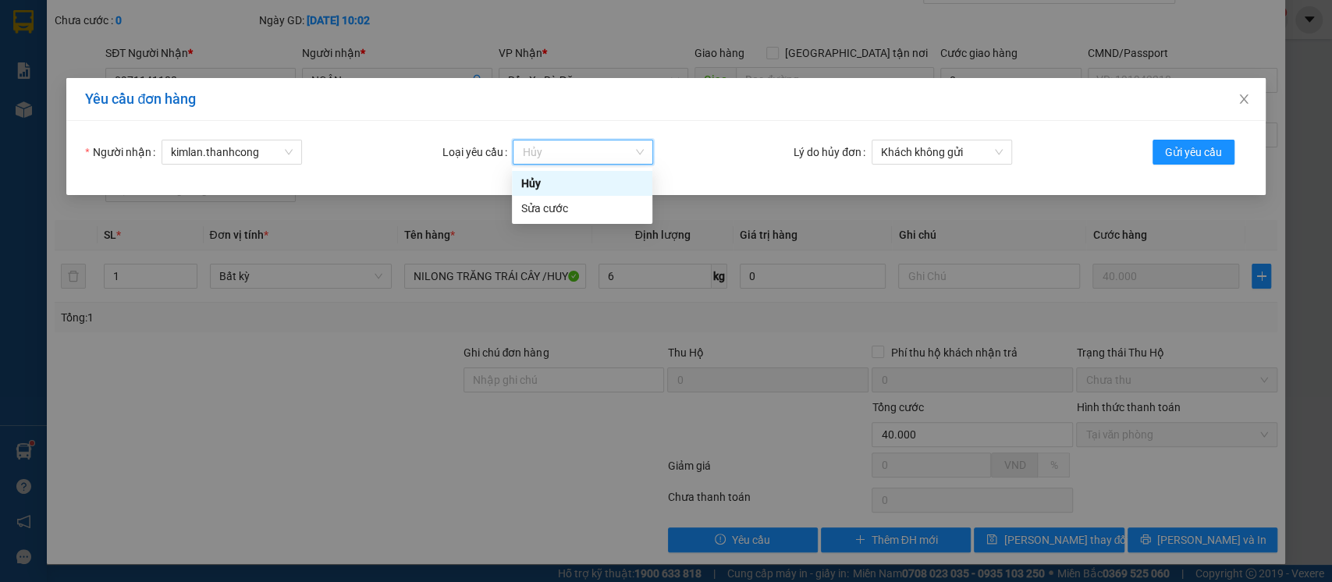
click at [566, 193] on div "Hủy" at bounding box center [582, 183] width 140 height 25
click at [949, 151] on span "Khách không gửi" at bounding box center [942, 151] width 122 height 23
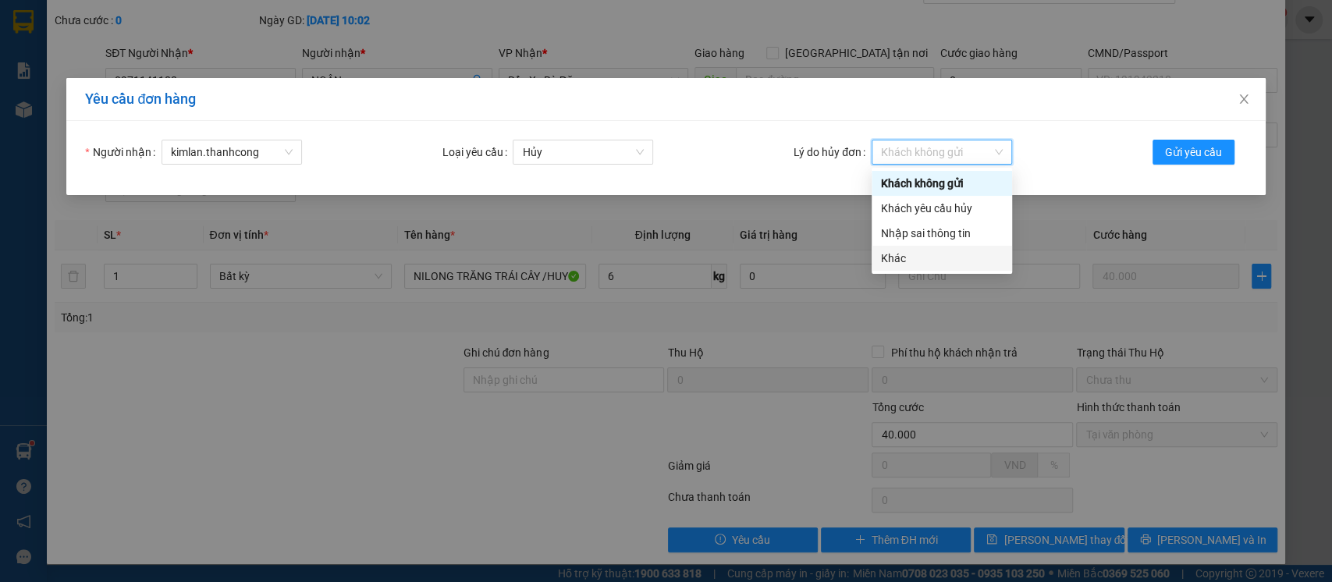
click at [925, 259] on div "Khác" at bounding box center [942, 258] width 122 height 17
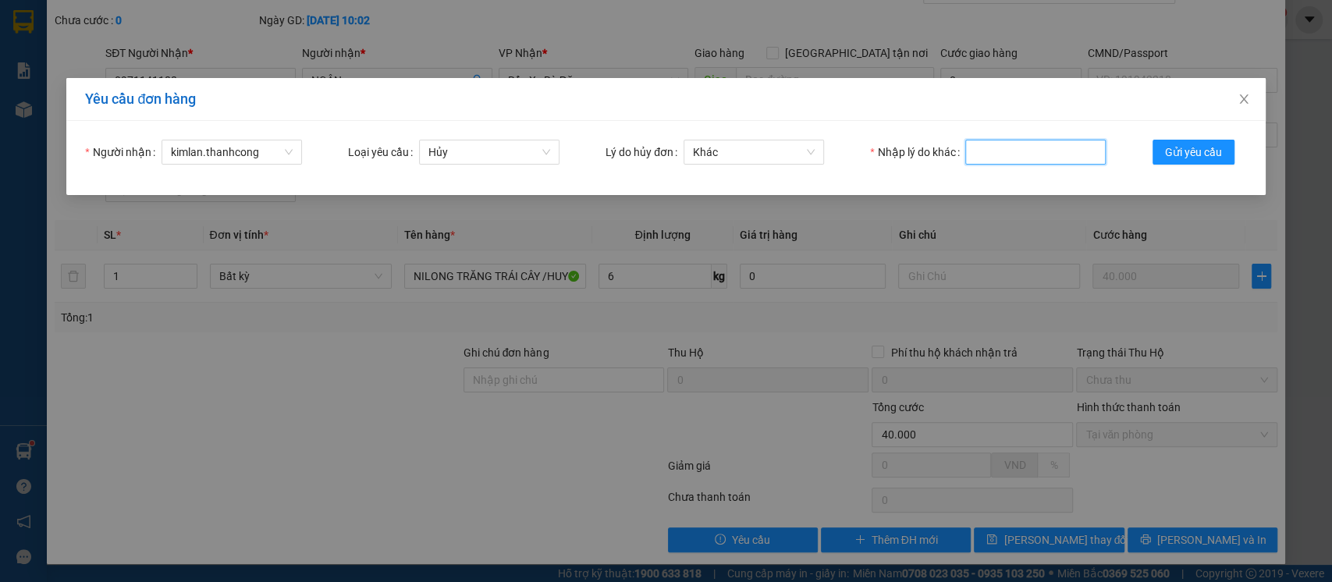
click at [1038, 159] on input "Nhập lý do khác" at bounding box center [1035, 152] width 140 height 25
type input "NHẬP TRÙNG MÃ HÀNG"
click at [1199, 156] on span "Gửi yêu cầu" at bounding box center [1193, 152] width 57 height 17
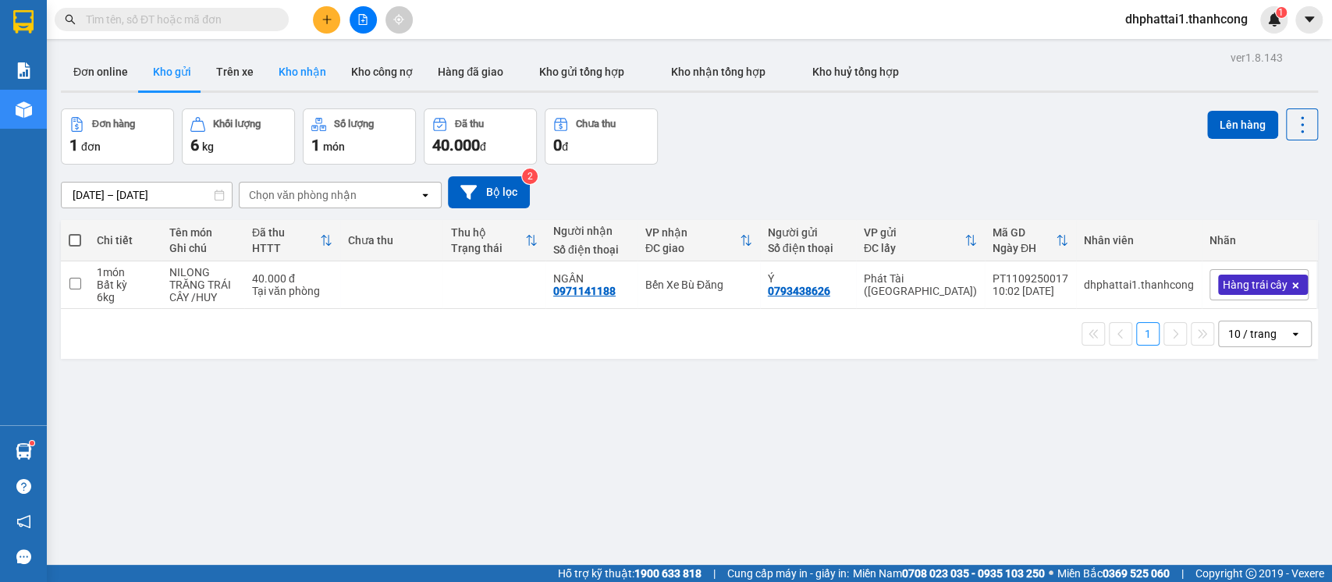
click at [293, 71] on button "Kho nhận" at bounding box center [302, 71] width 73 height 37
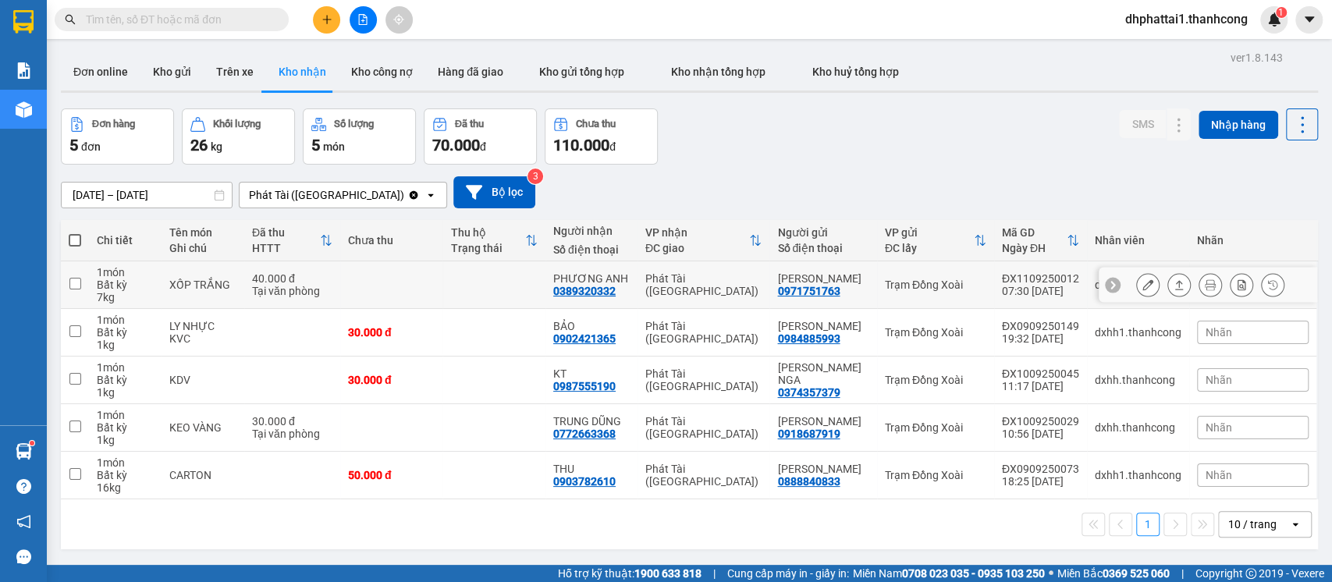
click at [80, 282] on input "checkbox" at bounding box center [75, 284] width 12 height 12
checkbox input "true"
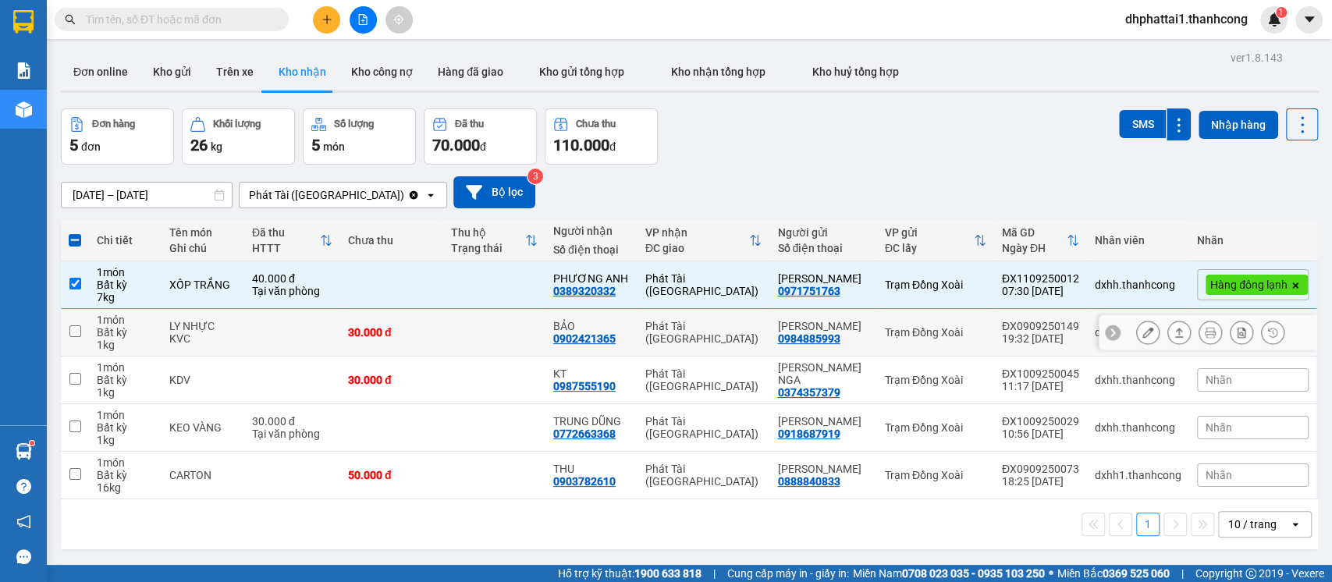
click at [77, 328] on input "checkbox" at bounding box center [75, 331] width 12 height 12
checkbox input "true"
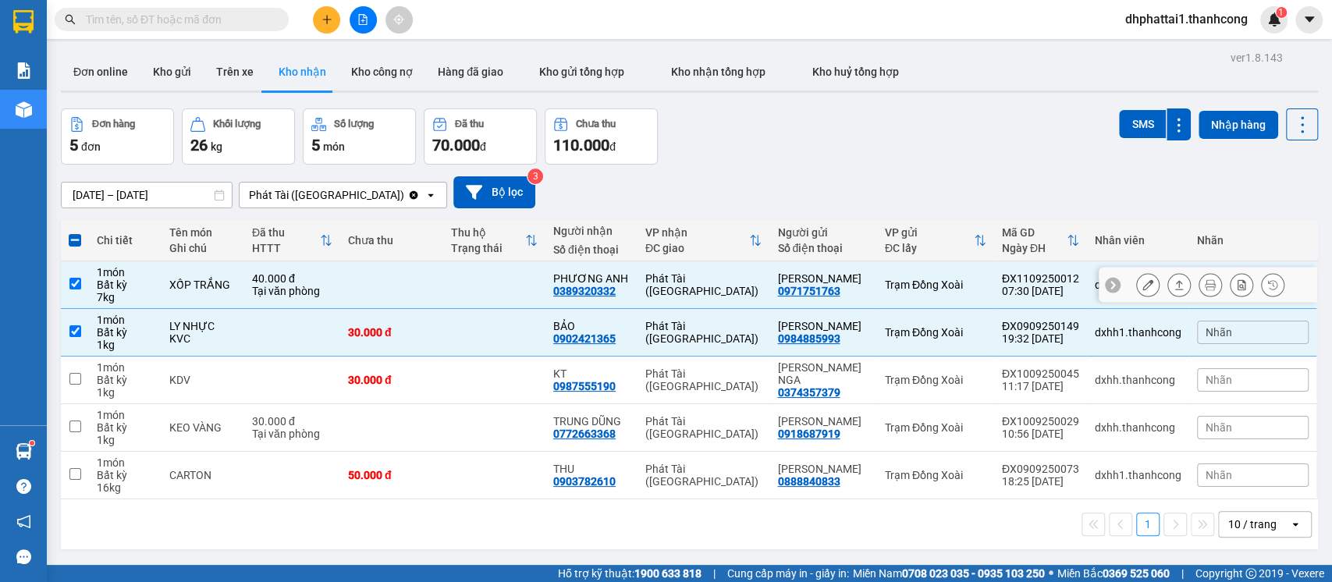
click at [81, 282] on td at bounding box center [75, 285] width 28 height 48
checkbox input "false"
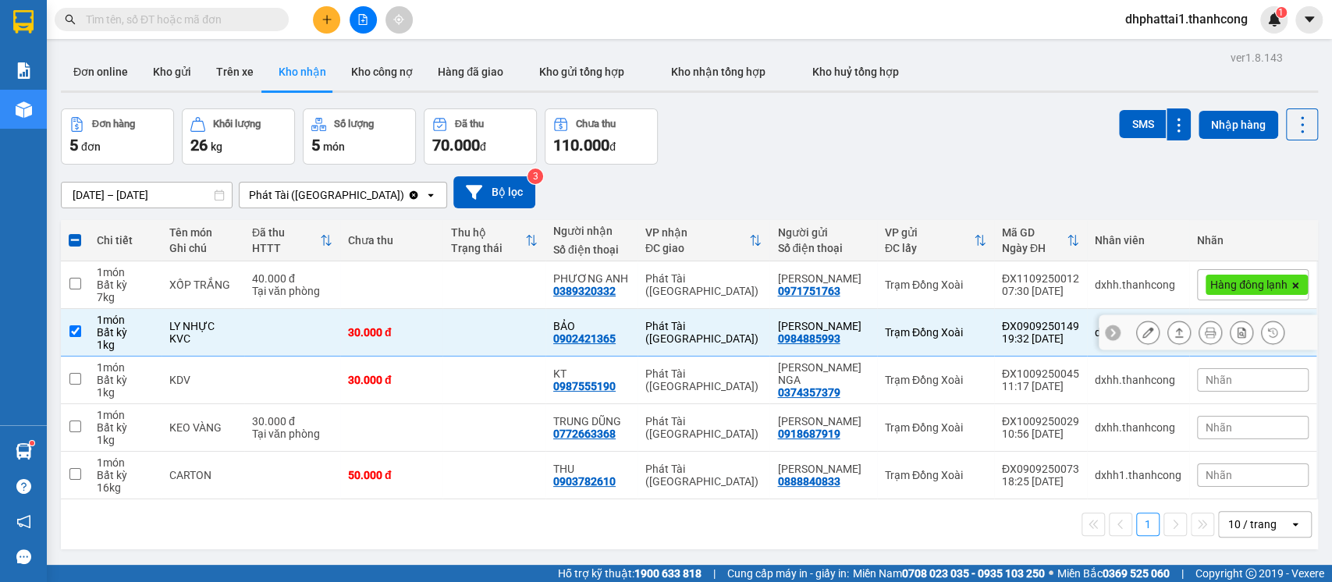
click at [68, 334] on td at bounding box center [75, 333] width 28 height 48
checkbox input "false"
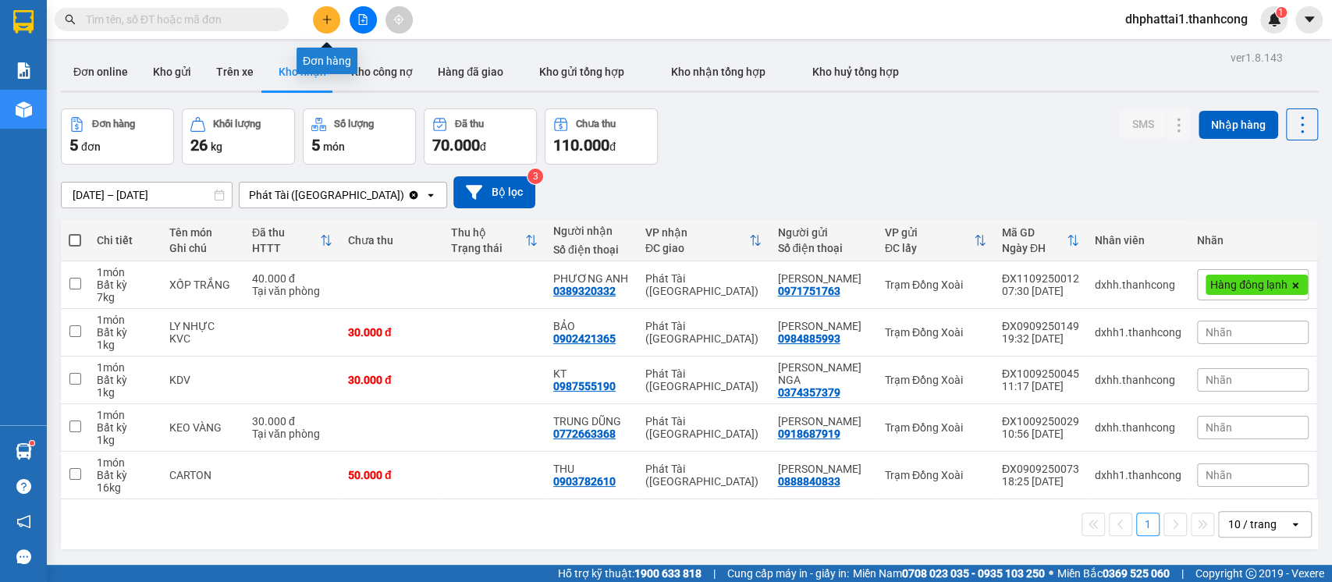
click at [327, 19] on icon "plus" at bounding box center [326, 19] width 9 height 1
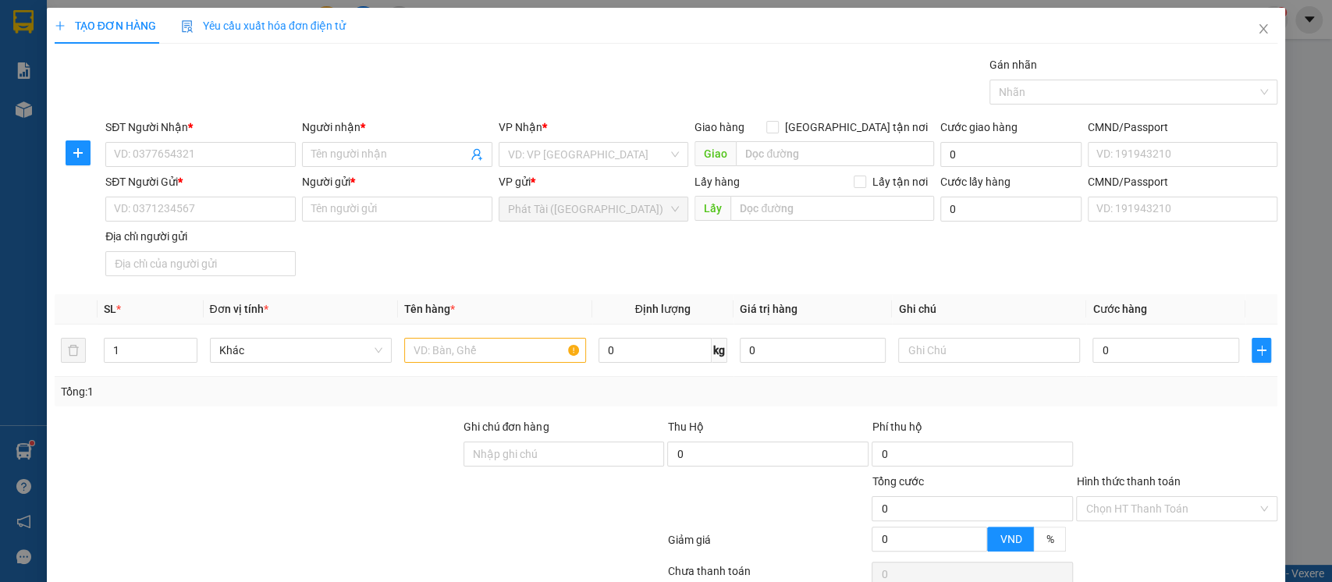
drag, startPoint x: 327, startPoint y: 19, endPoint x: 733, endPoint y: -126, distance: 430.9
drag, startPoint x: 733, startPoint y: -126, endPoint x: 1229, endPoint y: 443, distance: 755.4
click at [1229, 443] on div at bounding box center [1176, 445] width 204 height 55
click at [592, 153] on input "search" at bounding box center [588, 154] width 161 height 23
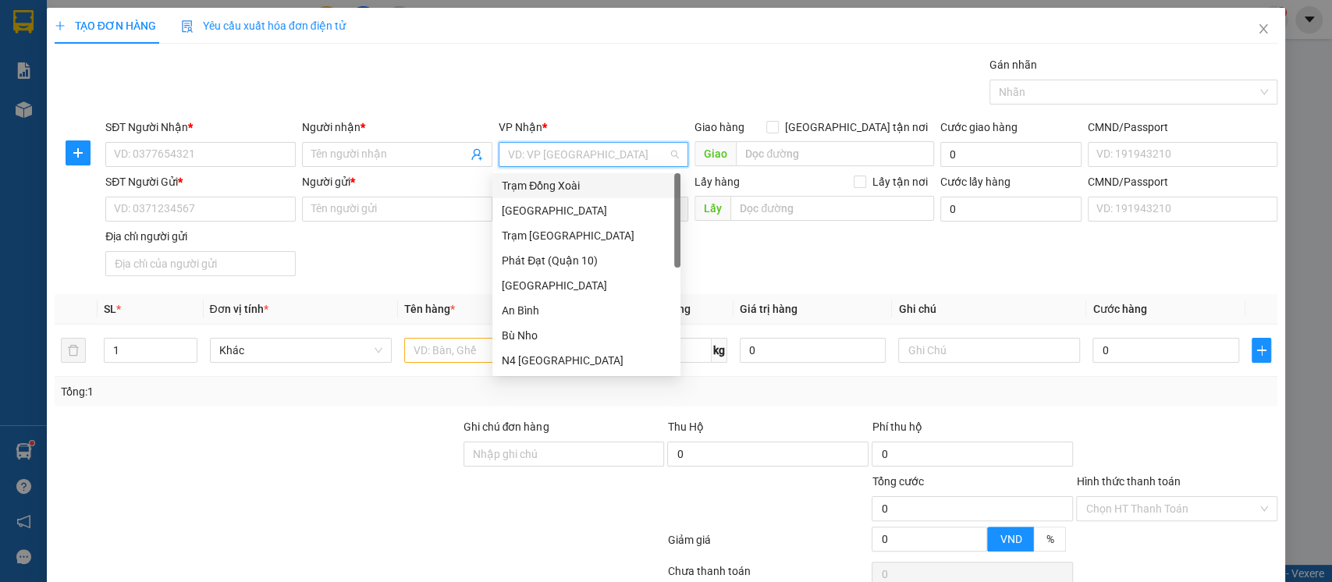
click at [586, 184] on div "Trạm Đồng Xoài" at bounding box center [586, 185] width 169 height 17
click at [208, 151] on input "SĐT Người Nhận *" at bounding box center [200, 154] width 190 height 25
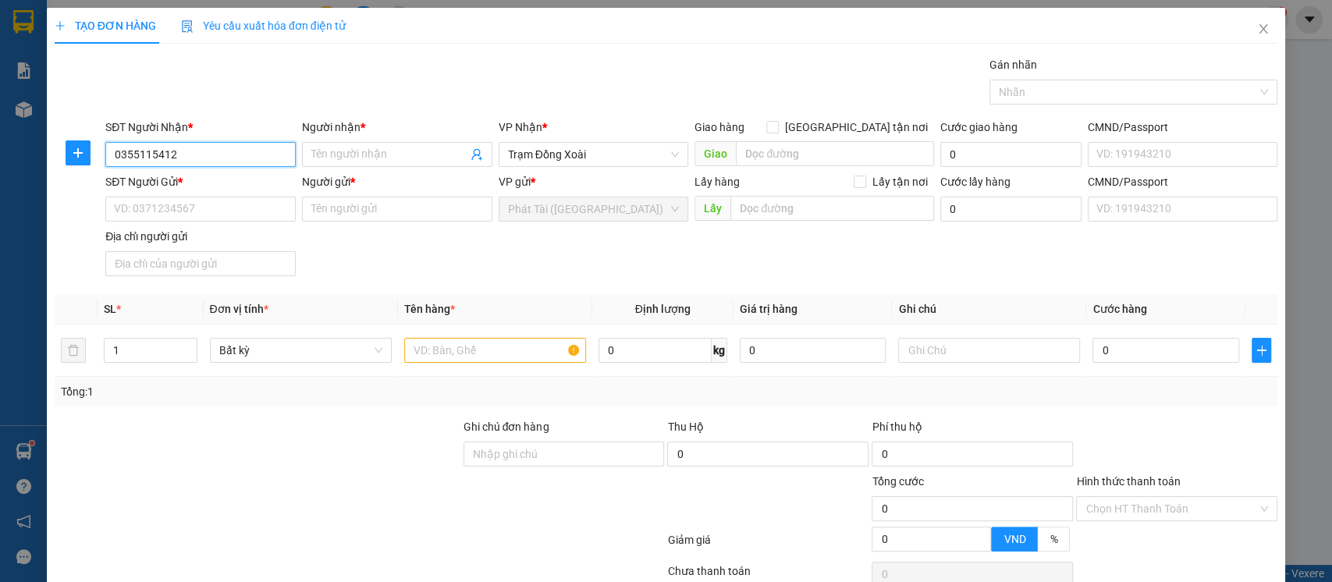
type input "0355115412"
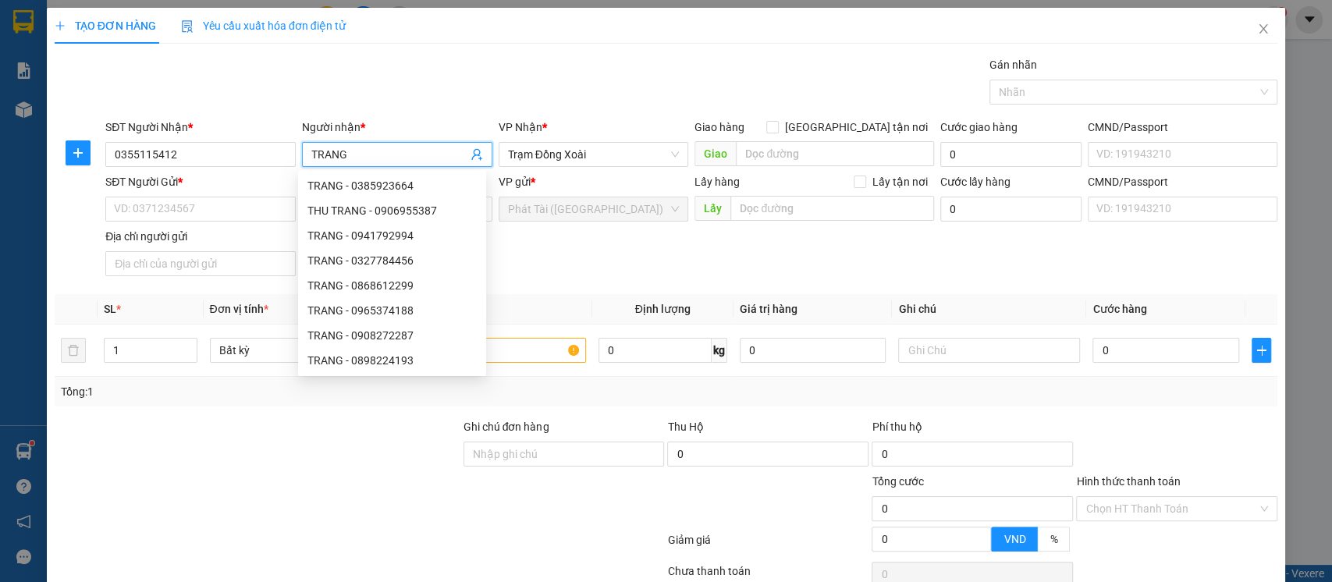
type input "TRANG"
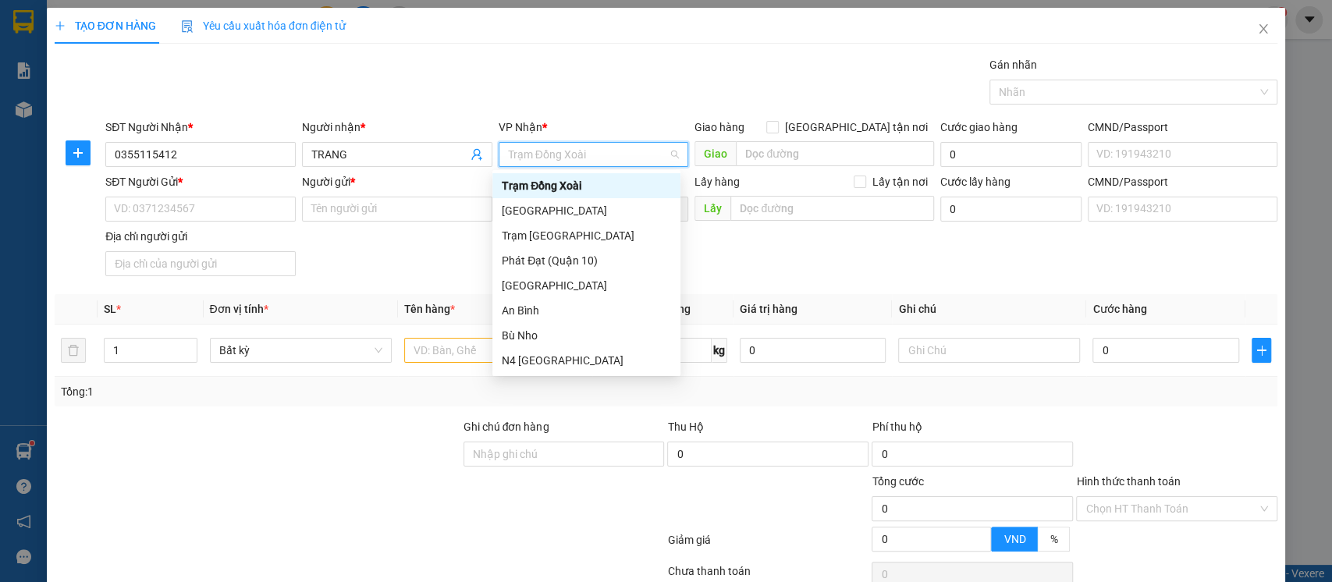
click at [605, 188] on div "Trạm Đồng Xoài" at bounding box center [586, 185] width 169 height 17
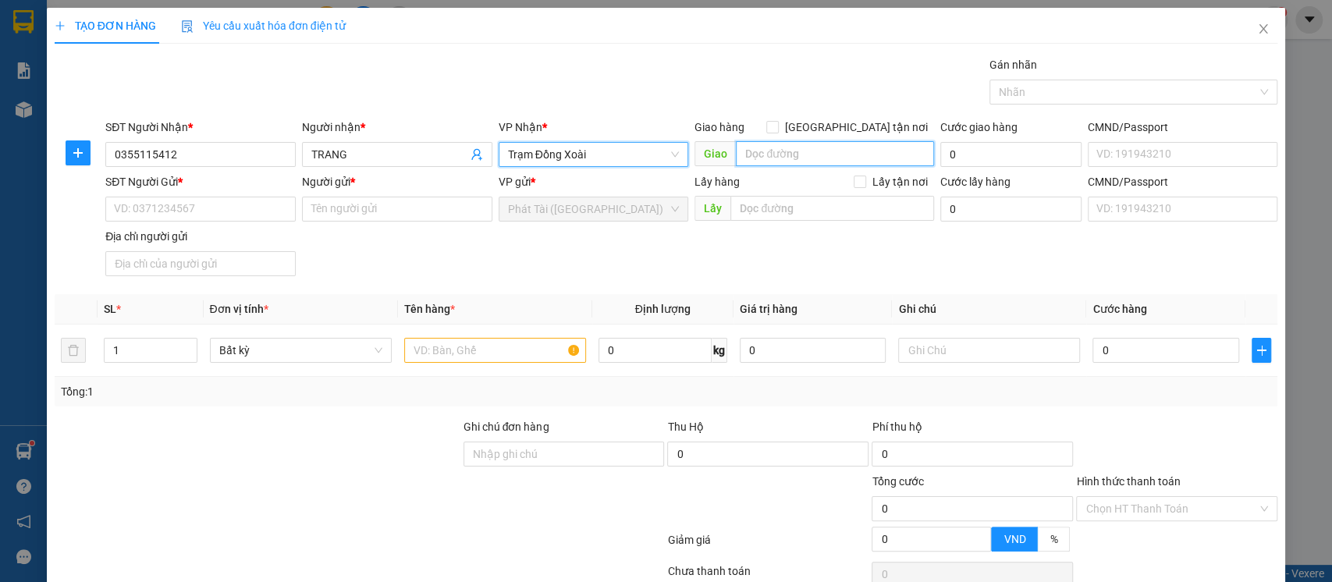
click at [890, 151] on input "search" at bounding box center [835, 153] width 198 height 25
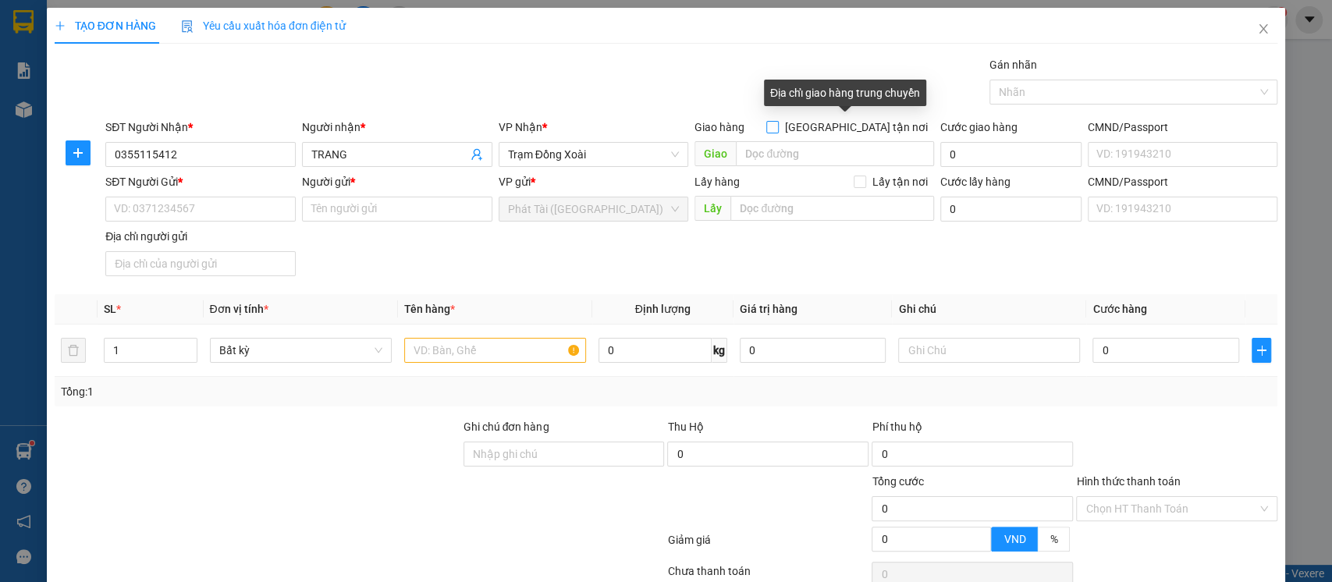
click at [777, 122] on input "[GEOGRAPHIC_DATA] tận nơi" at bounding box center [771, 126] width 11 height 11
checkbox input "true"
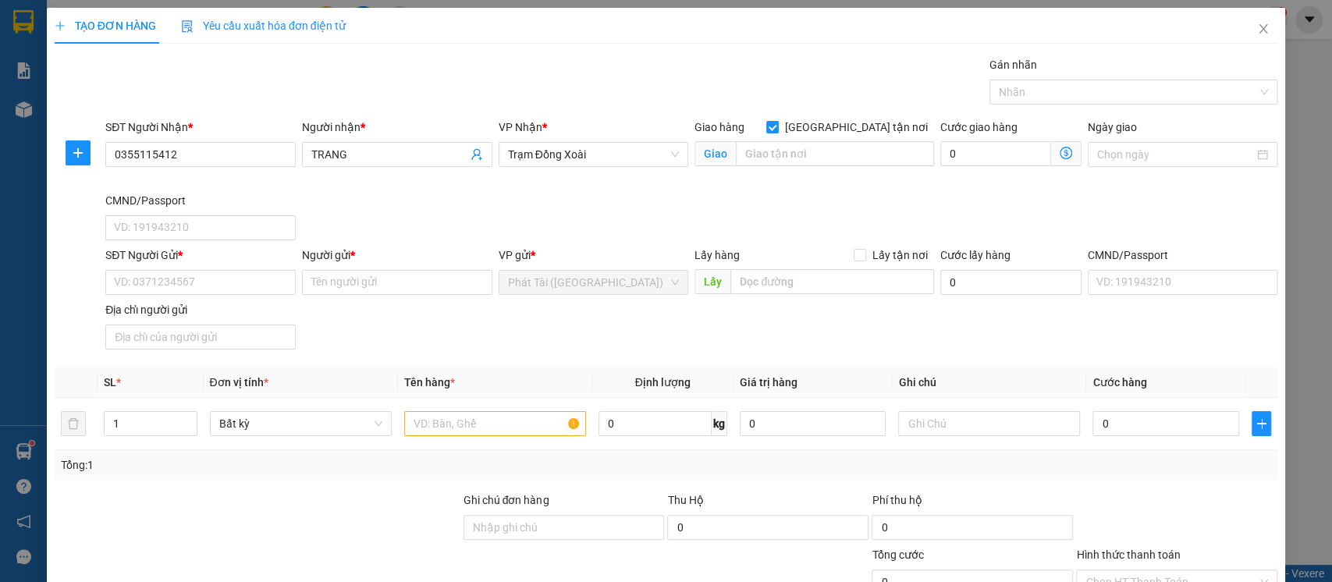
click at [852, 189] on div "Giao hàng [GEOGRAPHIC_DATA] tận nơi [GEOGRAPHIC_DATA]" at bounding box center [814, 155] width 246 height 73
click at [811, 158] on input "search" at bounding box center [835, 153] width 198 height 25
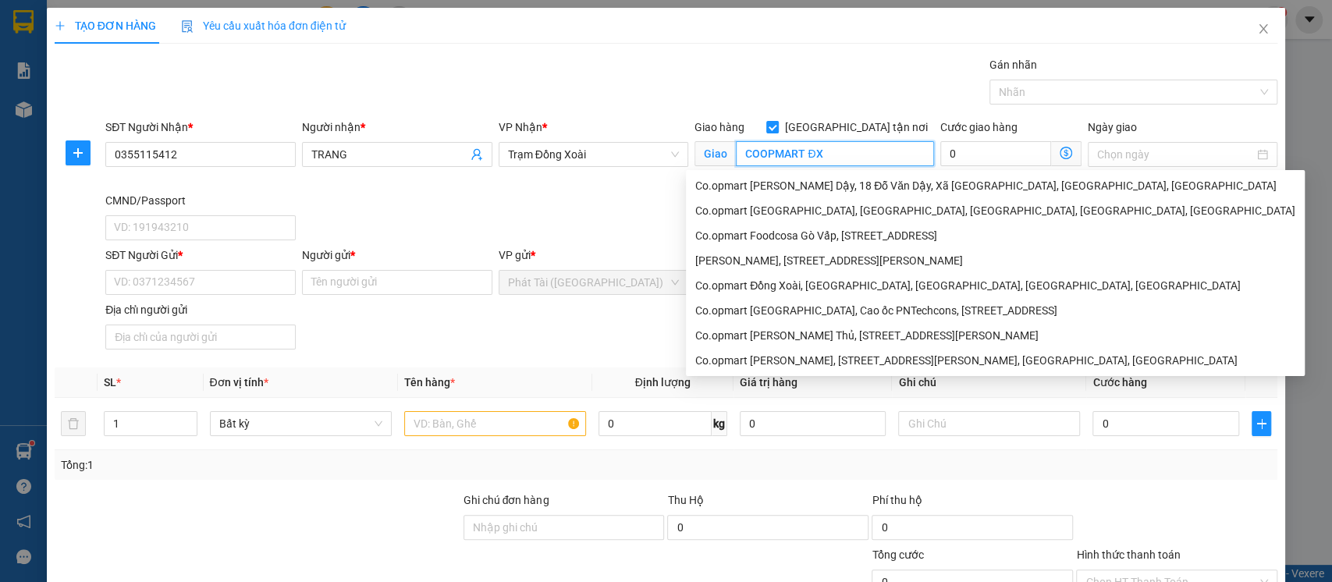
type input "COOPMART ĐX"
click at [630, 66] on div "Gói vận chuyển * Tiêu chuẩn Gán nhãn Nhãn" at bounding box center [691, 83] width 1178 height 55
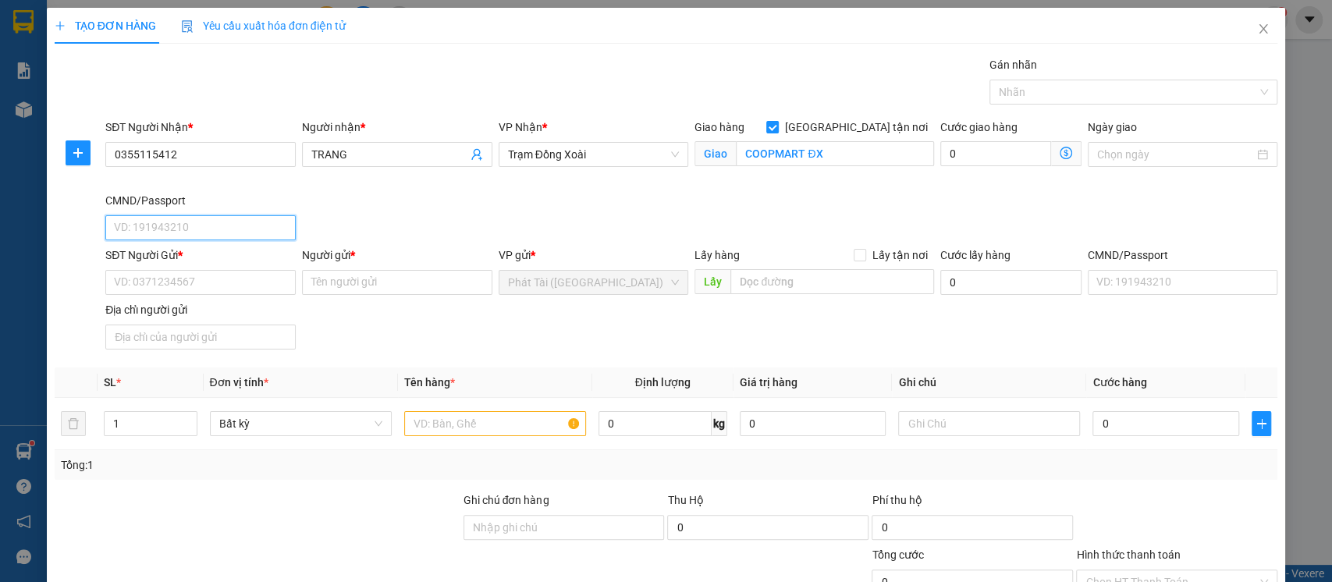
click at [190, 228] on input "CMND/Passport" at bounding box center [200, 227] width 190 height 25
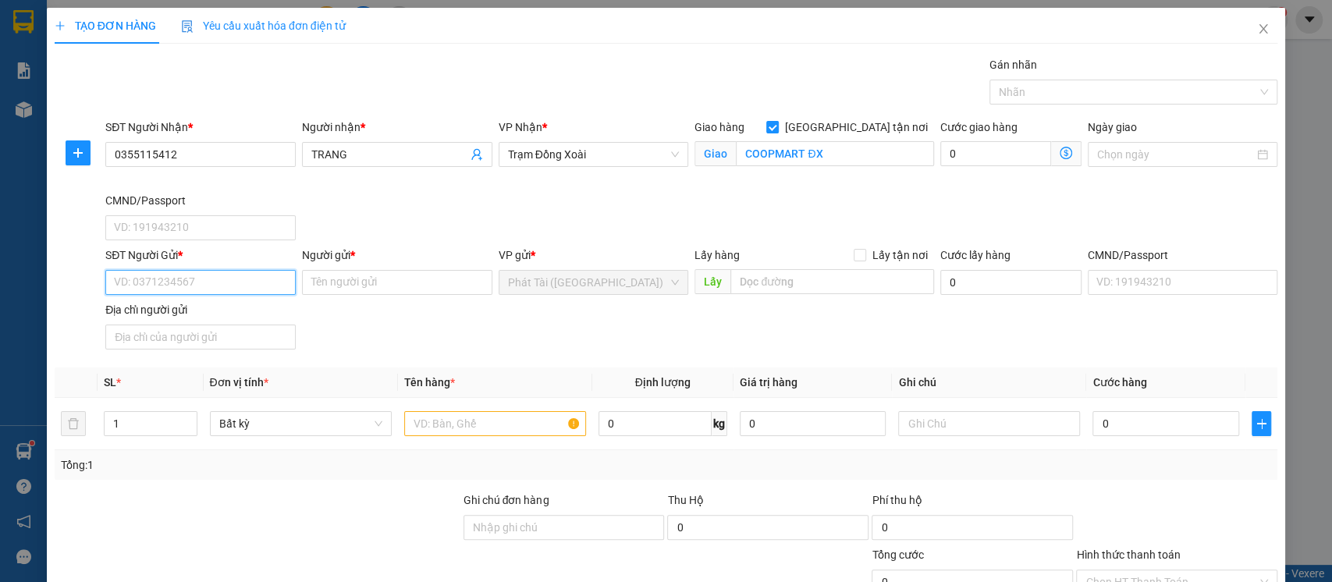
click at [207, 284] on input "SĐT Người Gửi *" at bounding box center [200, 282] width 190 height 25
type input "0348311483"
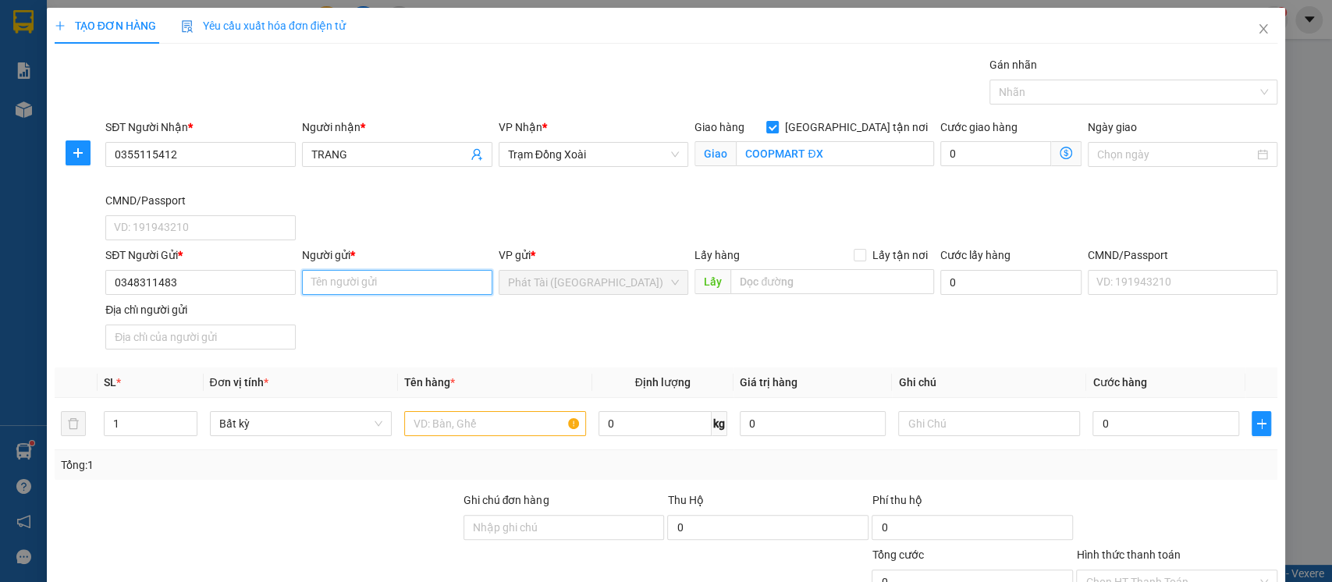
click at [433, 282] on input "Người gửi *" at bounding box center [397, 282] width 190 height 25
type input "CHA CÁ"
click at [1060, 91] on div at bounding box center [1125, 92] width 265 height 19
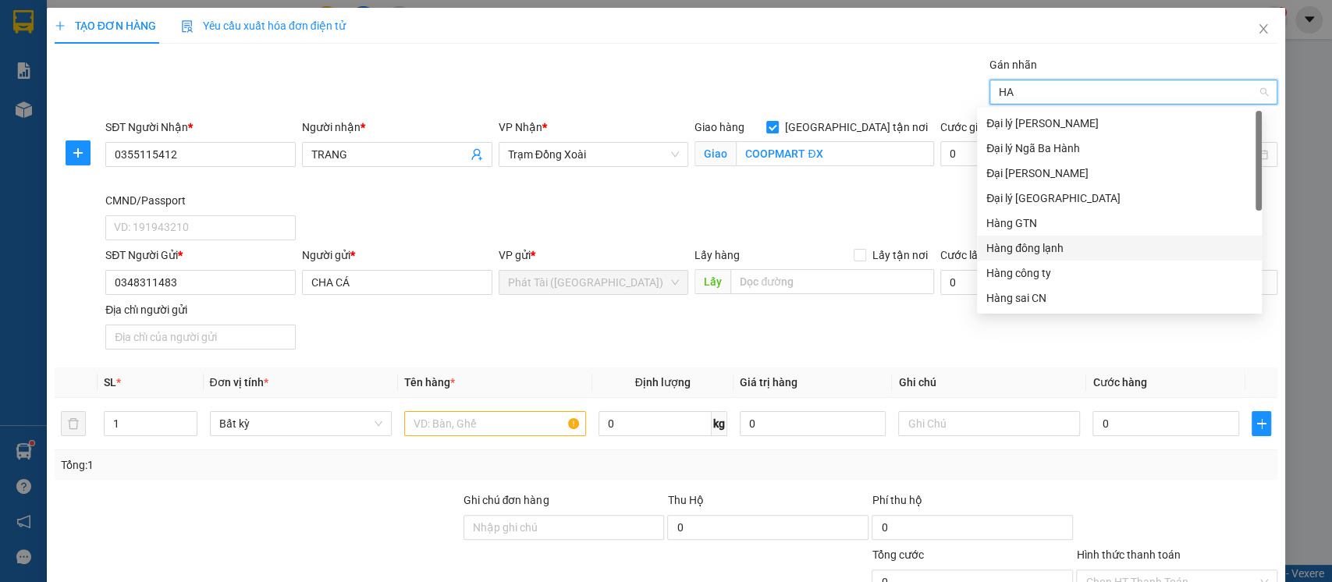
type input "HAN"
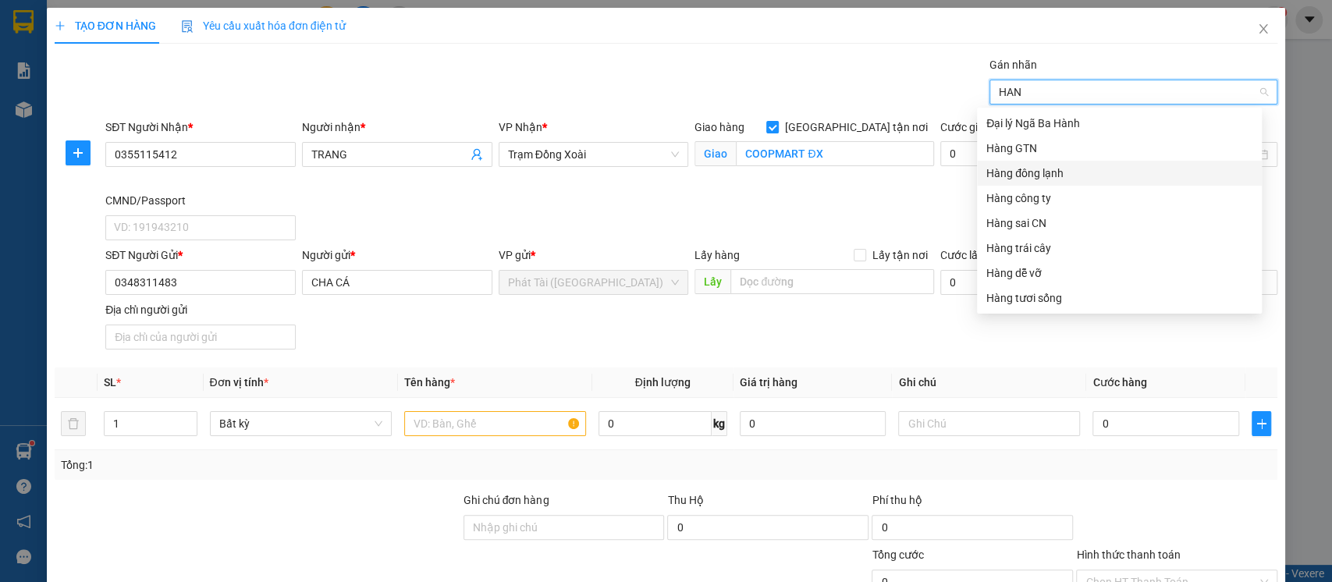
click at [1093, 170] on div "Hàng đông lạnh" at bounding box center [1119, 173] width 266 height 17
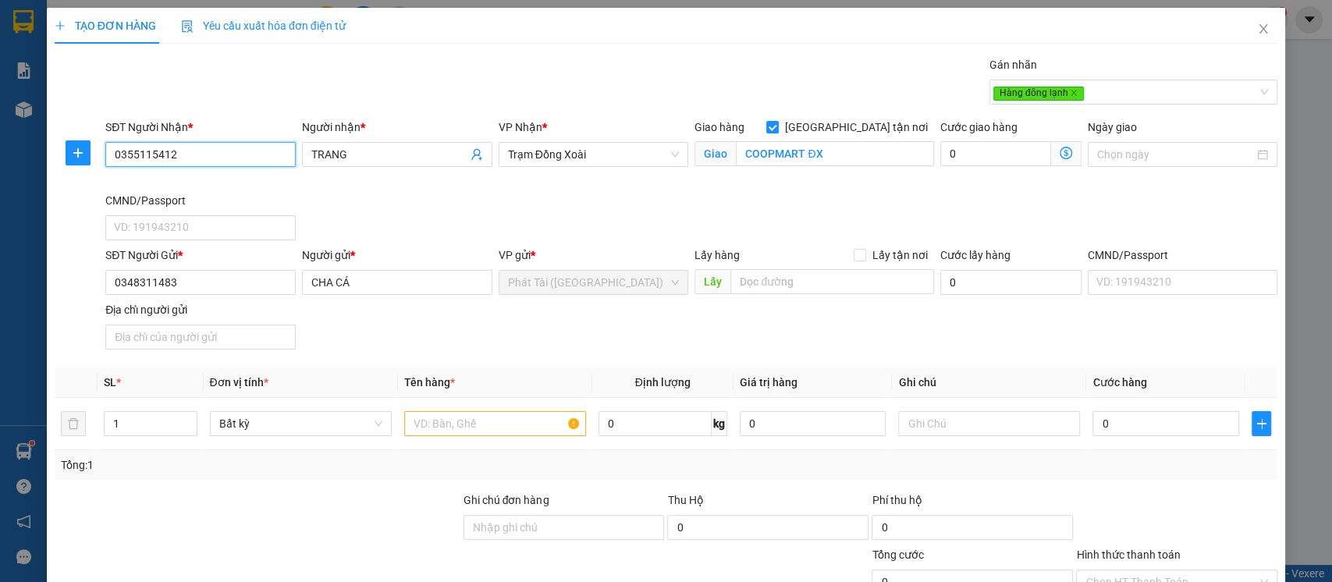
click at [580, 290] on span "Phát Tài ([GEOGRAPHIC_DATA])" at bounding box center [594, 282] width 172 height 23
click at [464, 384] on th "Tên hàng *" at bounding box center [495, 382] width 194 height 30
click at [455, 425] on input "text" at bounding box center [495, 423] width 182 height 25
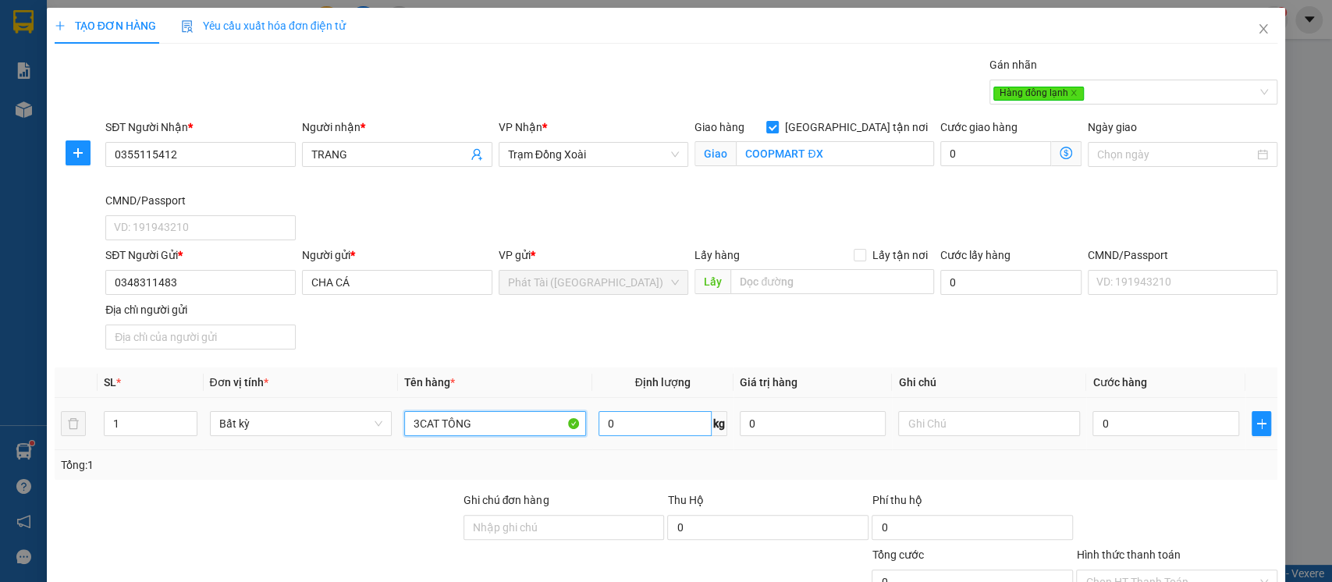
type input "3CAT TÔNG"
click at [668, 428] on input "0" at bounding box center [654, 423] width 113 height 25
type input "17"
click at [587, 470] on div "Tổng: 1" at bounding box center [666, 464] width 1211 height 17
type input "50.000"
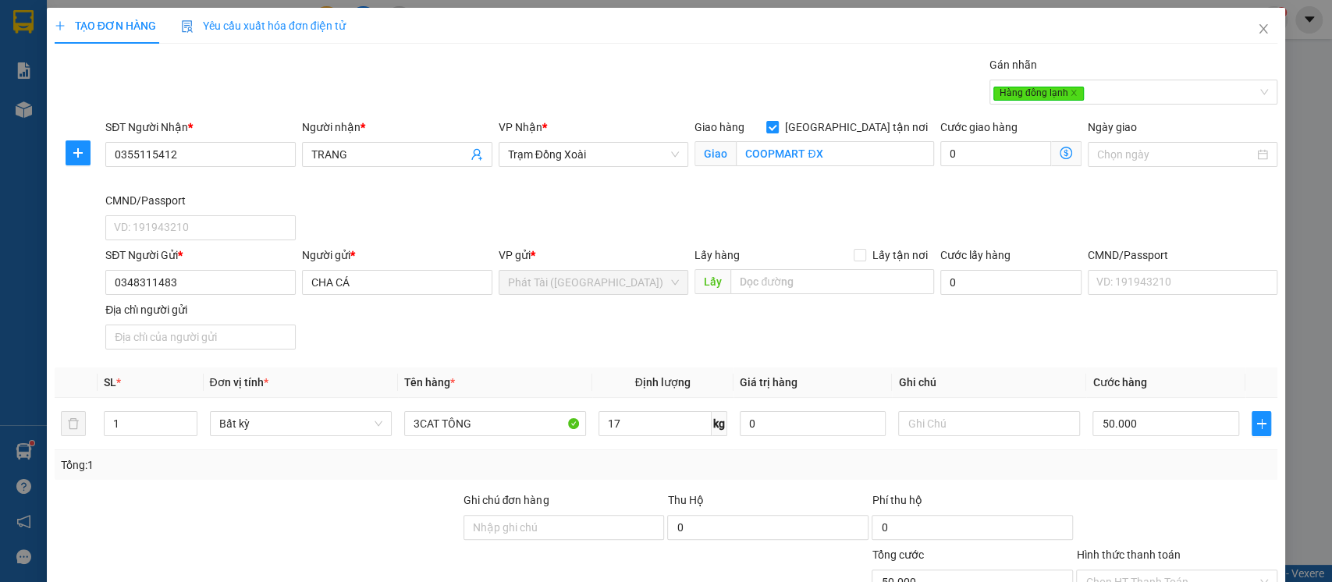
type input "50.000"
click at [187, 421] on span "Decrease Value" at bounding box center [187, 428] width 17 height 14
click at [179, 421] on span "Increase Value" at bounding box center [187, 419] width 17 height 14
type input "3"
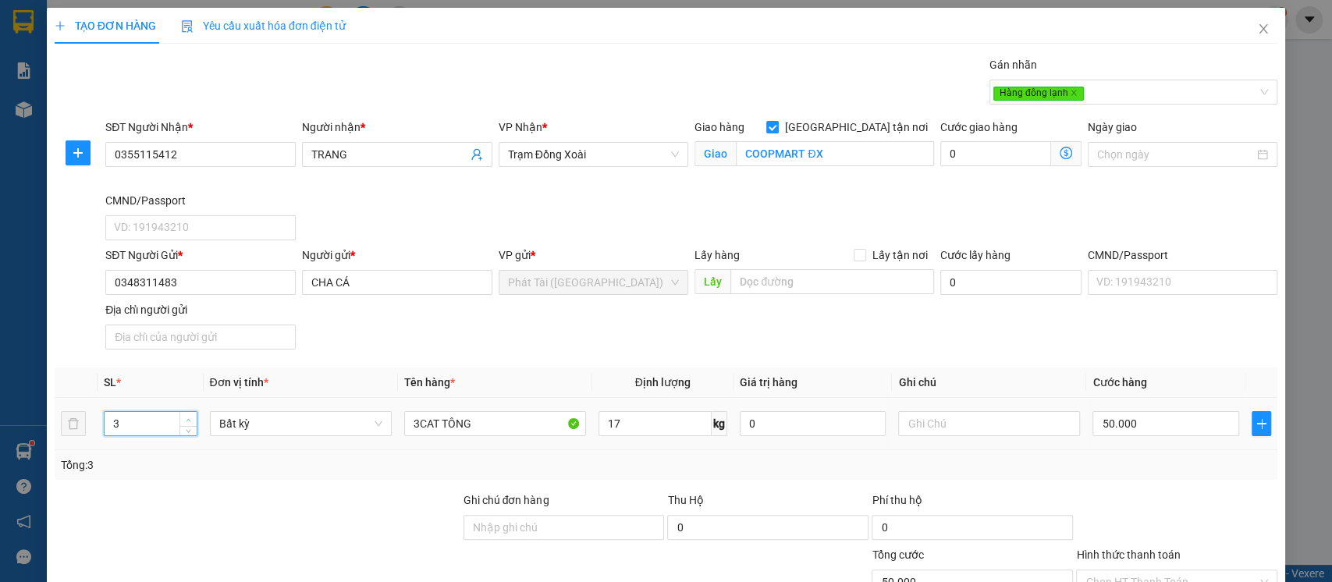
click at [186, 419] on icon "up" at bounding box center [188, 419] width 5 height 5
click at [272, 492] on div at bounding box center [257, 519] width 409 height 55
type input "150.000"
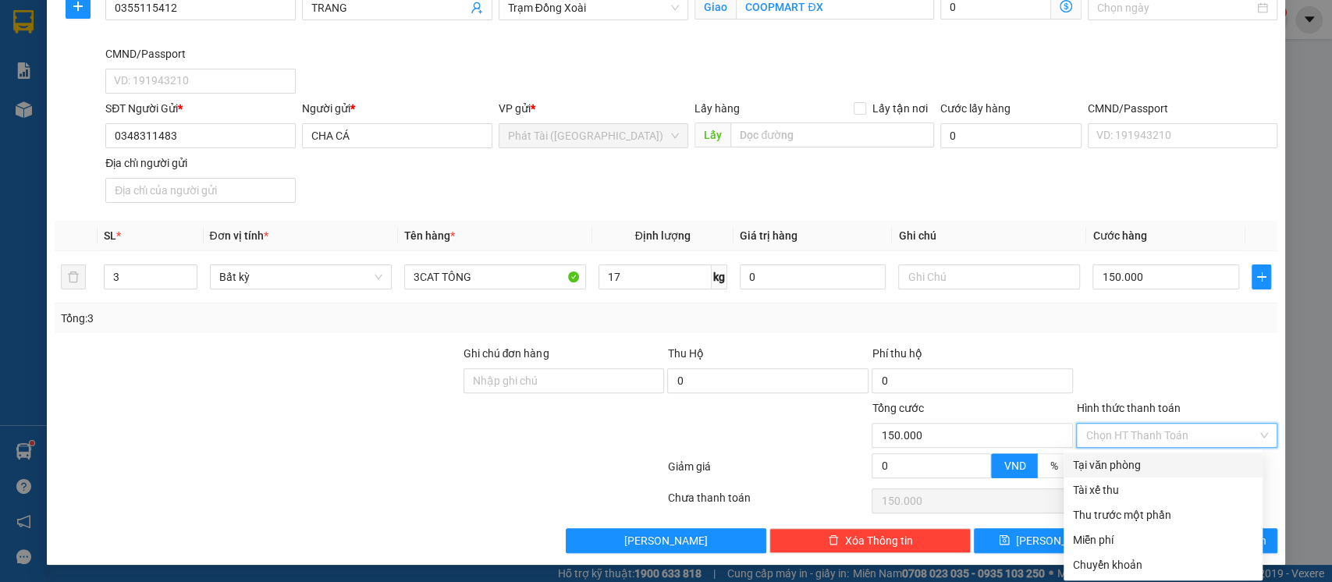
click at [1131, 429] on input "Hình thức thanh toán" at bounding box center [1171, 435] width 172 height 23
click at [1130, 467] on div "Tại văn phòng" at bounding box center [1163, 464] width 180 height 17
type input "0"
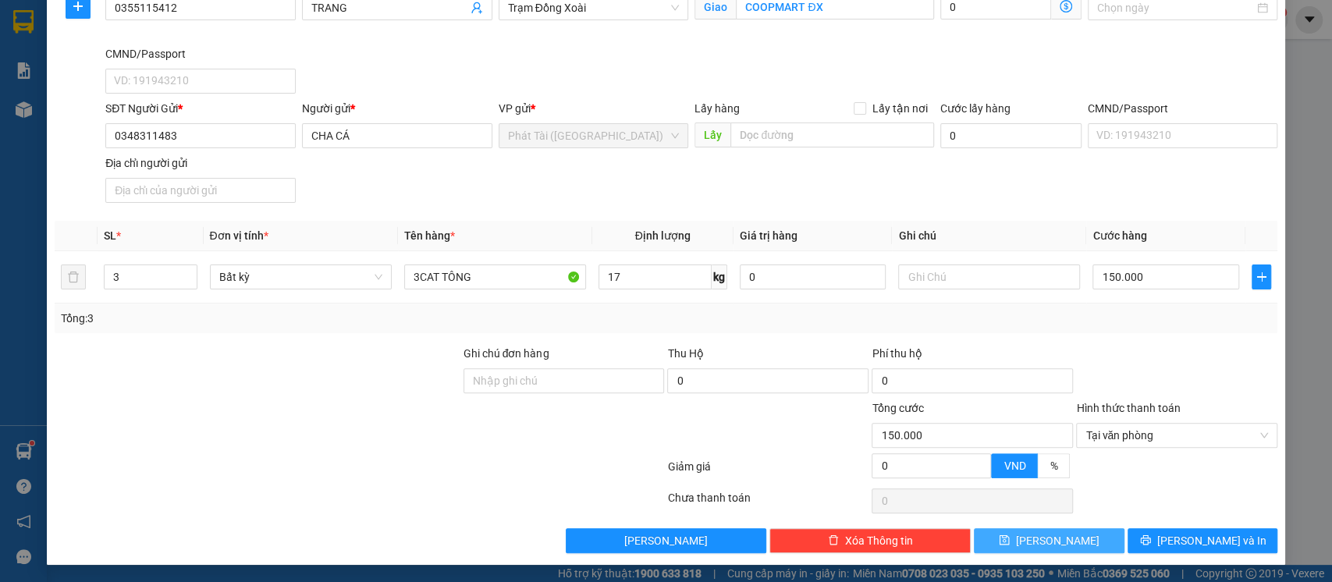
click at [1036, 532] on span "[PERSON_NAME]" at bounding box center [1057, 540] width 83 height 17
checkbox input "false"
type input "1"
type input "0"
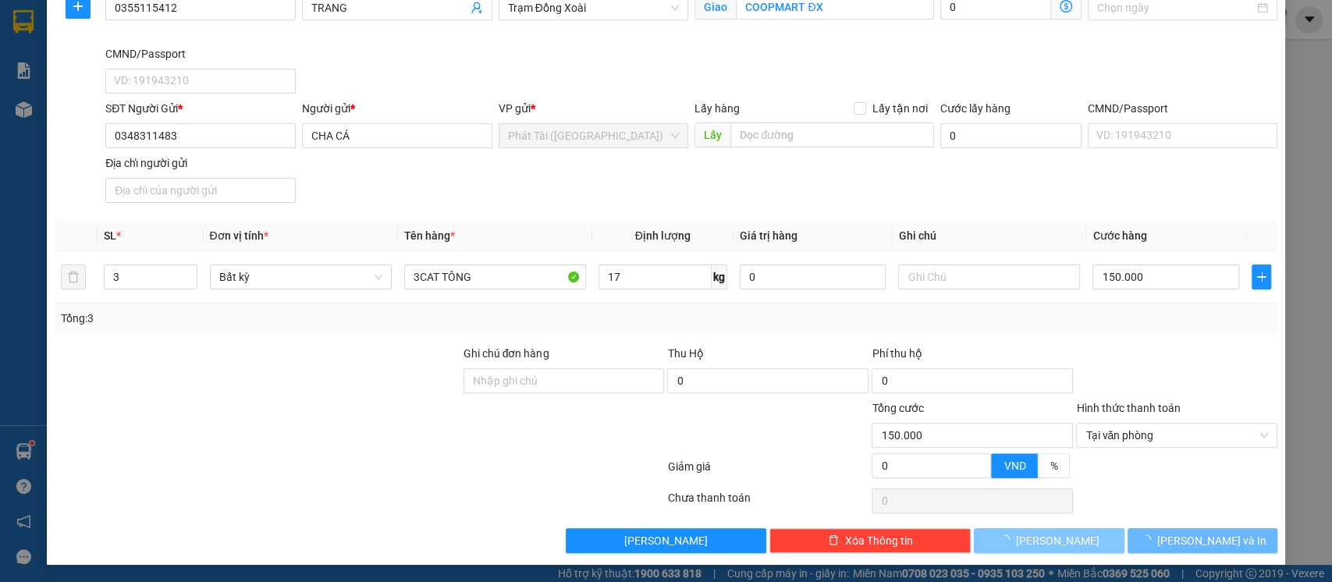
type input "0"
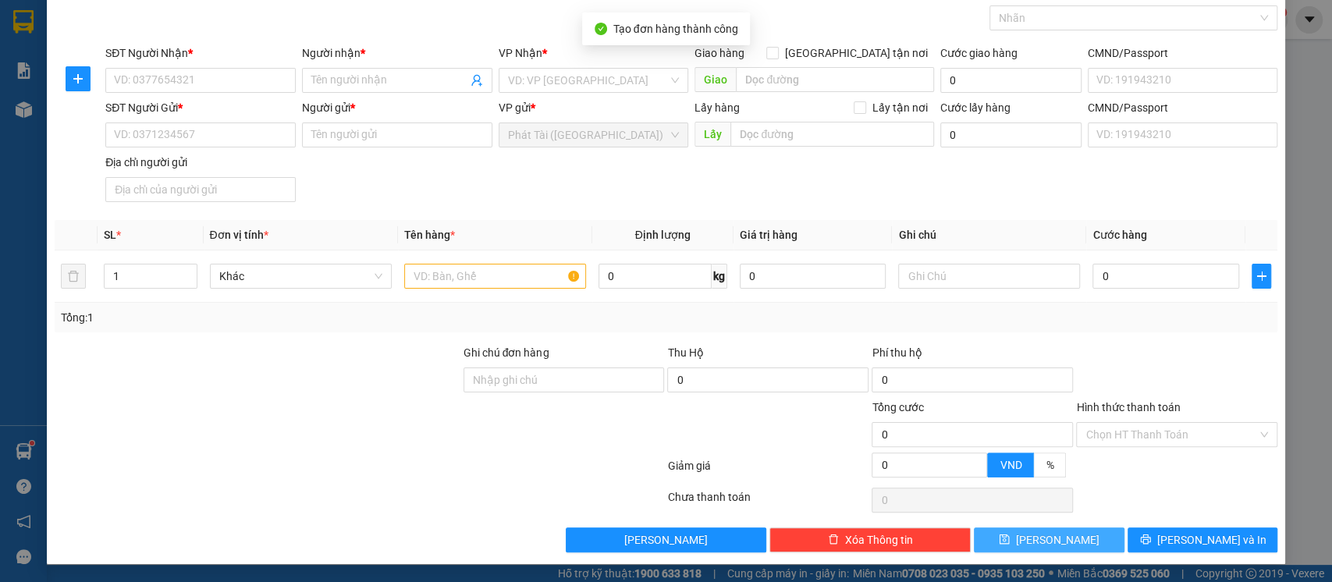
scroll to position [0, 0]
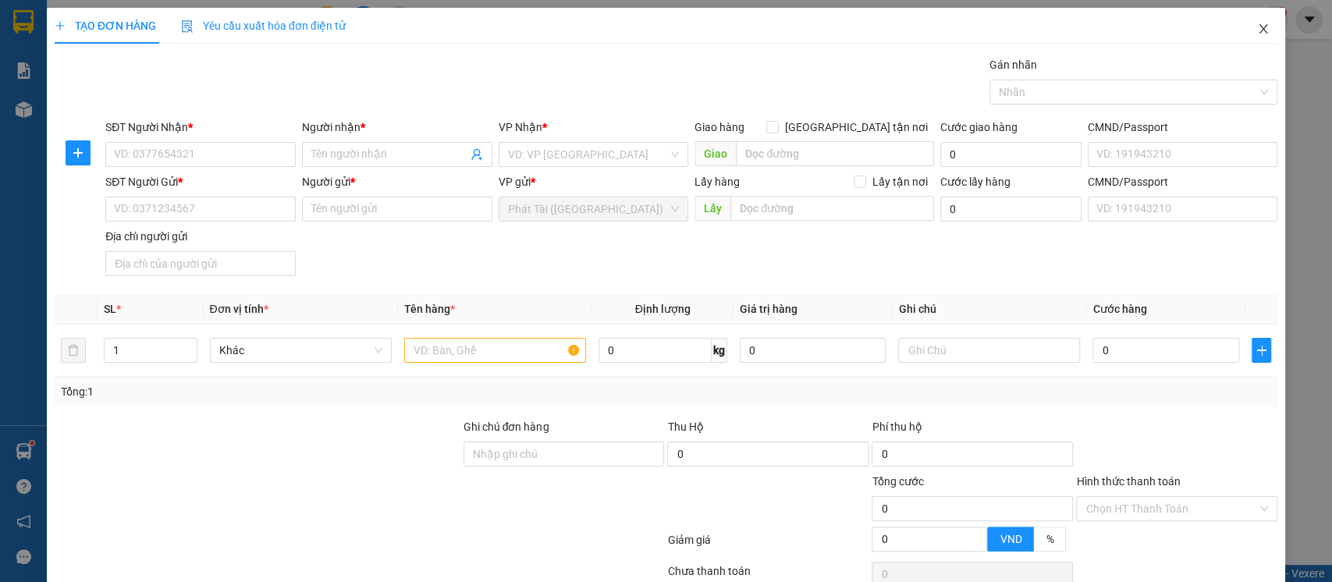
click at [1257, 32] on icon "close" at bounding box center [1263, 29] width 12 height 12
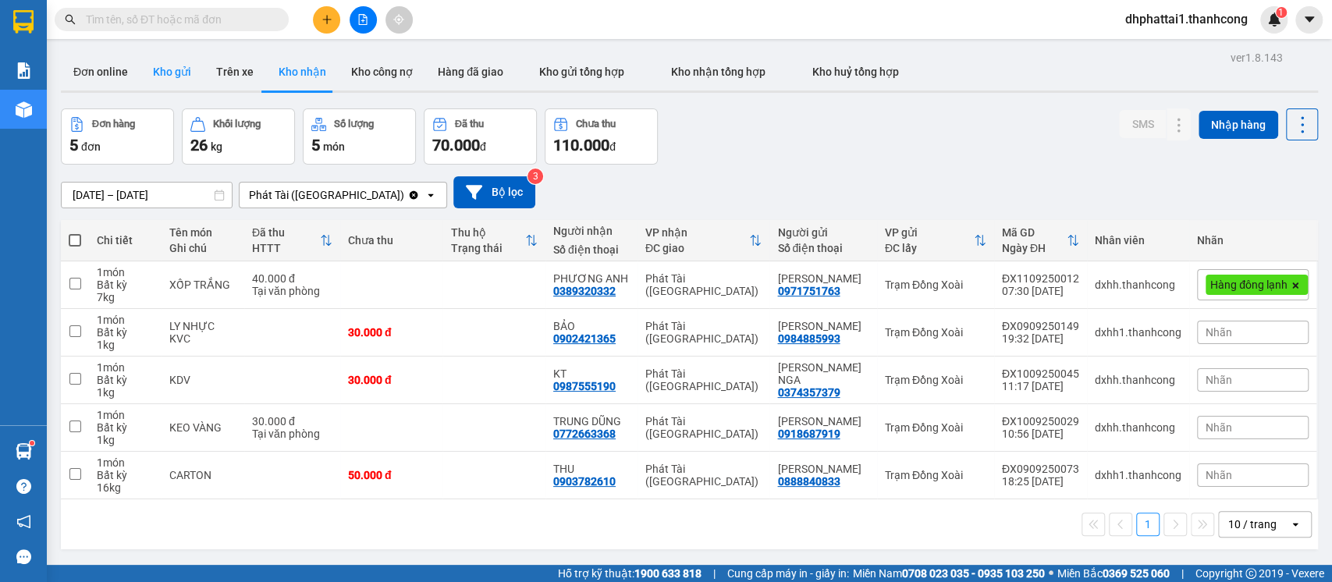
click at [162, 66] on button "Kho gửi" at bounding box center [171, 71] width 63 height 37
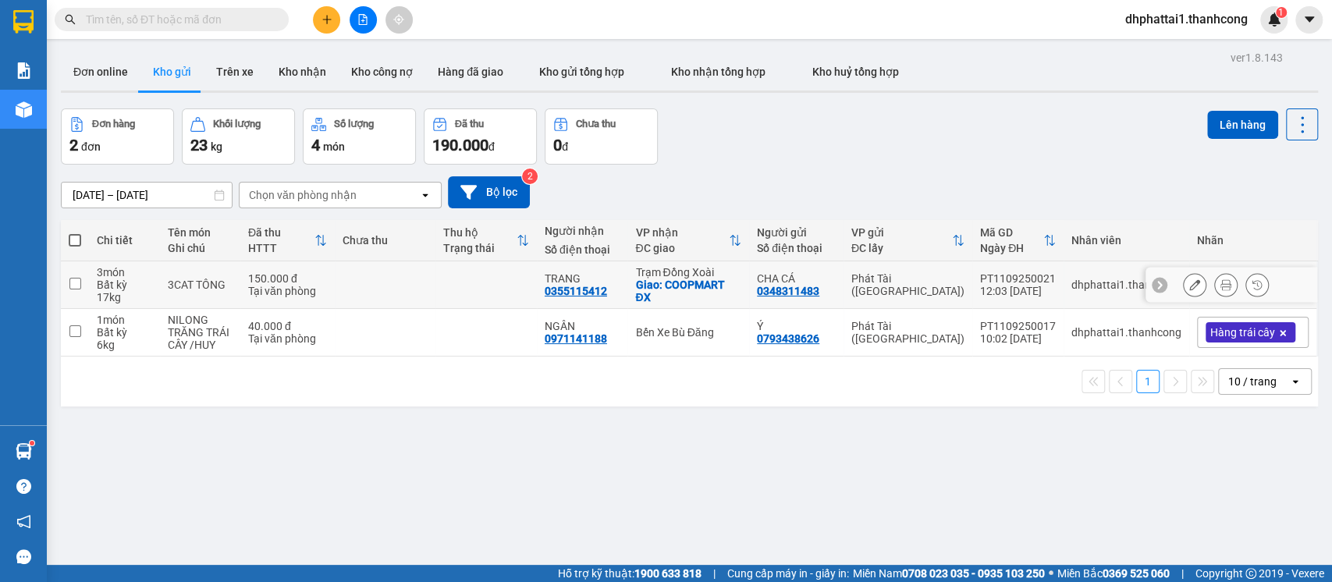
click at [75, 278] on input "checkbox" at bounding box center [75, 284] width 12 height 12
checkbox input "true"
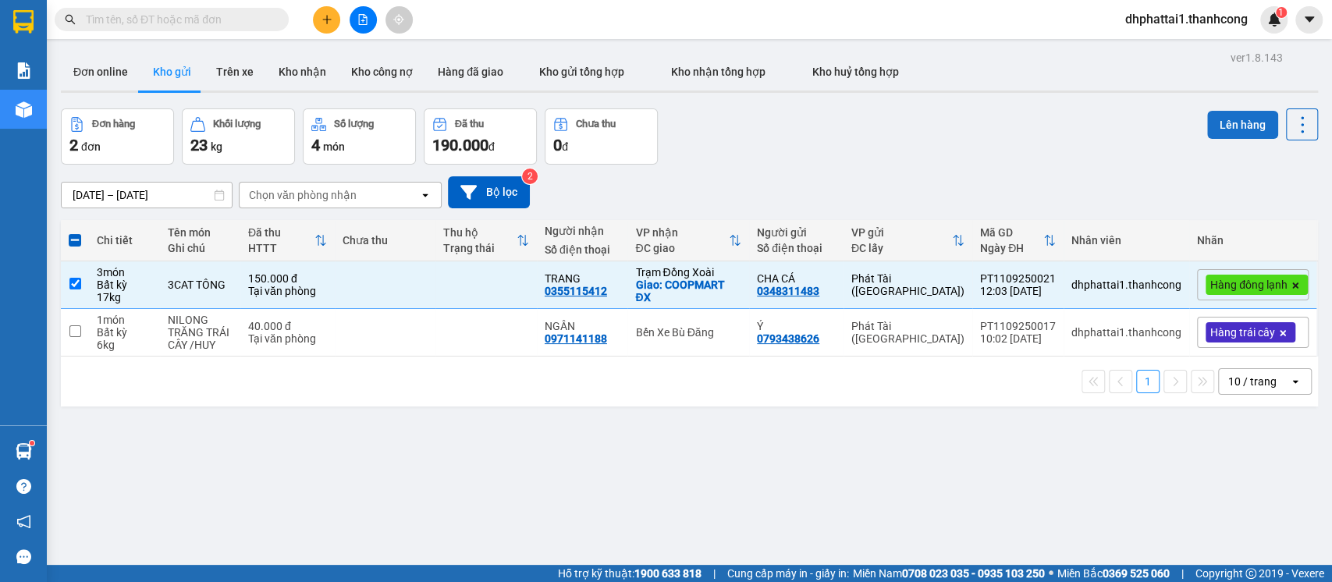
click at [1223, 116] on button "Lên hàng" at bounding box center [1242, 125] width 71 height 28
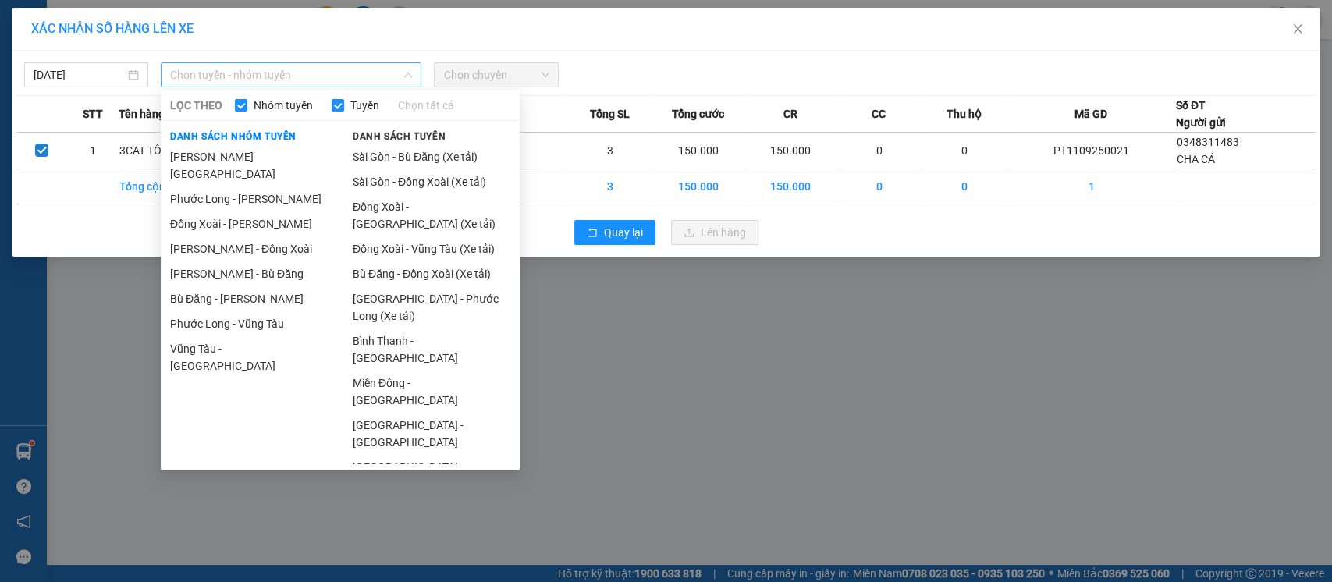
click at [250, 77] on span "Chọn tuyến - nhóm tuyến" at bounding box center [291, 74] width 242 height 23
click at [442, 303] on li "[GEOGRAPHIC_DATA] - Phước Long (Xe tải)" at bounding box center [431, 307] width 176 height 42
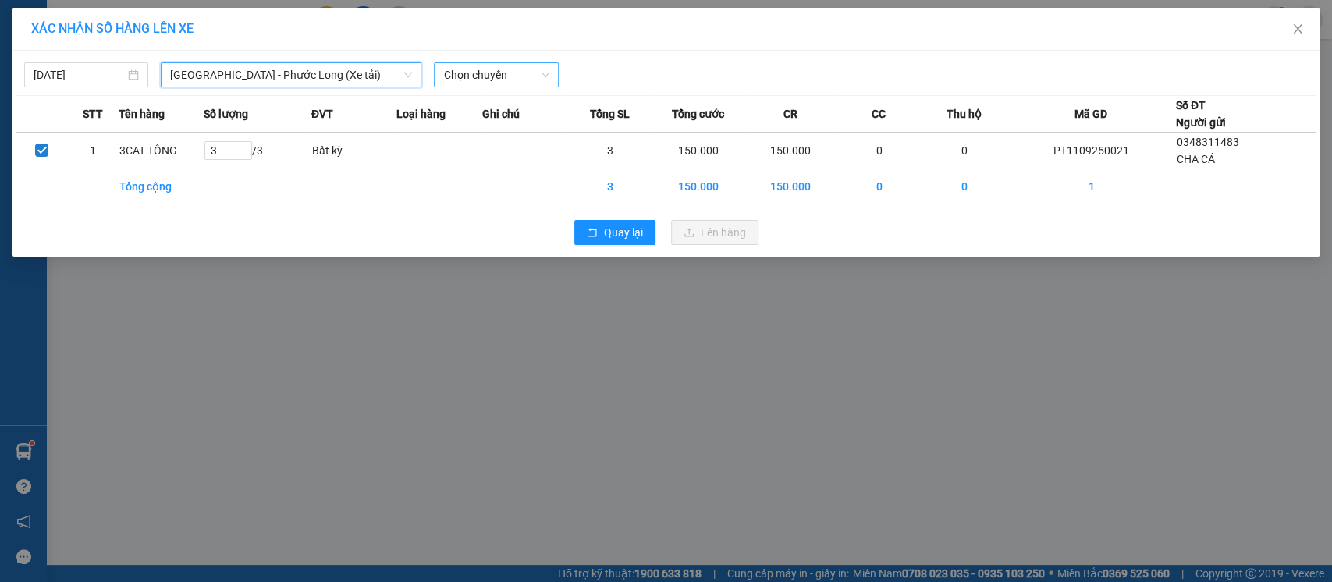
click at [488, 74] on span "Chọn chuyến" at bounding box center [495, 74] width 105 height 23
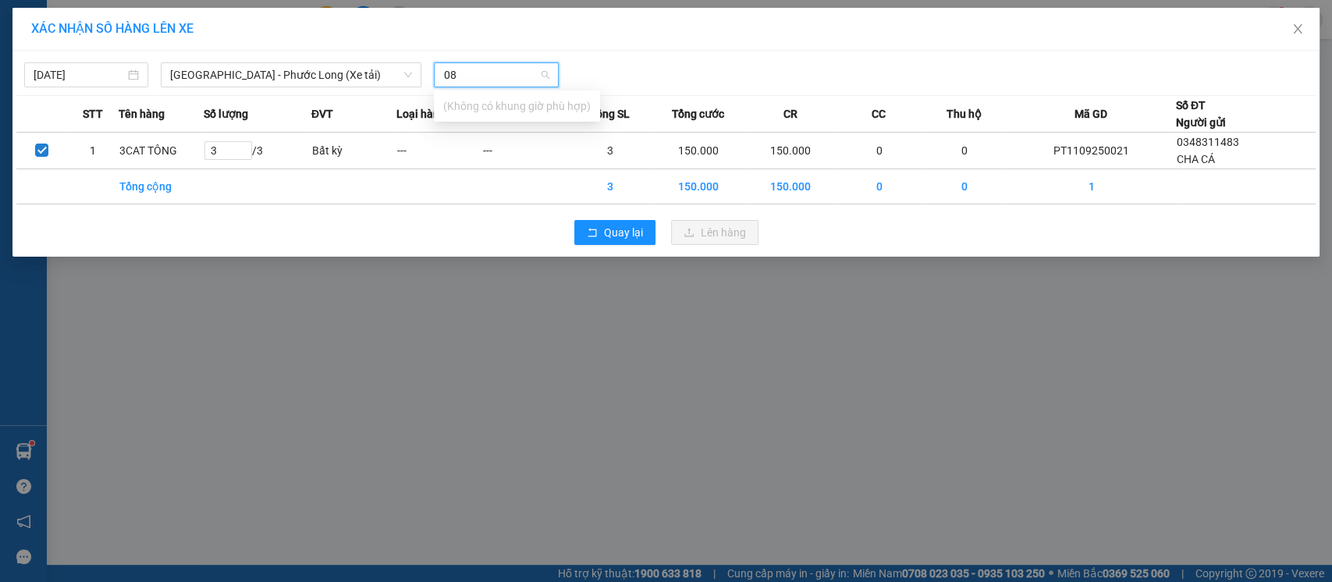
type input "0"
type input "582"
click at [481, 108] on div "11:00 - 50H-065.82" at bounding box center [504, 106] width 122 height 17
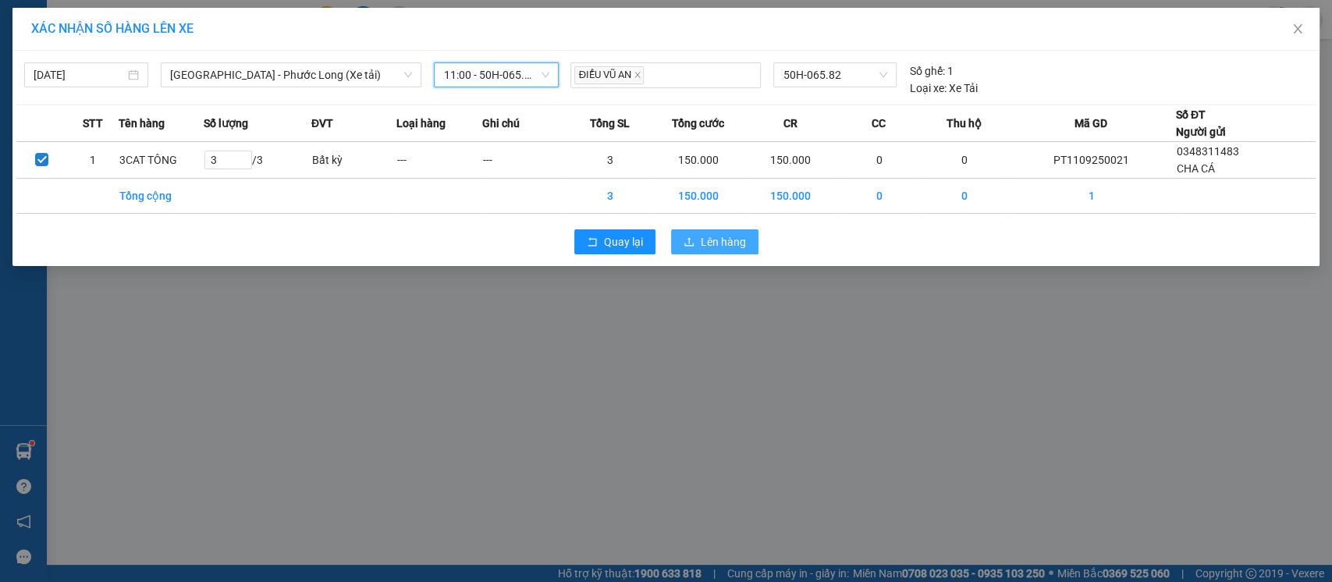
click at [727, 247] on span "Lên hàng" at bounding box center [723, 241] width 45 height 17
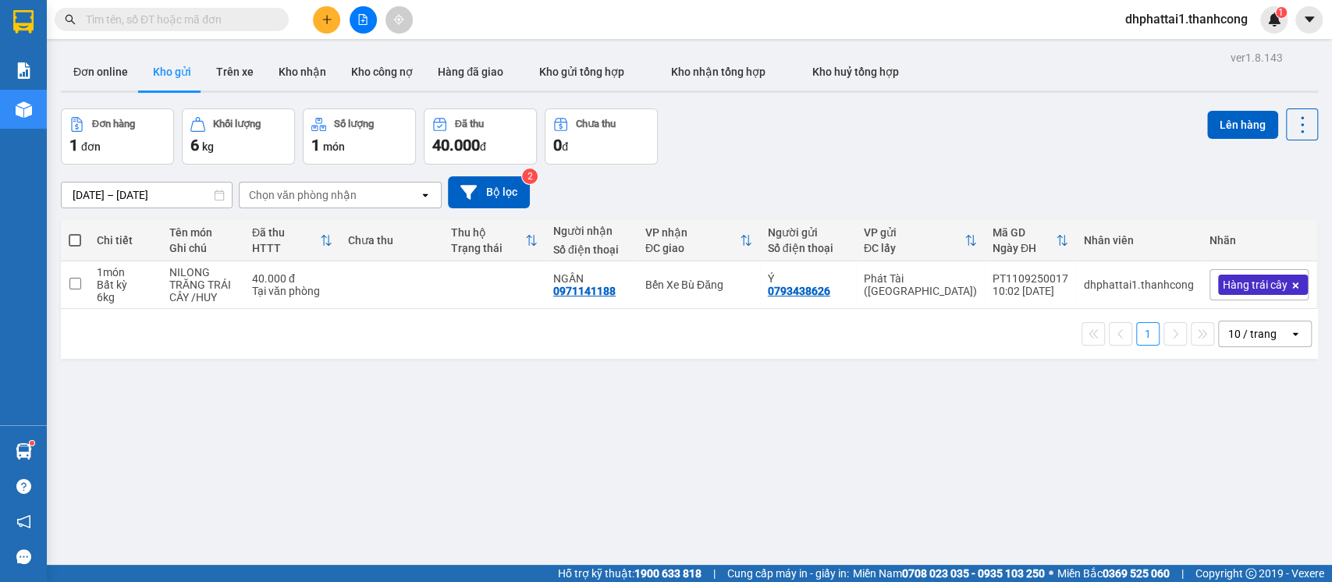
scroll to position [72, 0]
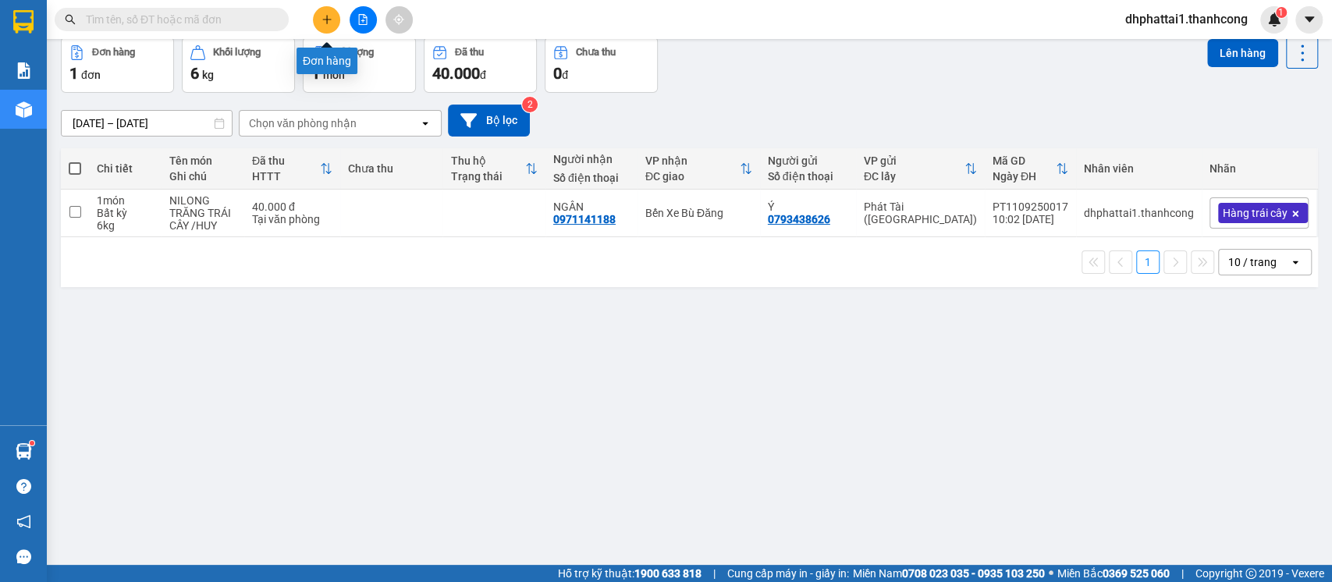
click at [335, 15] on button at bounding box center [326, 19] width 27 height 27
